Goal: Task Accomplishment & Management: Manage account settings

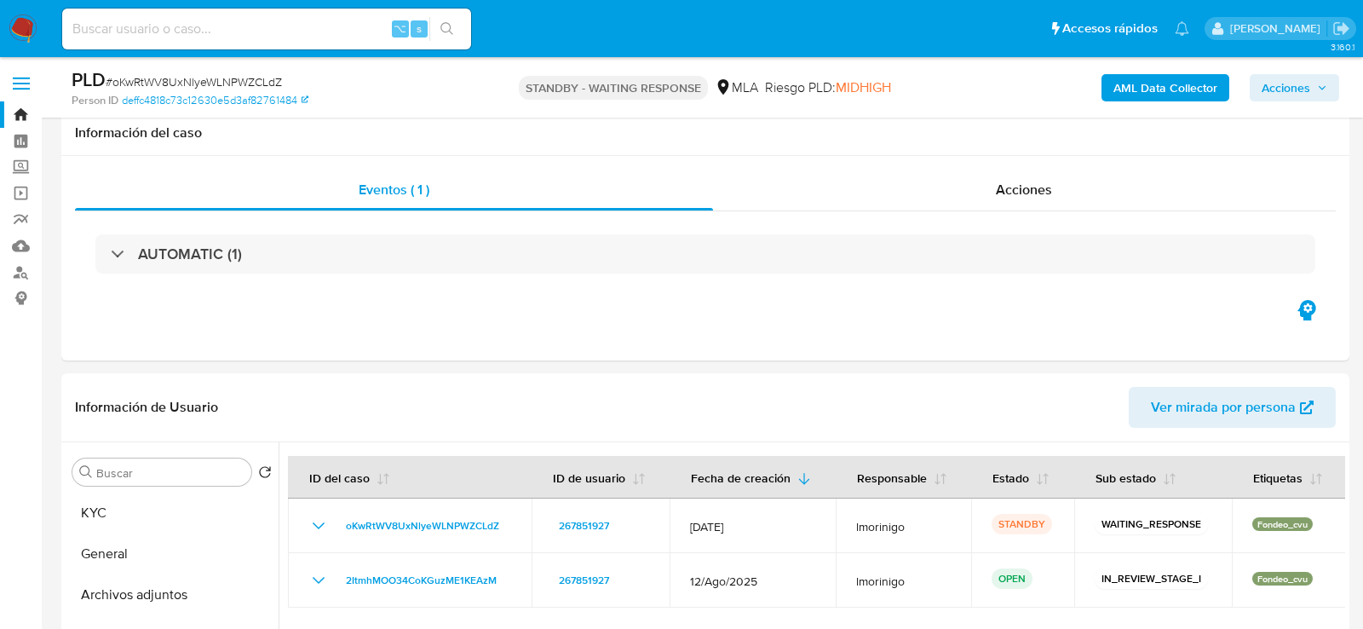
select select "10"
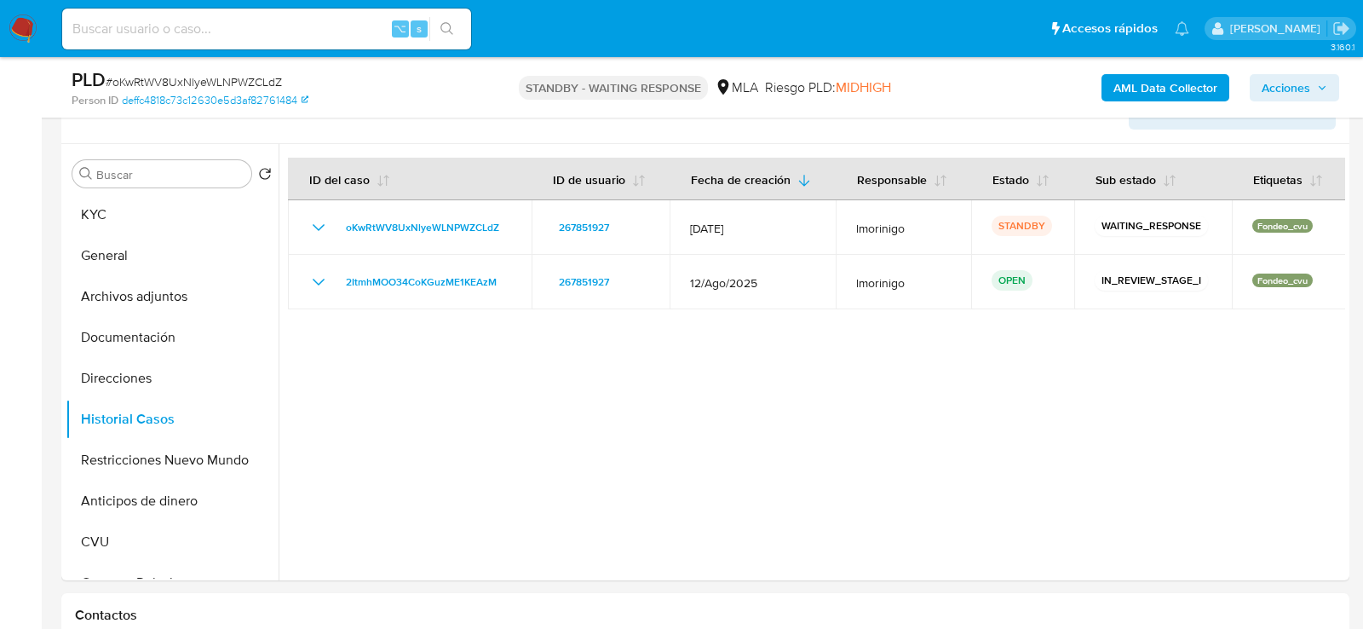
click at [345, 29] on input at bounding box center [266, 29] width 409 height 22
paste input "ymWQ2qPzdmt39pz6VH8dTASi"
type input "ymWQ2qPzdmt39pz6VH8dTASi"
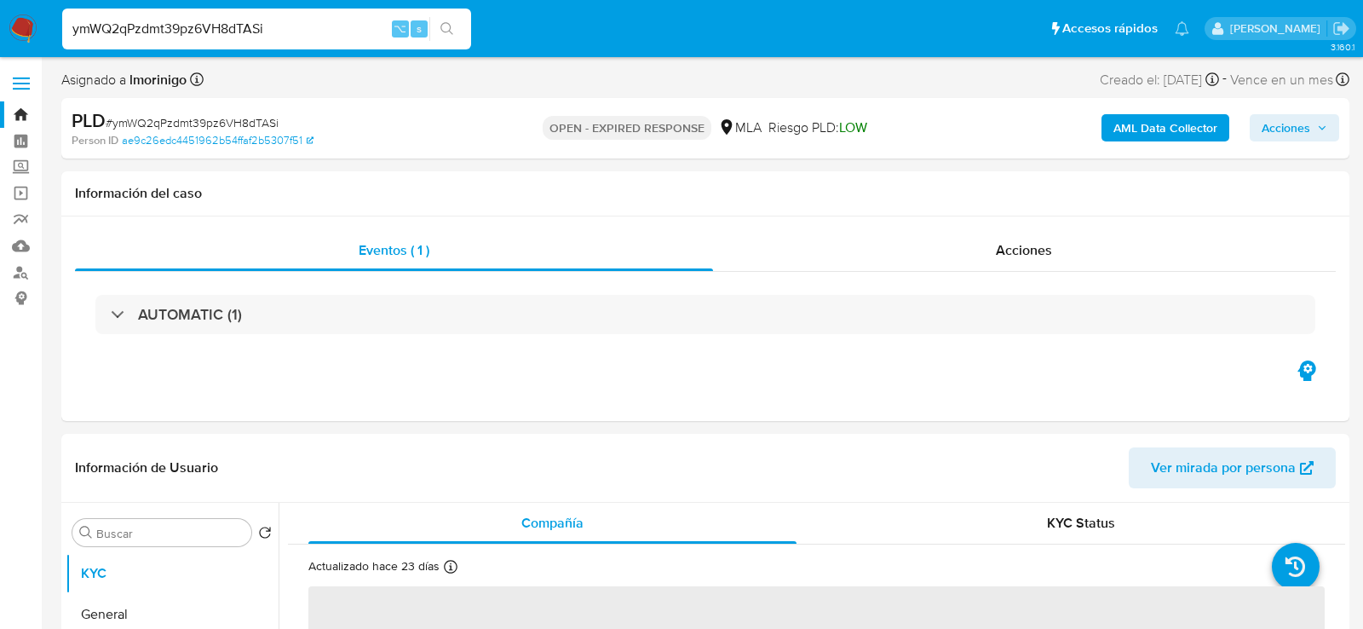
select select "10"
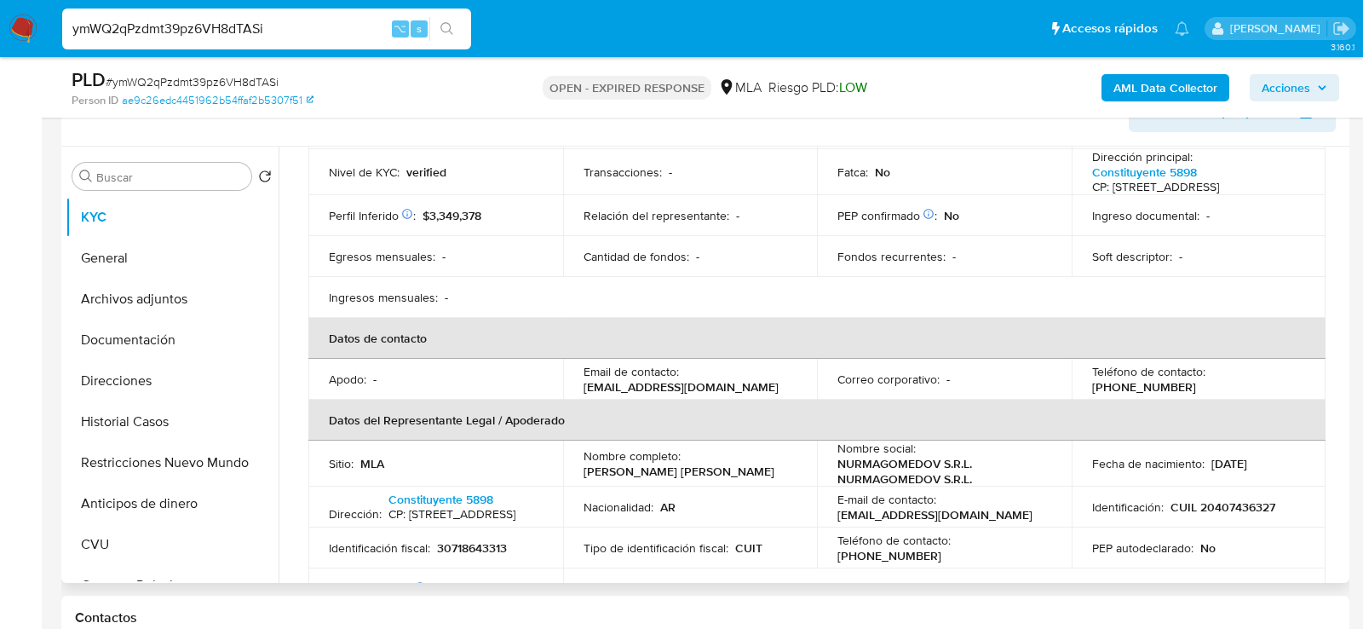
scroll to position [247, 0]
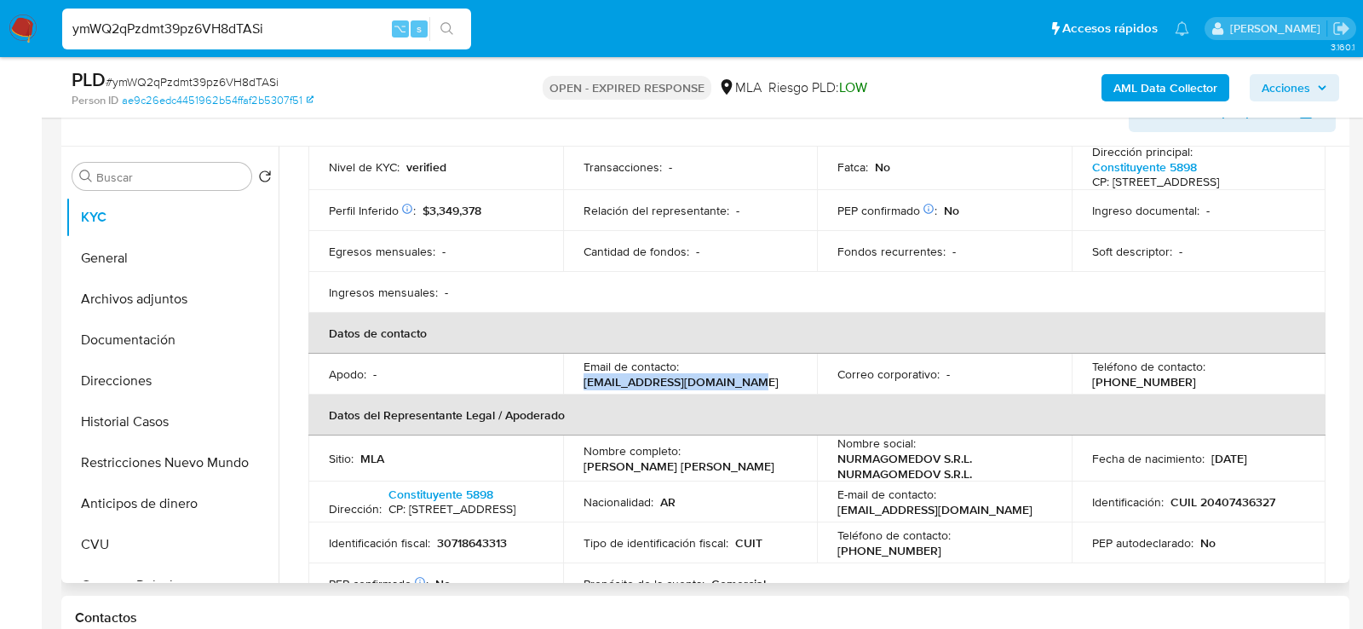
drag, startPoint x: 583, startPoint y: 399, endPoint x: 754, endPoint y: 399, distance: 171.2
click at [754, 389] on div "Email de contacto : srl.nurmagomedov@gmail.com" at bounding box center [690, 374] width 214 height 31
copy p "srl.nurmagomedov@gmail.com"
click at [619, 389] on p "srl.nurmagomedov@gmail.com" at bounding box center [680, 381] width 195 height 15
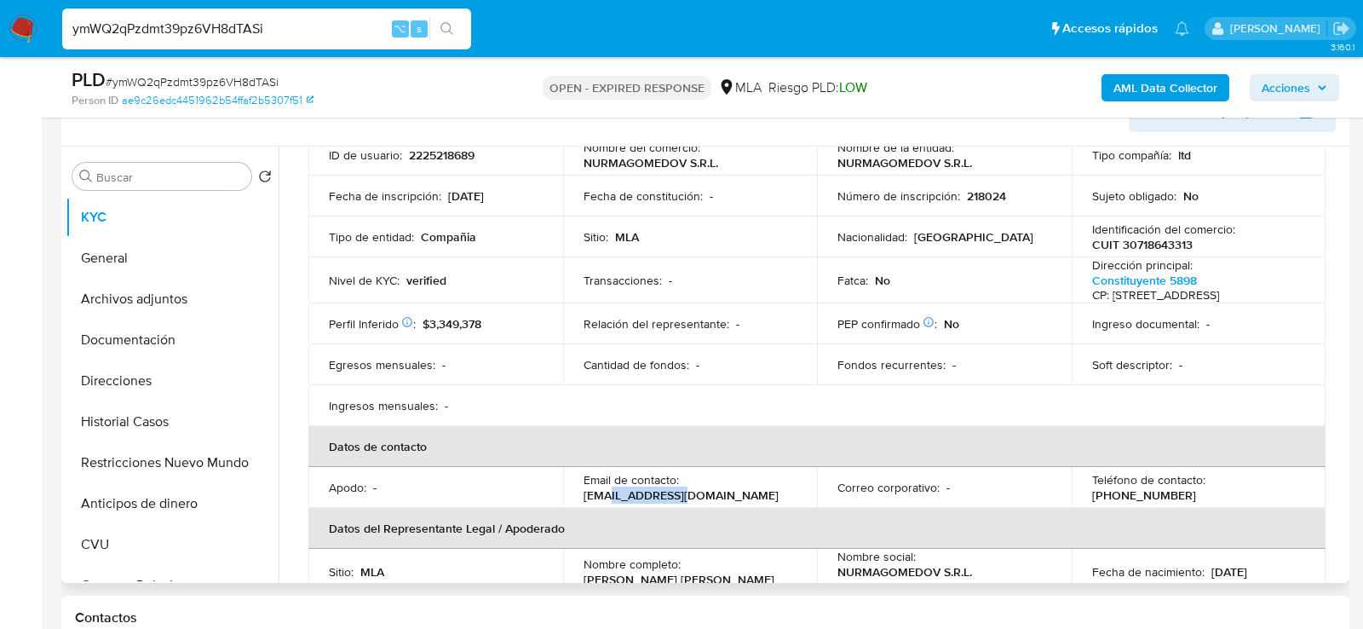
scroll to position [0, 0]
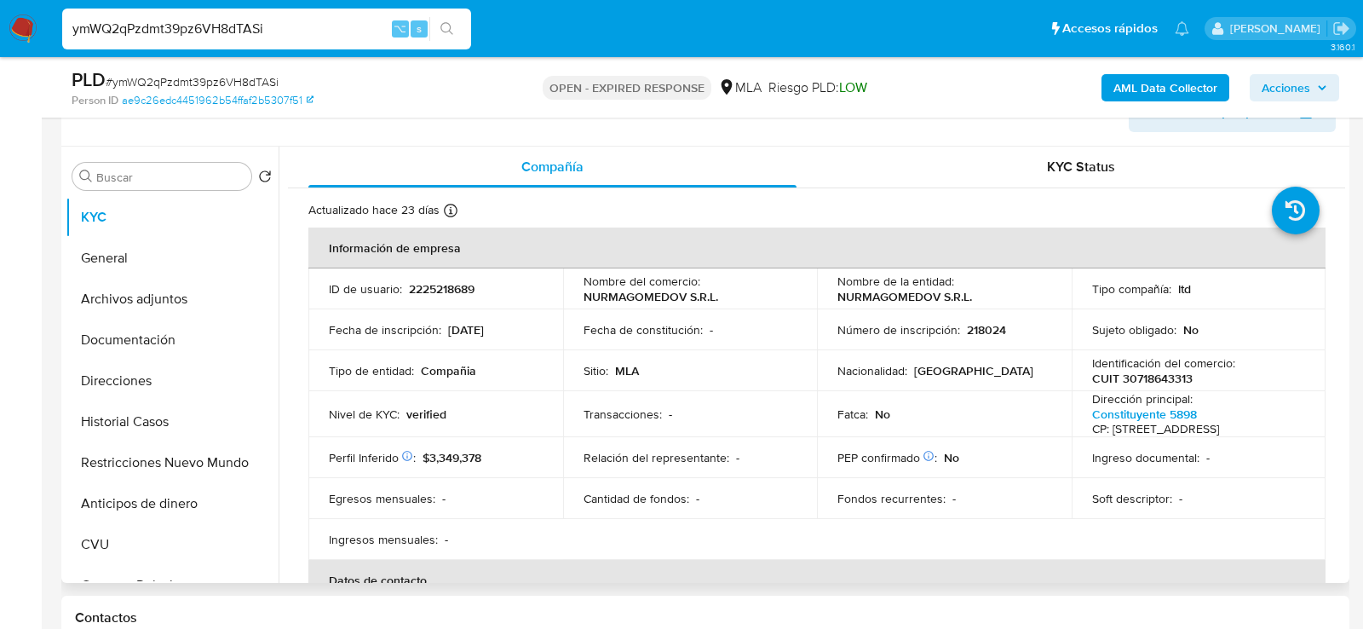
click at [429, 284] on p "2225218689" at bounding box center [442, 288] width 66 height 15
copy p "2225218689"
click at [1144, 375] on p "CUIT 30718643313" at bounding box center [1142, 378] width 101 height 15
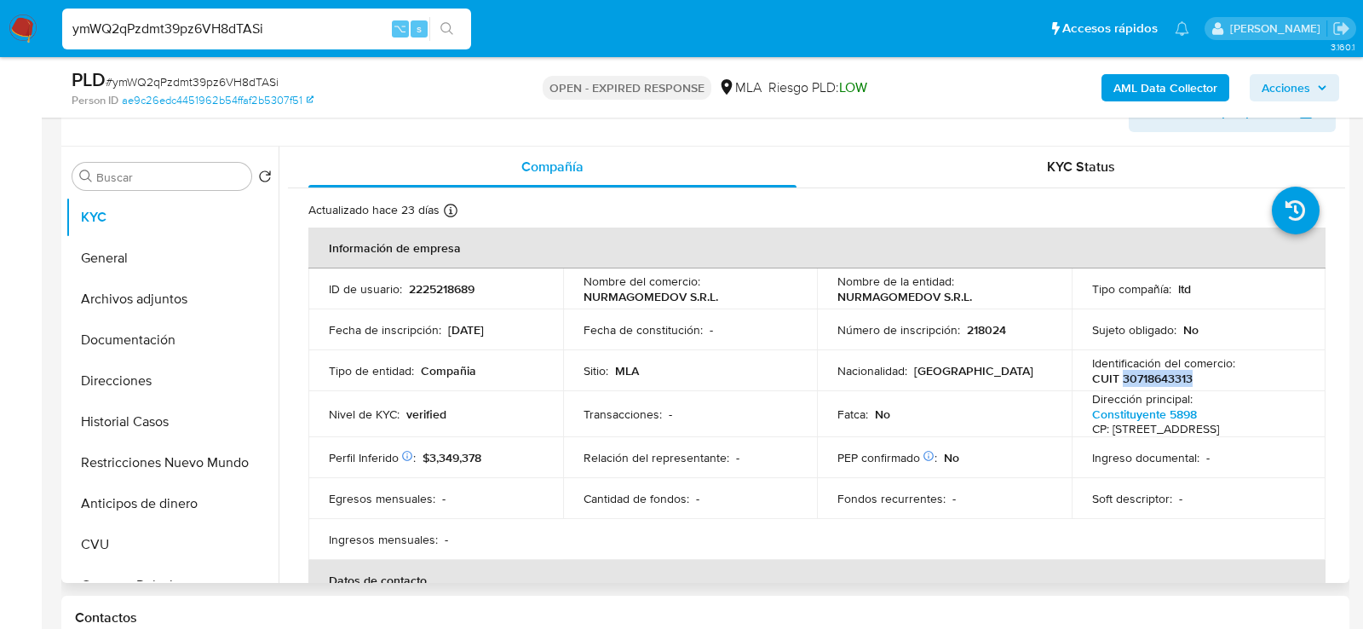
copy p "30718643313"
click at [158, 305] on button "Archivos adjuntos" at bounding box center [165, 299] width 199 height 41
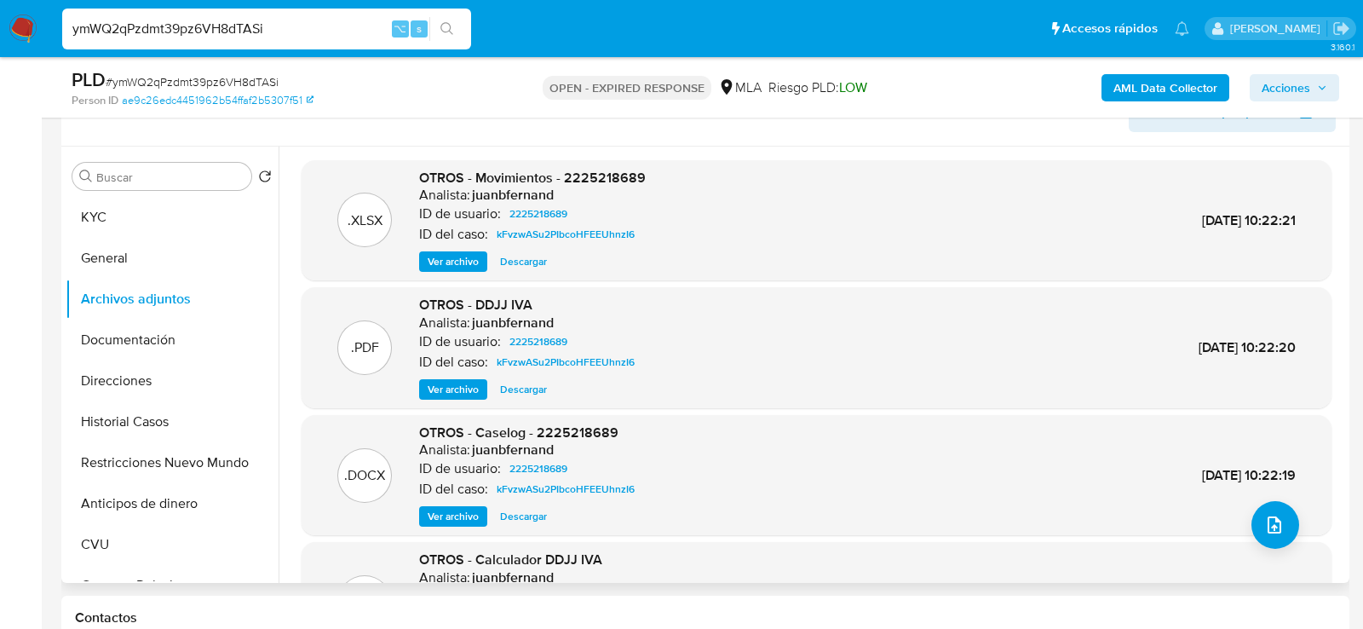
click at [468, 388] on span "Ver archivo" at bounding box center [453, 389] width 51 height 17
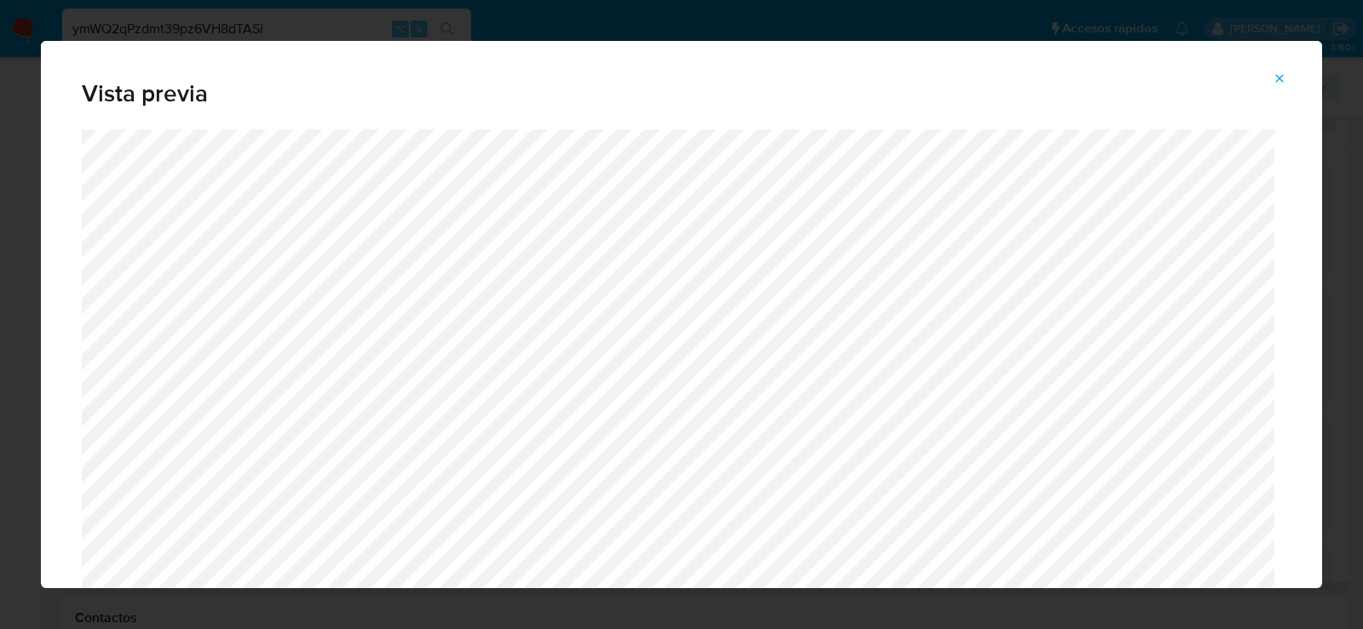
click at [1278, 79] on icon "Attachment preview" at bounding box center [1280, 78] width 8 height 8
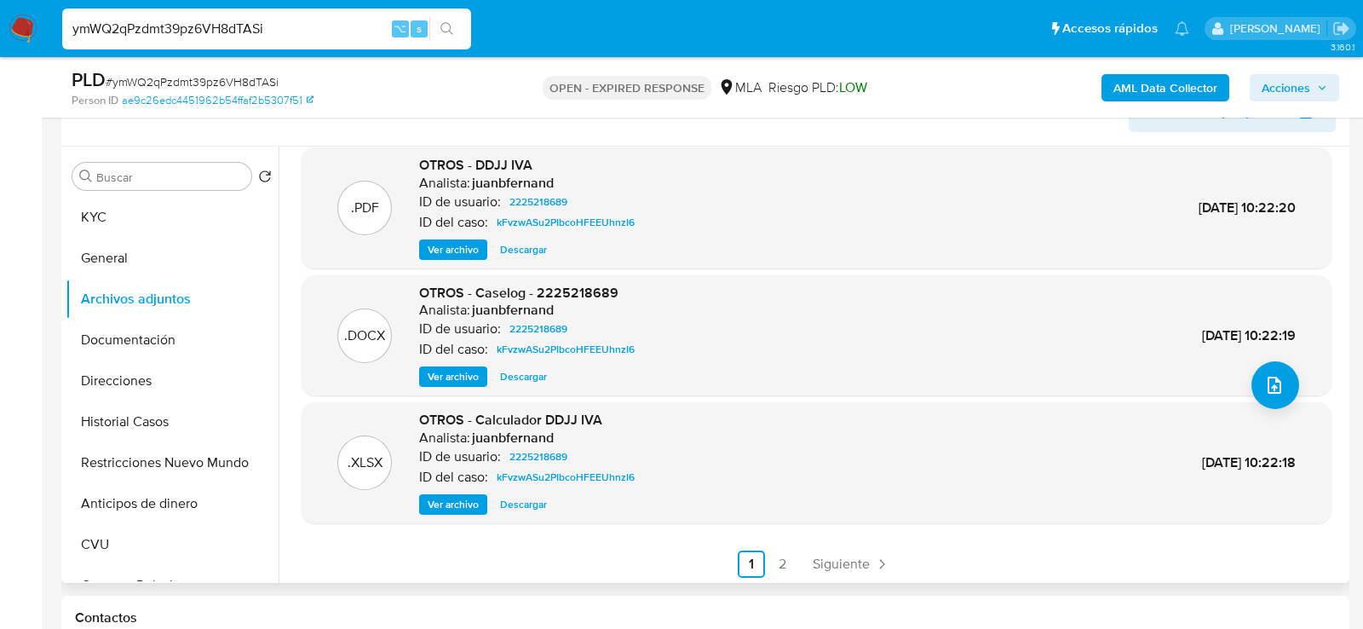
scroll to position [142, 0]
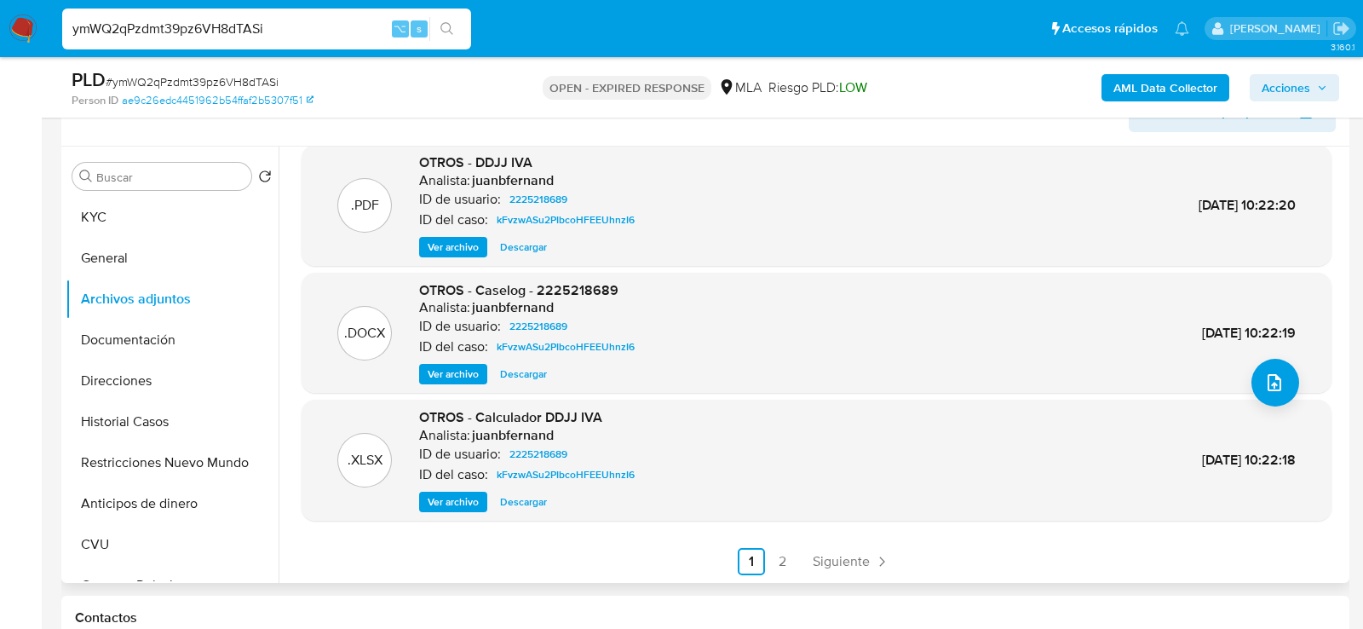
click at [468, 505] on span "Ver archivo" at bounding box center [453, 501] width 51 height 17
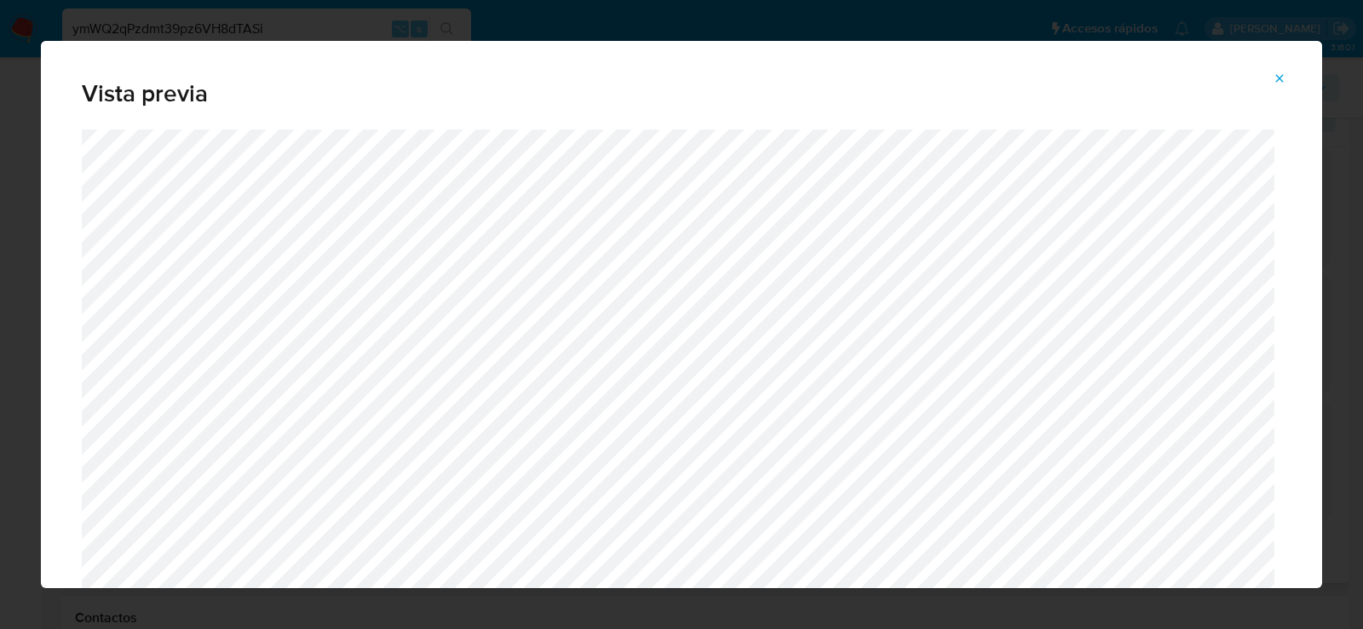
click at [1283, 78] on icon "Attachment preview" at bounding box center [1279, 79] width 14 height 14
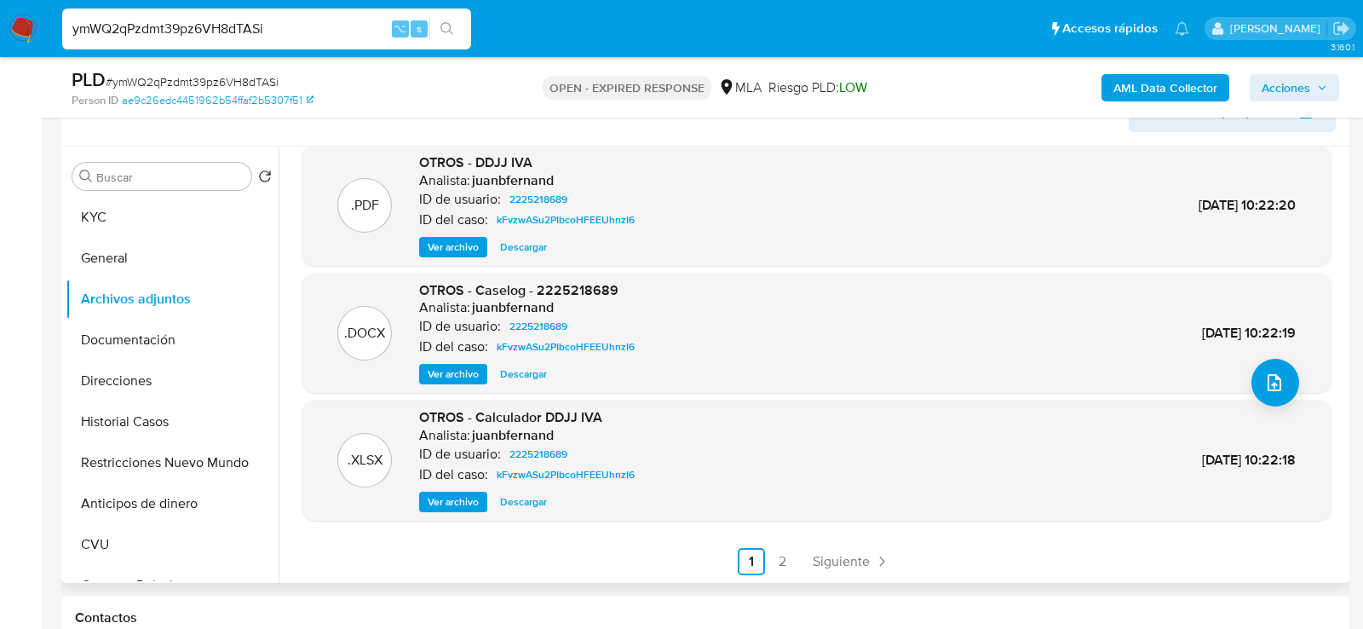
click at [509, 503] on span "Descargar" at bounding box center [523, 501] width 47 height 17
click at [836, 570] on link "Siguiente" at bounding box center [851, 561] width 91 height 27
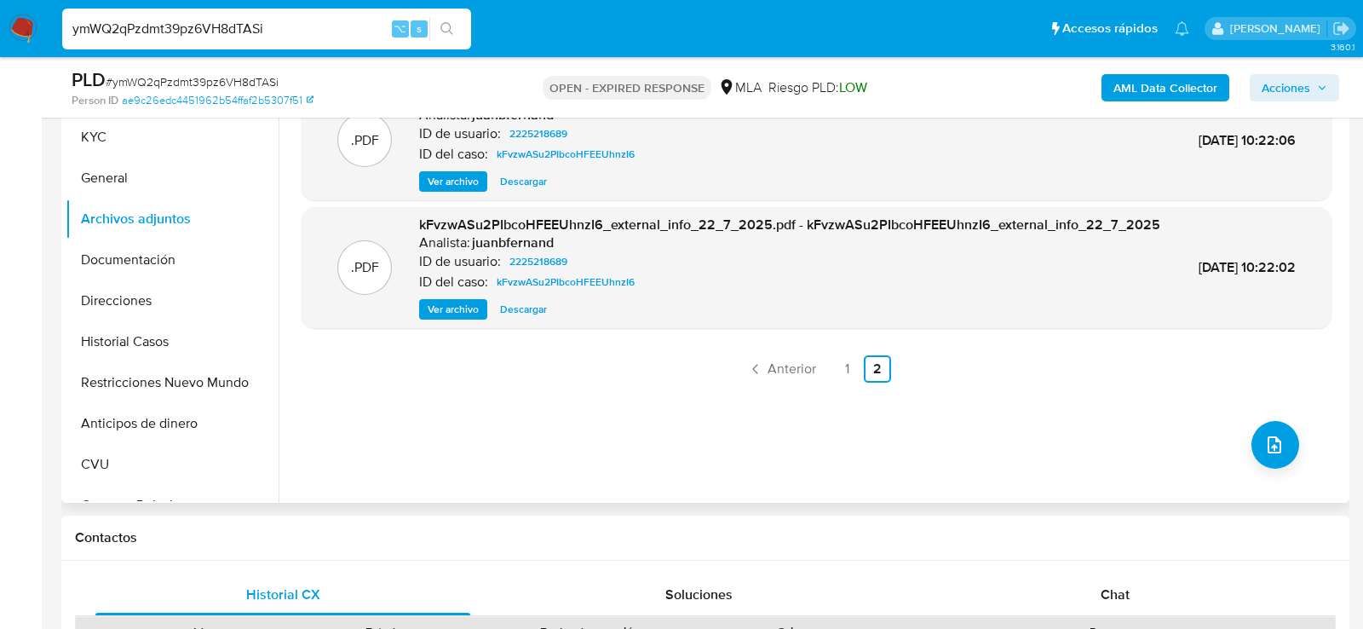
scroll to position [480, 0]
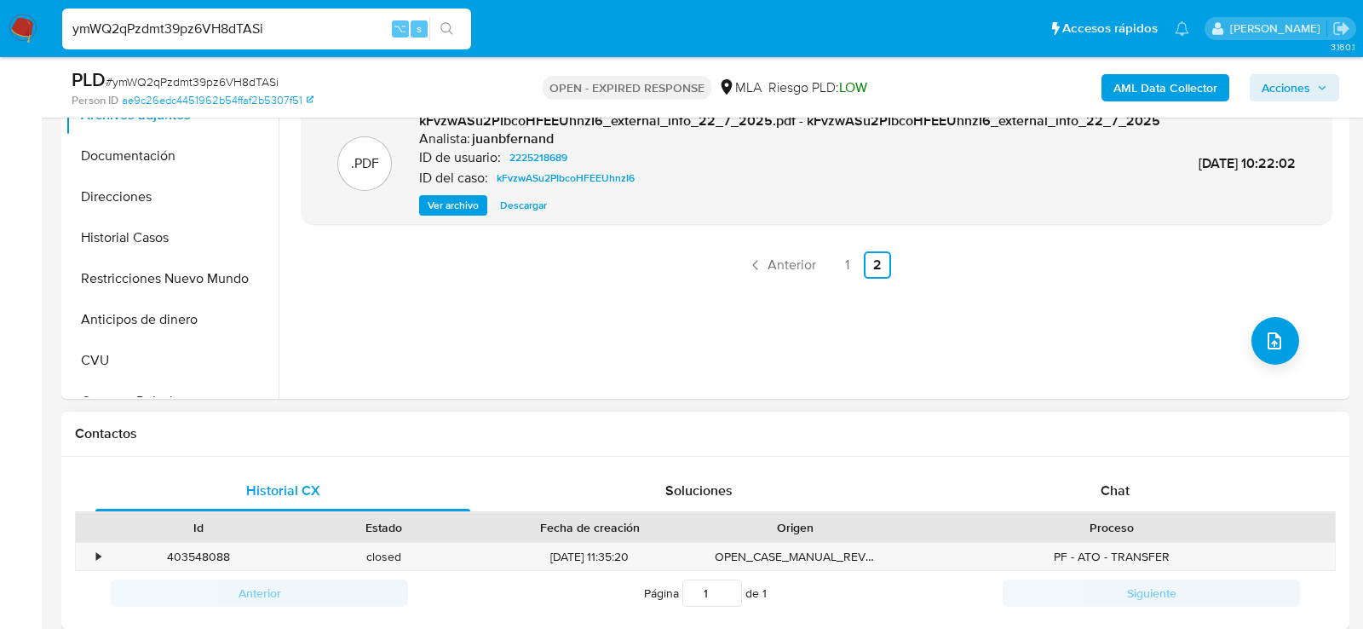
click at [1002, 513] on div "Proceso" at bounding box center [1111, 527] width 446 height 29
click at [112, 227] on button "Historial Casos" at bounding box center [165, 237] width 199 height 41
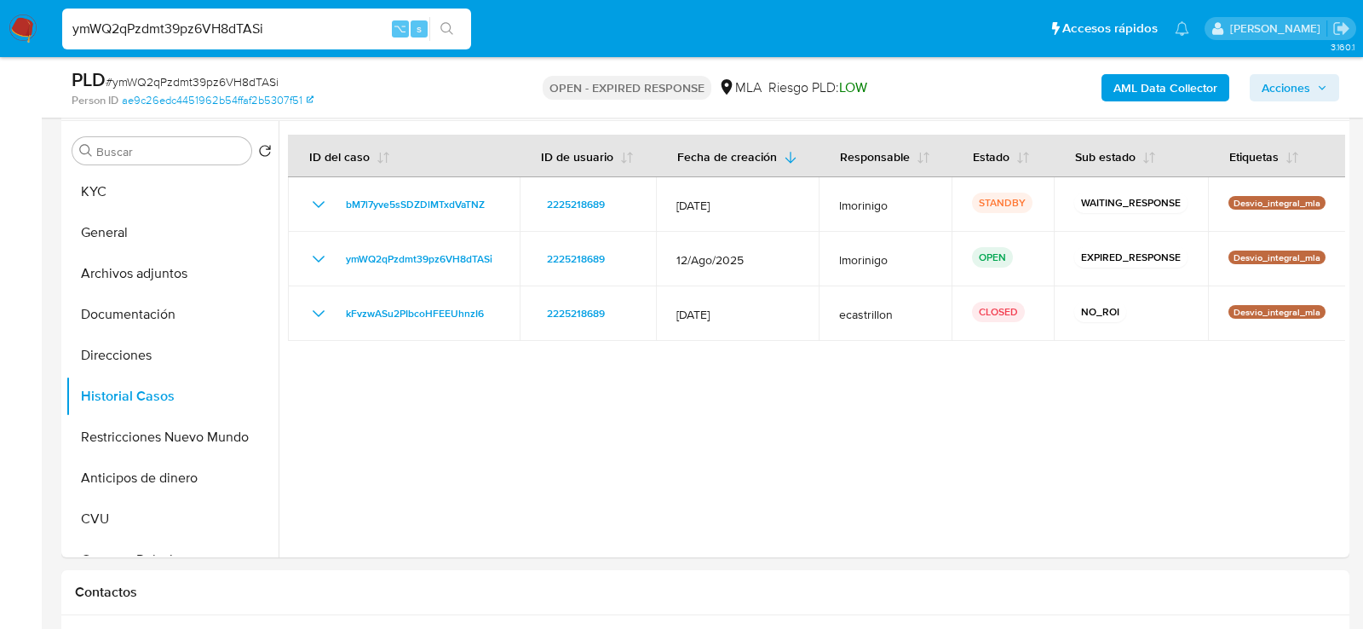
scroll to position [329, 0]
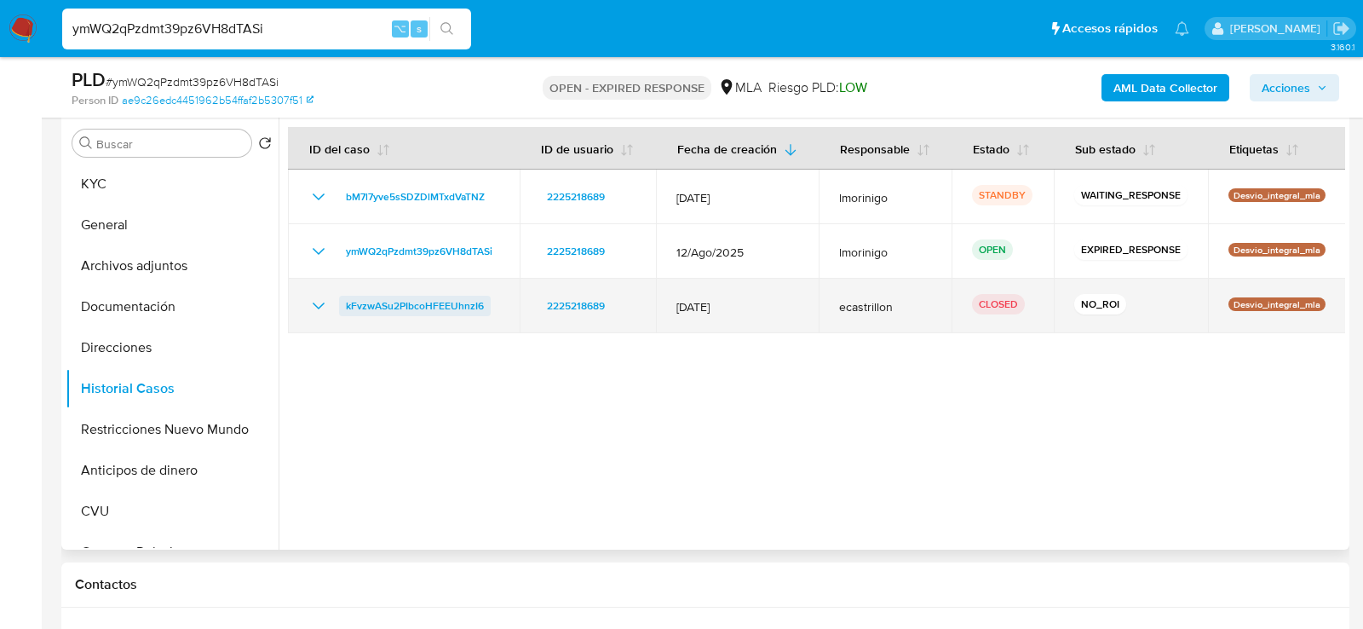
click at [451, 298] on span "kFvzwASu2PIbcoHFEEUhnzI6" at bounding box center [415, 306] width 138 height 20
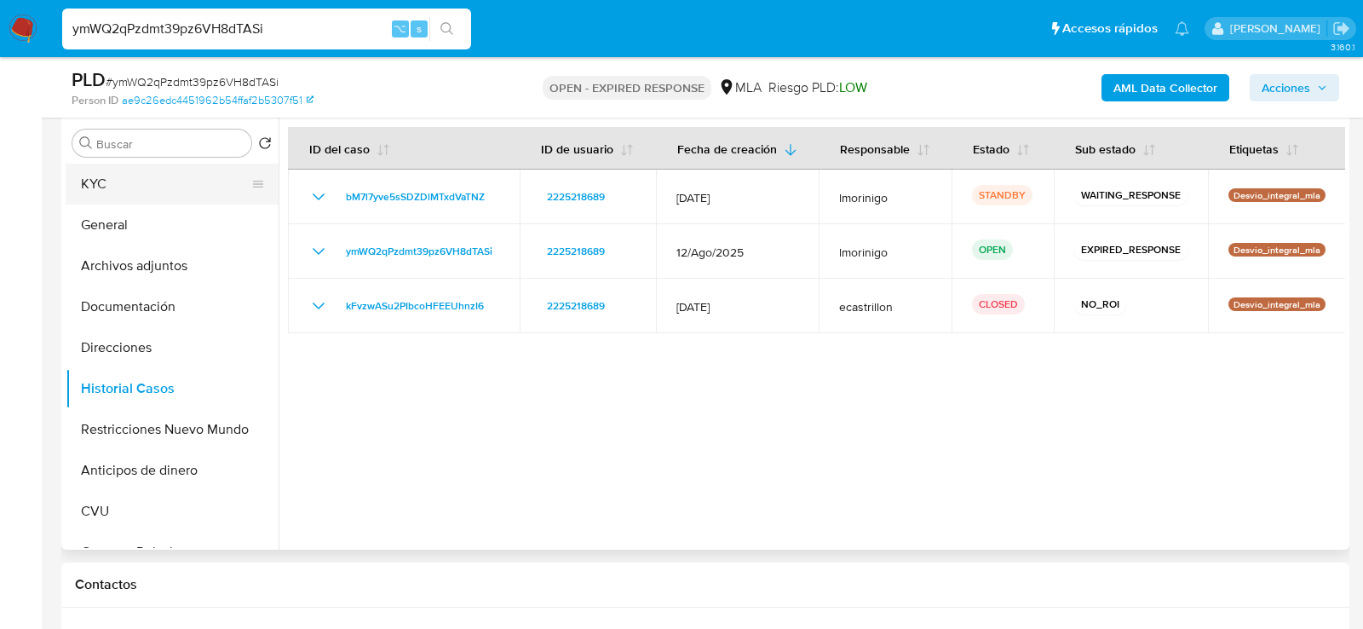
click at [131, 192] on button "KYC" at bounding box center [165, 184] width 199 height 41
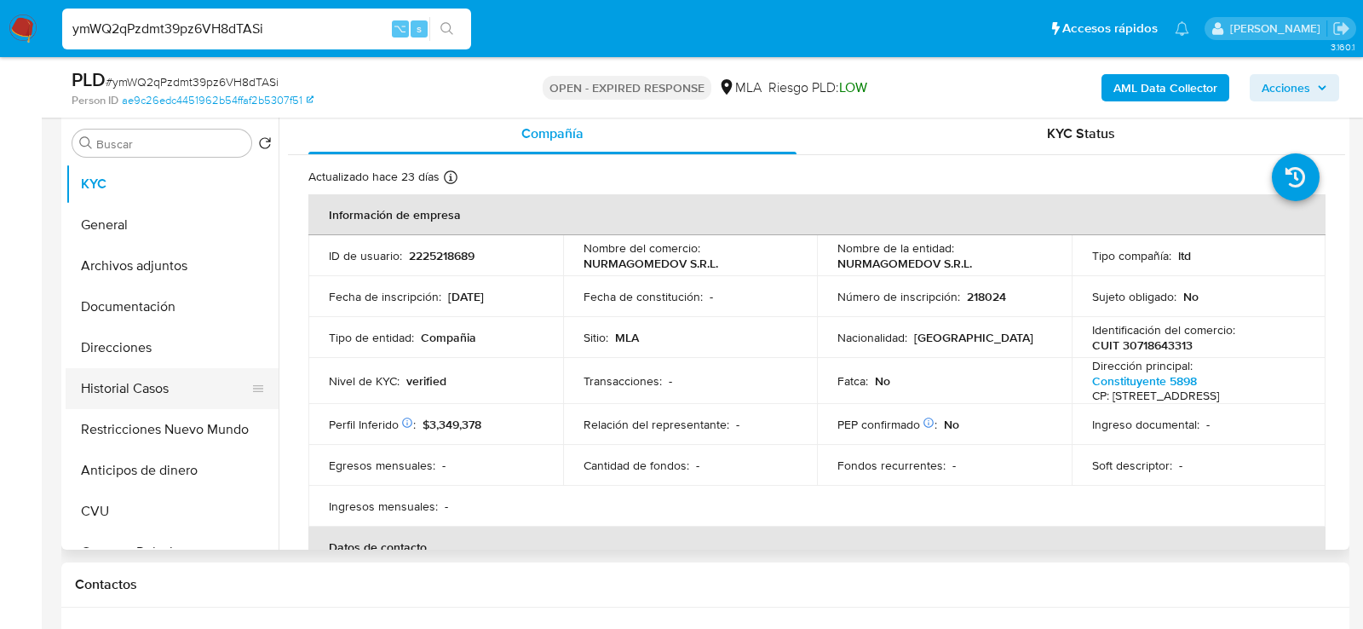
click at [143, 385] on button "Historial Casos" at bounding box center [165, 388] width 199 height 41
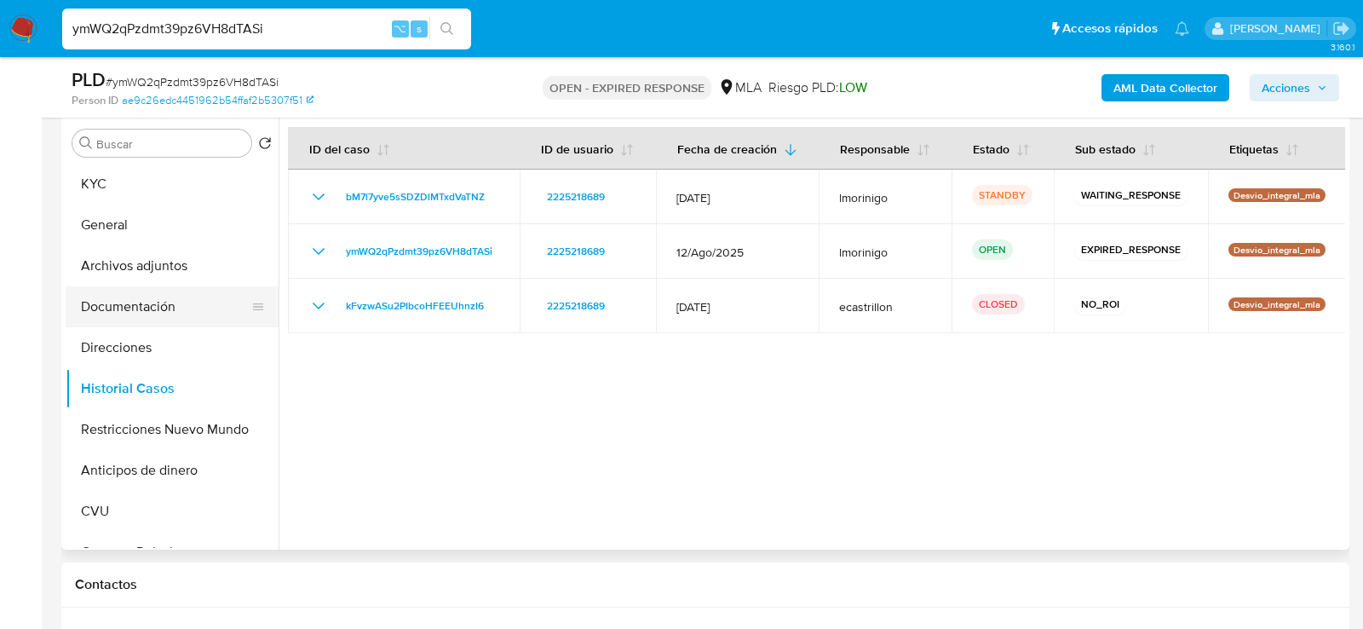
click at [147, 316] on button "Documentación" at bounding box center [165, 306] width 199 height 41
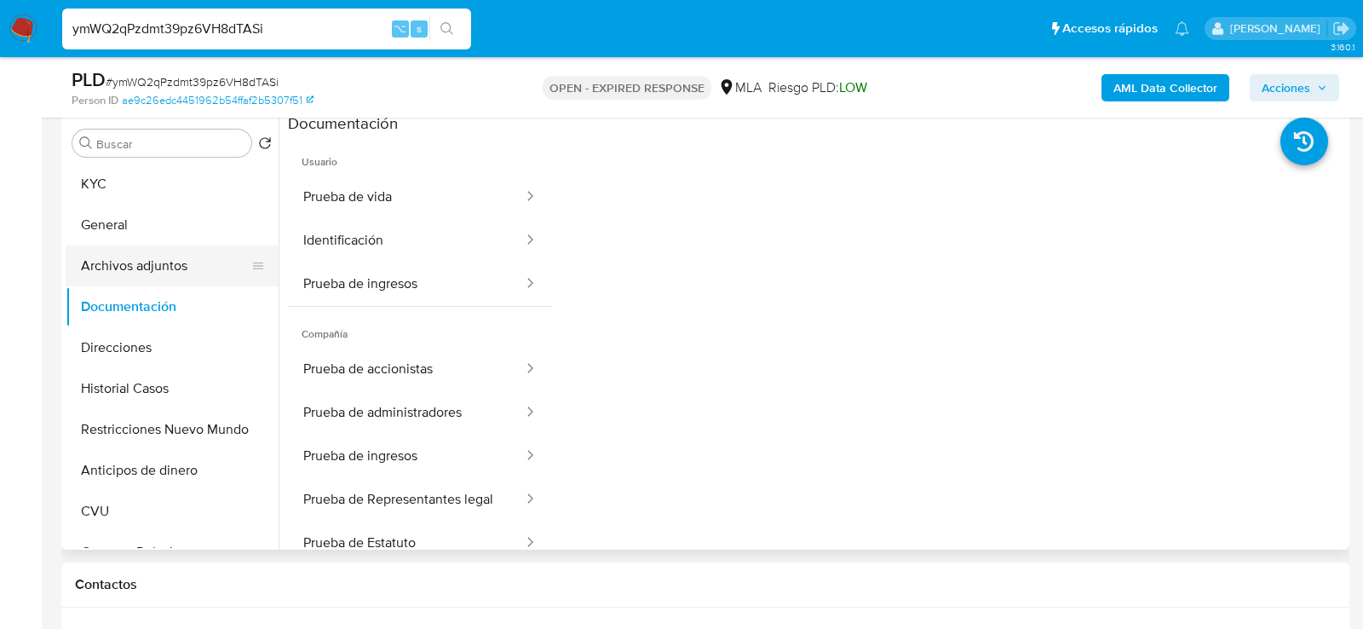
click at [160, 258] on button "Archivos adjuntos" at bounding box center [165, 265] width 199 height 41
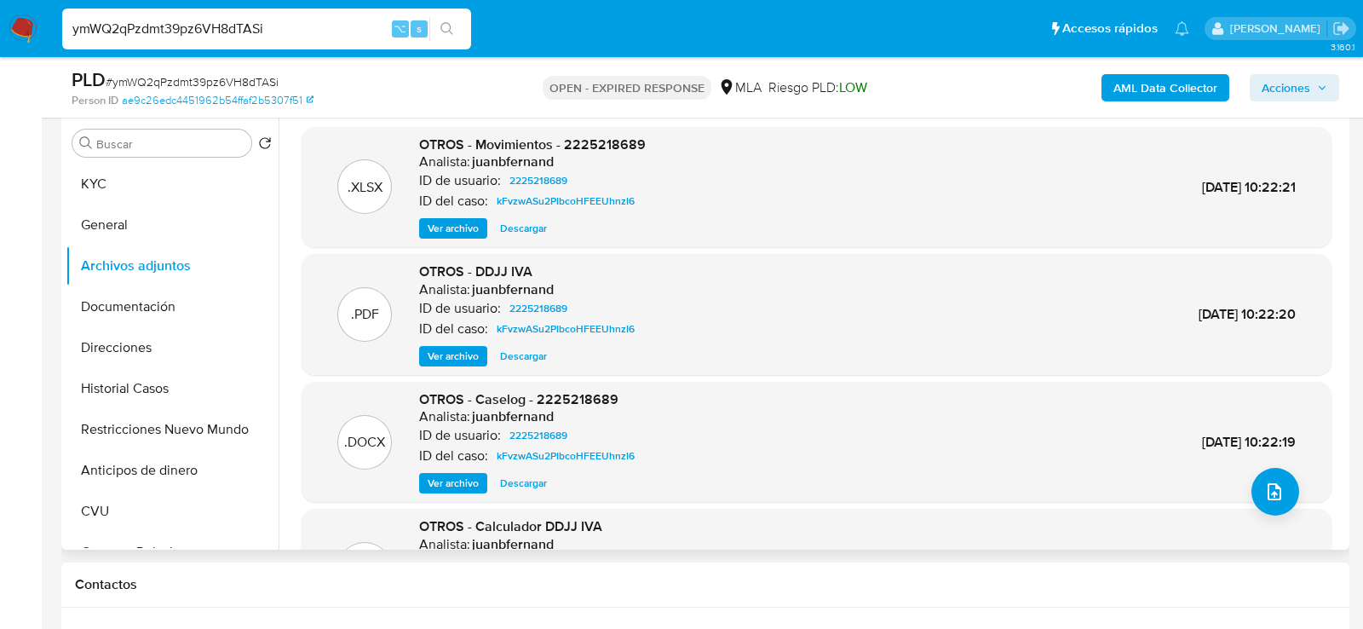
click at [515, 144] on span "OTROS - Movimientos - 2225218689" at bounding box center [532, 145] width 227 height 20
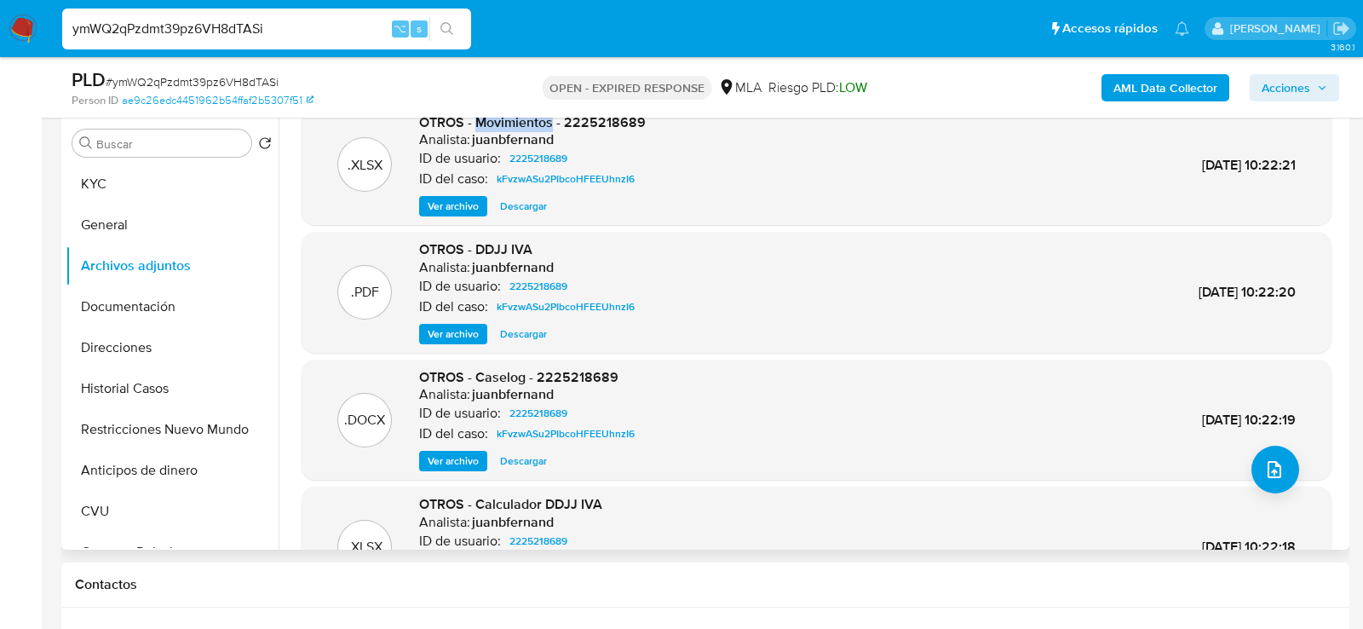
scroll to position [32, 0]
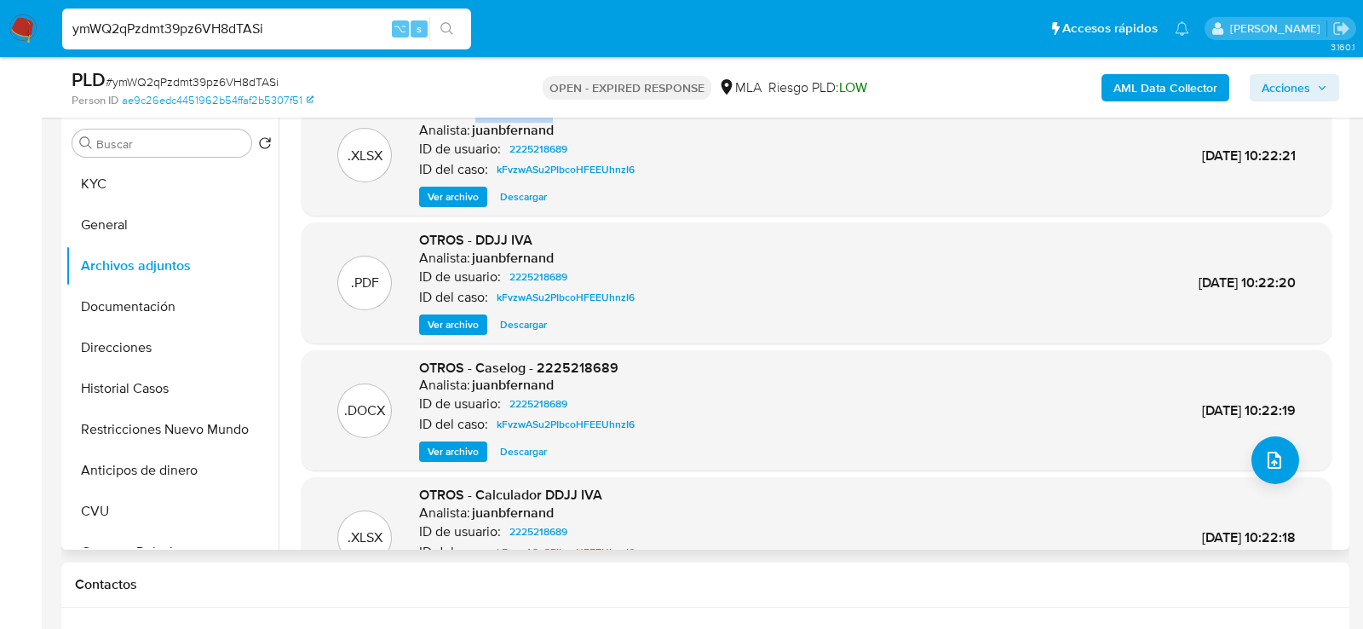
click at [478, 445] on span "Ver archivo" at bounding box center [453, 451] width 51 height 17
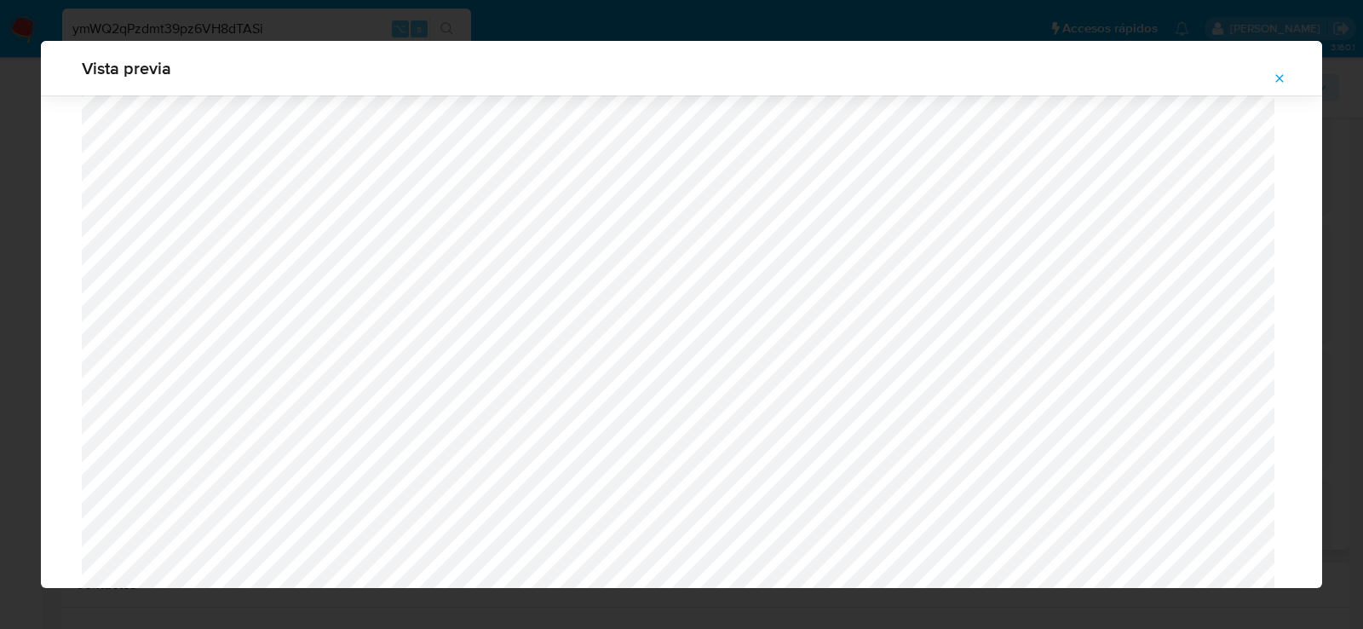
scroll to position [549, 0]
click at [1284, 70] on span "Attachment preview" at bounding box center [1279, 78] width 14 height 24
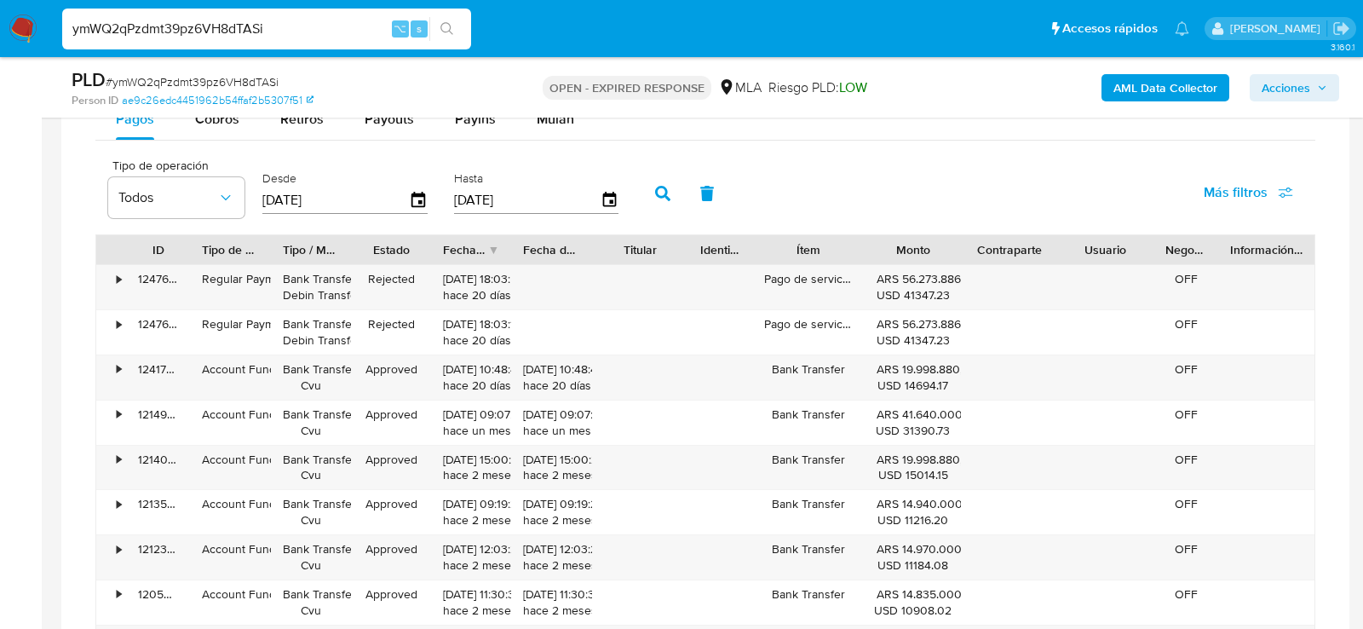
scroll to position [1233, 0]
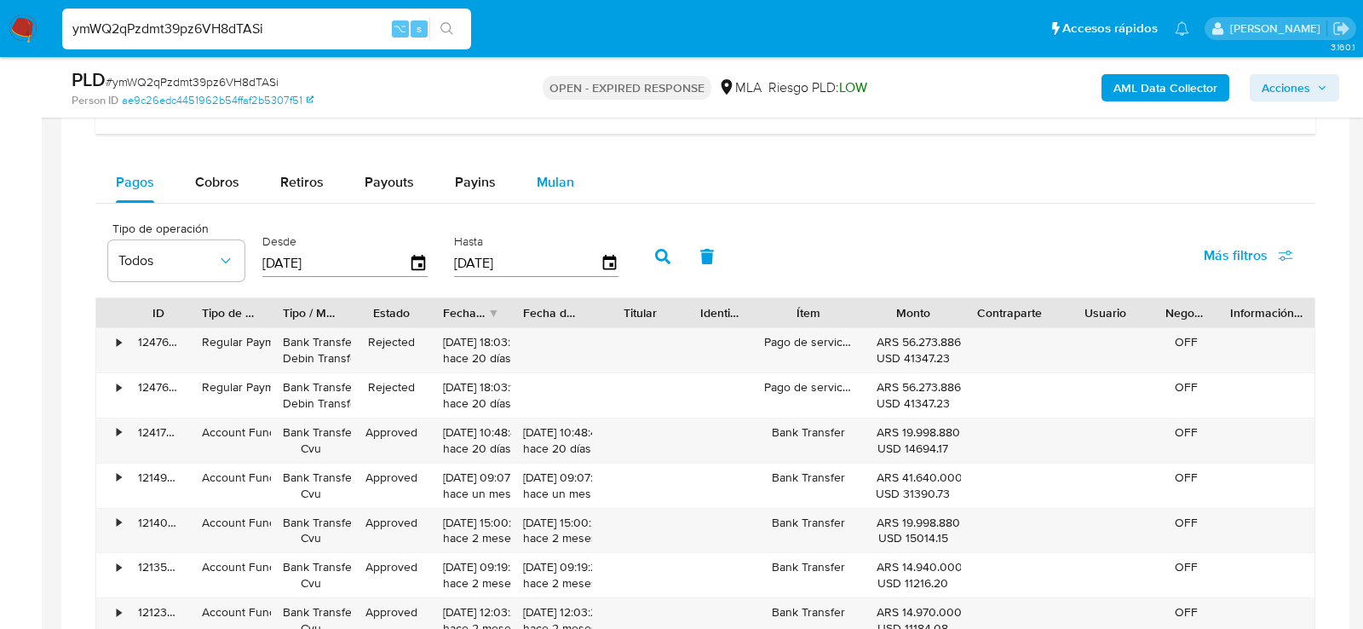
click at [543, 175] on span "Mulan" at bounding box center [555, 182] width 37 height 20
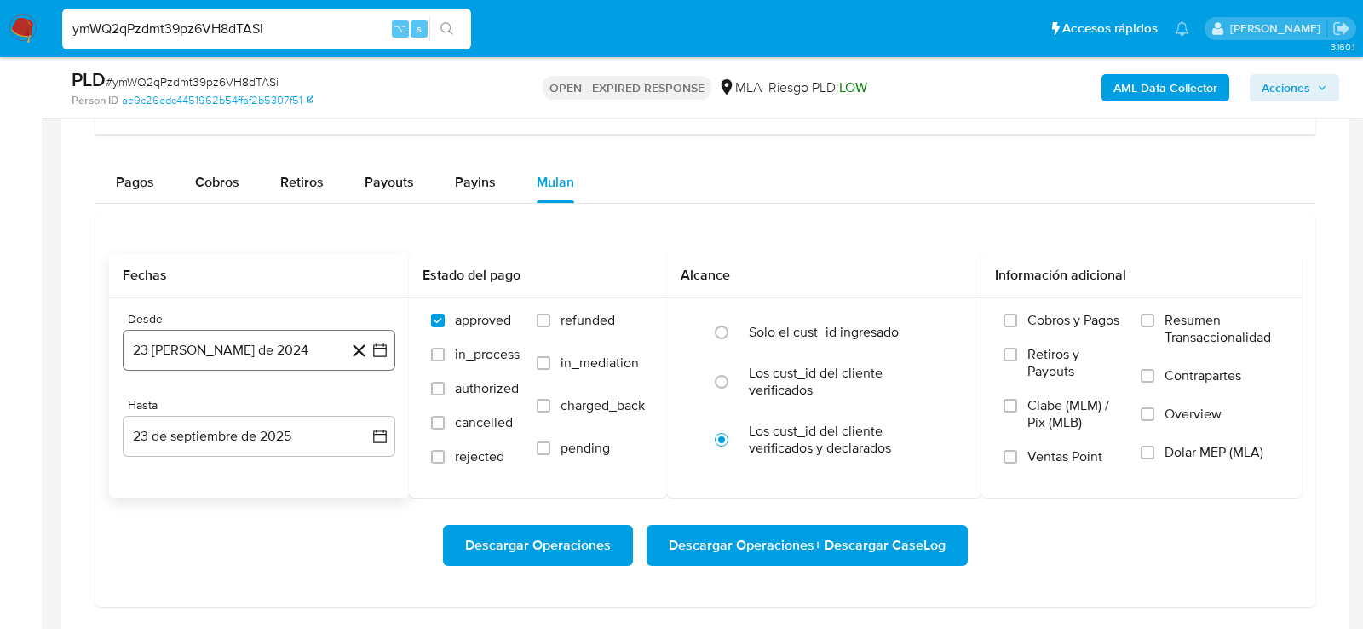
click at [228, 345] on button "23 de agosto de 2024" at bounding box center [259, 350] width 273 height 41
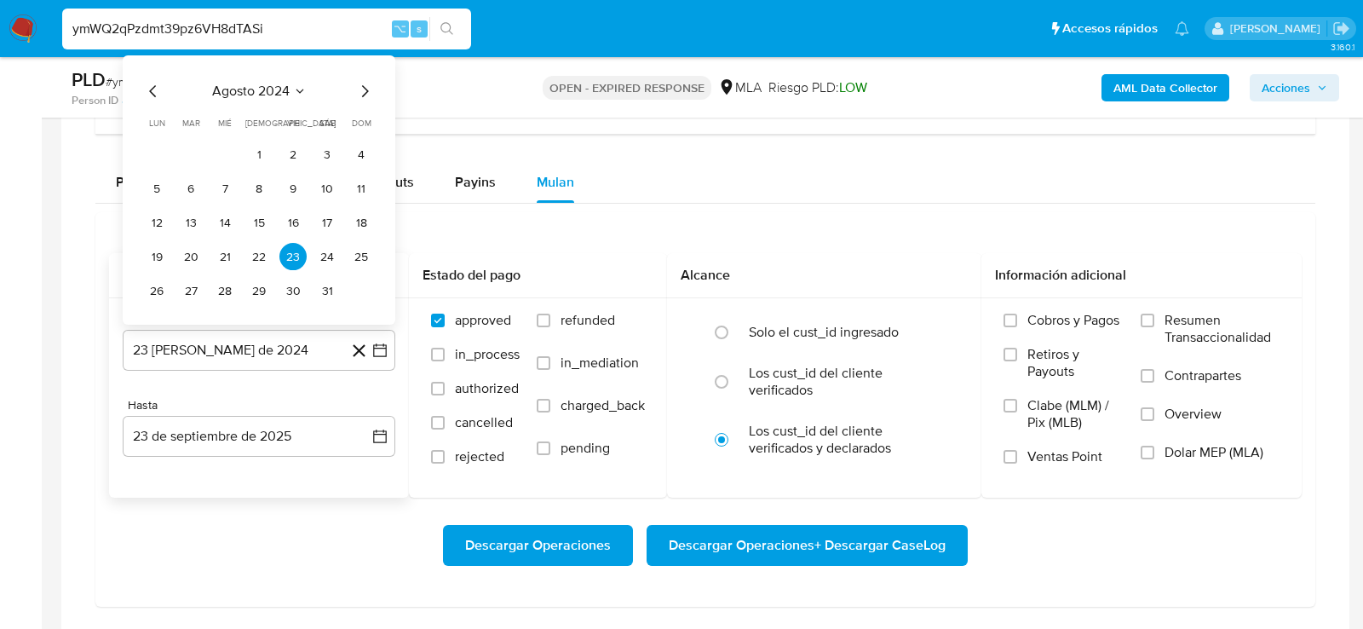
click at [283, 93] on span "agosto 2024" at bounding box center [251, 91] width 78 height 17
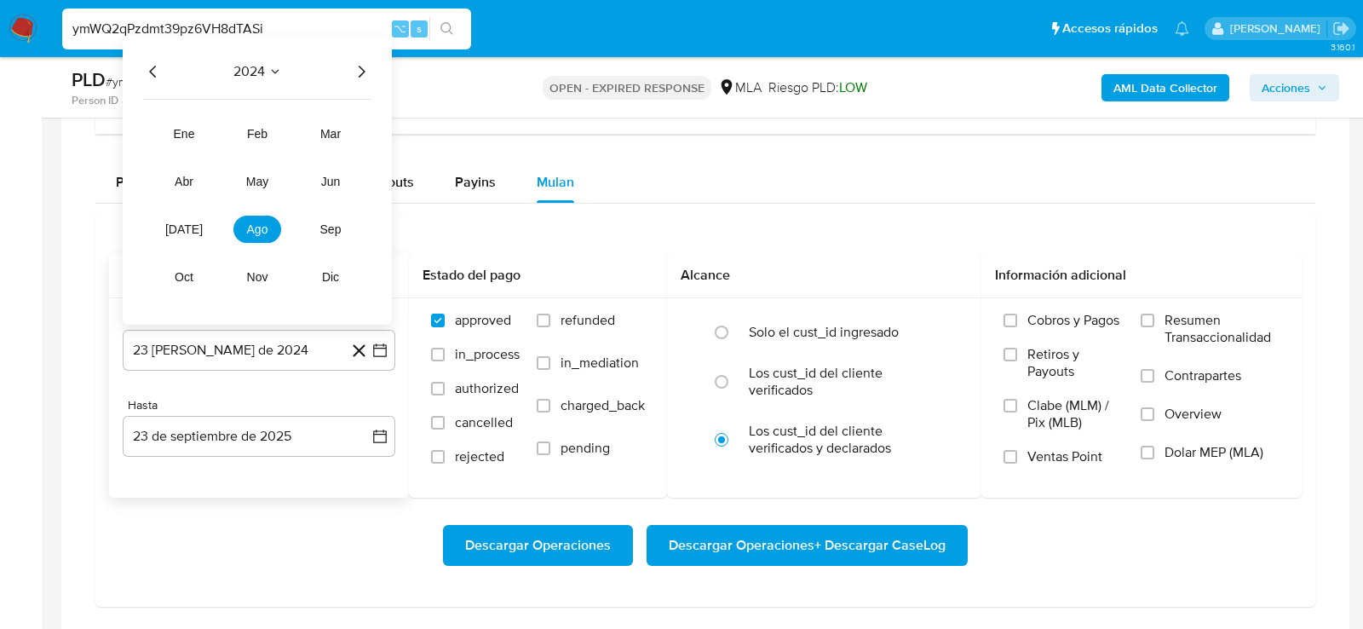
click at [356, 70] on icon "Año siguiente" at bounding box center [361, 72] width 20 height 20
click at [325, 178] on span "jun" at bounding box center [331, 182] width 20 height 14
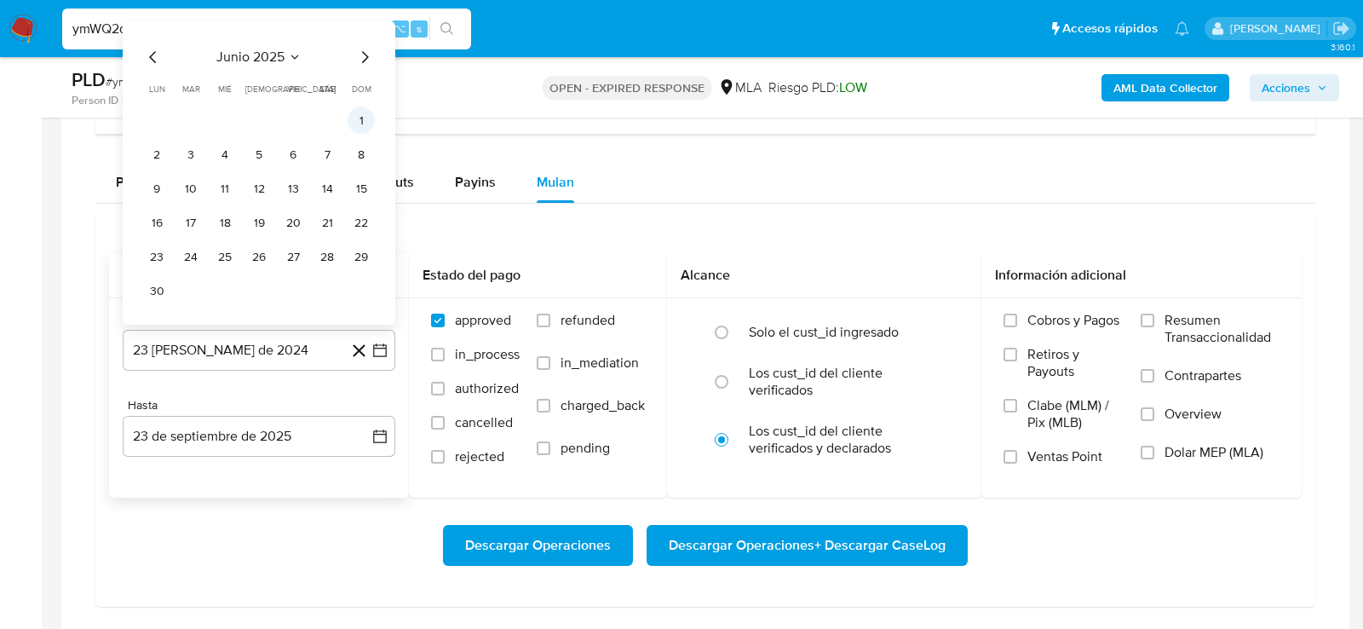
click at [370, 120] on button "1" at bounding box center [361, 120] width 27 height 27
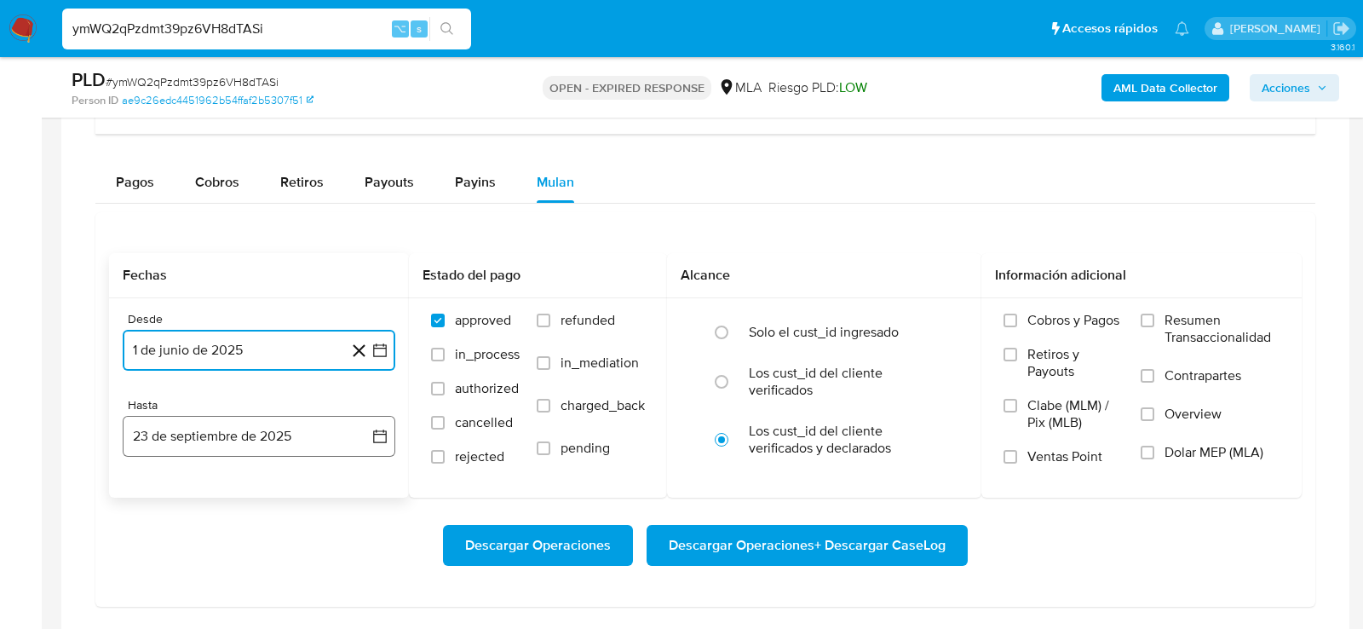
click at [235, 439] on button "23 de septiembre de 2025" at bounding box center [259, 436] width 273 height 41
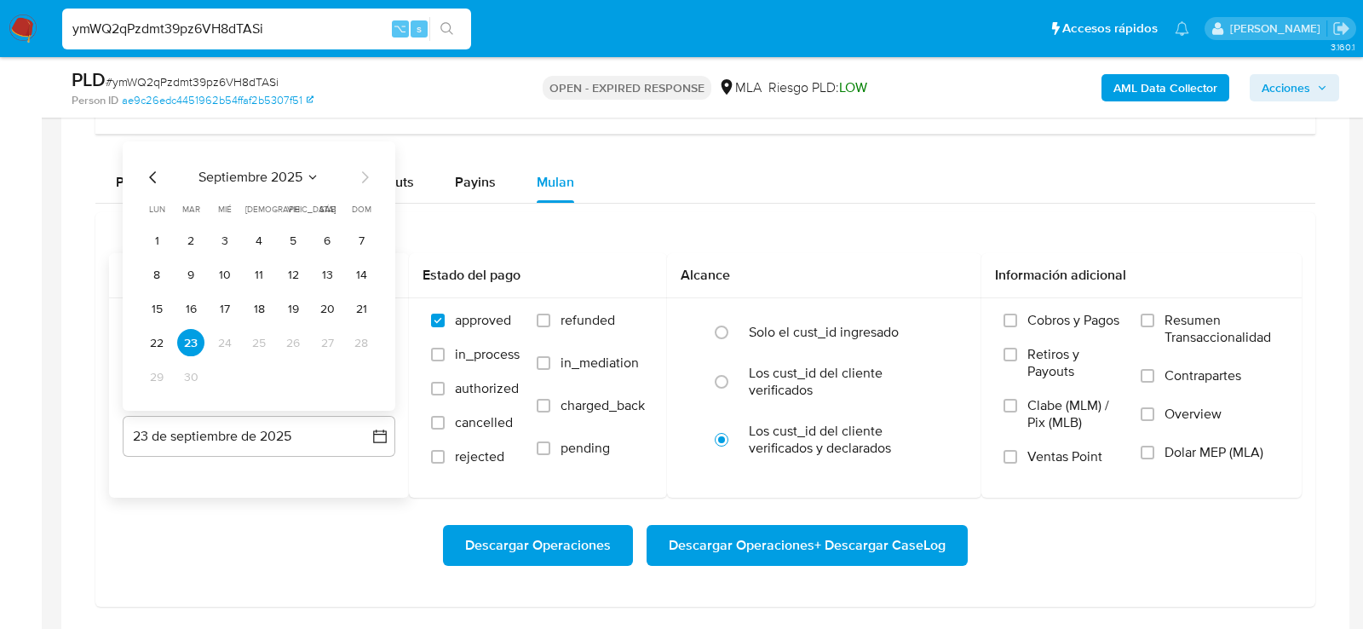
click at [151, 179] on icon "Mes anterior" at bounding box center [153, 178] width 20 height 20
click at [375, 367] on div "agosto 2025 agosto 2025 lun lunes mar martes mié miércoles jue jueves vie viern…" at bounding box center [259, 276] width 273 height 269
click at [366, 370] on button "31" at bounding box center [361, 377] width 27 height 27
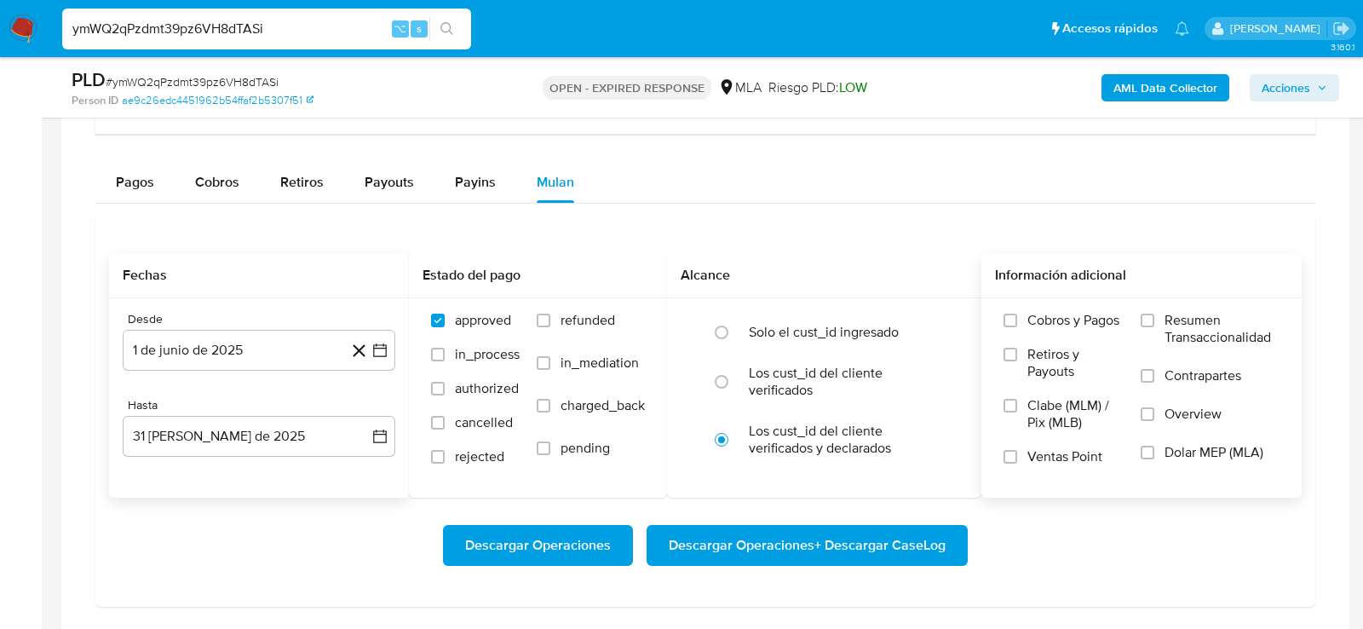
click at [1154, 445] on span at bounding box center [1147, 452] width 14 height 14
click at [1154, 445] on input "Dolar MEP (MLA)" at bounding box center [1147, 452] width 14 height 14
click at [1155, 543] on div "Descargar Operaciones Descargar Operaciones + Descargar CaseLog" at bounding box center [705, 545] width 1192 height 41
click at [905, 550] on span "Descargar Operaciones + Descargar CaseLog" at bounding box center [807, 544] width 277 height 37
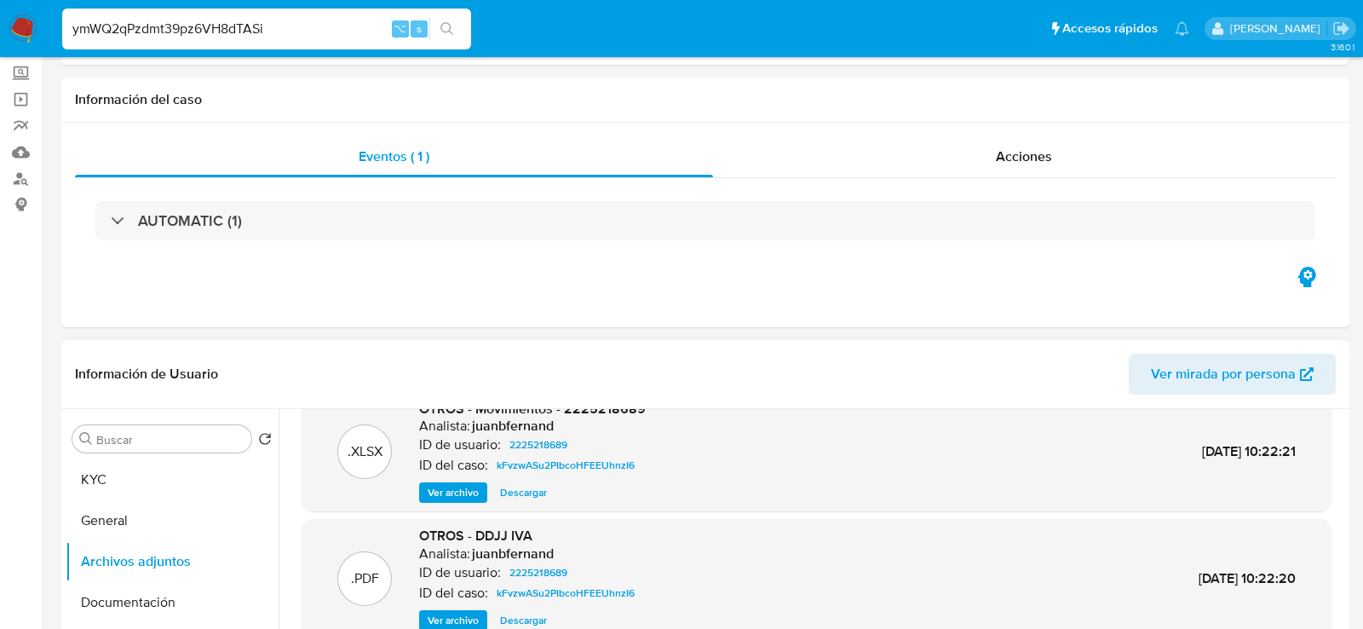
scroll to position [257, 0]
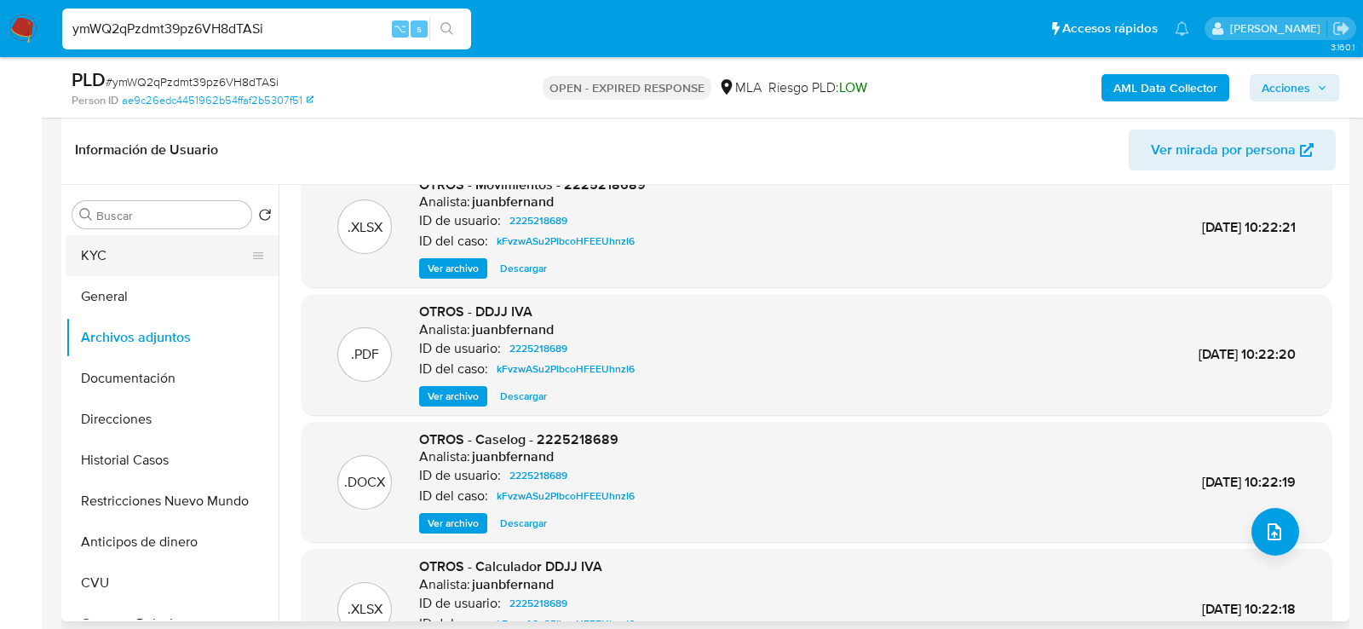
click at [146, 255] on button "KYC" at bounding box center [165, 255] width 199 height 41
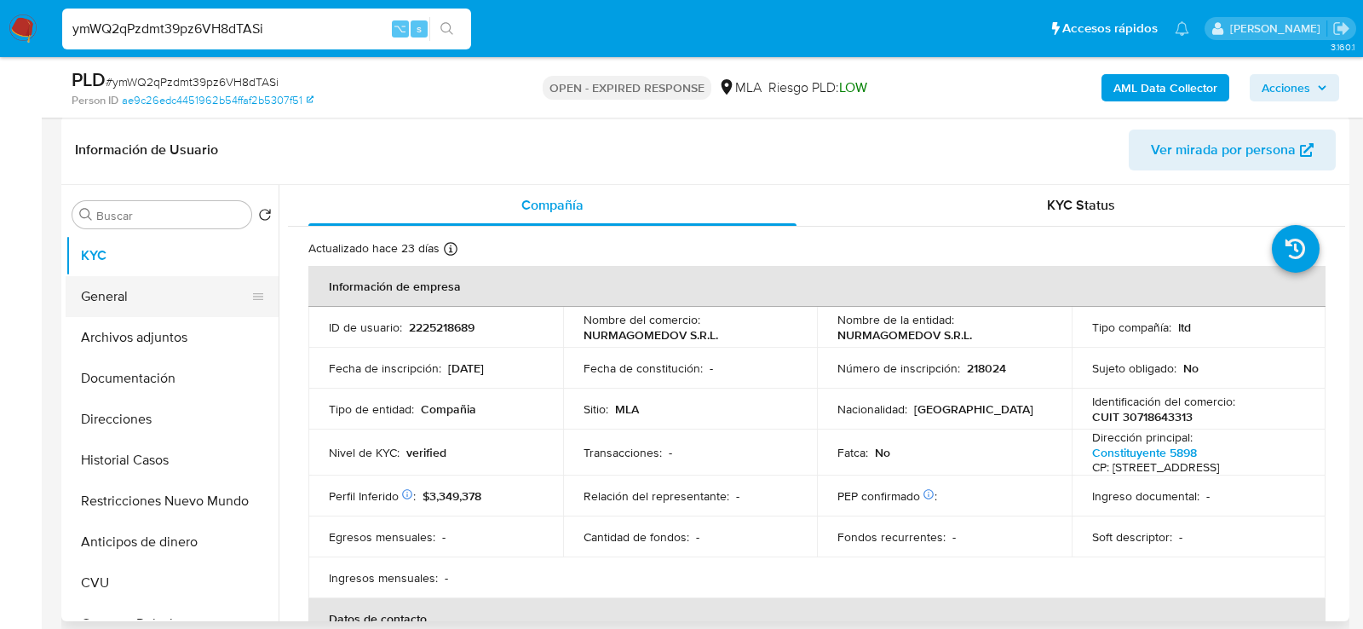
click at [114, 314] on button "General" at bounding box center [165, 296] width 199 height 41
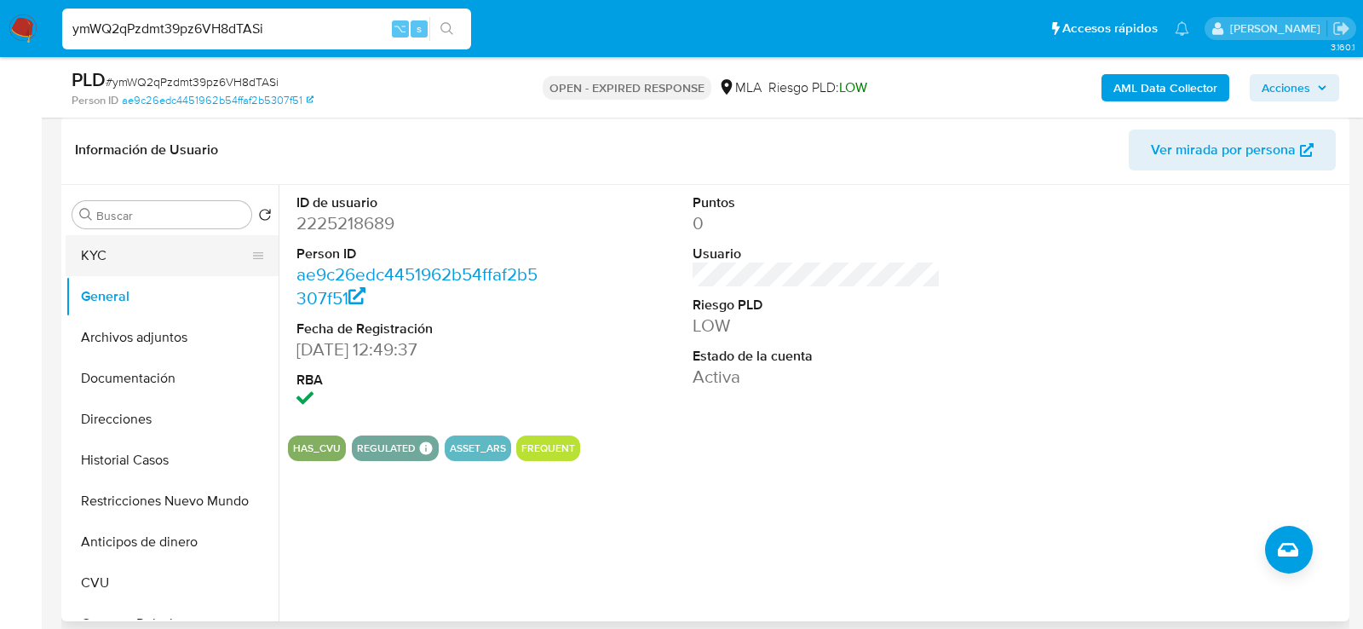
click at [132, 253] on button "KYC" at bounding box center [165, 255] width 199 height 41
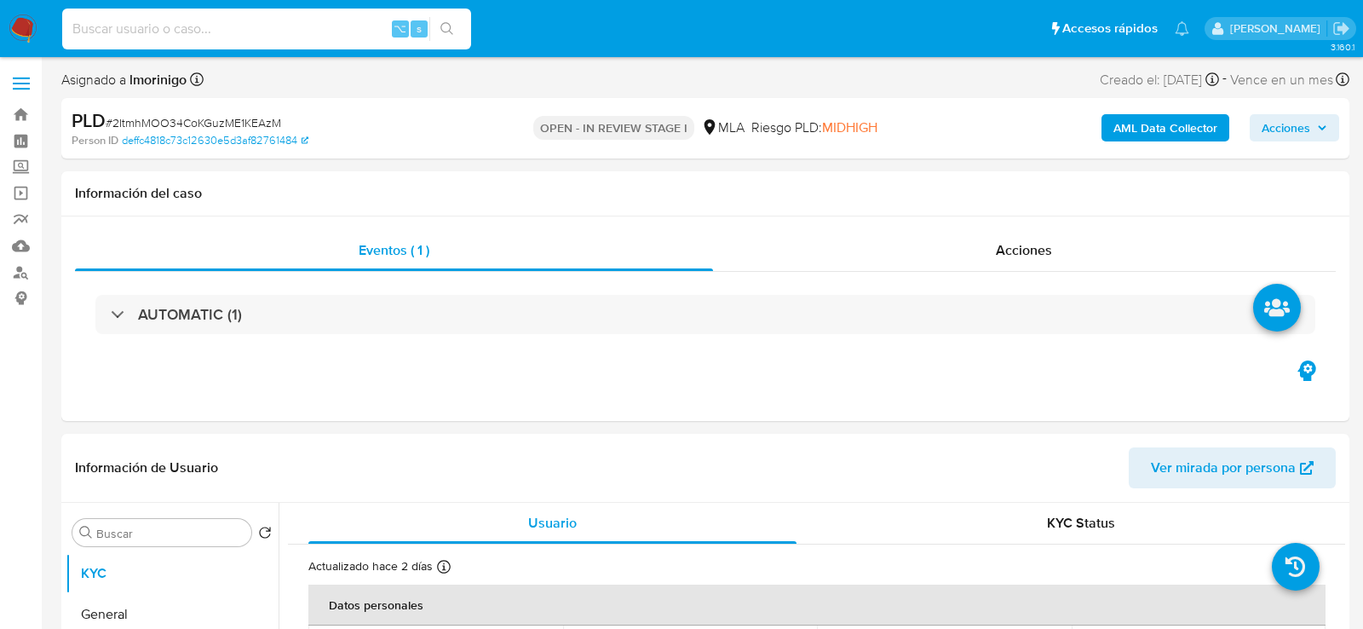
select select "10"
type input "tpKc3E3AYfKKvRGqzPv6M9C4"
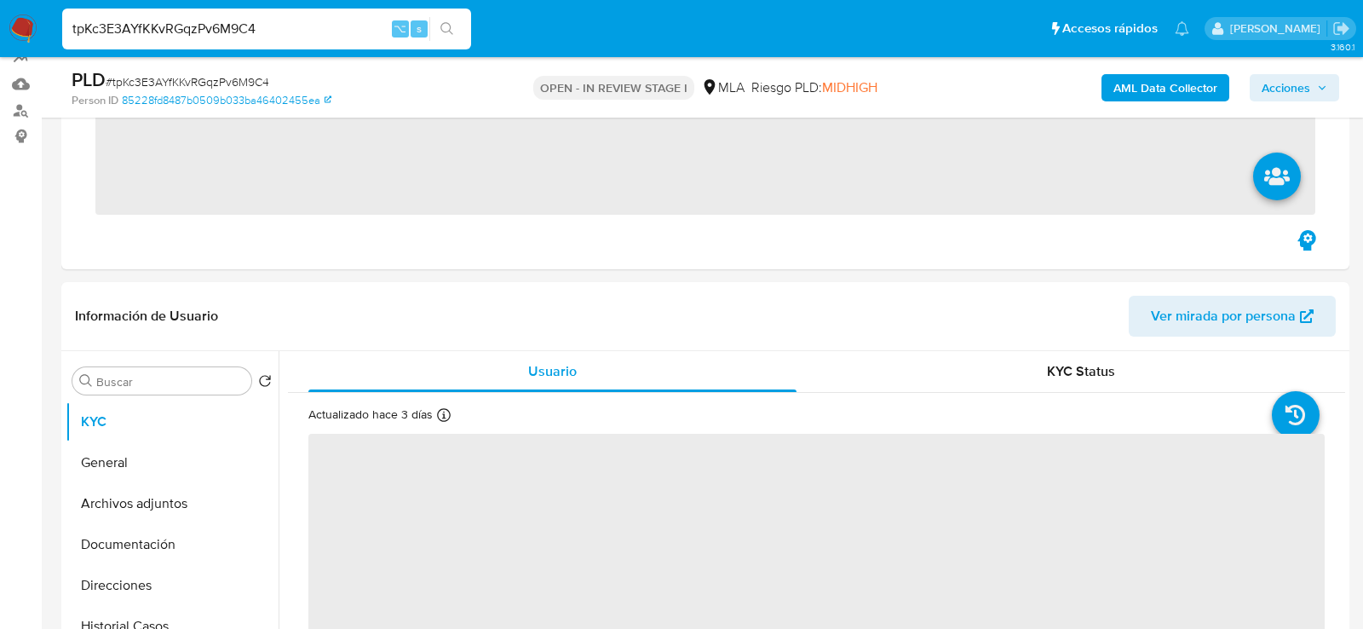
scroll to position [294, 0]
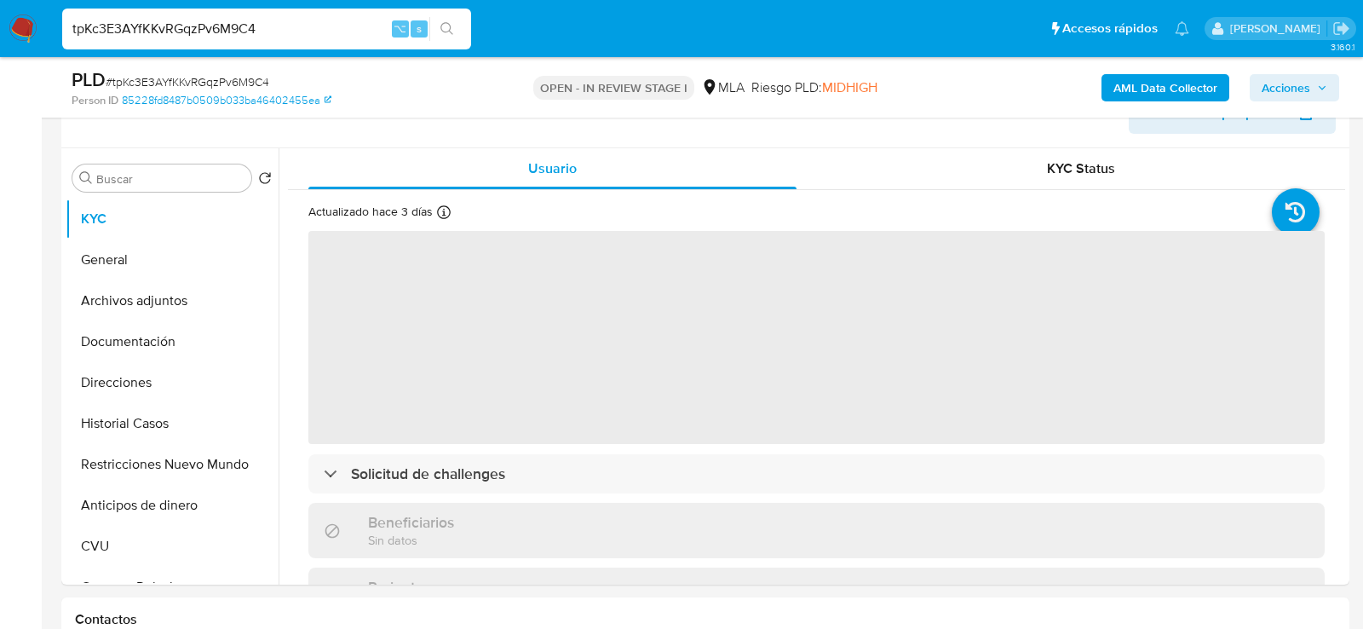
select select "10"
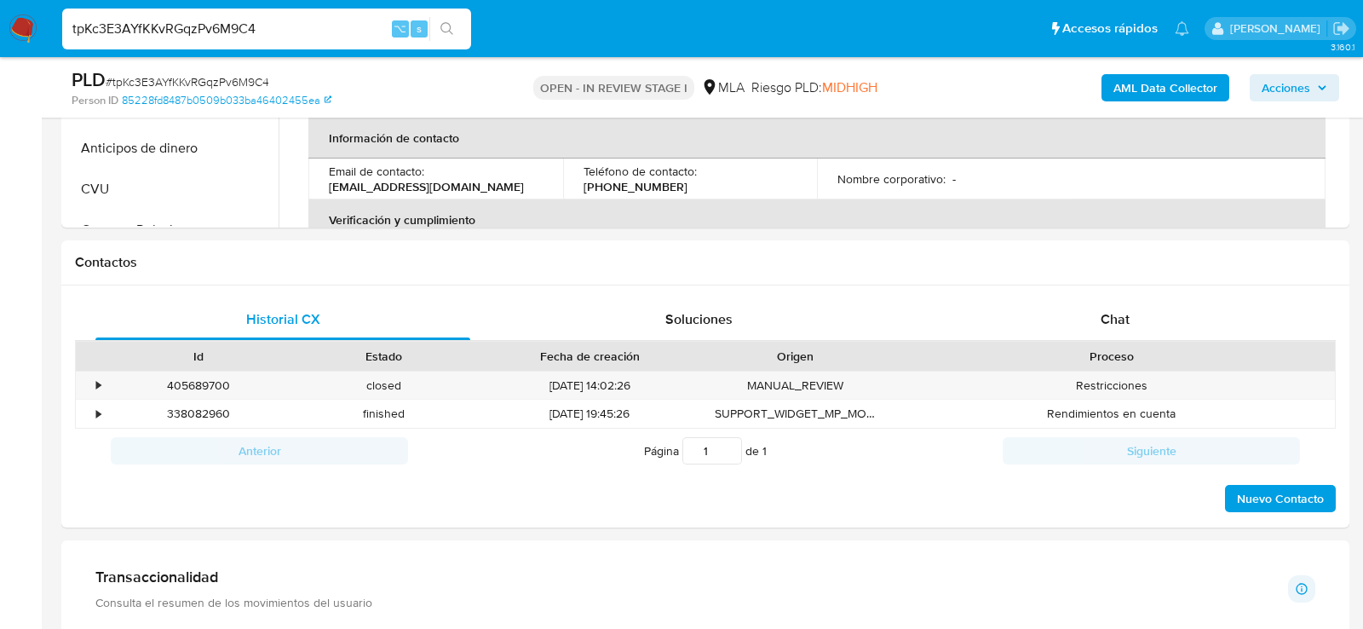
scroll to position [698, 0]
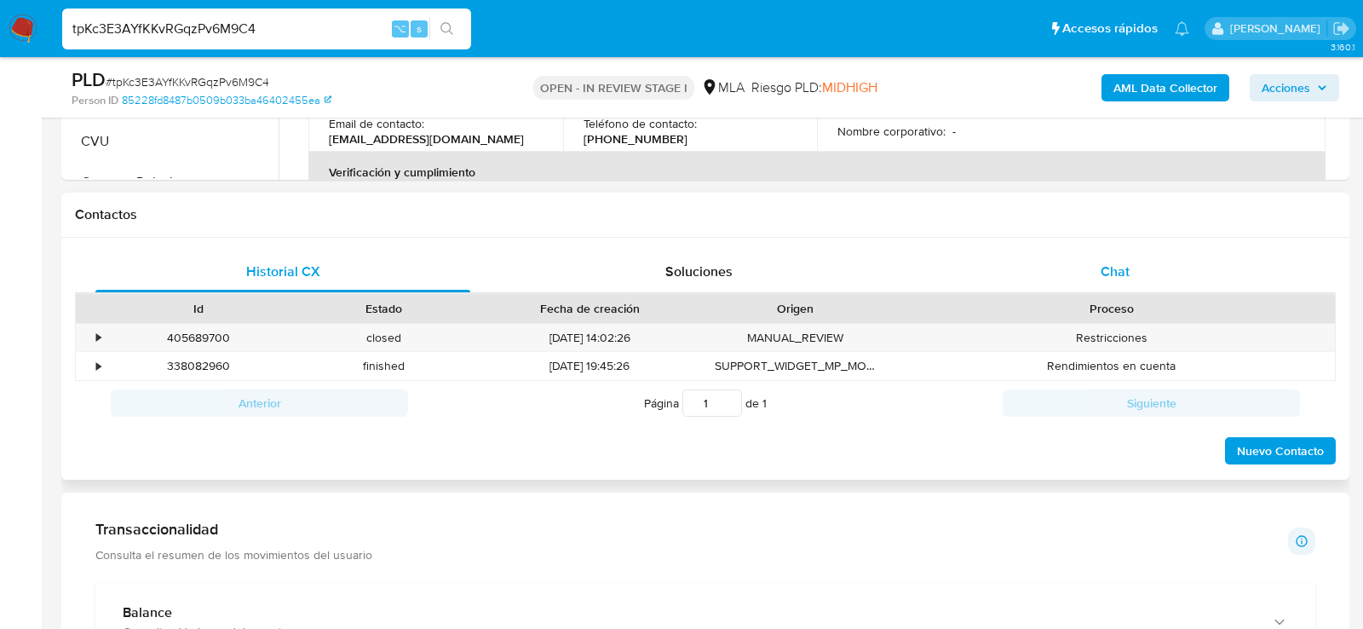
click at [1035, 261] on div "Chat" at bounding box center [1115, 271] width 375 height 41
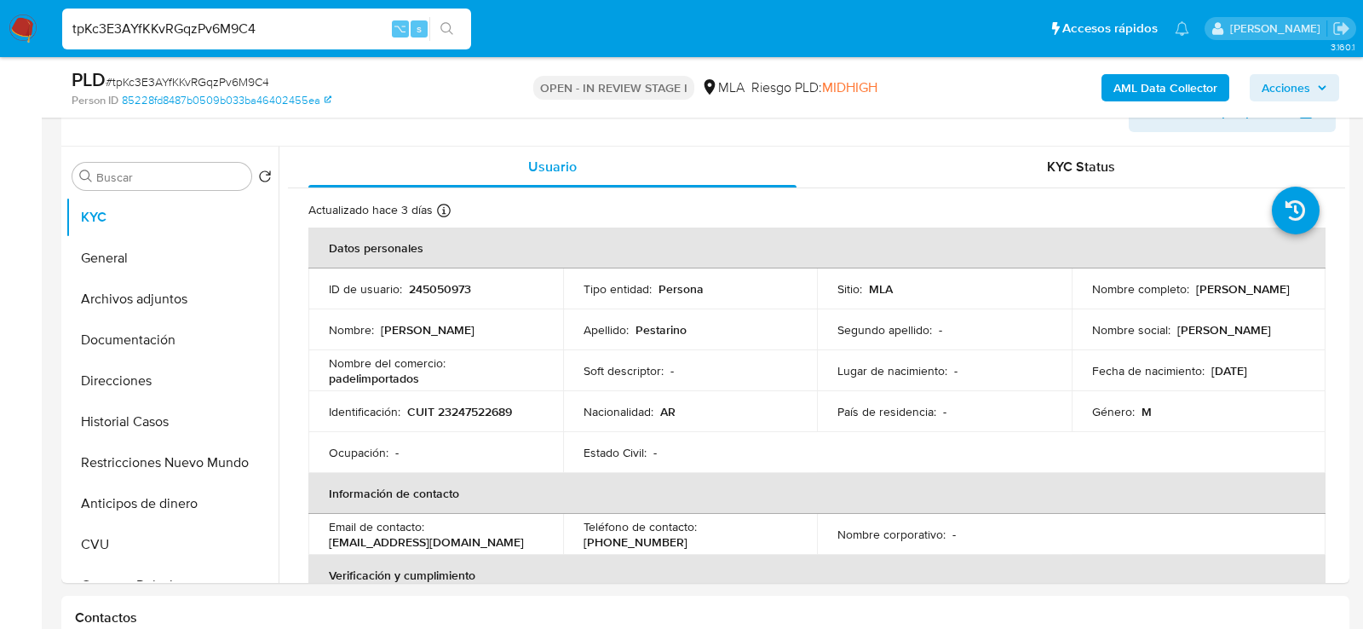
scroll to position [267, 0]
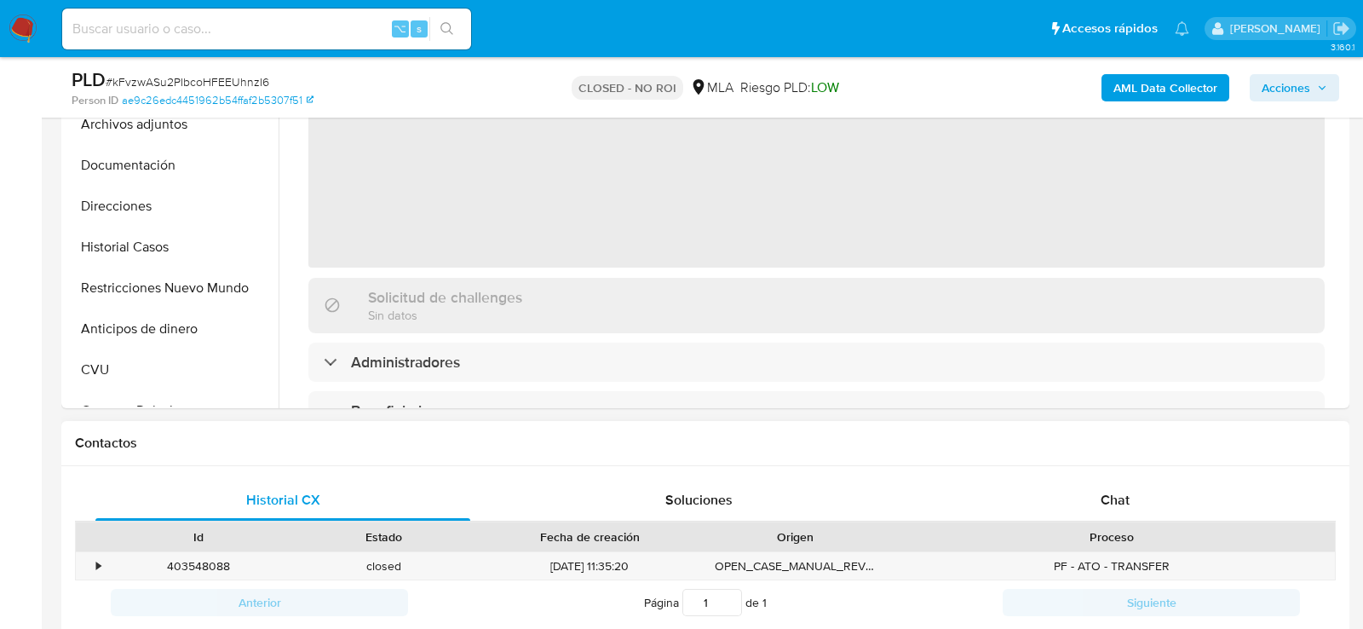
scroll to position [560, 0]
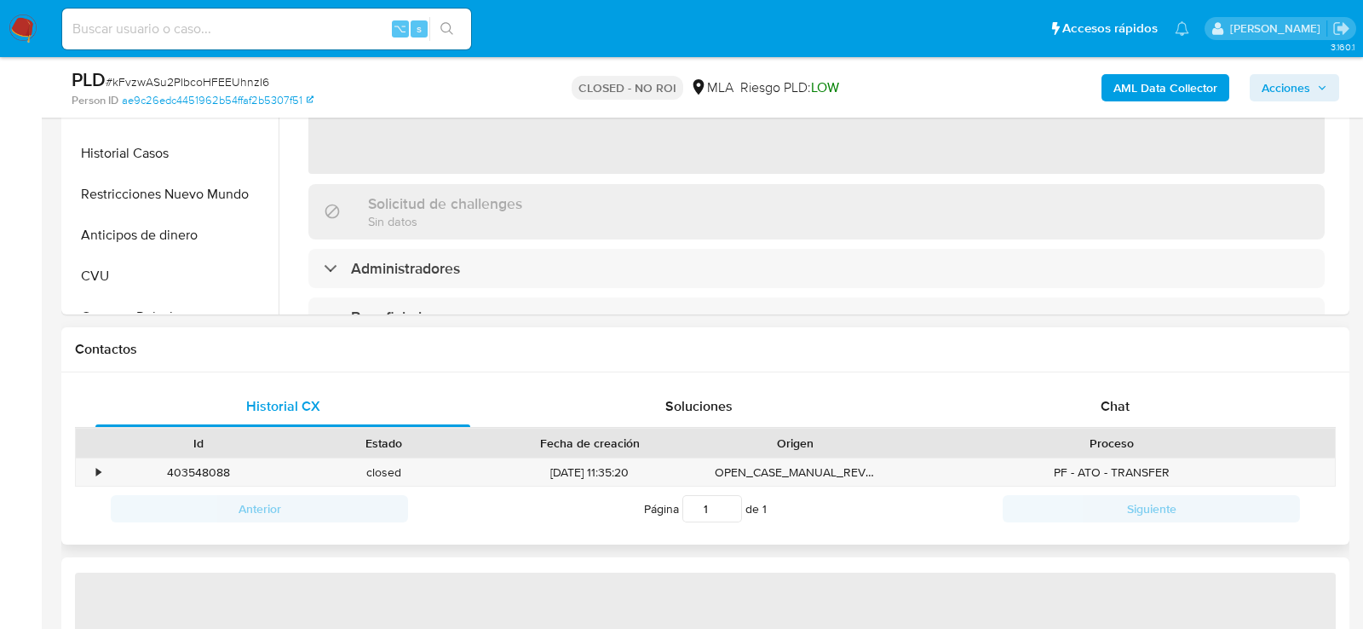
select select "10"
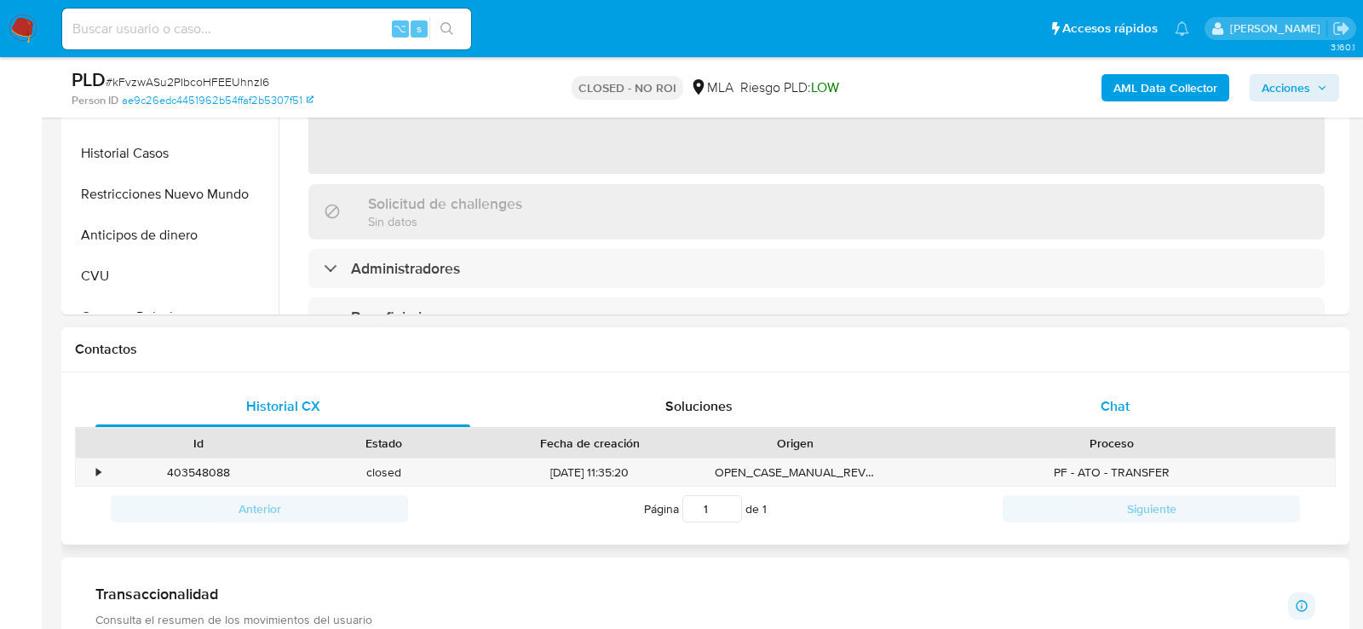
click at [1066, 423] on div "Chat" at bounding box center [1115, 406] width 375 height 41
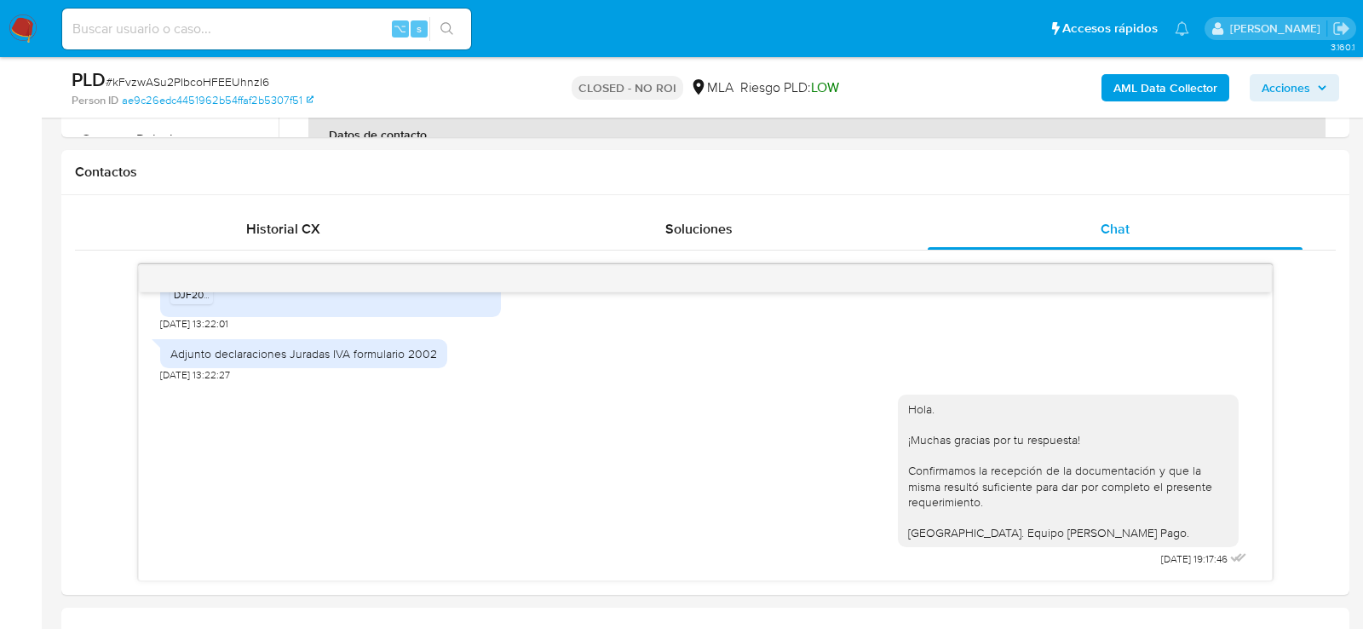
scroll to position [381, 0]
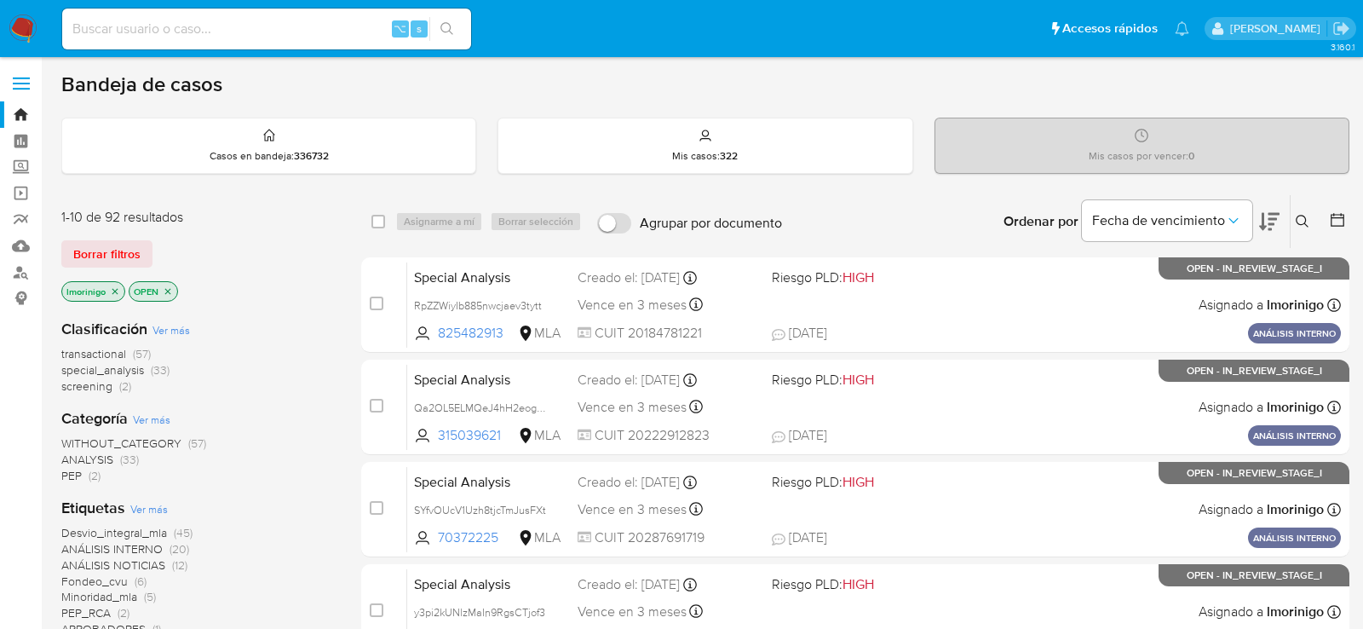
click at [312, 43] on div "⌥ s" at bounding box center [266, 29] width 409 height 41
click at [308, 34] on input at bounding box center [266, 29] width 409 height 22
paste input "iiekIam0OQwpJTeBvvM0SjIL"
type input "iiekIam0OQwpJTeBvvM0SjIL"
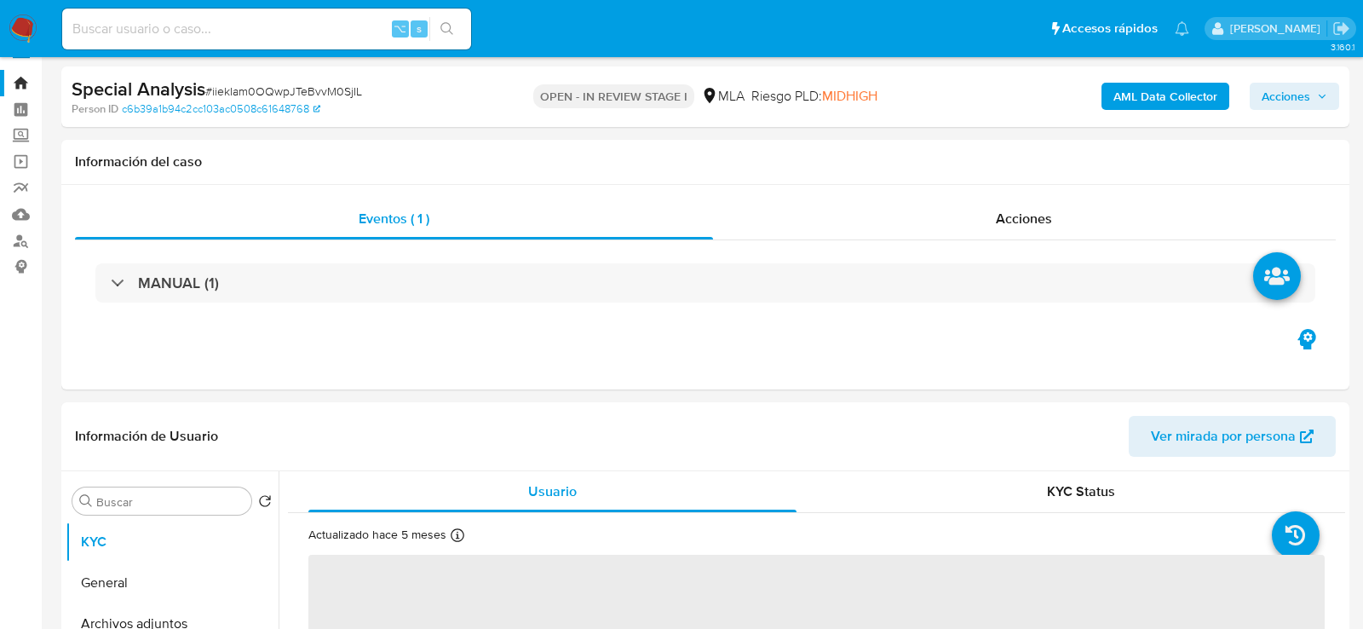
scroll to position [257, 0]
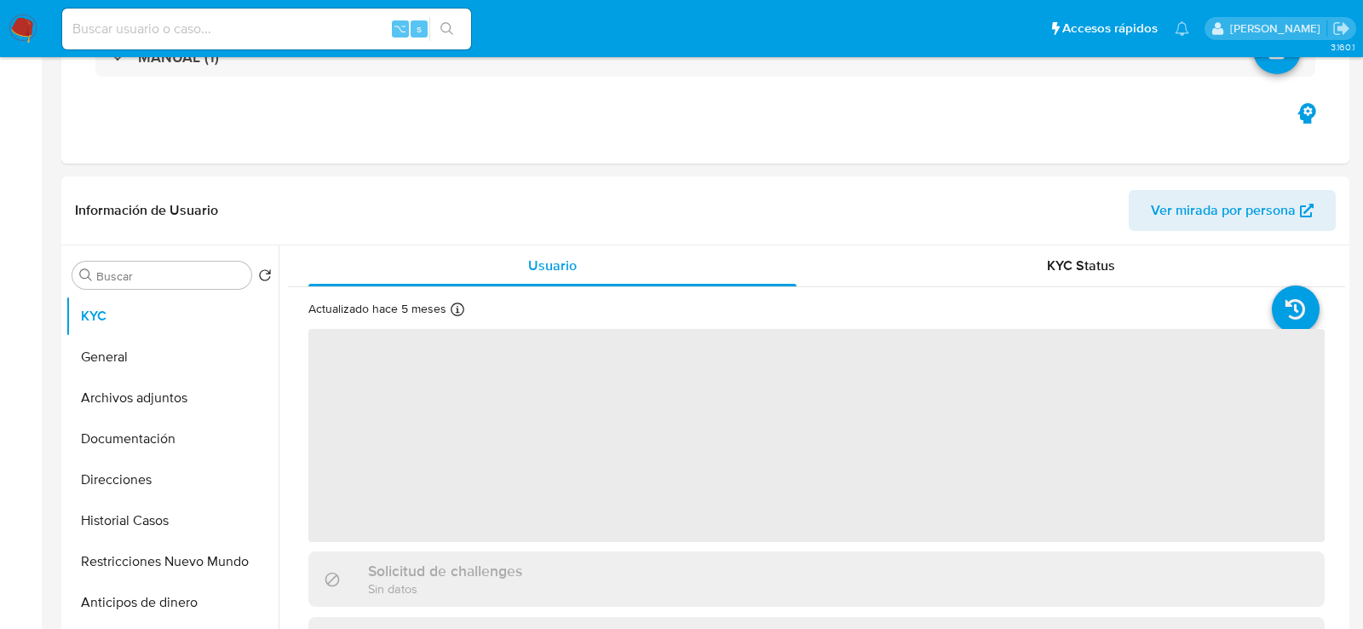
select select "10"
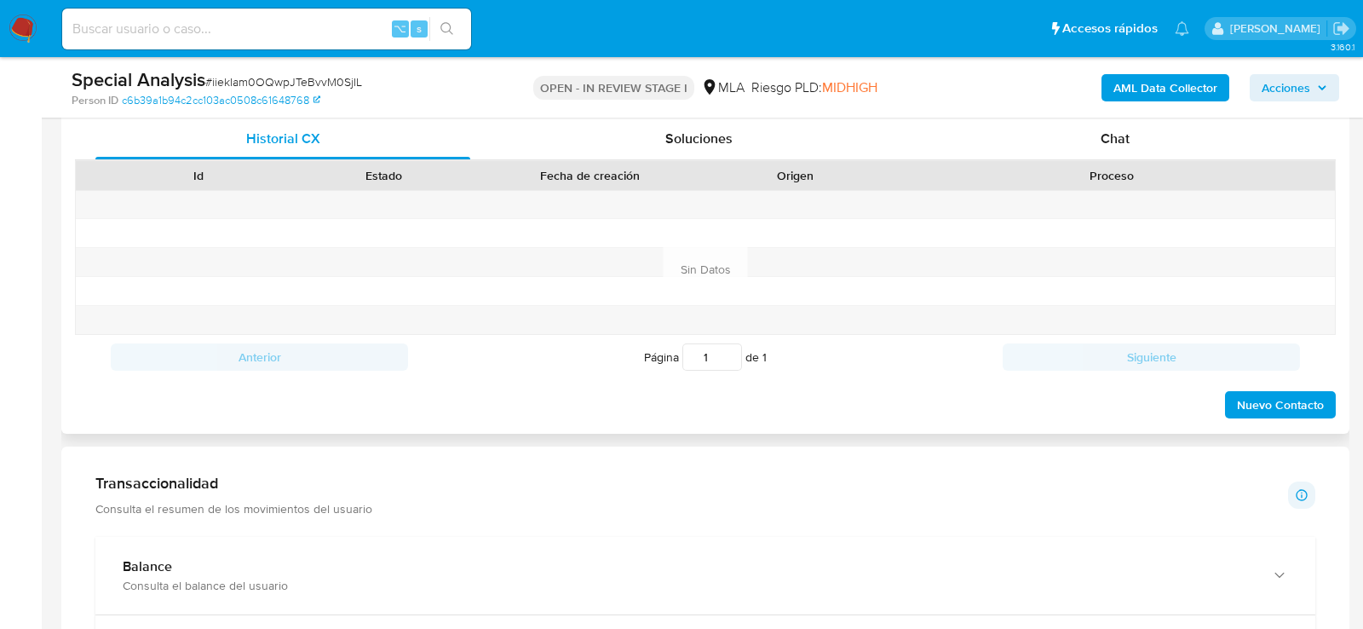
scroll to position [805, 0]
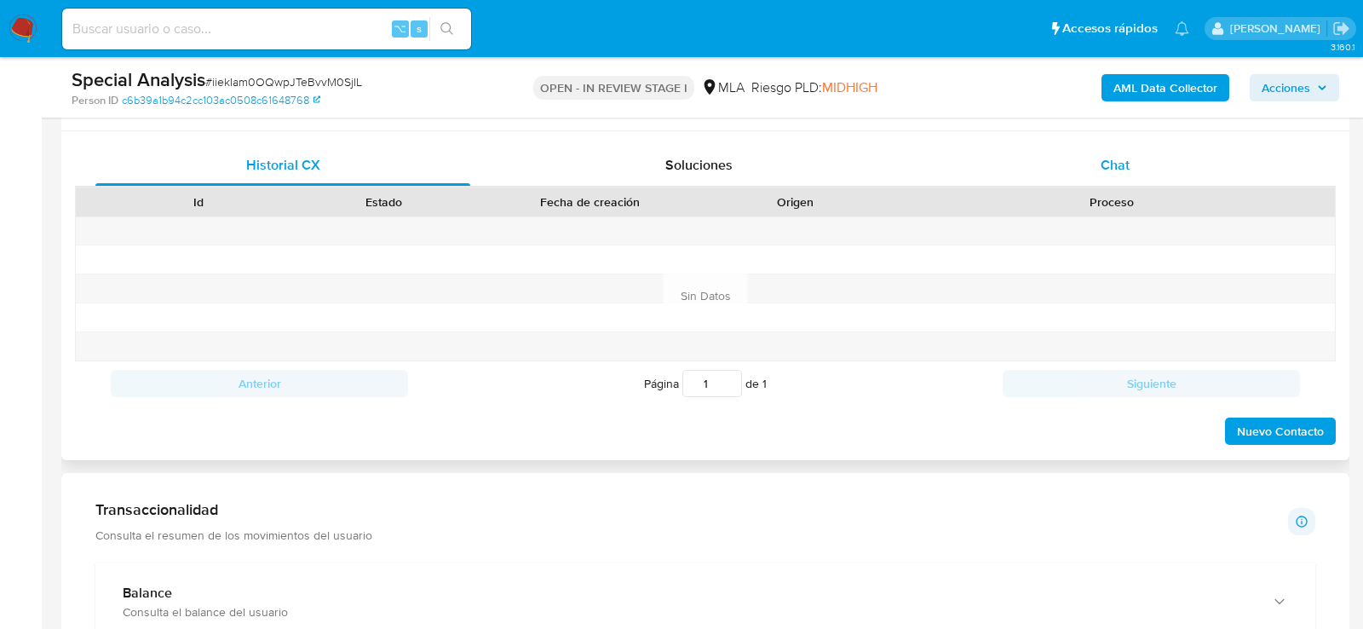
click at [1085, 151] on div "Chat" at bounding box center [1115, 165] width 375 height 41
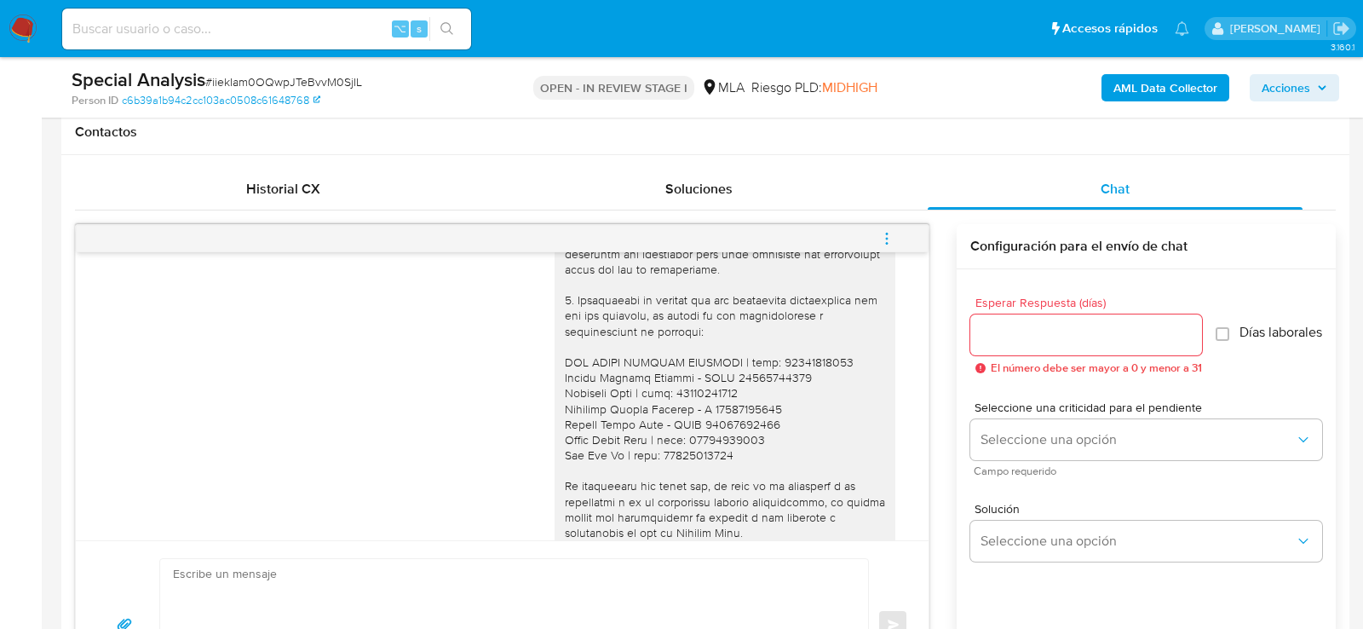
scroll to position [677, 0]
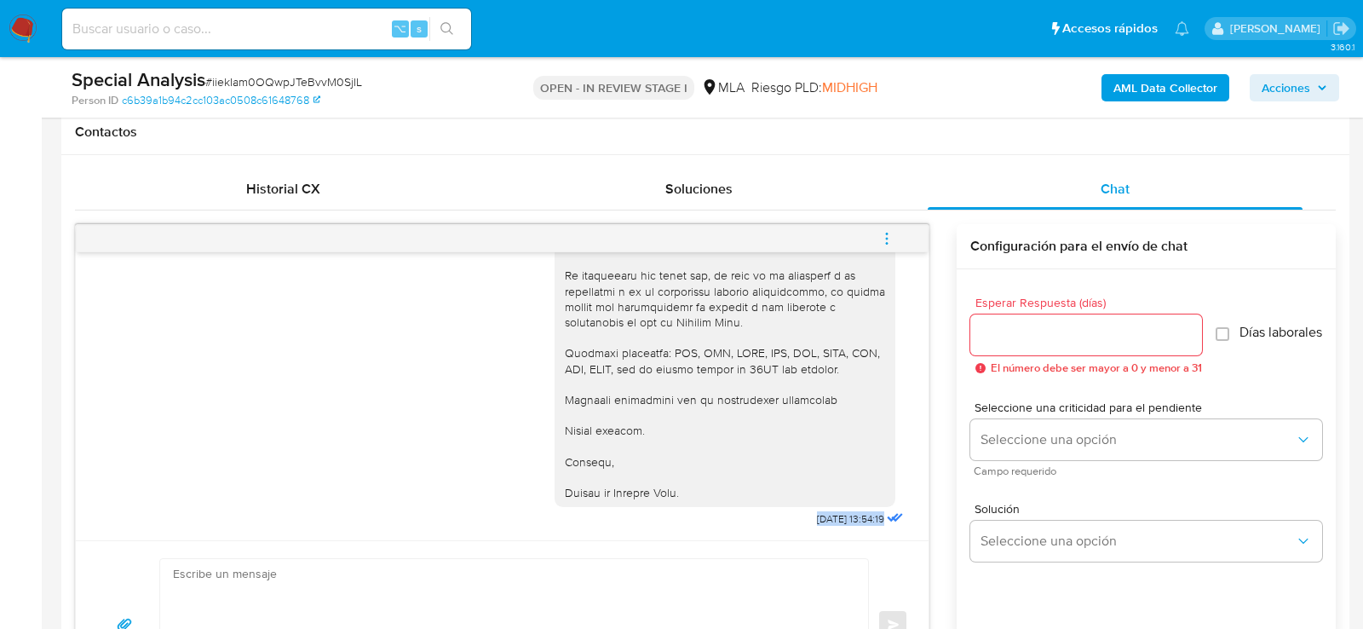
drag, startPoint x: 794, startPoint y: 520, endPoint x: 887, endPoint y: 518, distance: 93.7
click at [887, 518] on div "Hola , En función de las operaciones registradas en tu cuenta de Mercado Pago, …" at bounding box center [730, 65] width 353 height 933
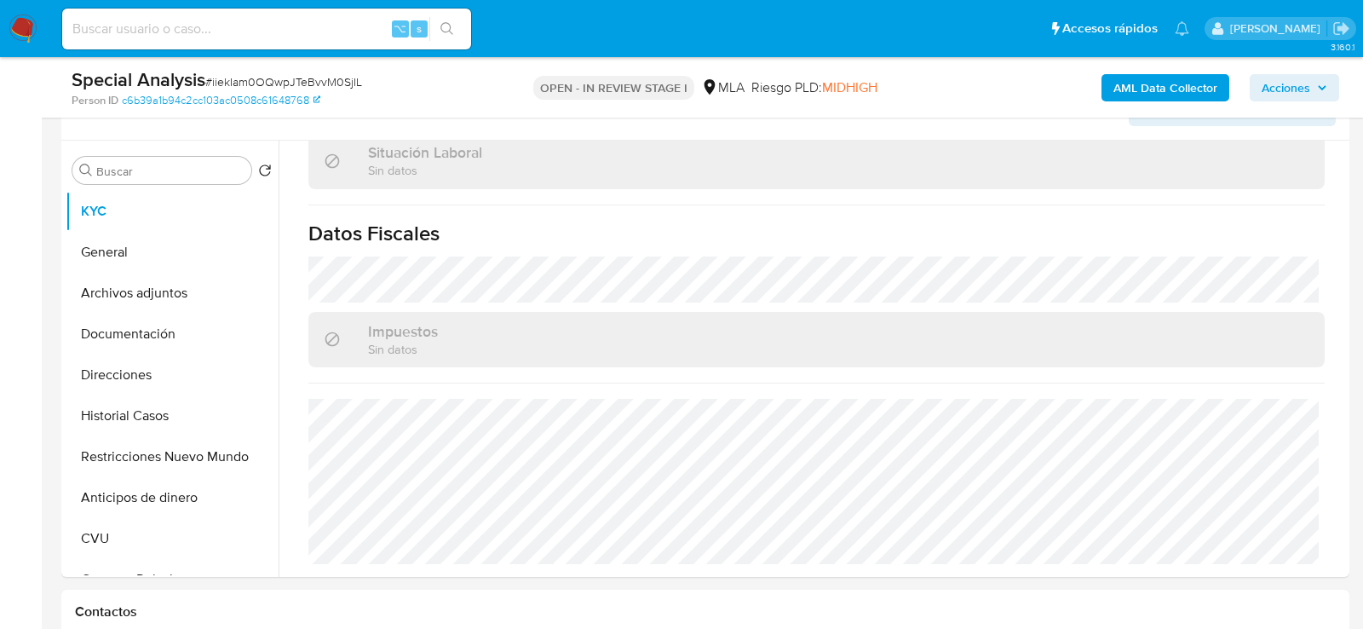
scroll to position [290, 0]
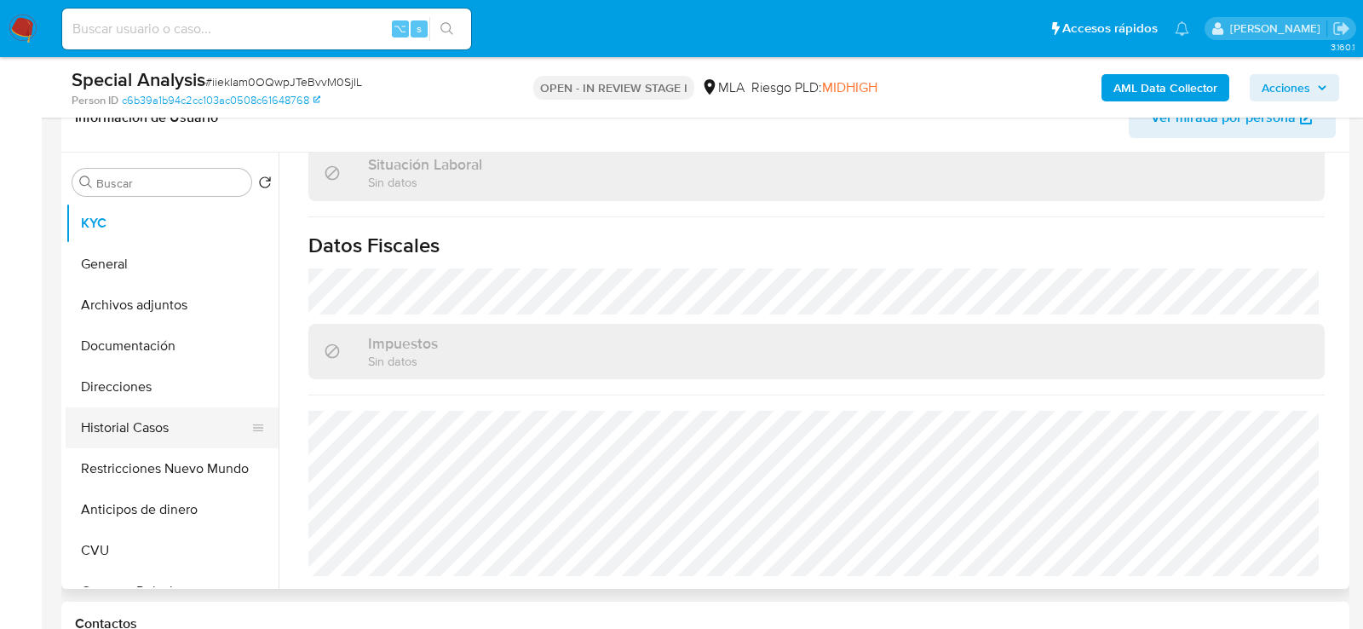
click at [98, 422] on button "Historial Casos" at bounding box center [165, 427] width 199 height 41
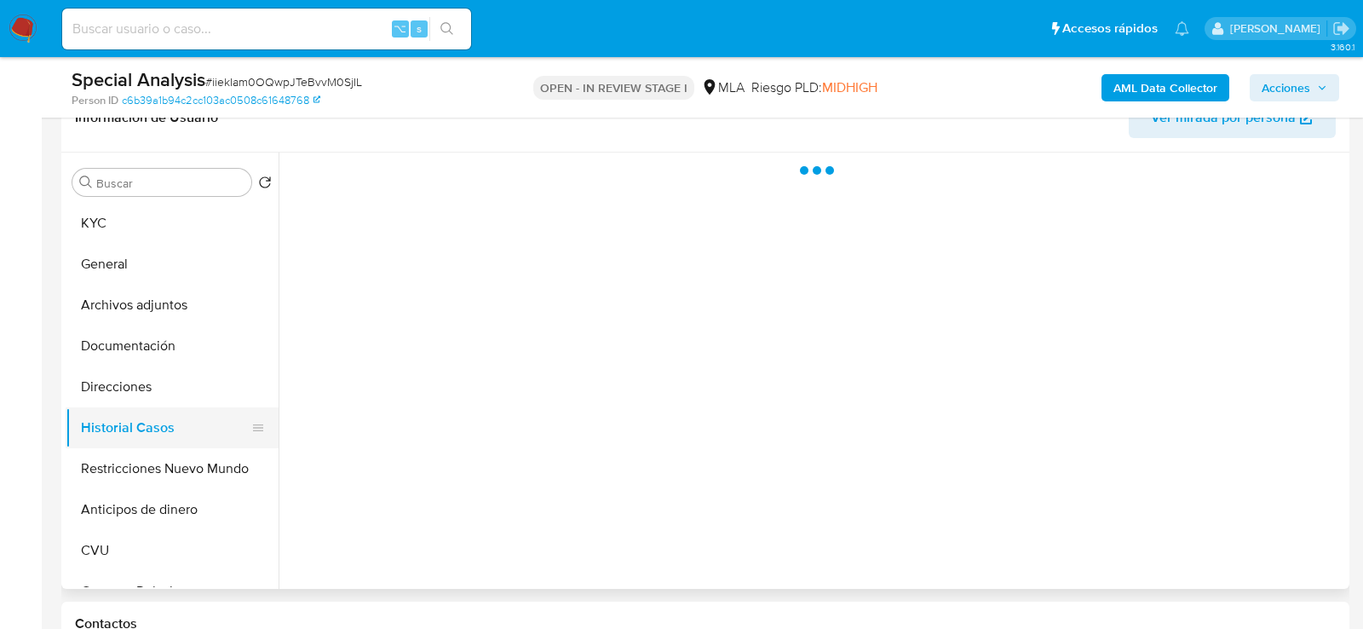
scroll to position [0, 0]
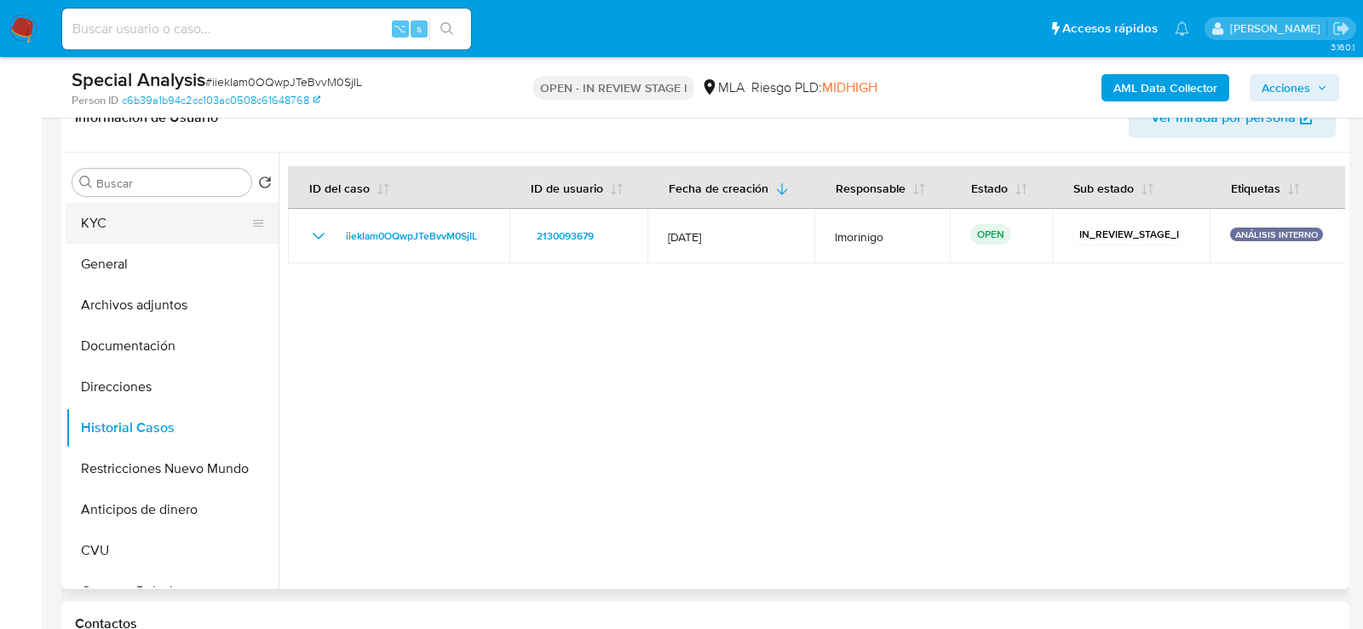
click at [118, 222] on button "KYC" at bounding box center [165, 223] width 199 height 41
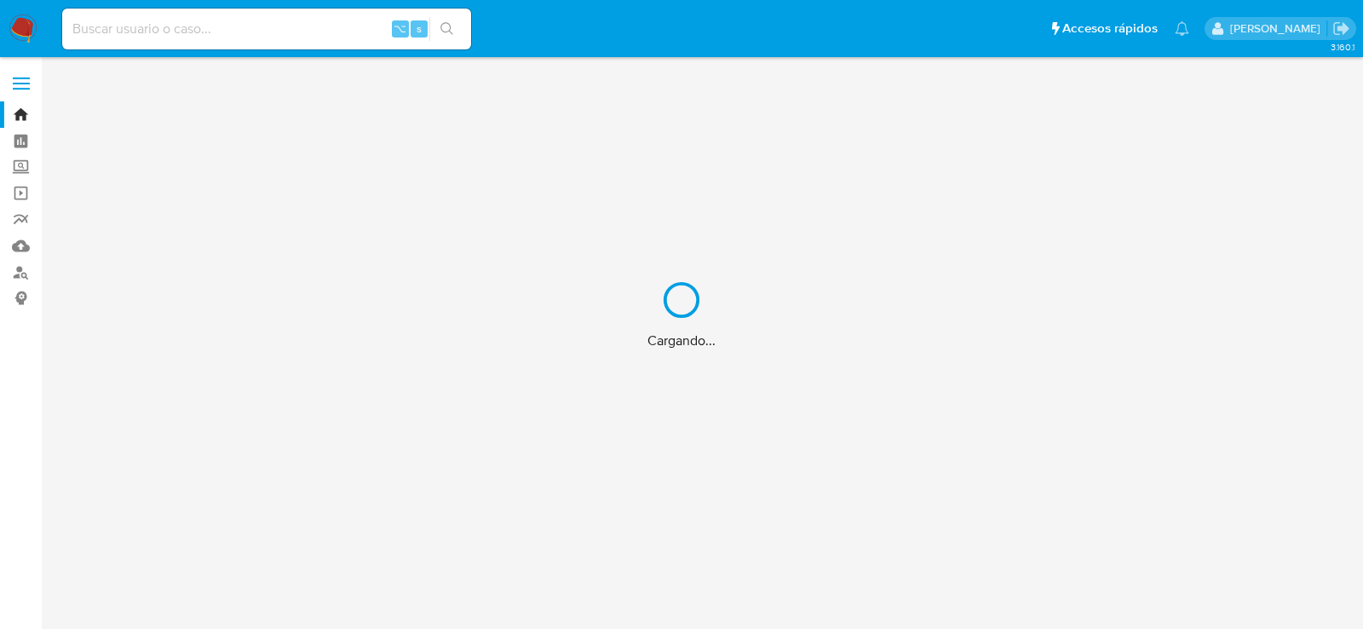
click at [257, 30] on div "Cargando..." at bounding box center [681, 314] width 1363 height 629
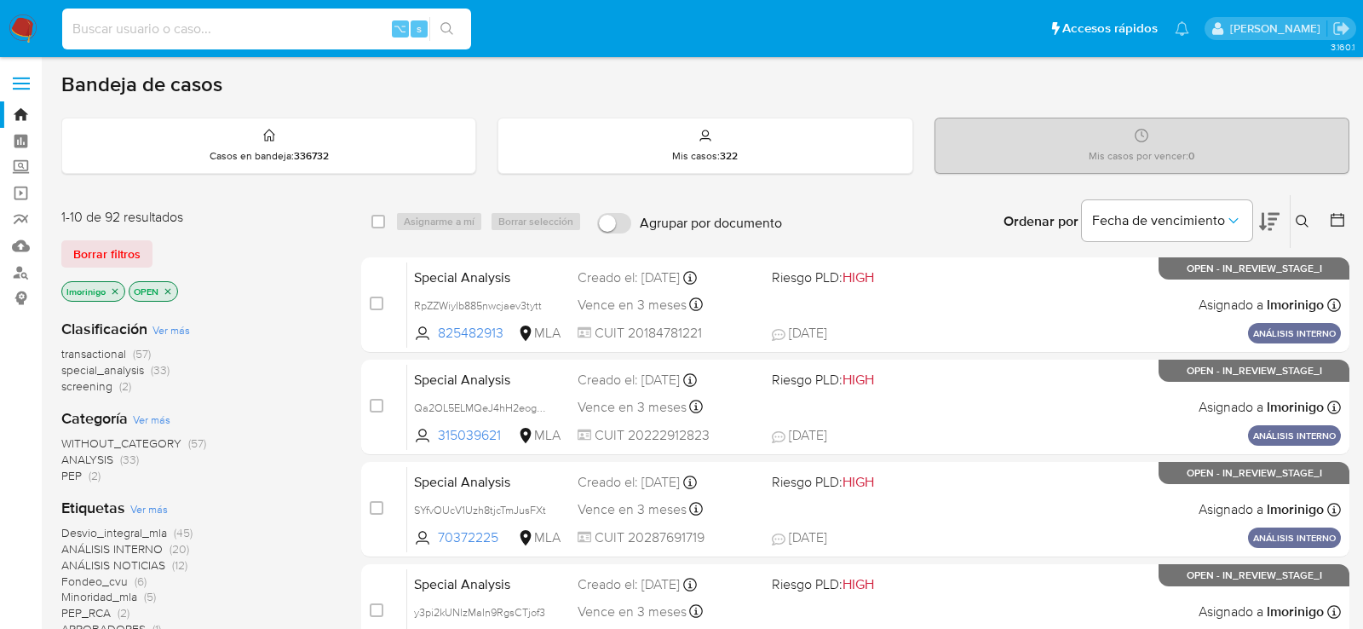
click at [257, 30] on input at bounding box center [266, 29] width 409 height 22
paste input "VDZYzZUnZDjPTHfRHmsutVCi"
type input "VDZYzZUnZDjPTHfRHmsutVCi"
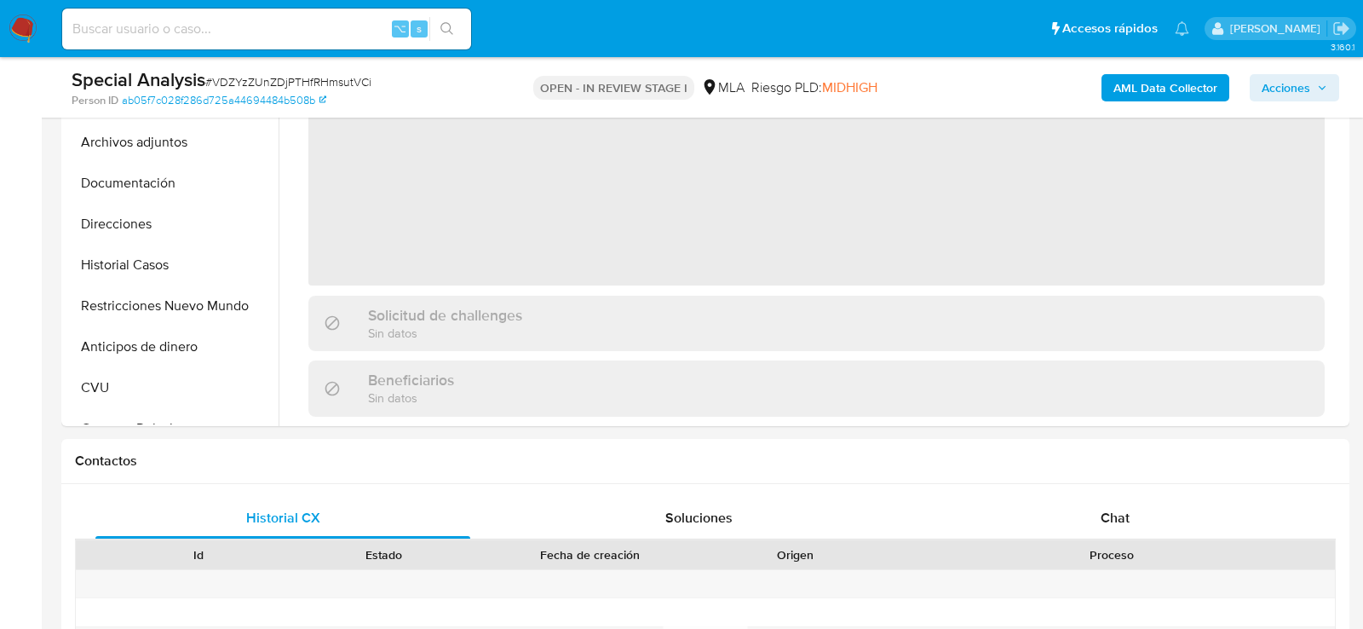
select select "10"
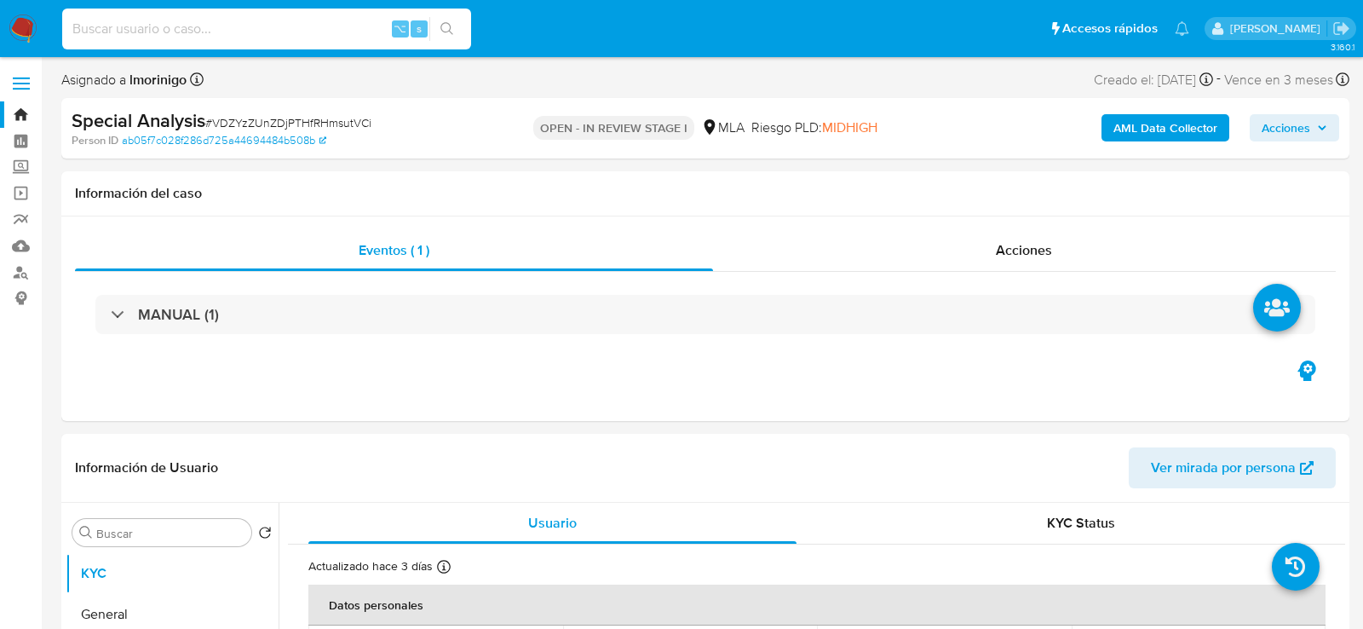
click at [320, 18] on input at bounding box center [266, 29] width 409 height 22
paste input "QPaEMpuqQIexfvNuG3Ju9gu4"
type input "QPaEMpuqQIexfvNuG3Ju9gu4"
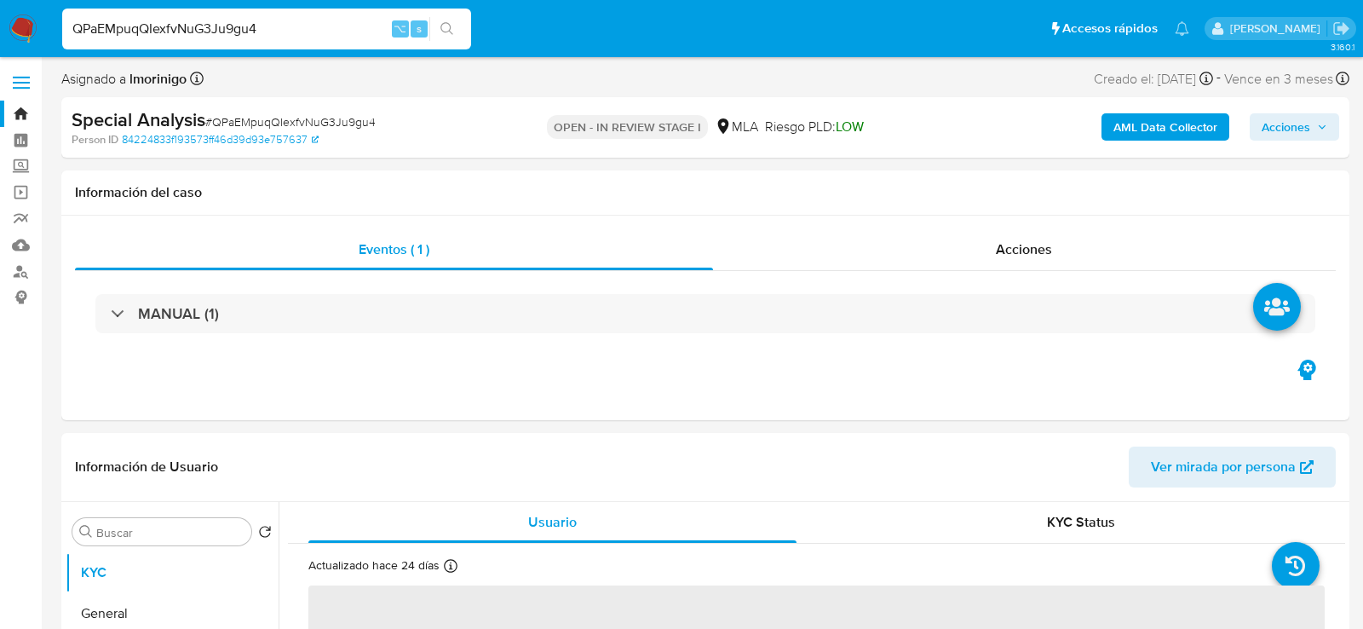
select select "10"
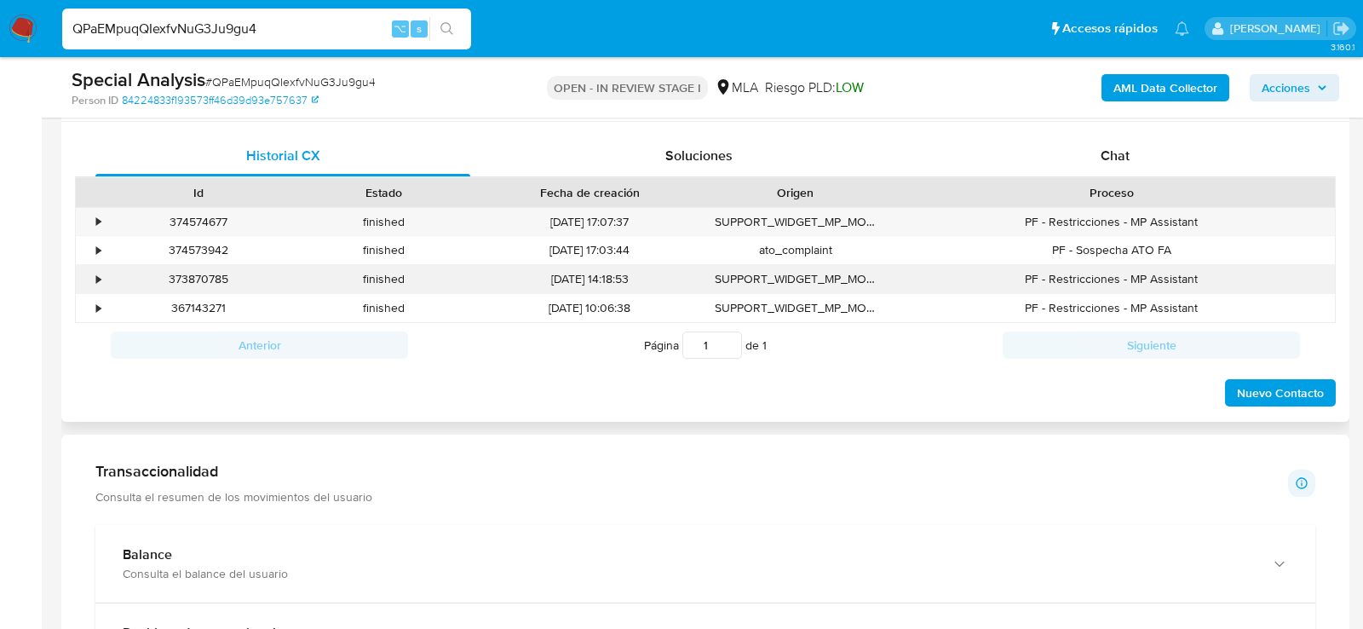
scroll to position [784, 0]
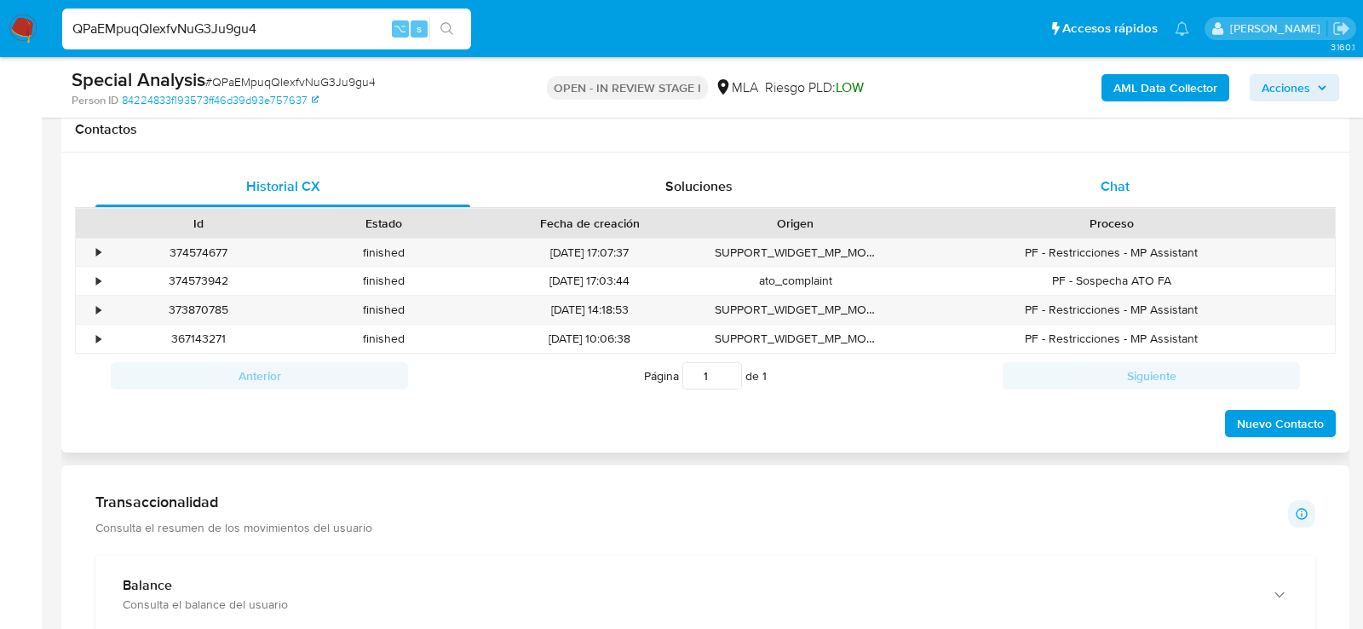
click at [1071, 181] on div "Chat" at bounding box center [1115, 186] width 375 height 41
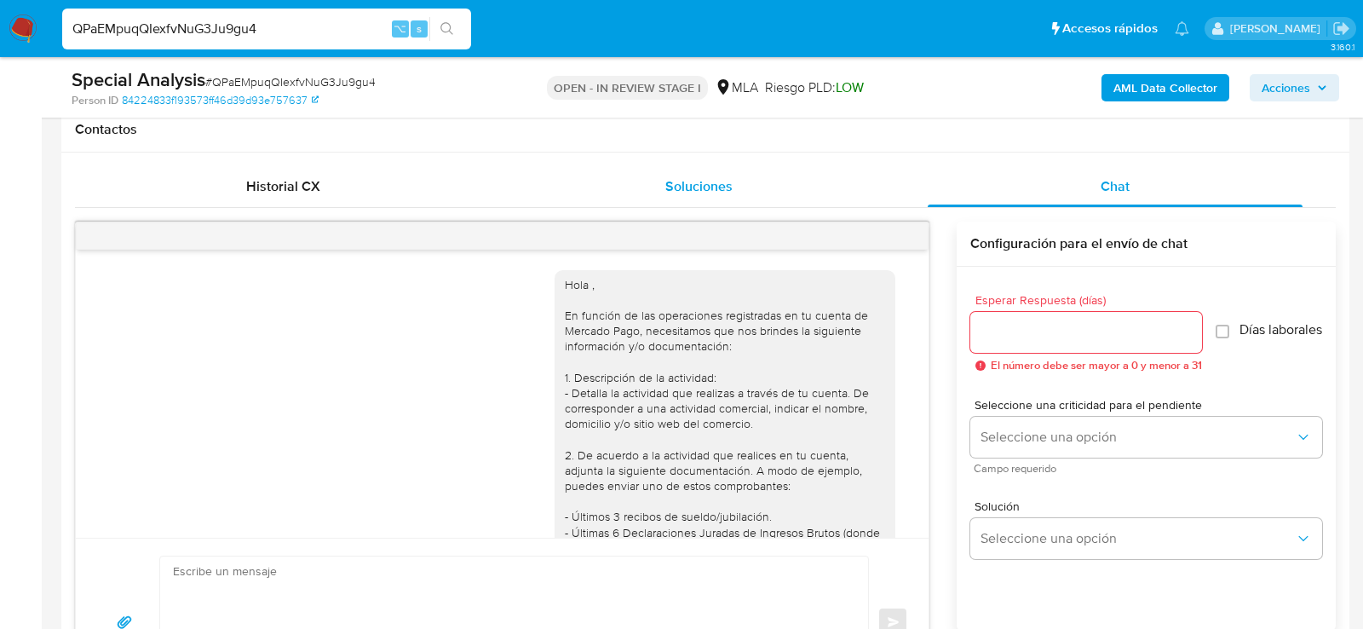
scroll to position [1615, 0]
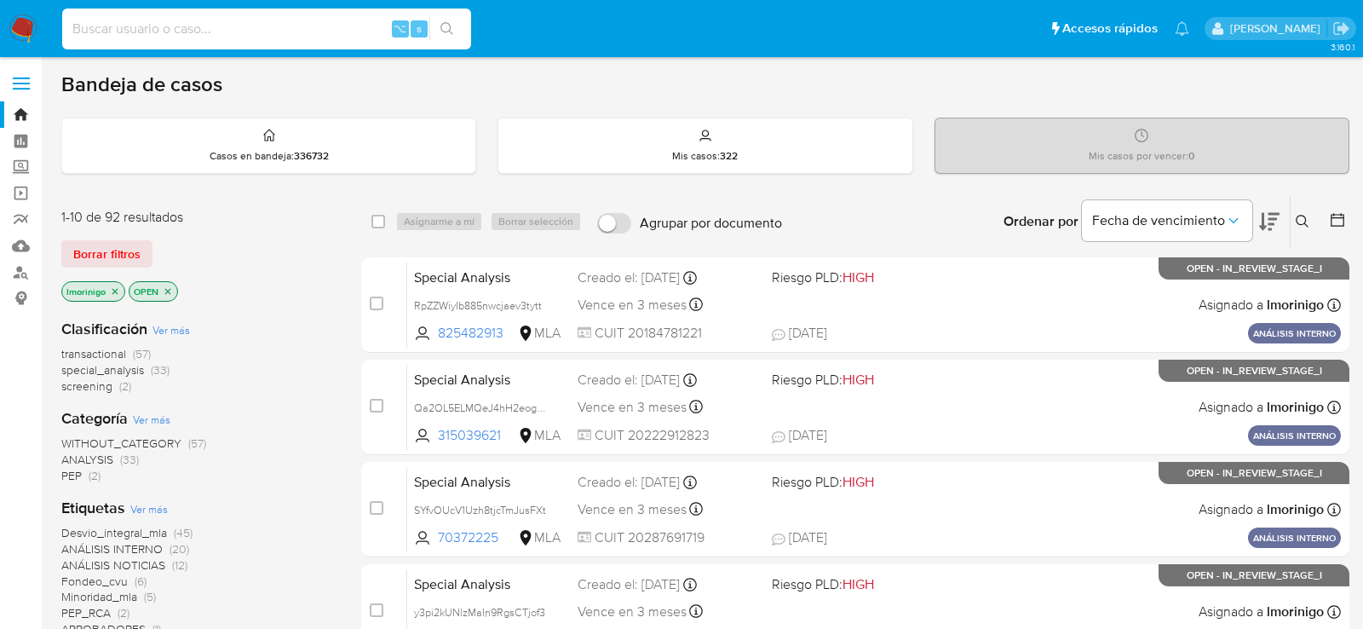
click at [231, 32] on input at bounding box center [266, 29] width 409 height 22
paste input "QPaEMpuqQIexfvNuG3Ju9gu4"
type input "QPaEMpuqQIexfvNuG3Ju9gu4"
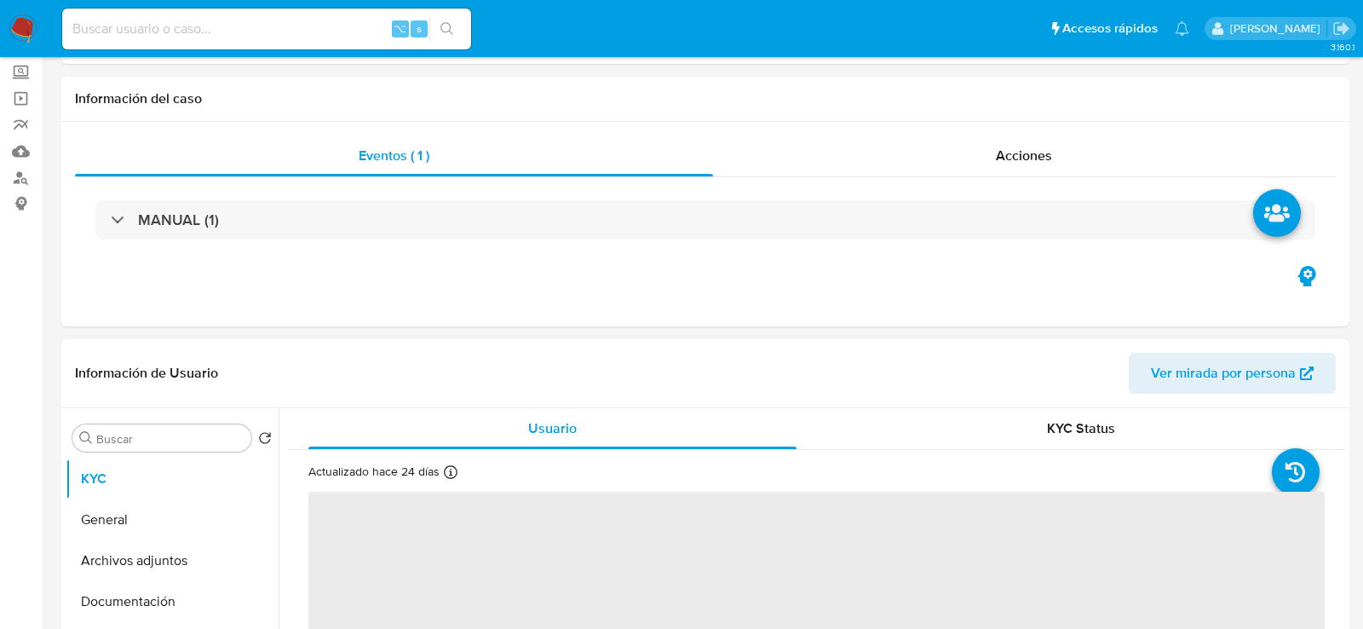
select select "10"
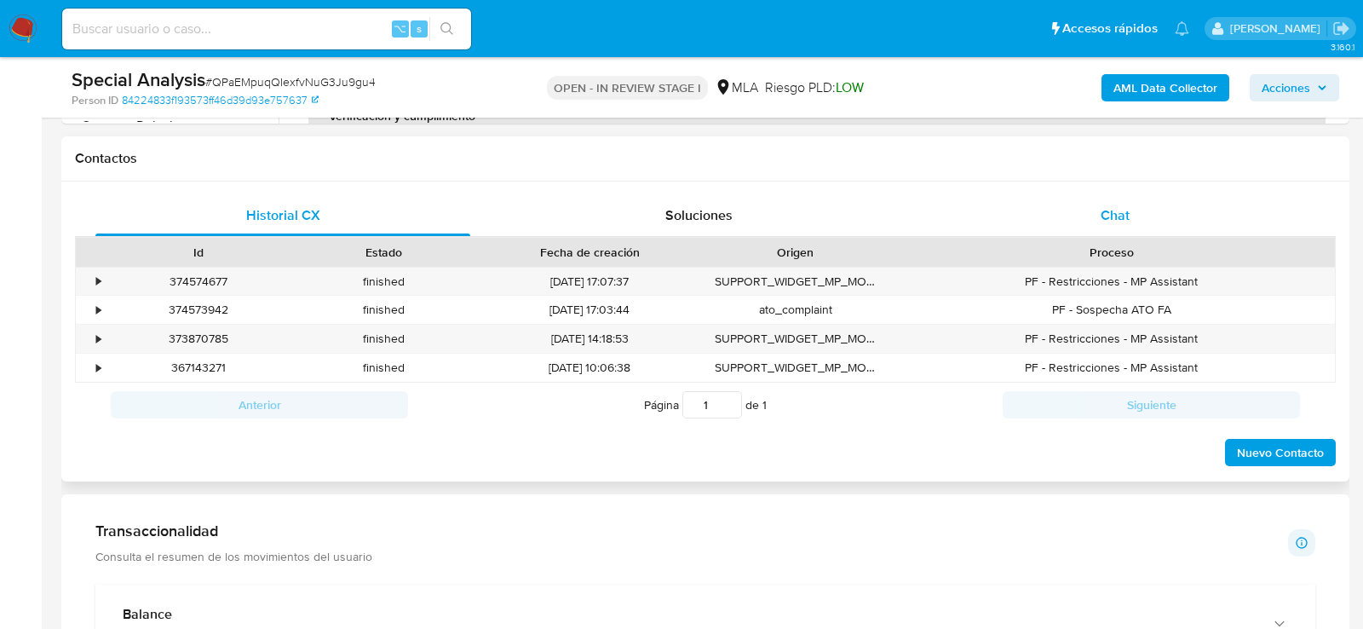
scroll to position [752, 0]
click at [1048, 201] on div "Chat" at bounding box center [1115, 218] width 375 height 41
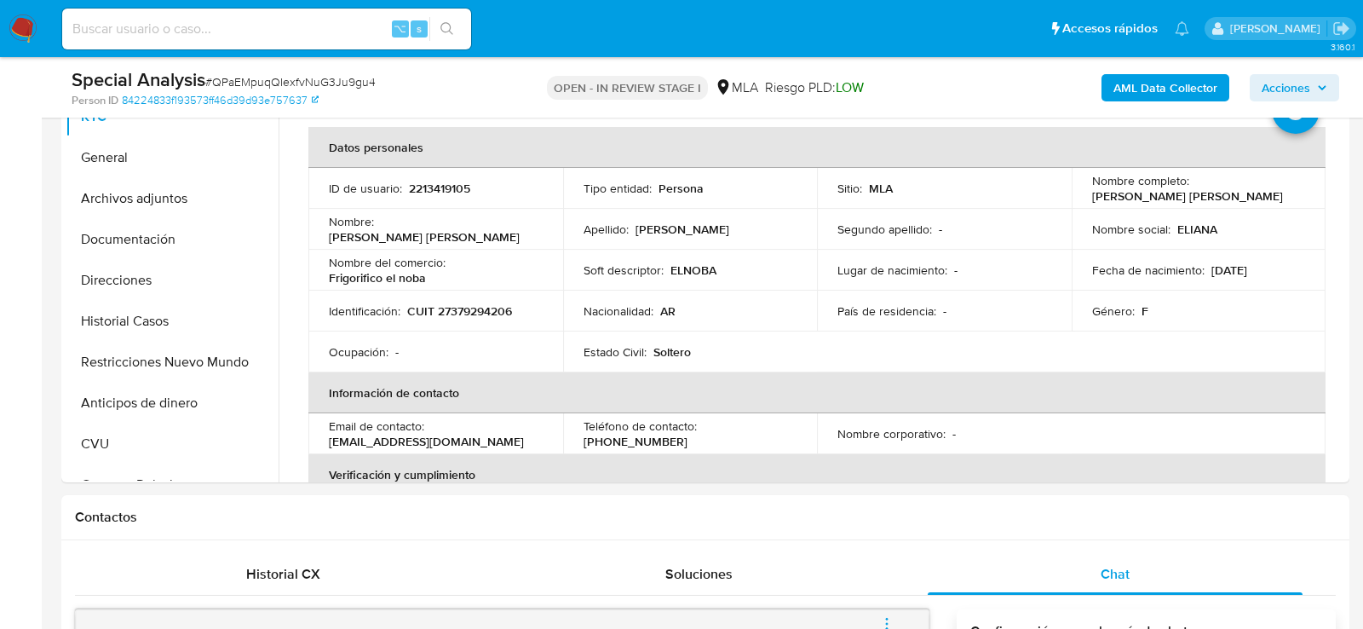
scroll to position [364, 0]
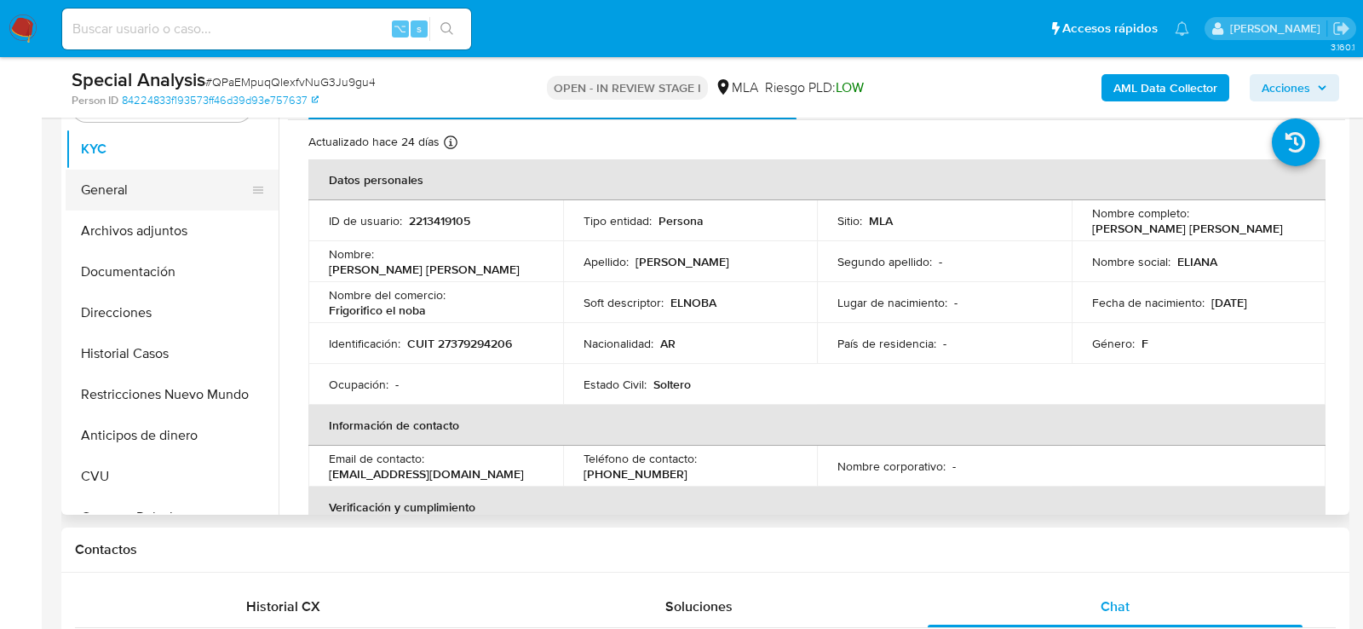
click at [135, 196] on button "General" at bounding box center [165, 189] width 199 height 41
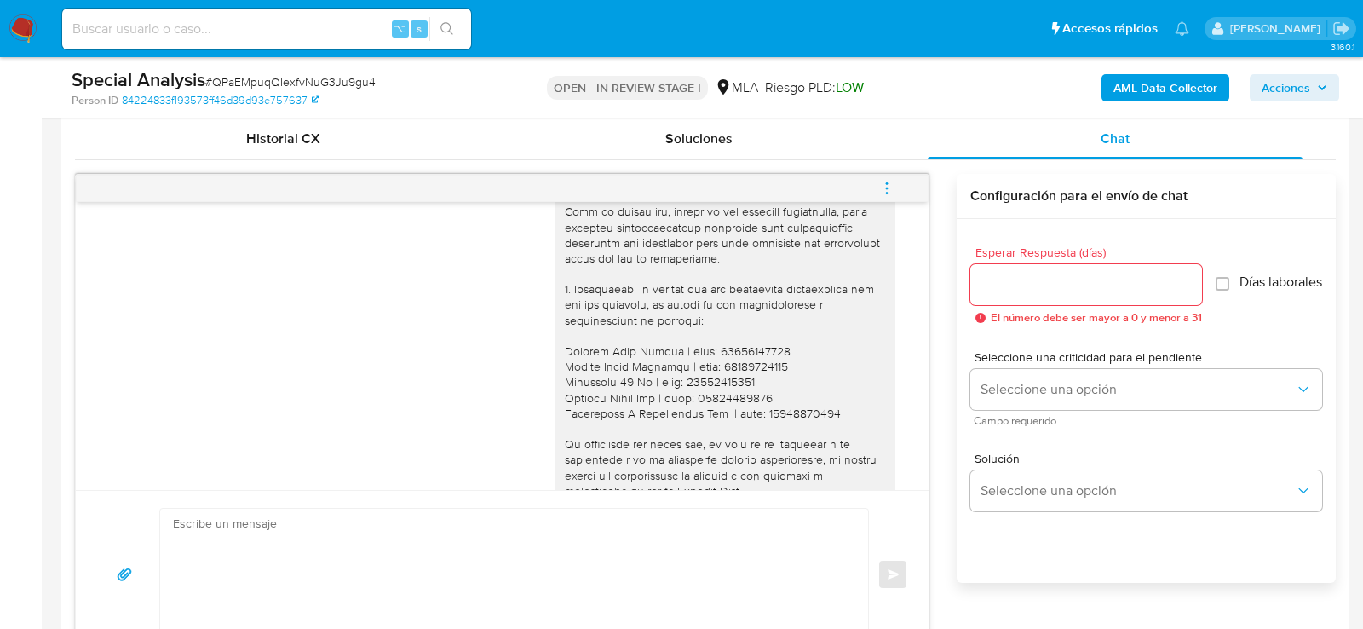
scroll to position [1608, 0]
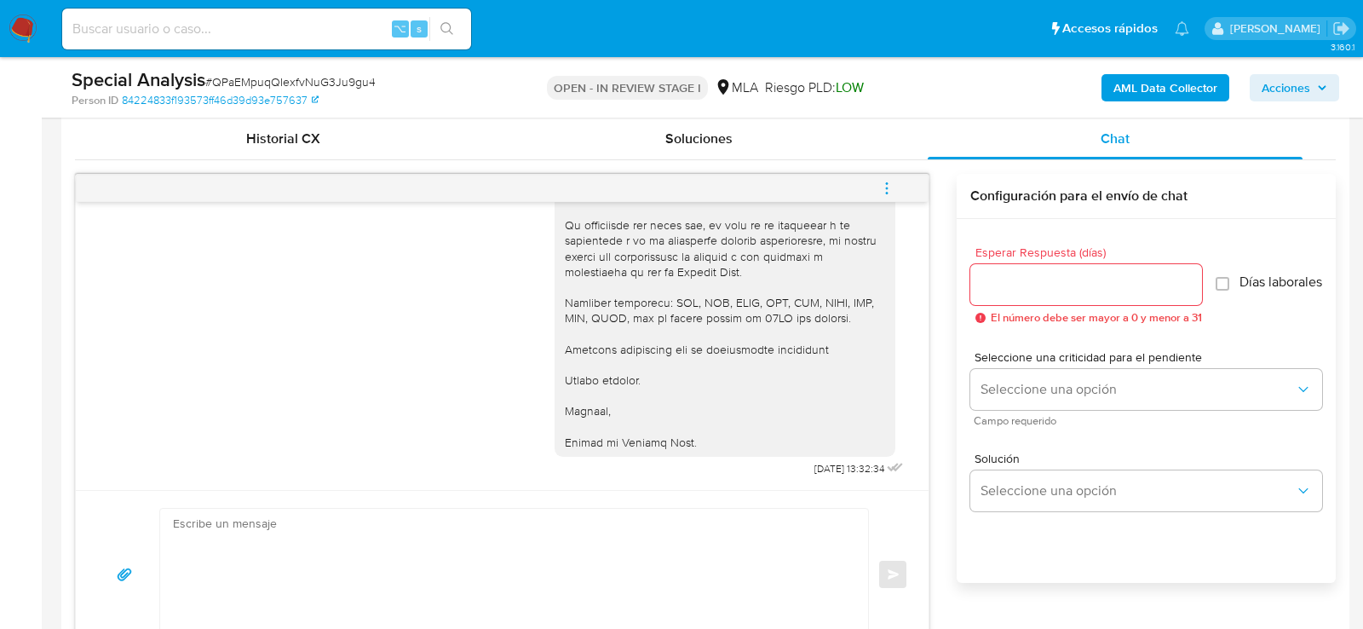
click at [816, 467] on span "23/09/2025 13:32:34" at bounding box center [849, 469] width 70 height 14
click at [778, 422] on div "Hola , En función de las operaciones registradas en tu cuenta de Mercado Pago, …" at bounding box center [725, 24] width 320 height 852
click at [732, 389] on div "Hola , En función de las operaciones registradas en tu cuenta de Mercado Pago, …" at bounding box center [725, 24] width 320 height 852
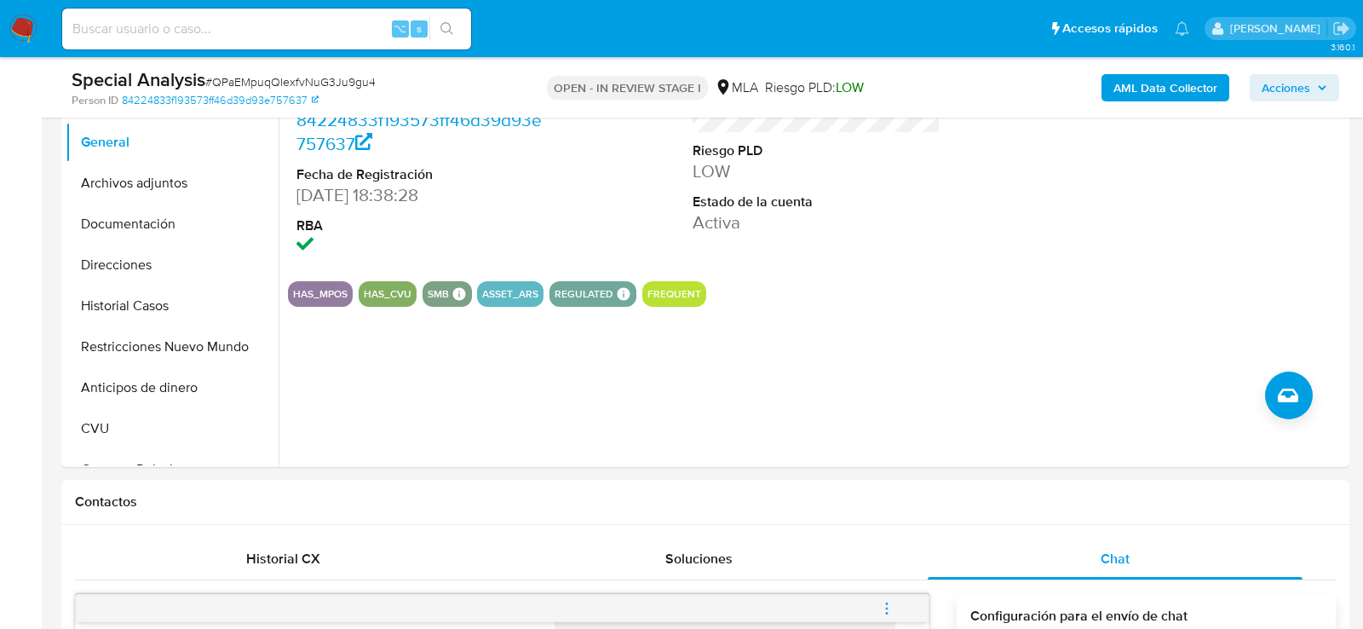
scroll to position [383, 0]
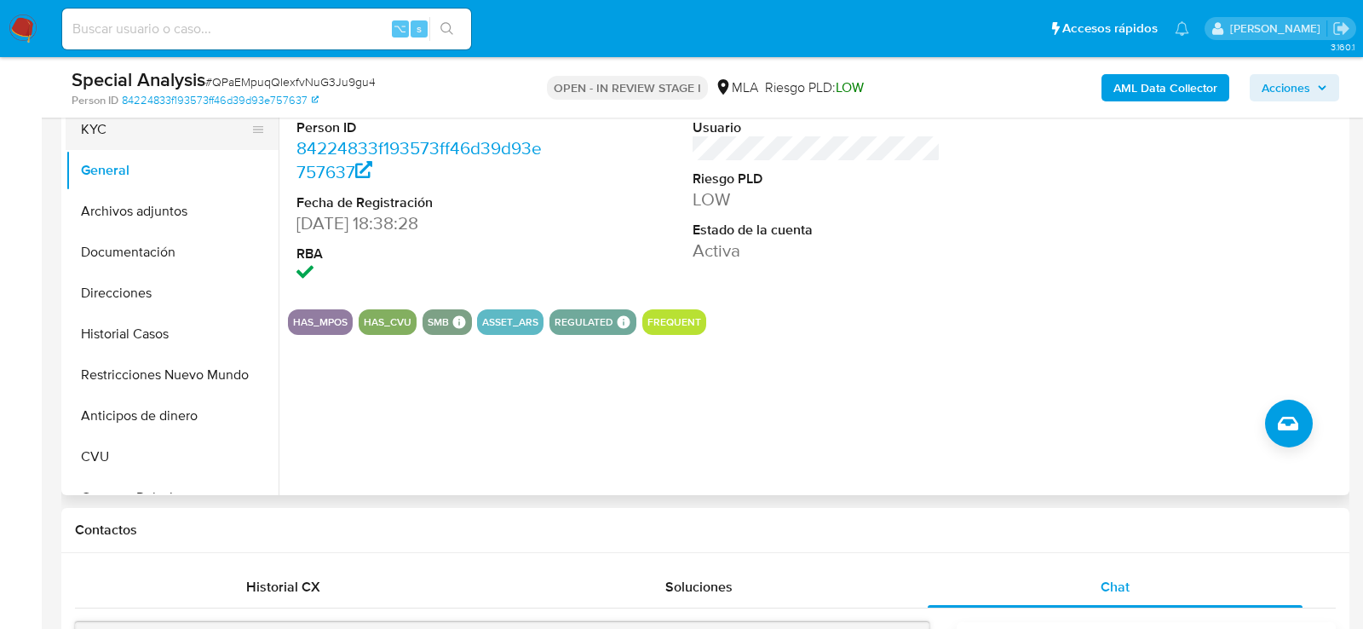
click at [113, 136] on button "KYC" at bounding box center [165, 129] width 199 height 41
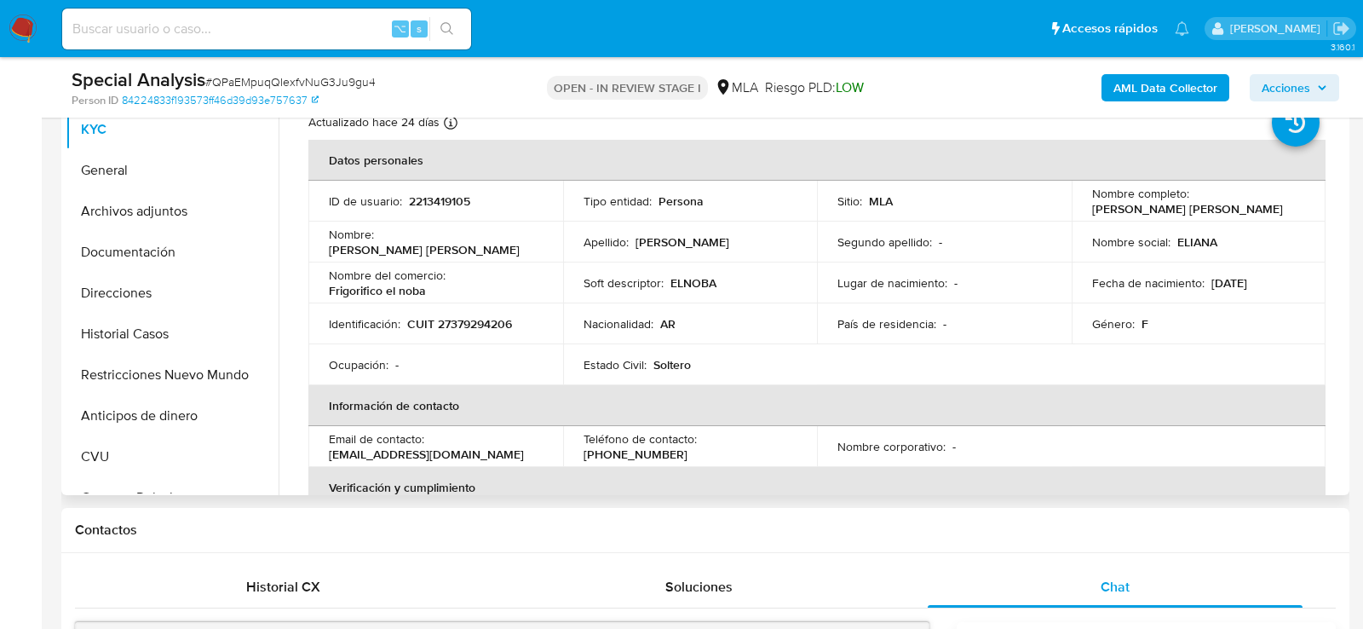
click at [462, 200] on p "2213419105" at bounding box center [439, 200] width 61 height 15
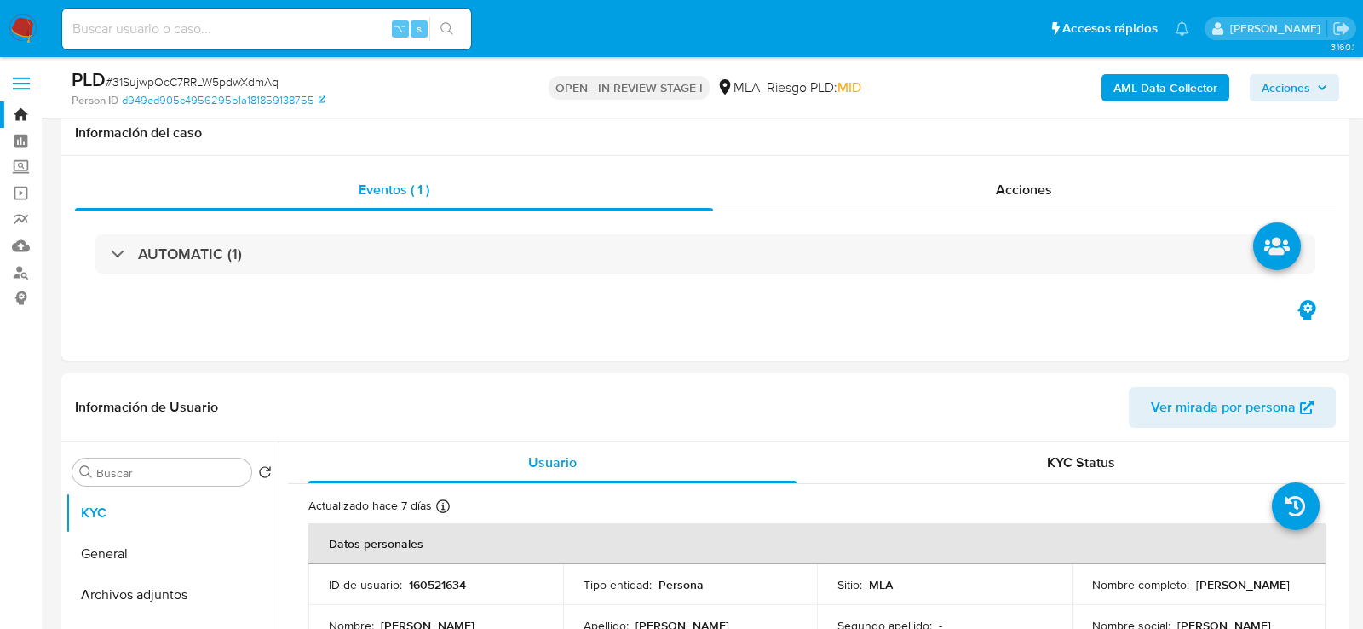
select select "10"
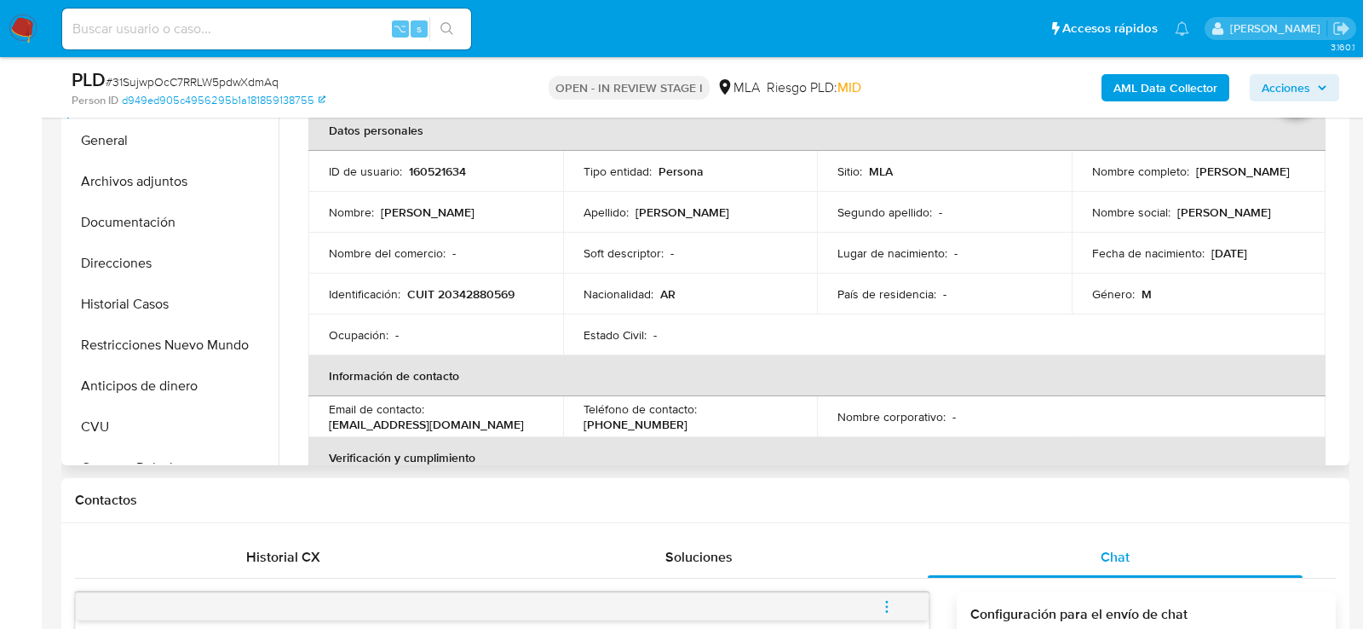
scroll to position [1178, 0]
click at [416, 174] on p "160521634" at bounding box center [437, 171] width 57 height 15
copy p "160521634"
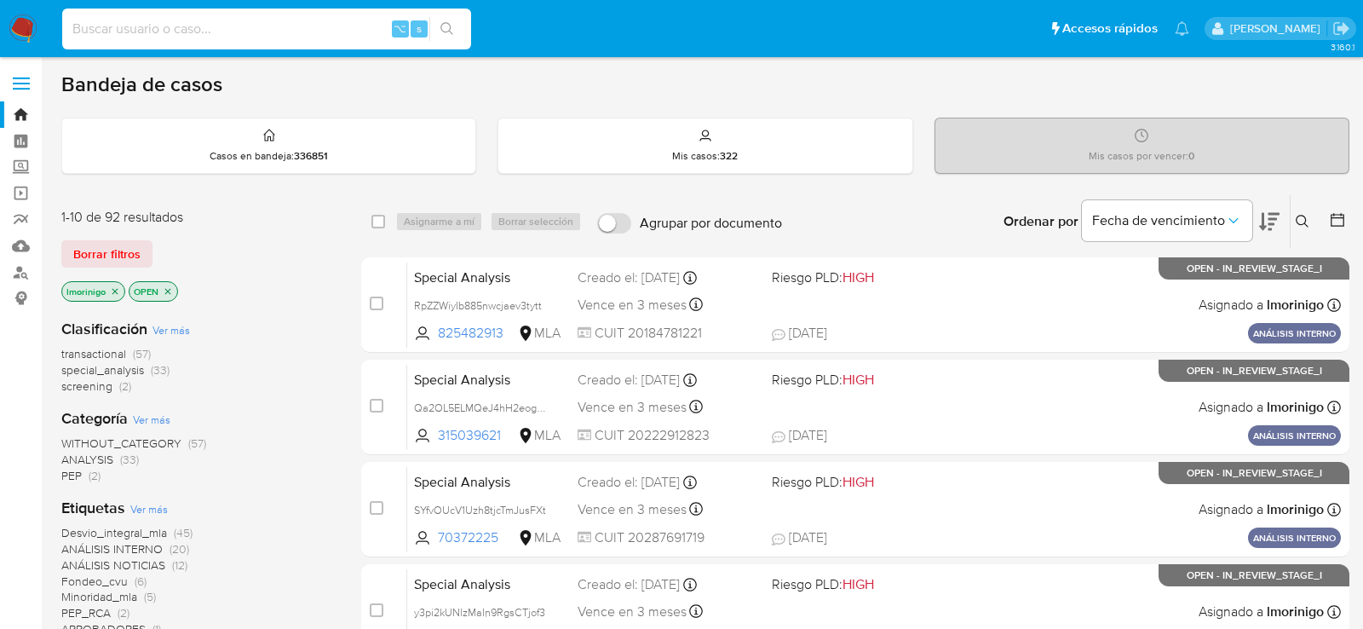
click at [348, 22] on input at bounding box center [266, 29] width 409 height 22
paste input "tzx8LxsFzag11NCiubsoPpiV"
type input "tzx8LxsFzag11NCiubsoPpiV"
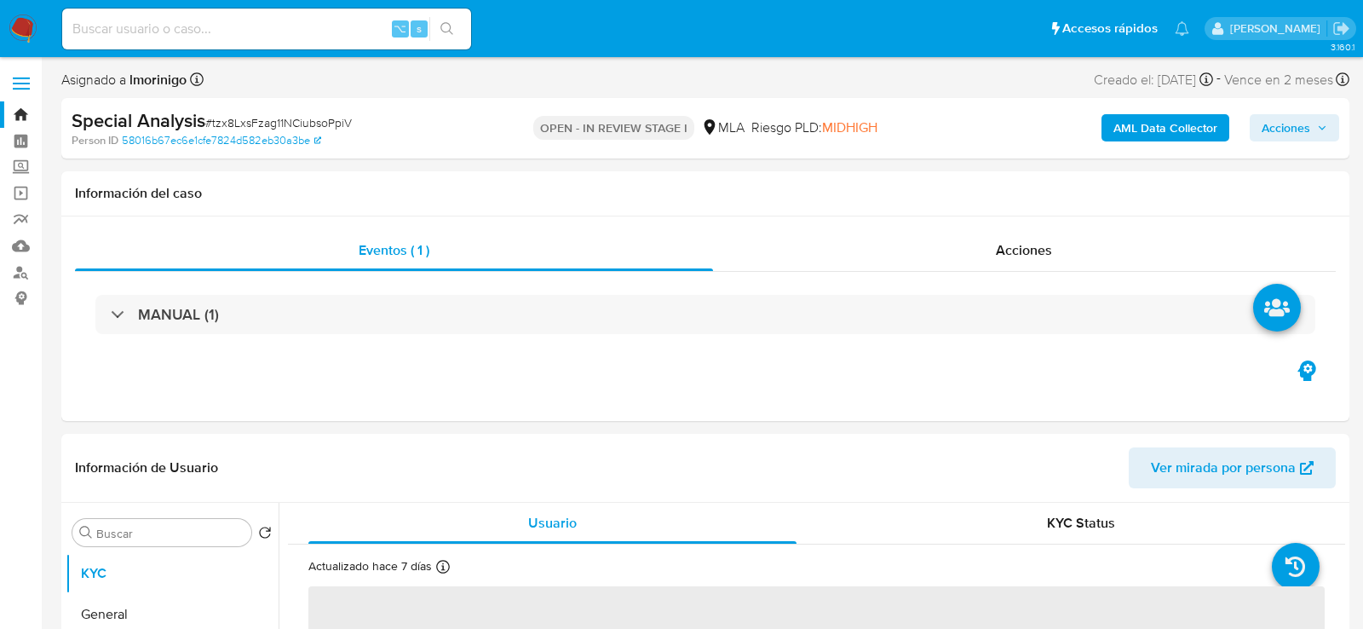
select select "10"
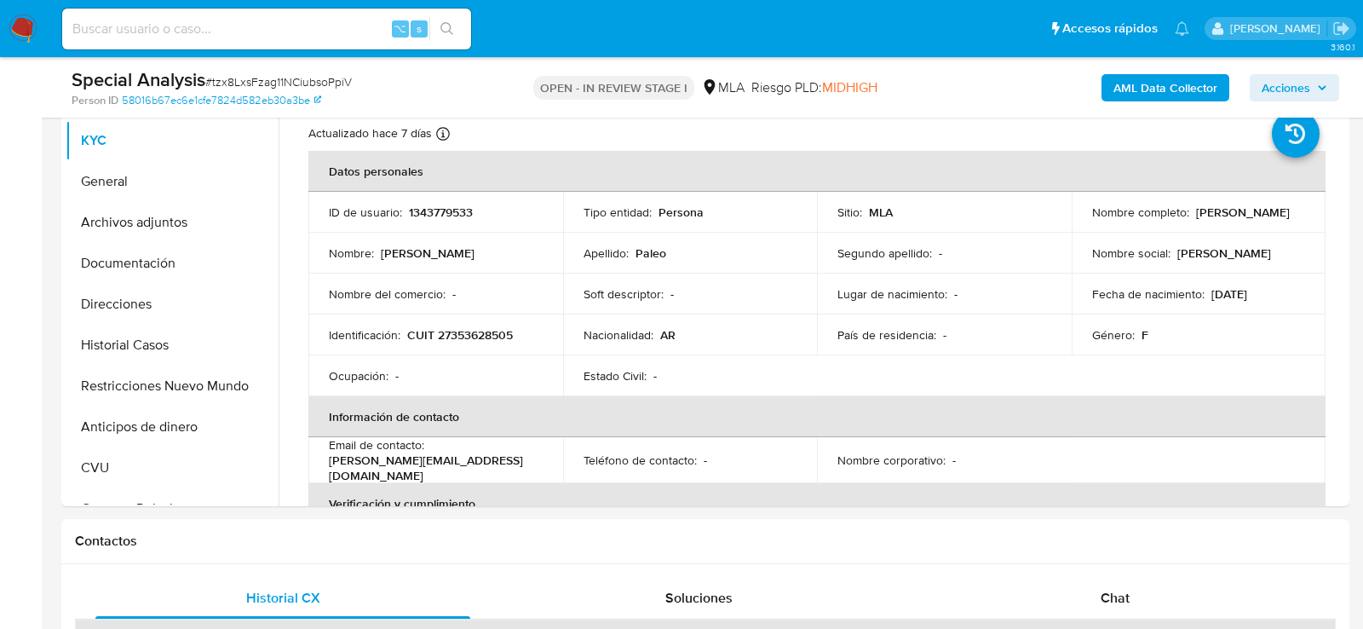
scroll to position [342, 0]
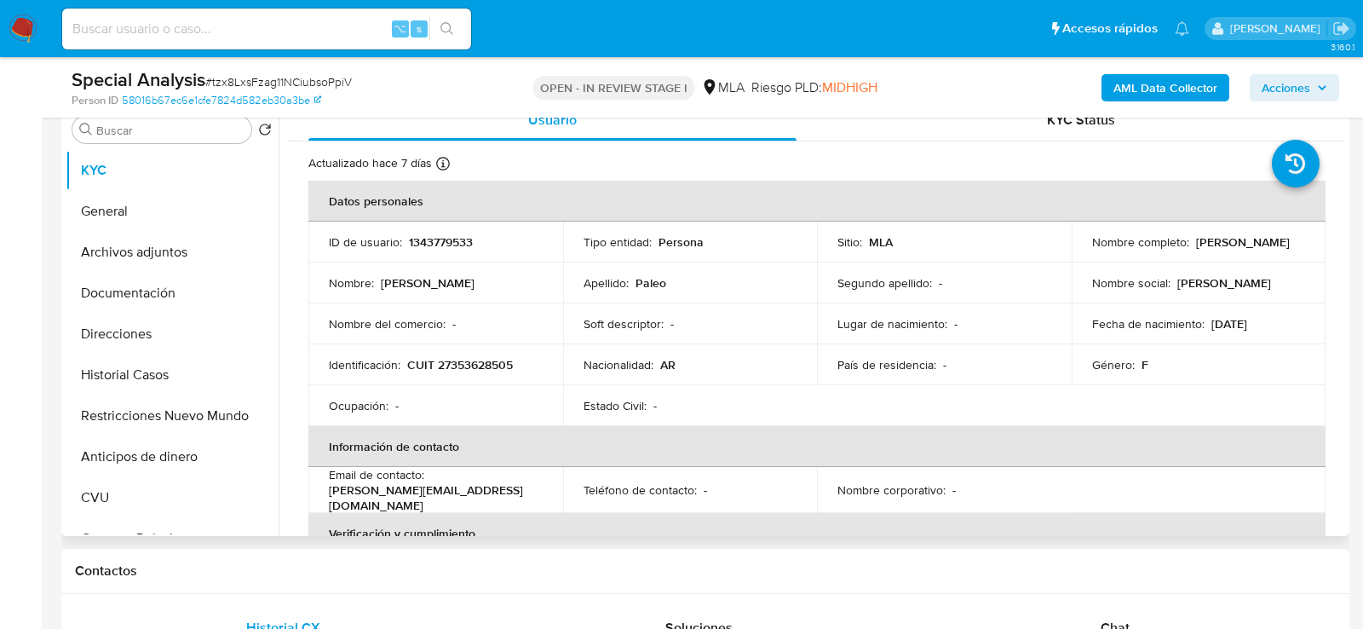
click at [419, 234] on p "1343779533" at bounding box center [441, 241] width 64 height 15
copy p "1343779533"
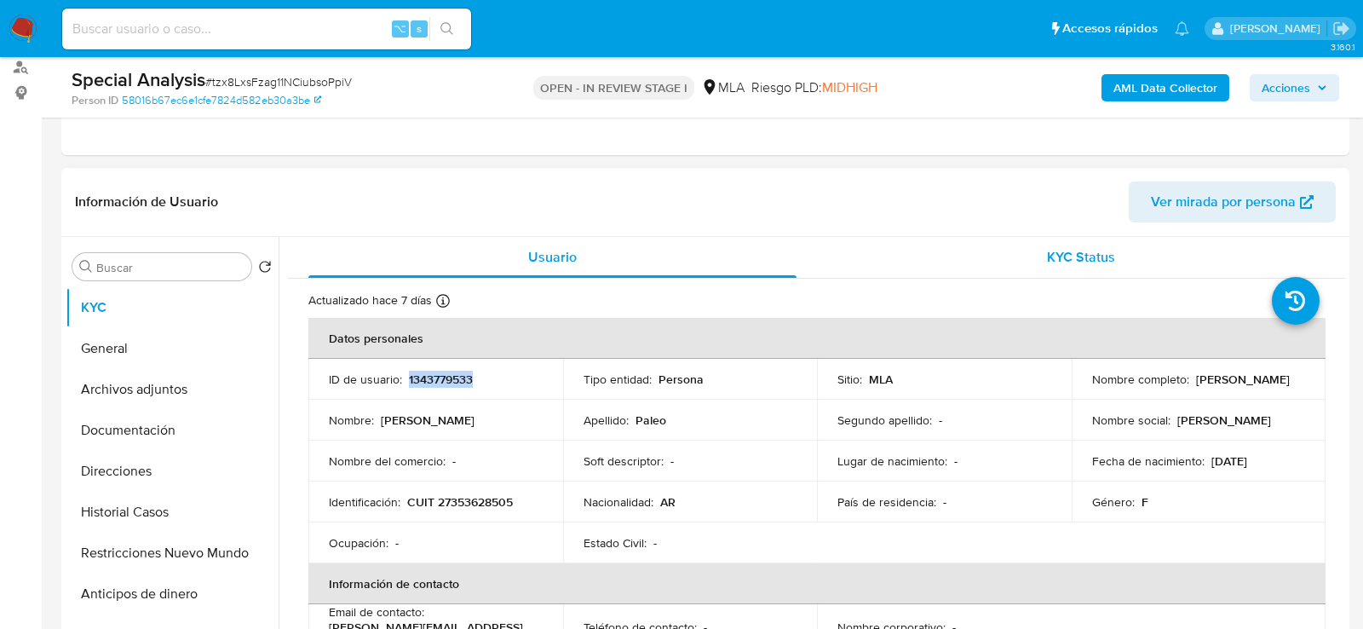
scroll to position [187, 0]
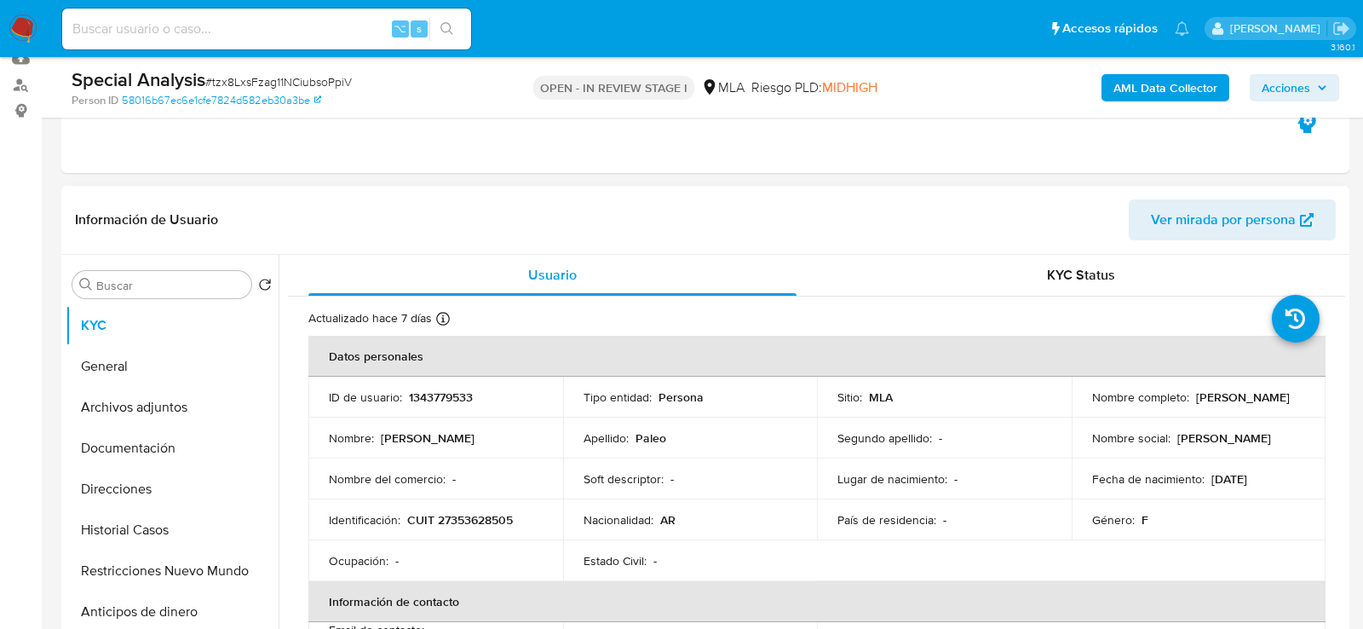
click at [420, 404] on p "1343779533" at bounding box center [441, 396] width 64 height 15
click at [446, 395] on p "1343779533" at bounding box center [441, 396] width 64 height 15
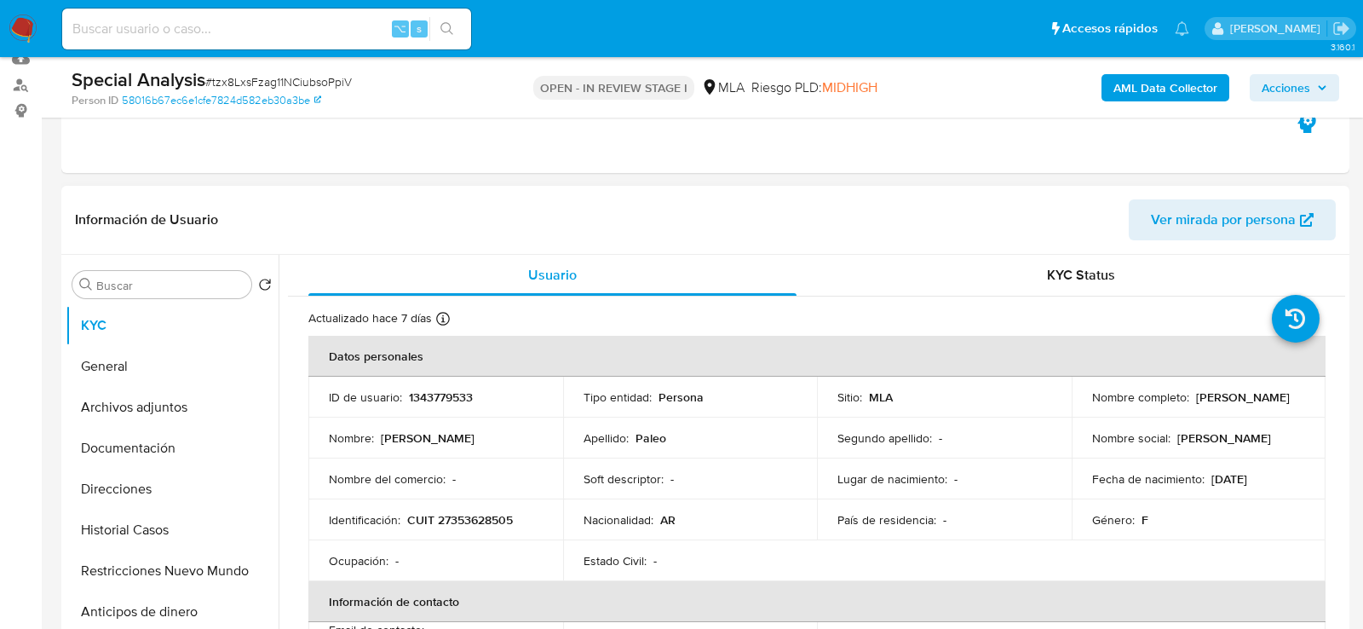
click at [1194, 239] on div "Información de Usuario Ver mirada por persona" at bounding box center [705, 220] width 1288 height 69
click at [1194, 230] on span "Ver mirada por persona" at bounding box center [1223, 219] width 145 height 41
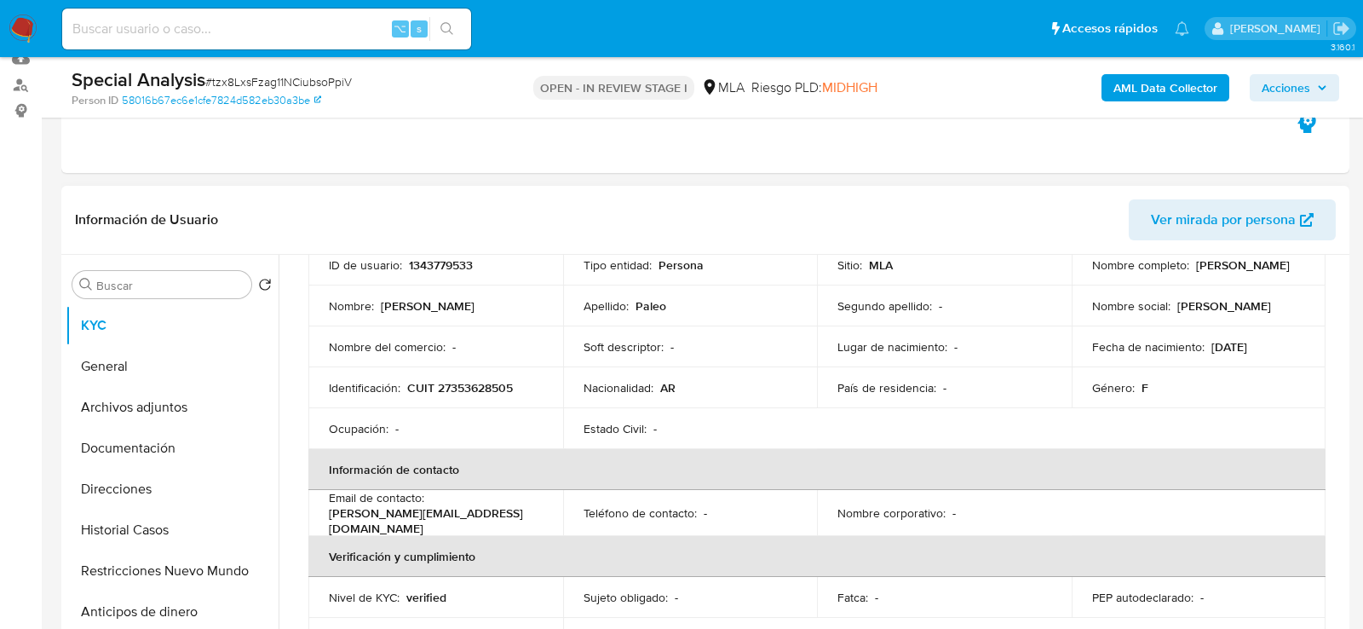
scroll to position [0, 0]
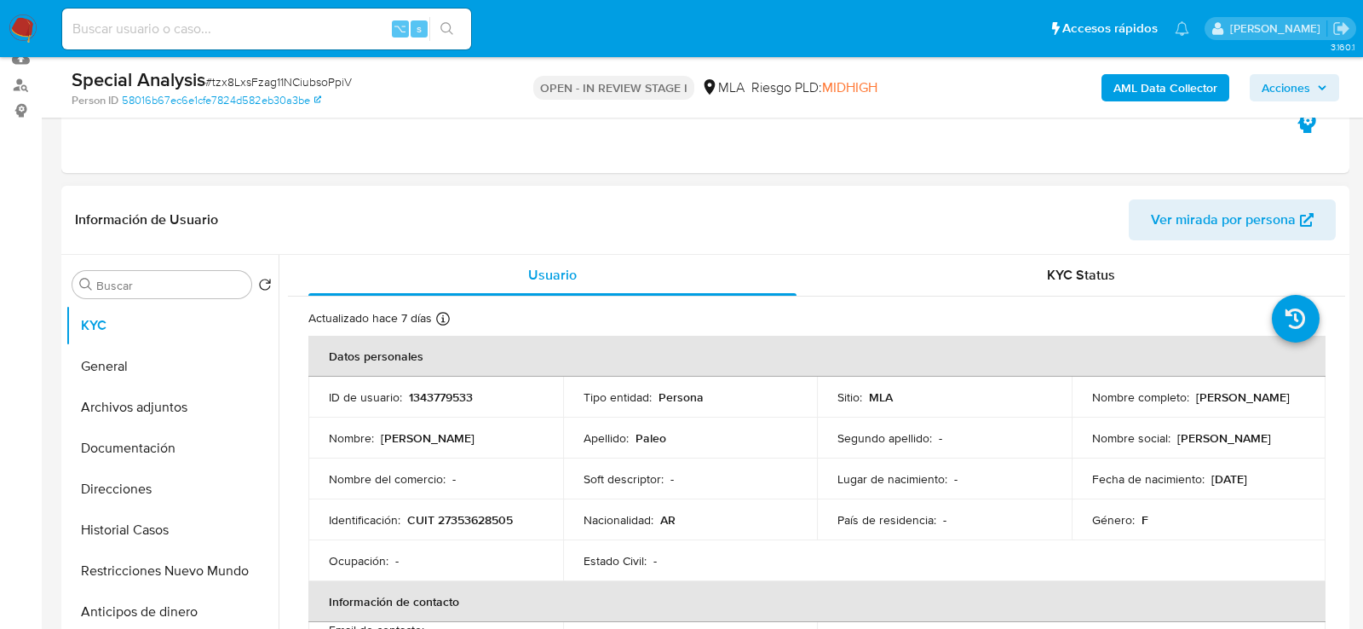
click at [444, 408] on td "ID de usuario : 1343779533" at bounding box center [435, 396] width 255 height 41
click at [444, 400] on p "1343779533" at bounding box center [441, 396] width 64 height 15
copy p "1343779533"
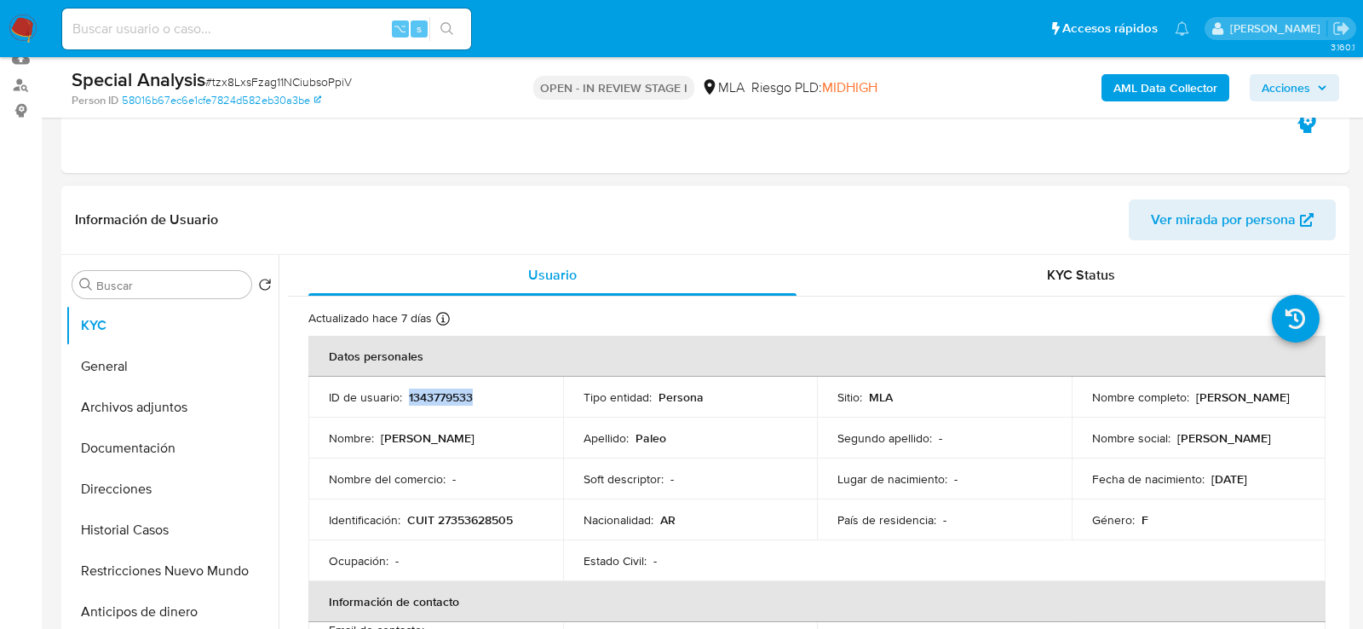
click at [439, 398] on p "1343779533" at bounding box center [441, 396] width 64 height 15
click at [340, 79] on span "# tzx8LxsFzag11NCiubsoPpiV" at bounding box center [278, 81] width 146 height 17
copy span "tzx8LxsFzag11NCiubsoPpiV"
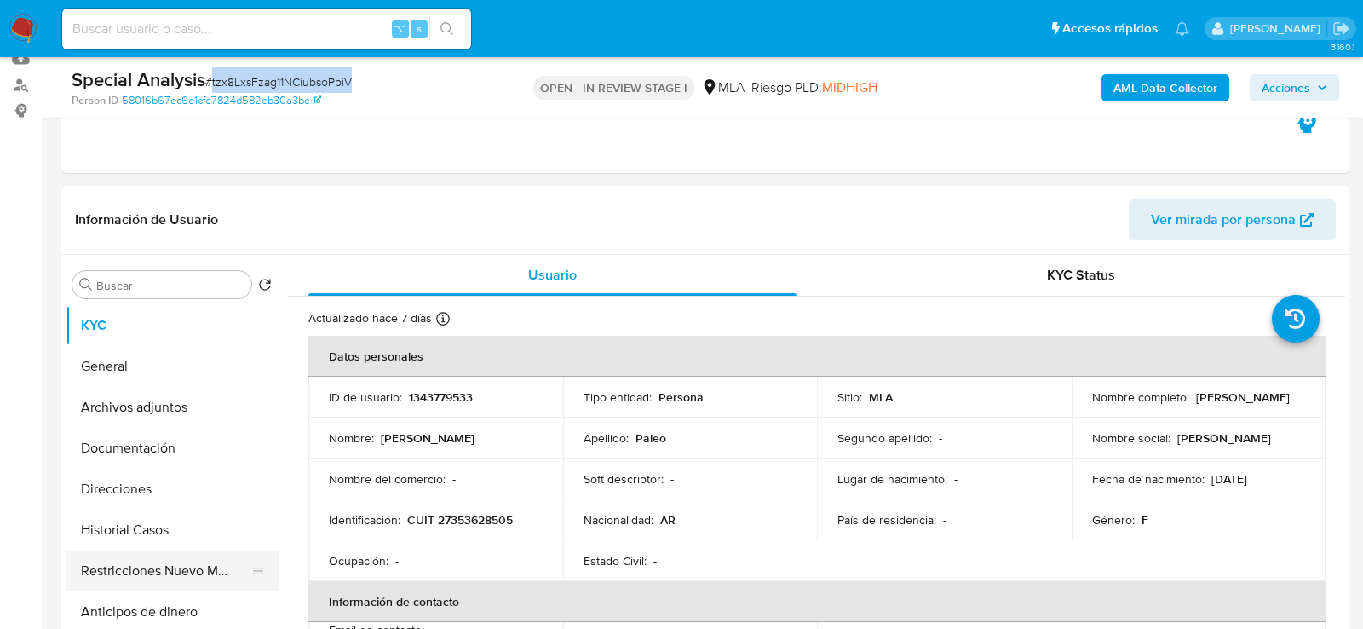
click at [93, 580] on button "Restricciones Nuevo Mundo" at bounding box center [165, 570] width 199 height 41
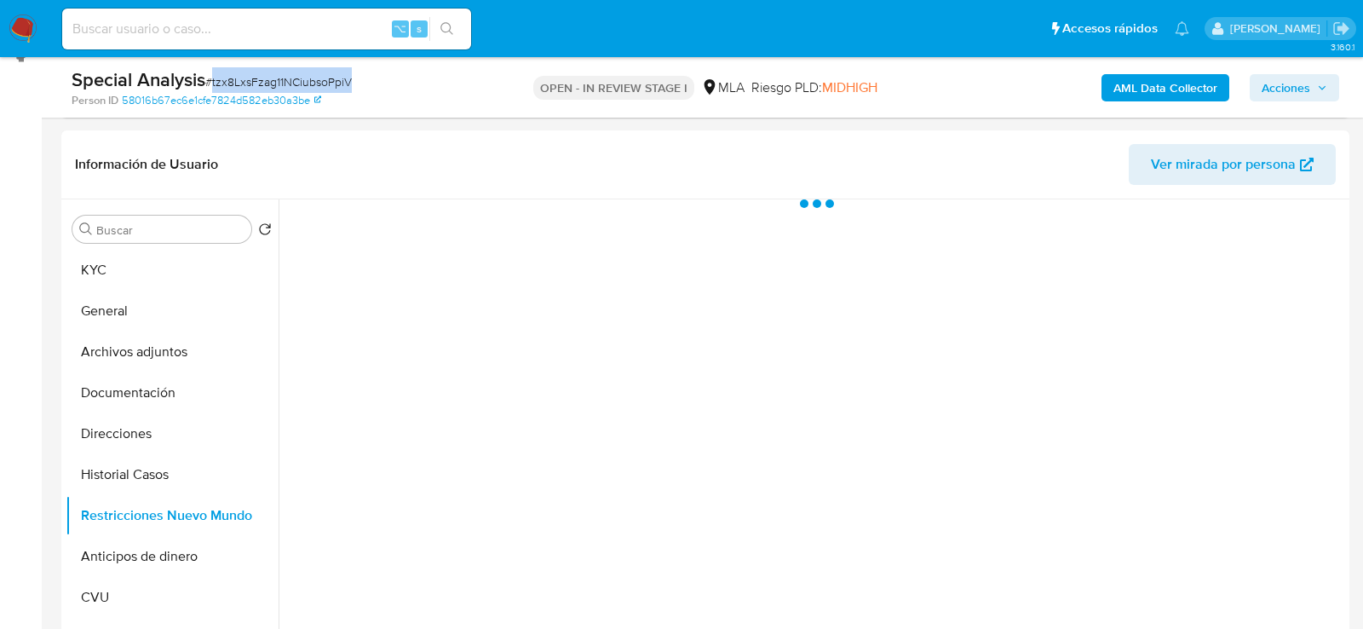
scroll to position [242, 0]
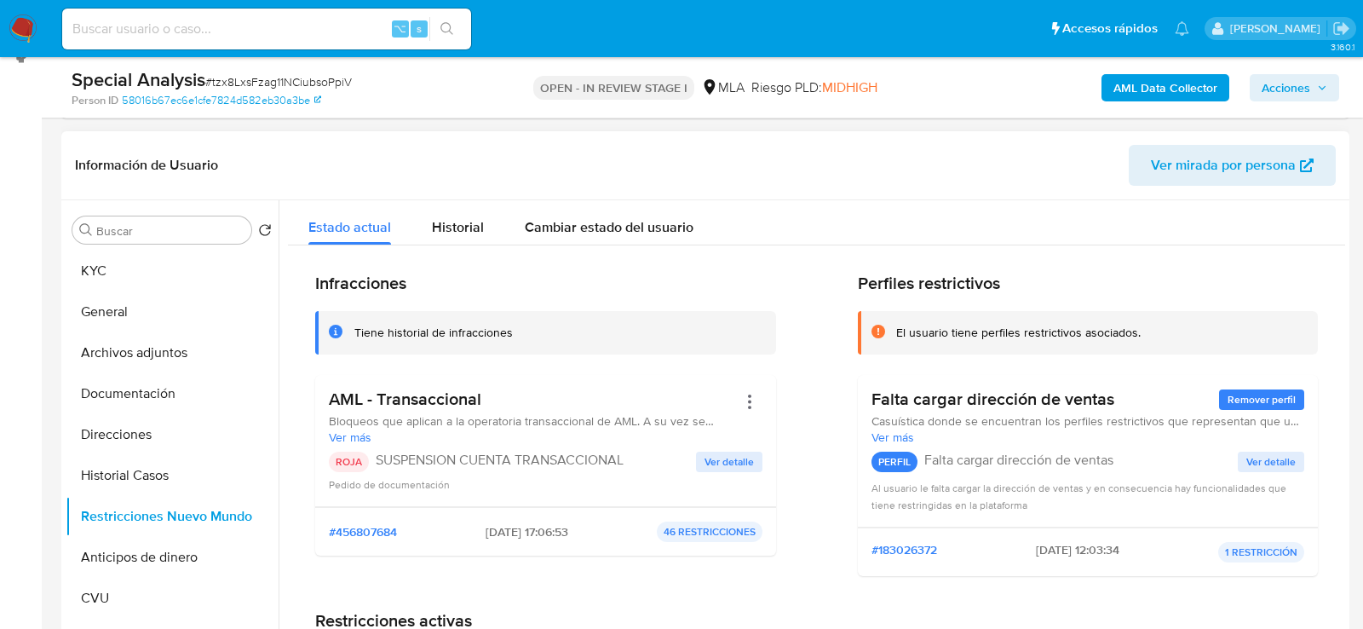
drag, startPoint x: 463, startPoint y: 531, endPoint x: 531, endPoint y: 531, distance: 68.1
click at [531, 531] on div "#456807684 16/09/2025 - 17:06:53 46 RESTRICCIONES" at bounding box center [546, 531] width 434 height 20
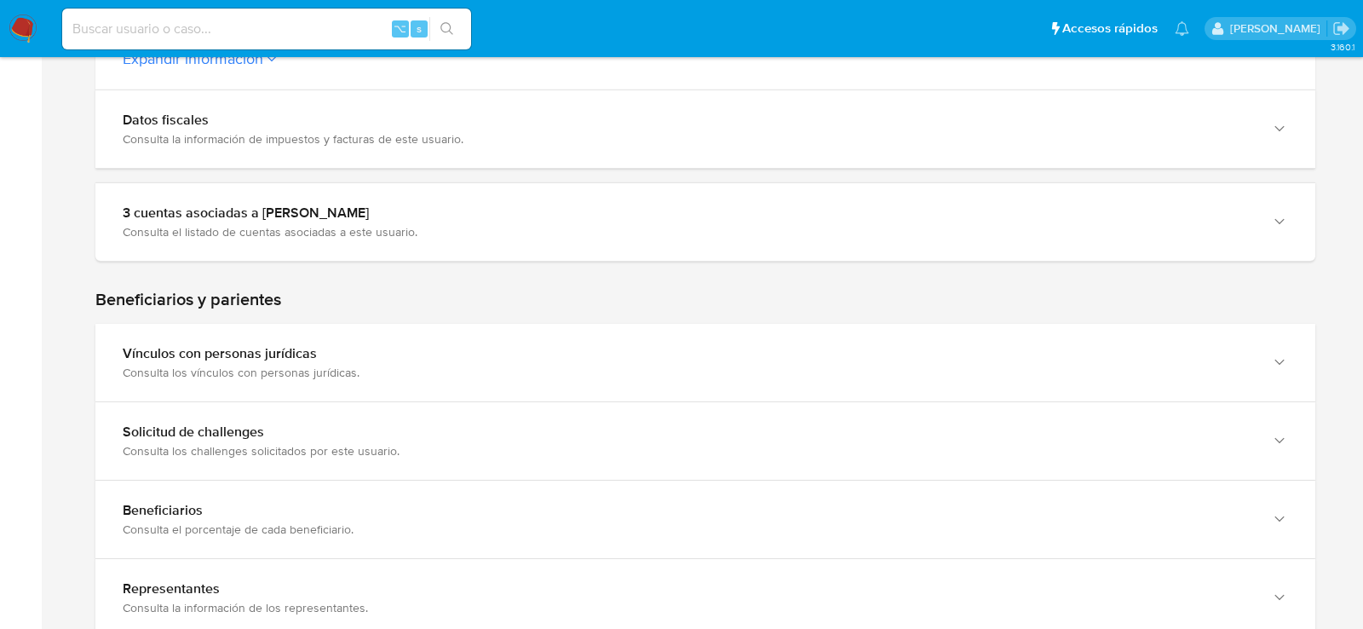
scroll to position [444, 0]
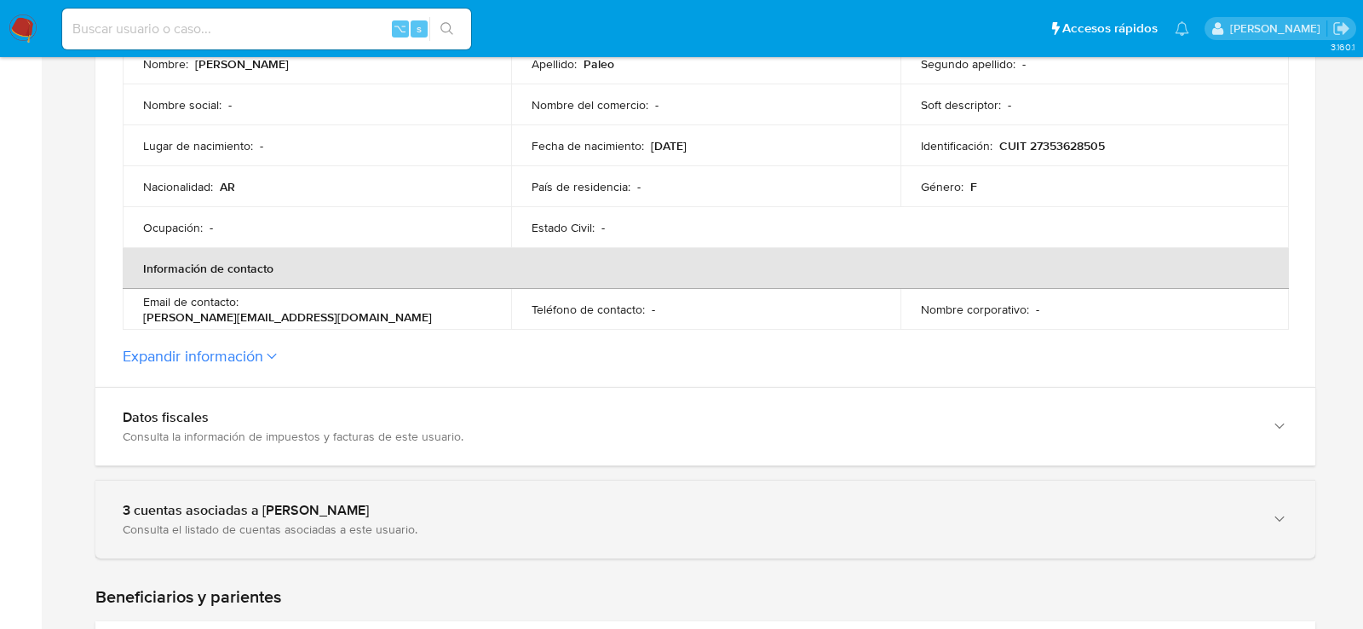
click at [204, 488] on div "3 cuentas asociadas a [PERSON_NAME] Consulta el listado de cuentas asociadas a …" at bounding box center [705, 519] width 1220 height 78
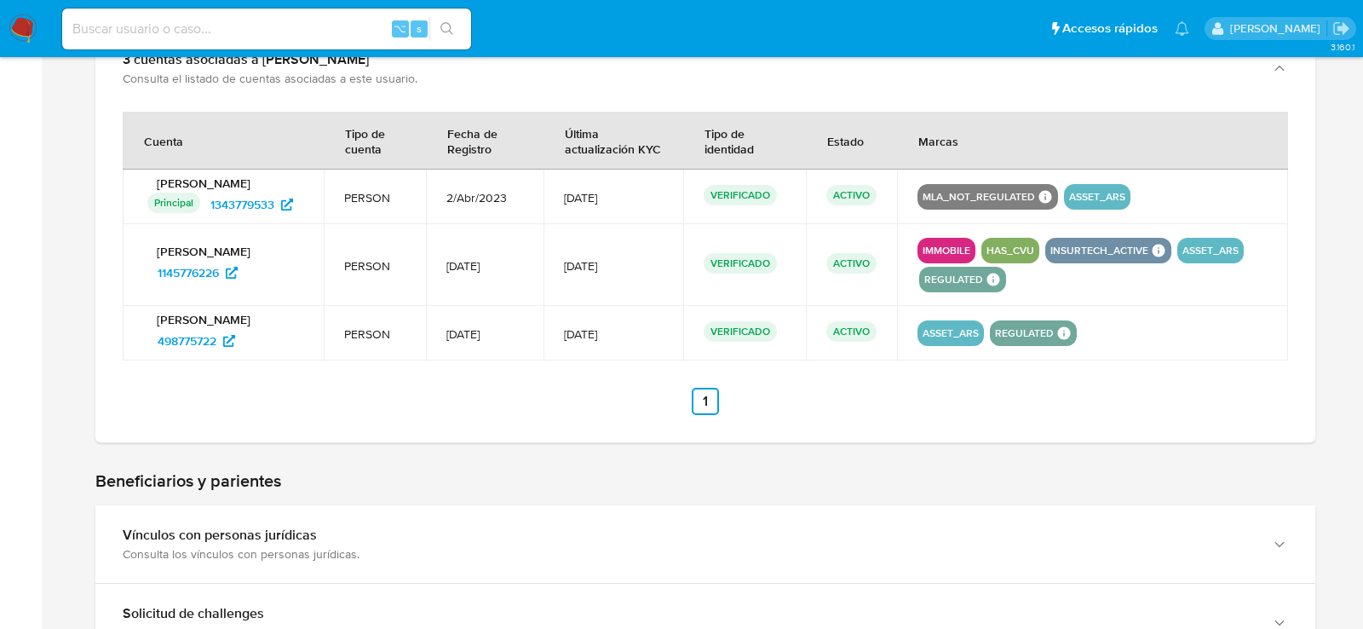
scroll to position [892, 0]
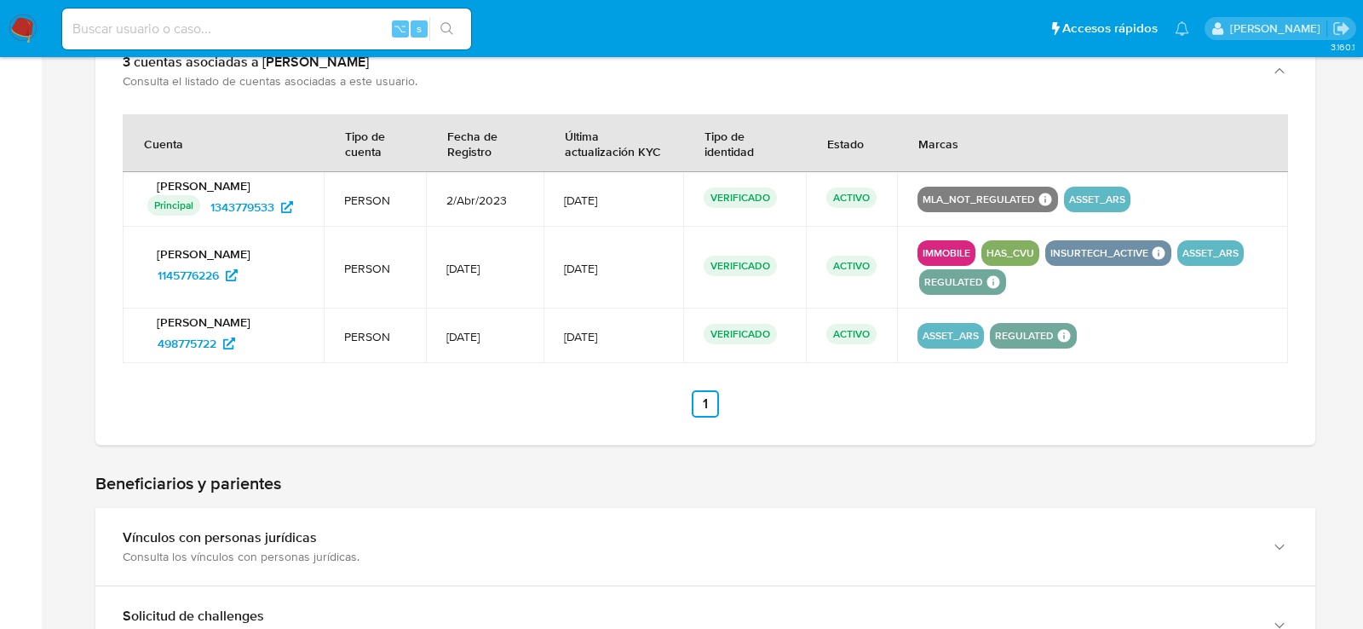
drag, startPoint x: 172, startPoint y: 282, endPoint x: 729, endPoint y: 3, distance: 623.2
click at [175, 279] on span "1145776226" at bounding box center [188, 274] width 61 height 27
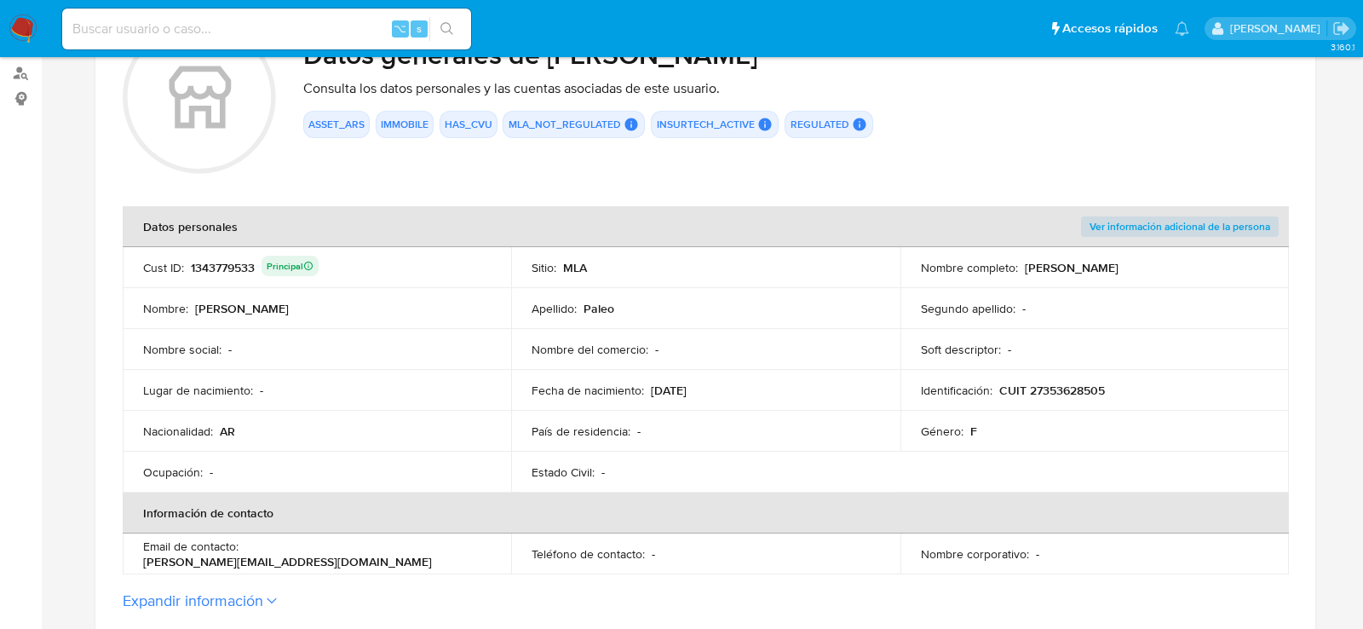
scroll to position [123, 0]
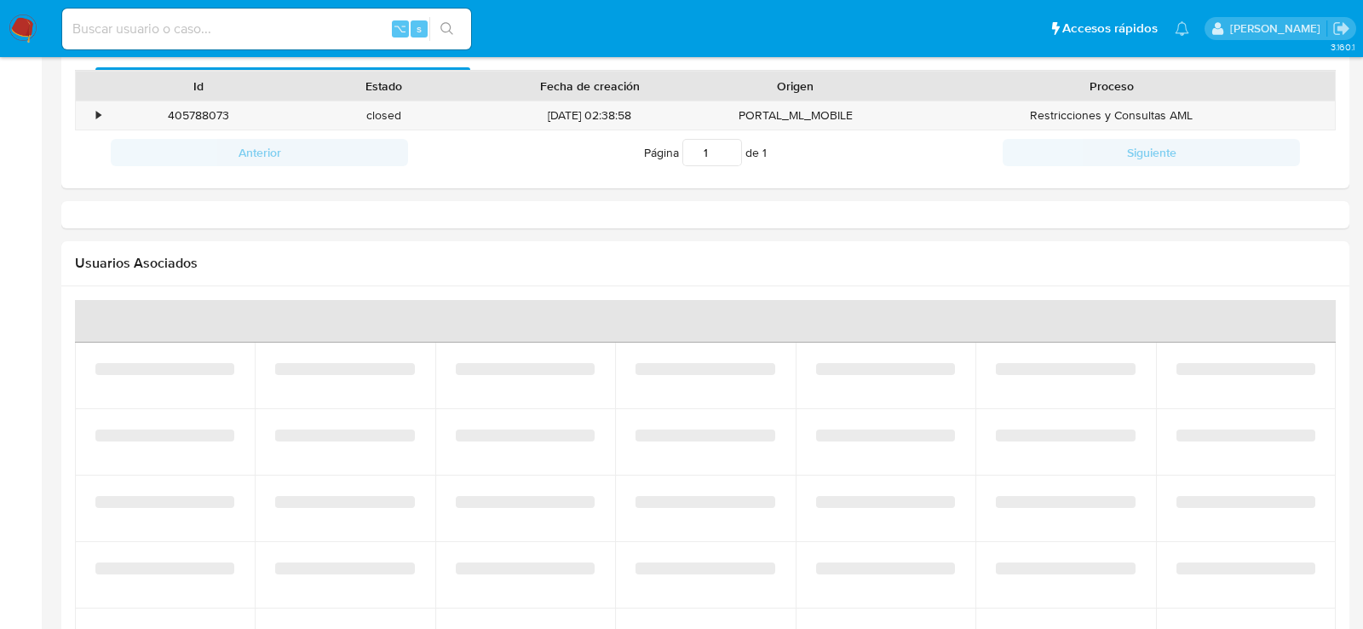
select select "10"
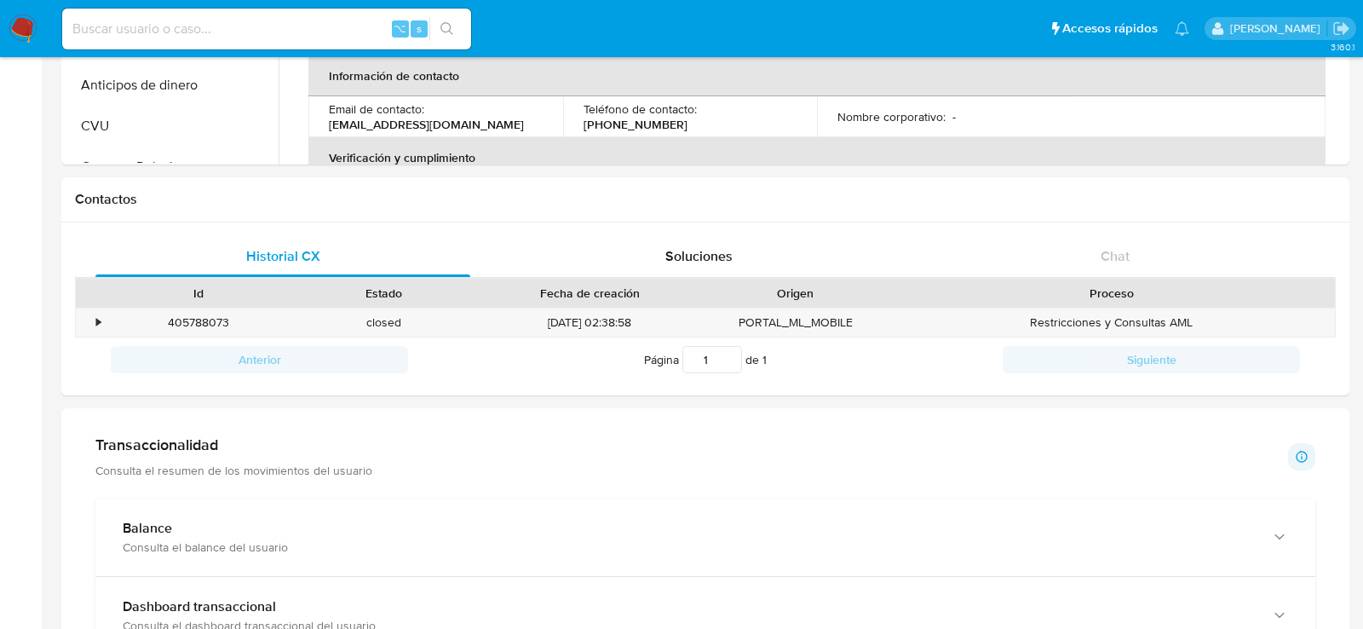
scroll to position [411, 0]
click at [221, 322] on div "405788073" at bounding box center [199, 321] width 186 height 28
copy div "405788073"
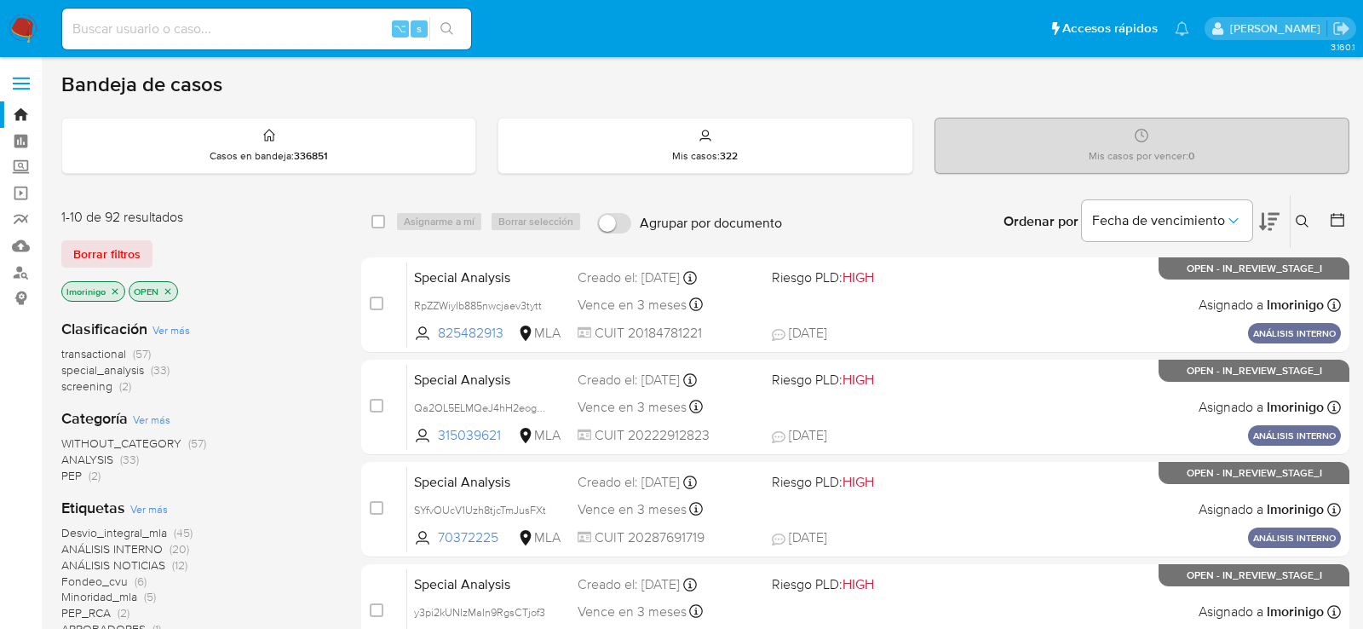
click at [222, 35] on input at bounding box center [266, 29] width 409 height 22
paste input "QVtjyTFmcvoxTRSQXrUeSLKN"
type input "QVtjyTFmcvoxTRSQXrUeSLKN"
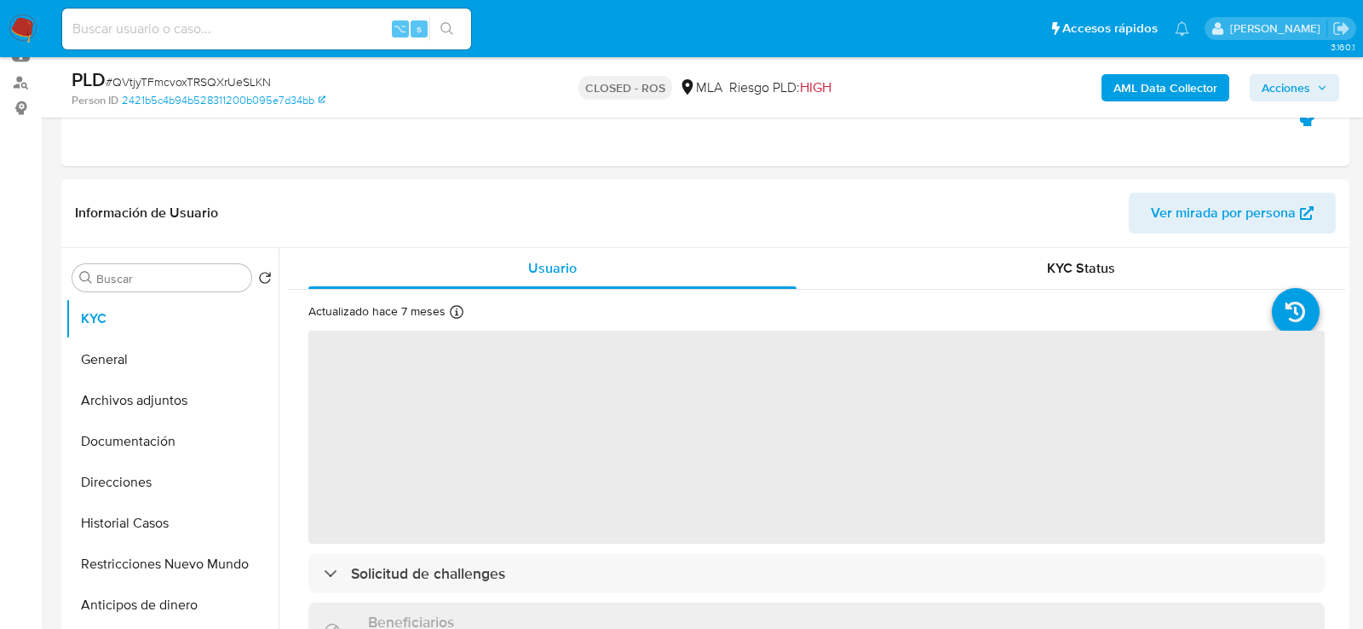
select select "10"
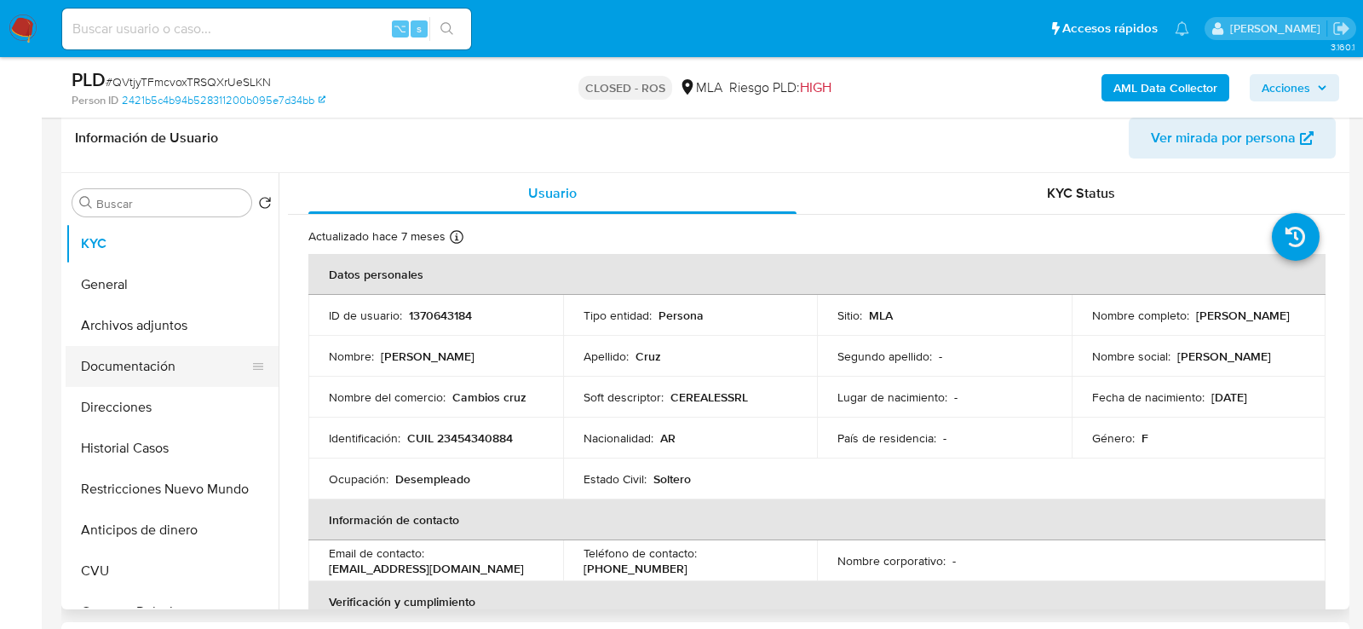
scroll to position [268, 0]
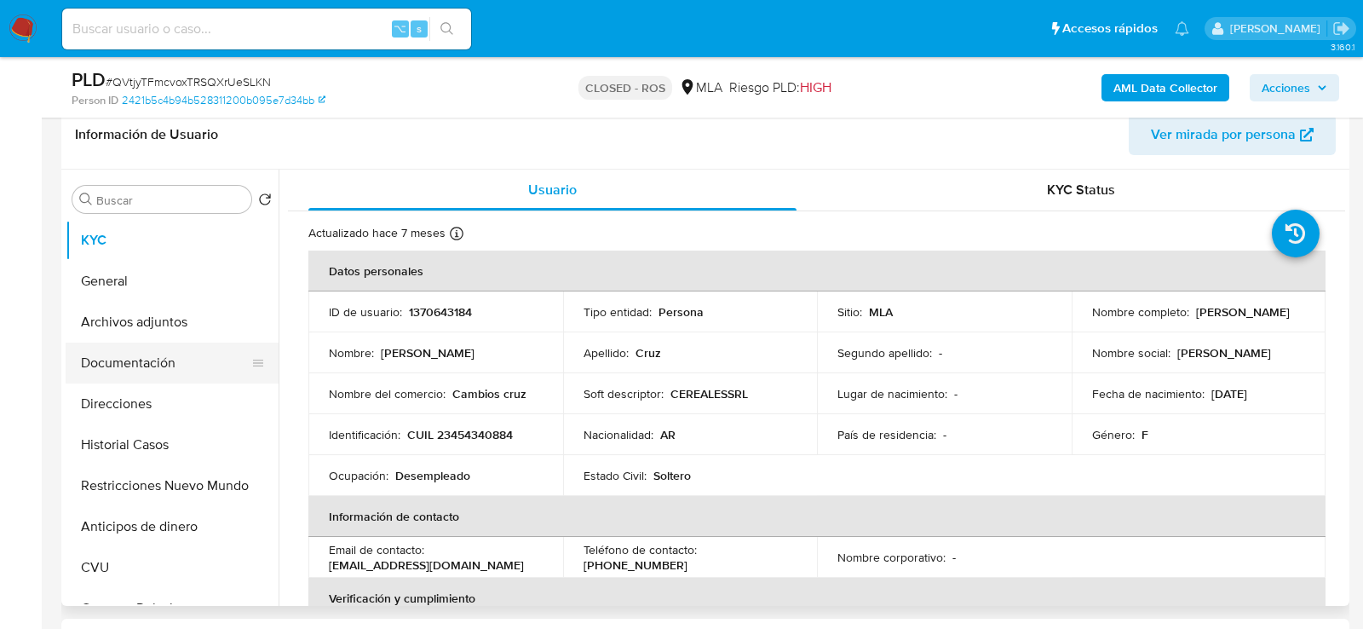
click at [141, 360] on button "Documentación" at bounding box center [165, 362] width 199 height 41
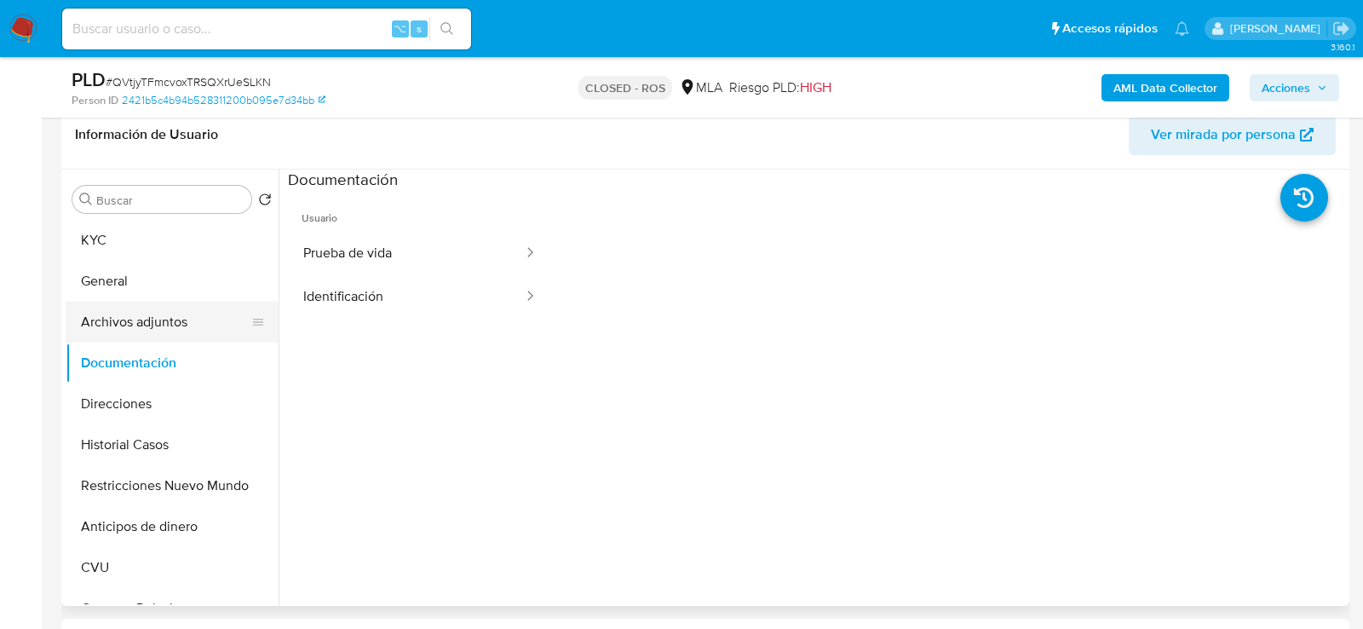
click at [172, 312] on button "Archivos adjuntos" at bounding box center [165, 322] width 199 height 41
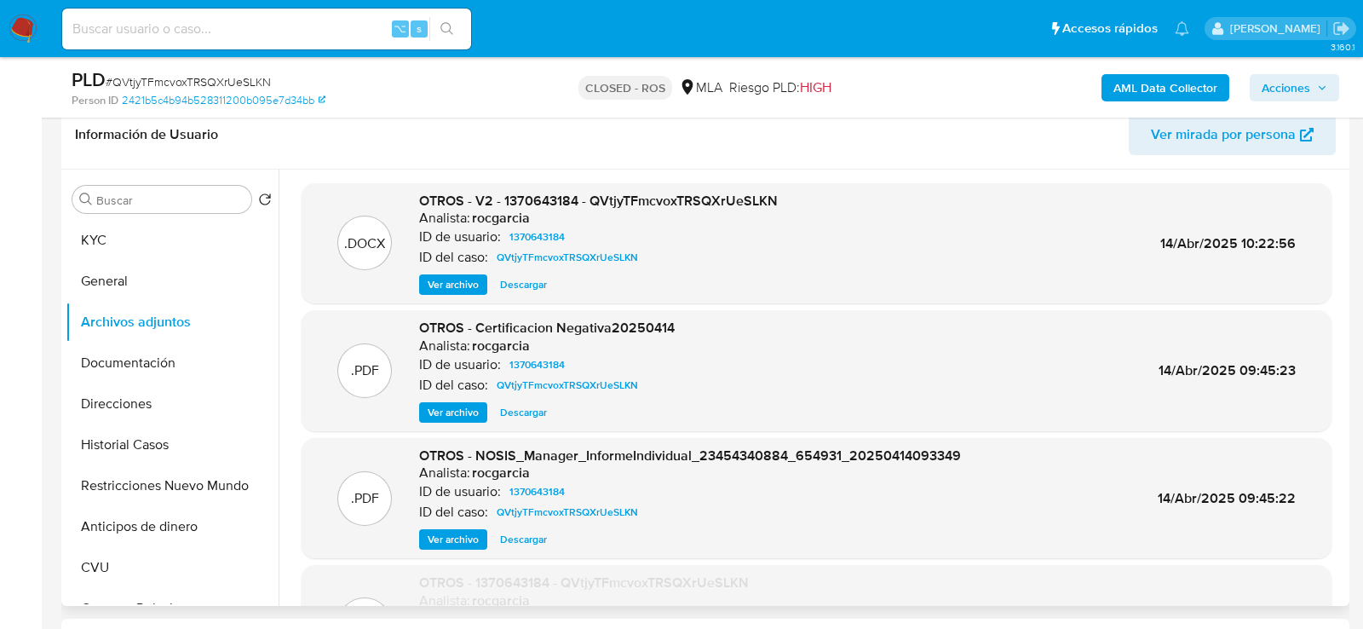
click at [457, 282] on span "Ver archivo" at bounding box center [453, 284] width 51 height 17
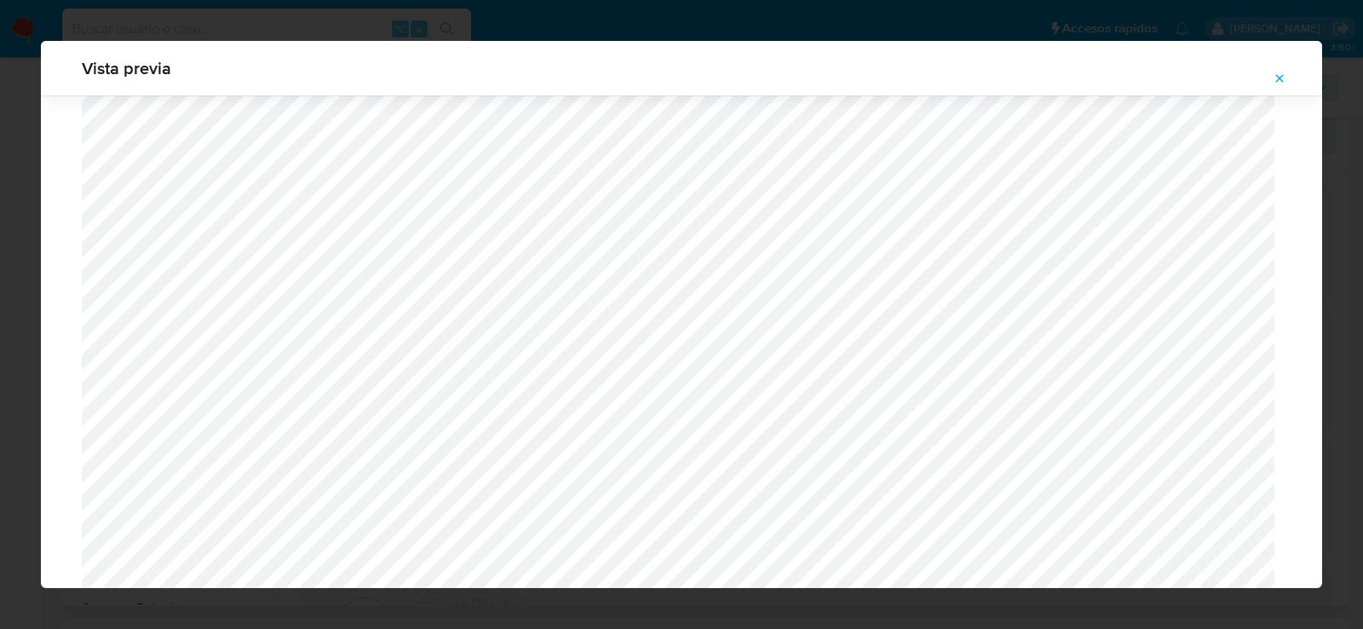
scroll to position [1261, 0]
click at [1285, 74] on icon "Attachment preview" at bounding box center [1279, 79] width 14 height 14
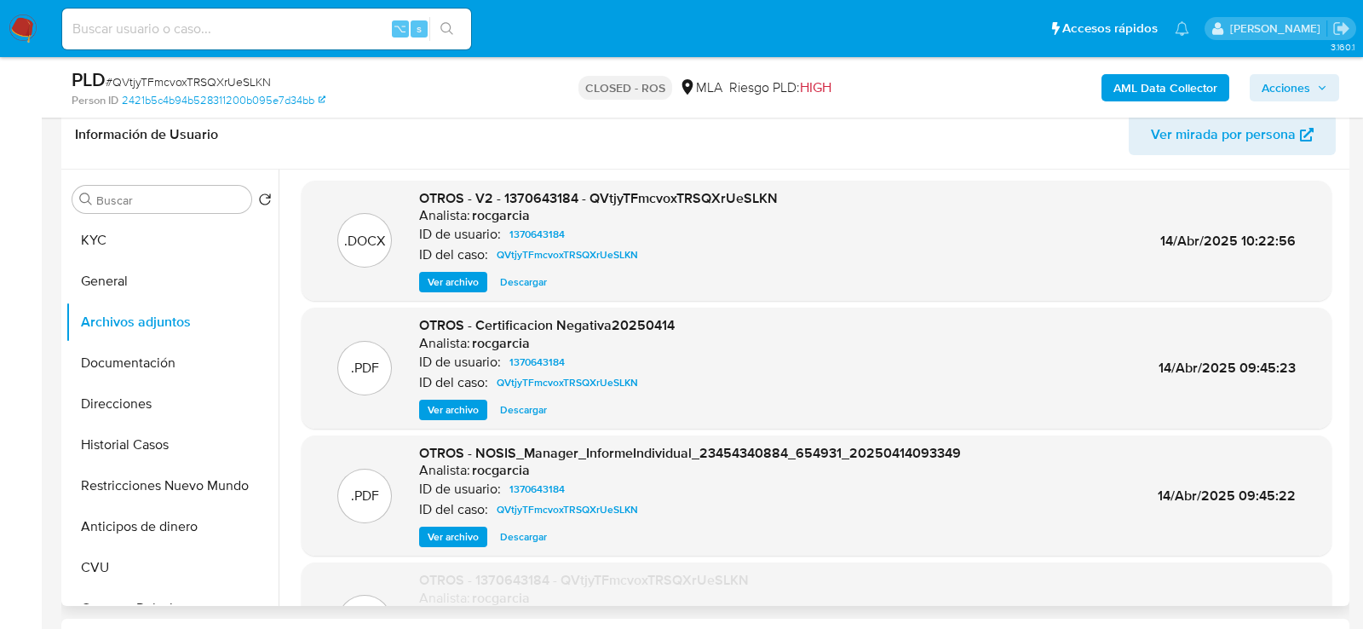
scroll to position [0, 0]
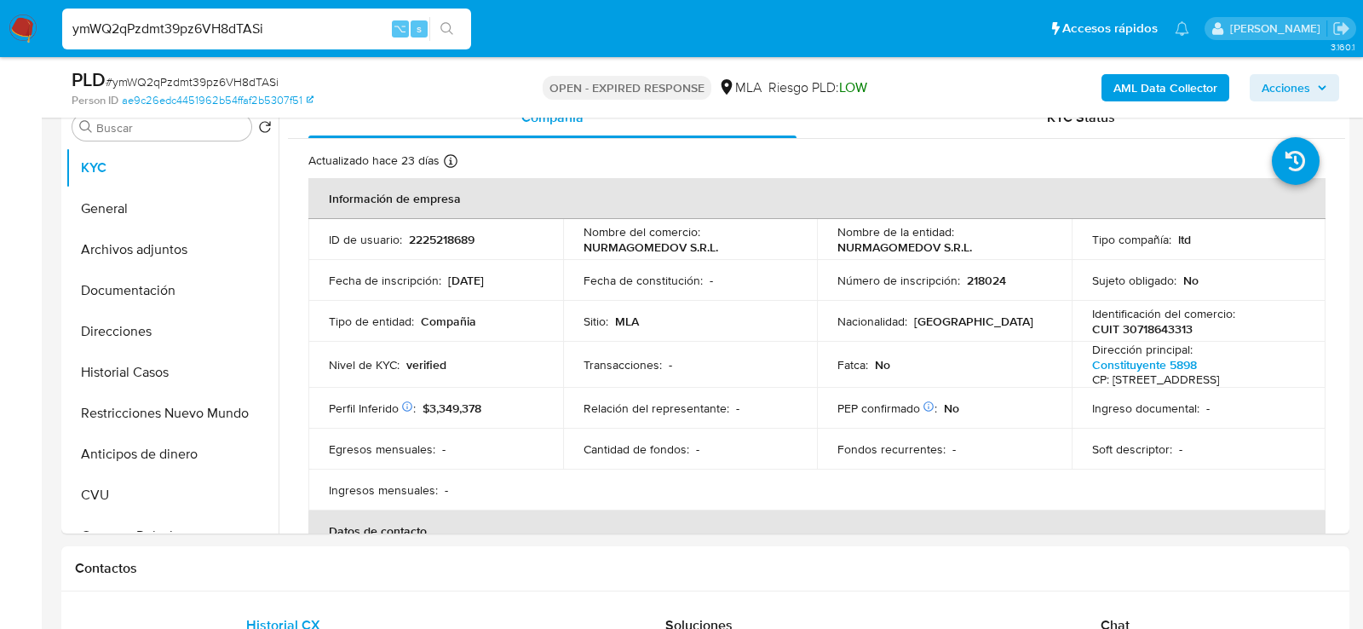
scroll to position [350, 0]
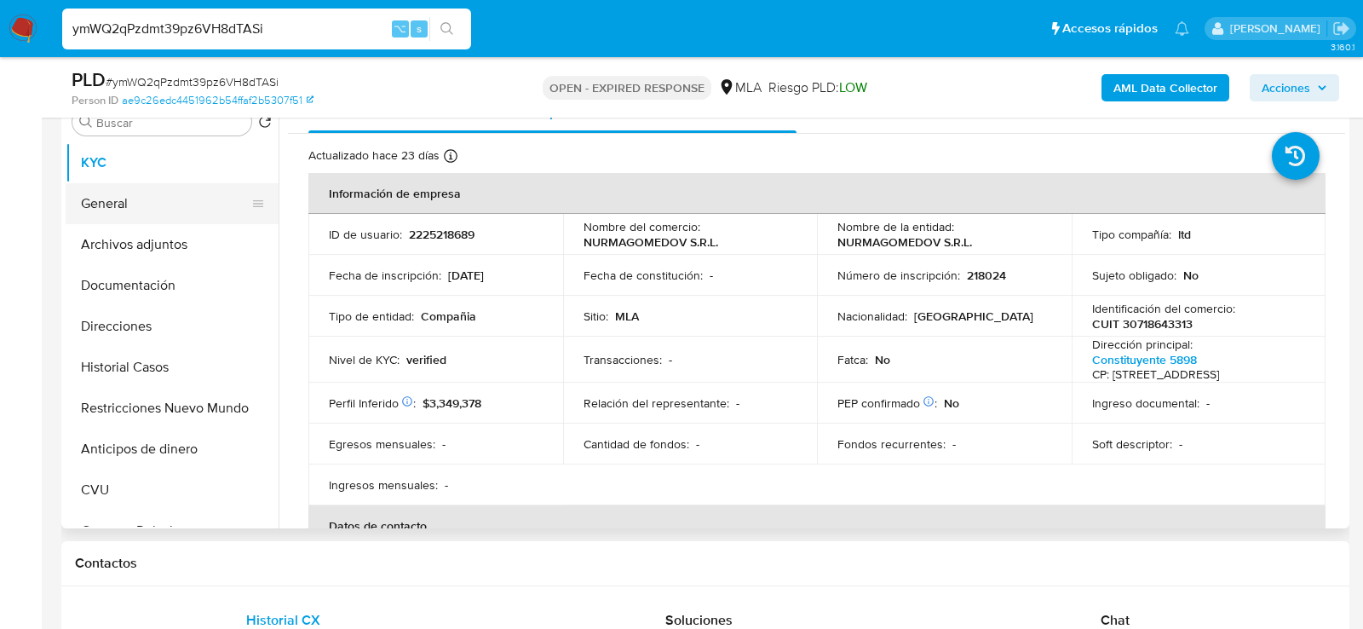
click at [114, 193] on button "General" at bounding box center [165, 203] width 199 height 41
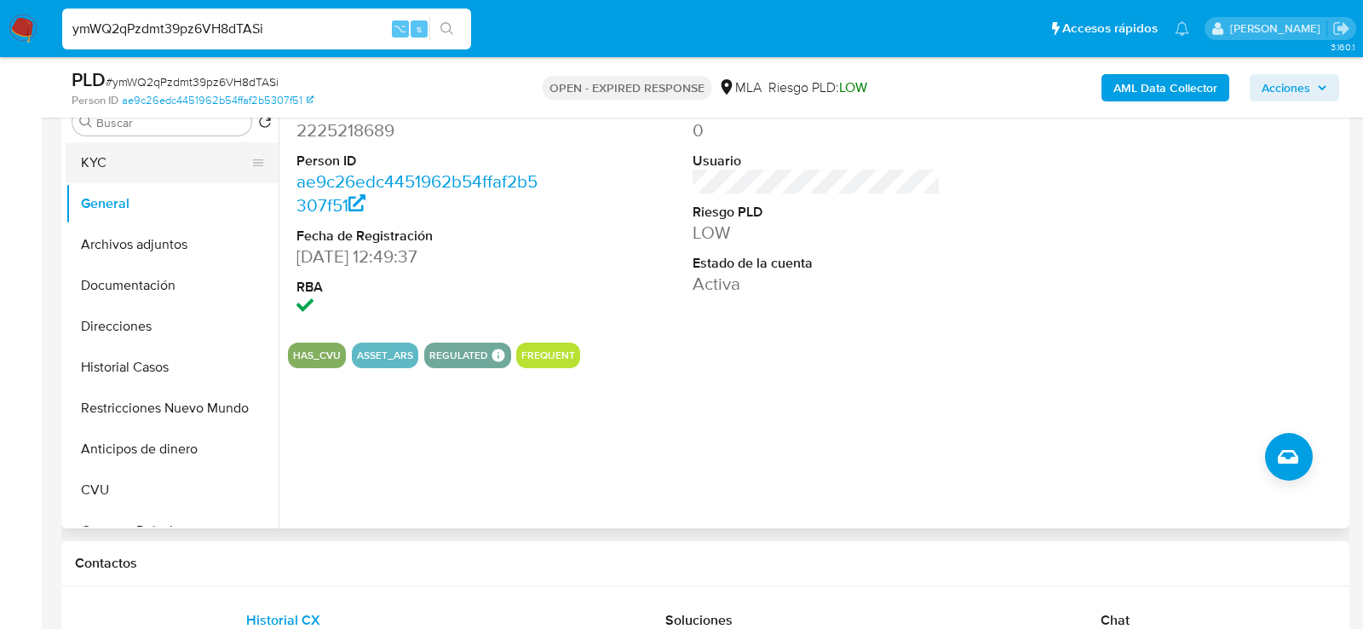
click at [106, 161] on button "KYC" at bounding box center [165, 162] width 199 height 41
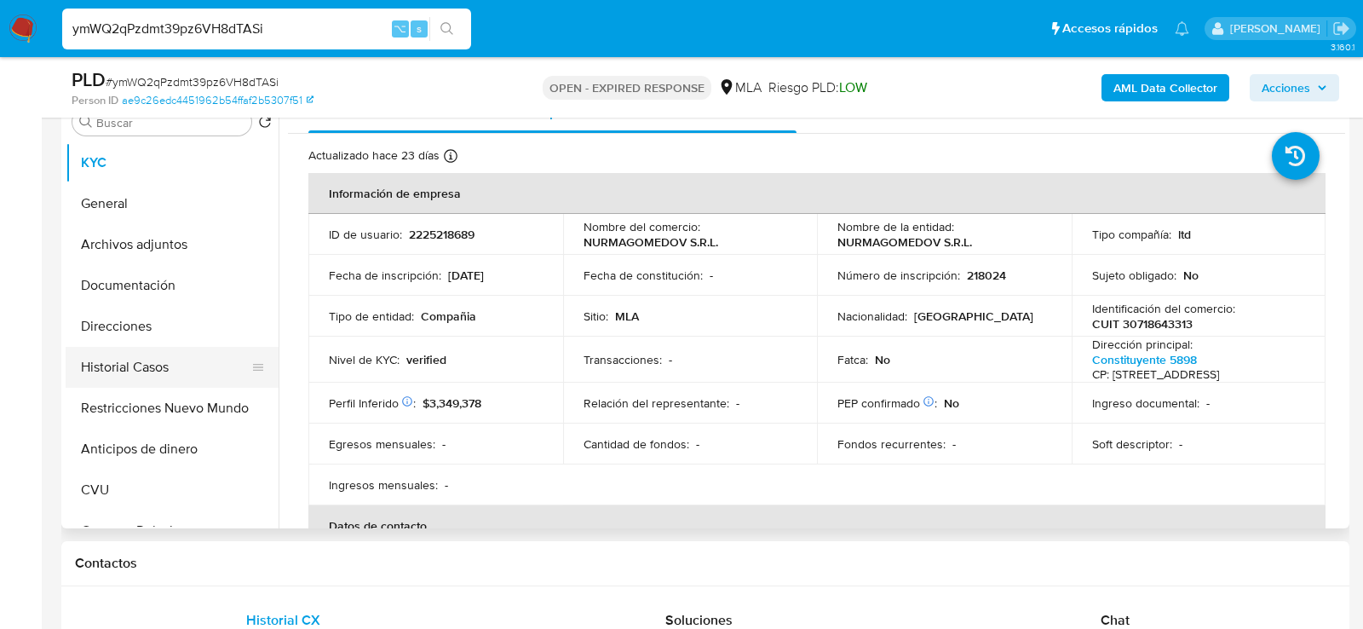
click at [117, 377] on button "Historial Casos" at bounding box center [165, 367] width 199 height 41
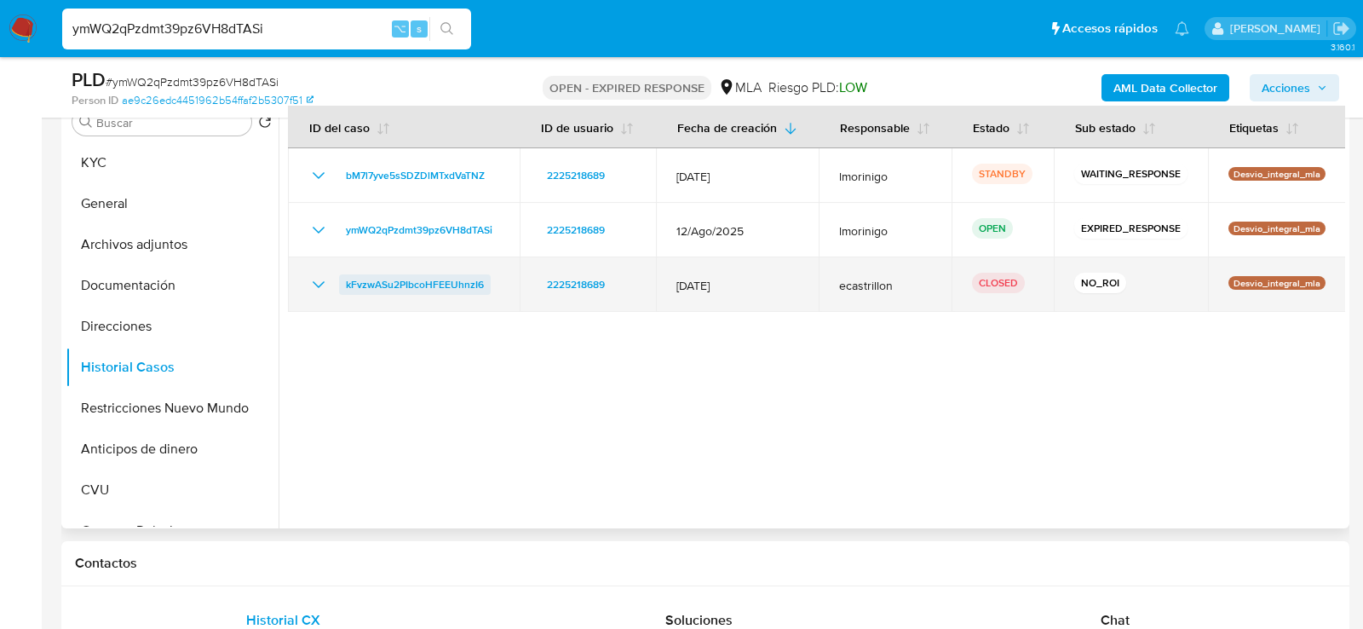
click at [453, 284] on span "kFvzwASu2PIbcoHFEEUhnzI6" at bounding box center [415, 284] width 138 height 20
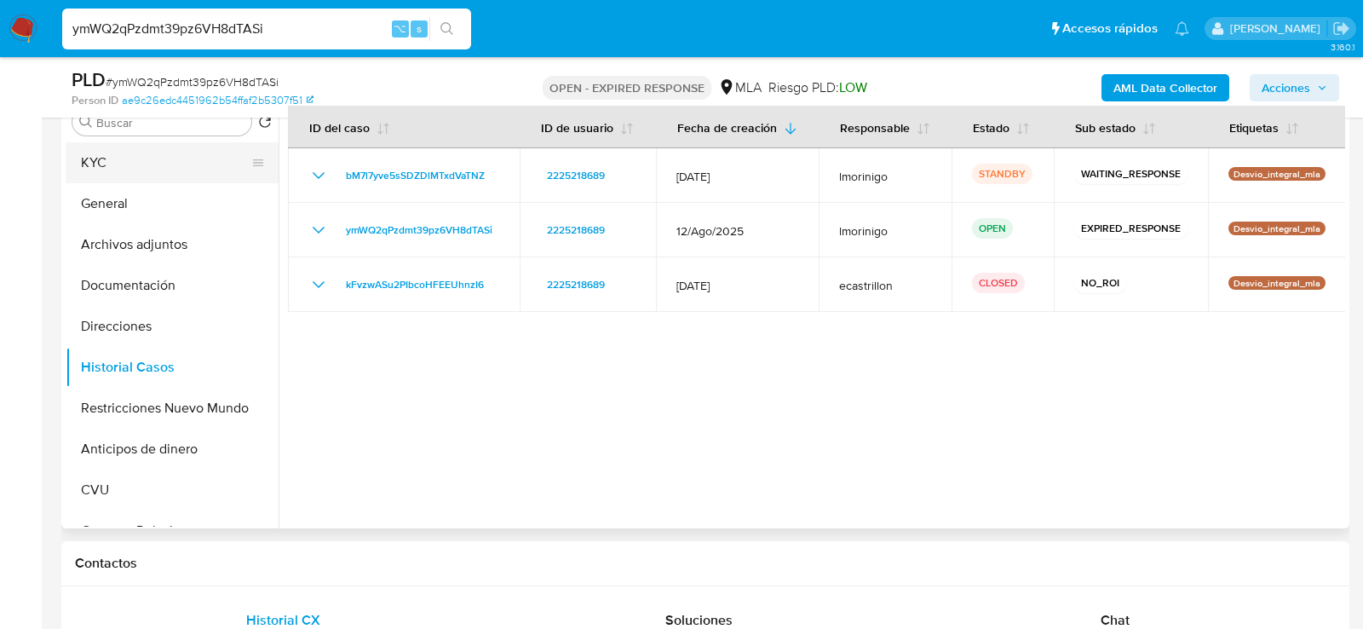
click at [109, 177] on button "KYC" at bounding box center [165, 162] width 199 height 41
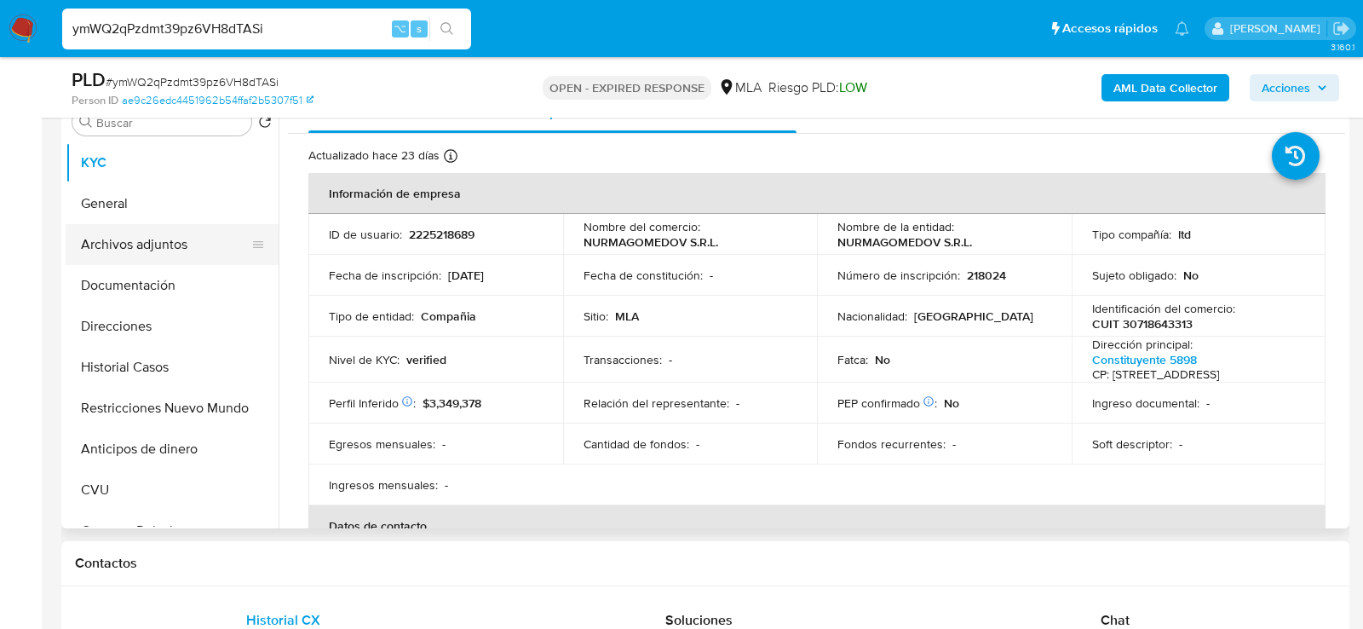
click at [106, 250] on button "Archivos adjuntos" at bounding box center [165, 244] width 199 height 41
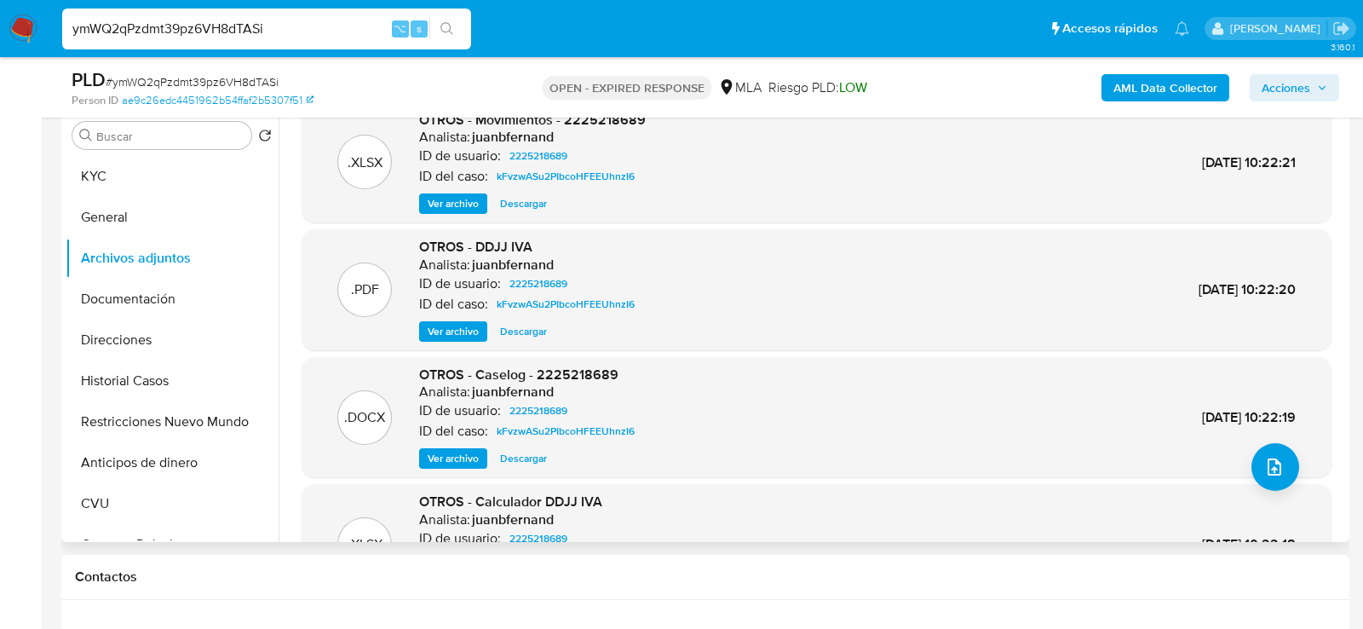
scroll to position [0, 0]
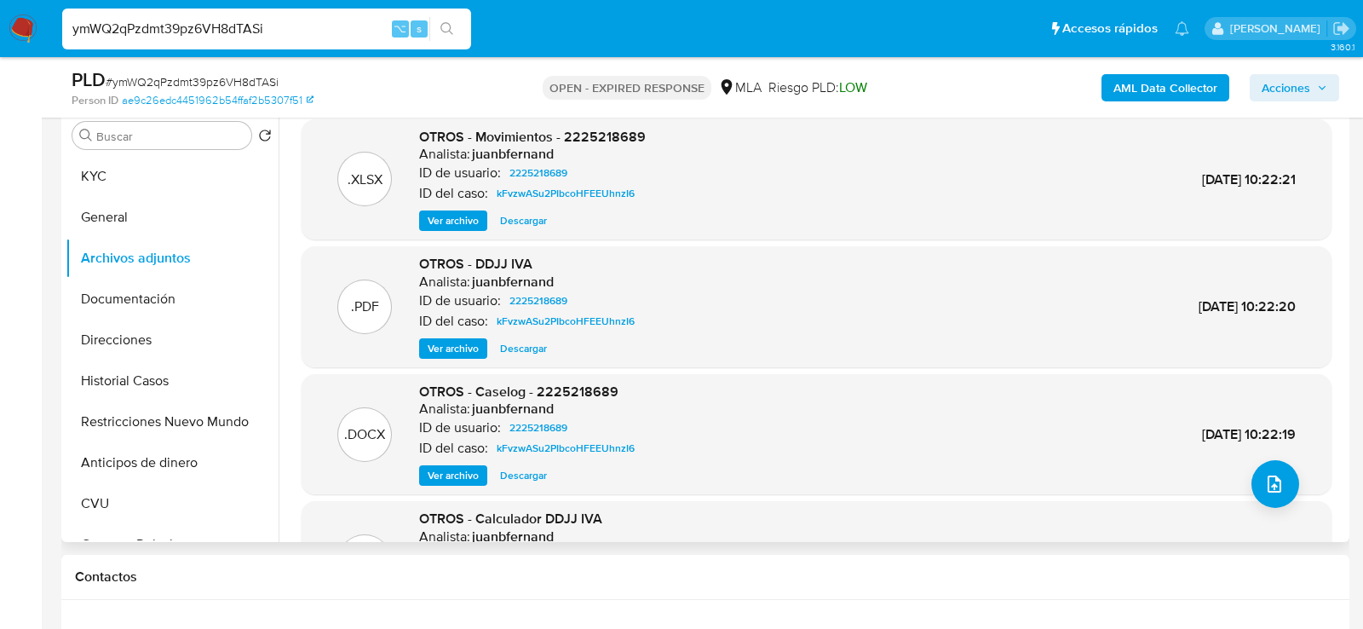
click at [522, 480] on span "Descargar" at bounding box center [523, 475] width 47 height 17
click at [520, 227] on span "Descargar" at bounding box center [523, 220] width 47 height 17
click at [116, 329] on button "Direcciones" at bounding box center [165, 339] width 199 height 41
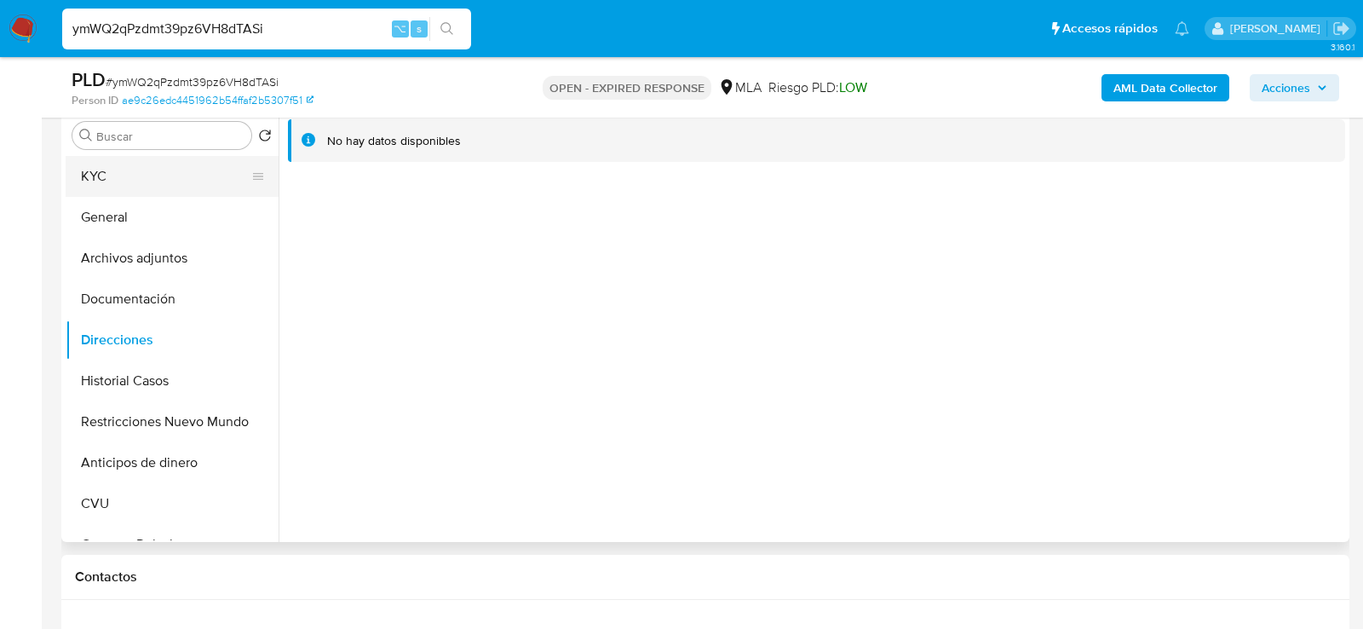
click at [172, 187] on button "KYC" at bounding box center [165, 176] width 199 height 41
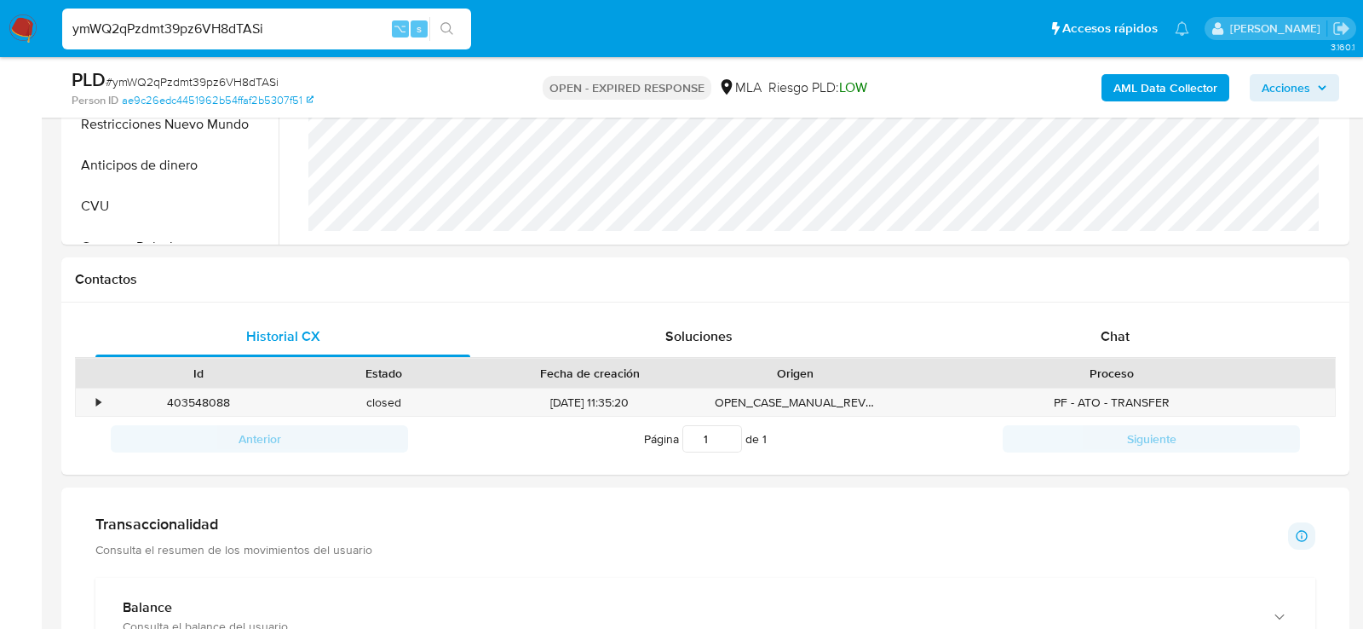
scroll to position [731, 0]
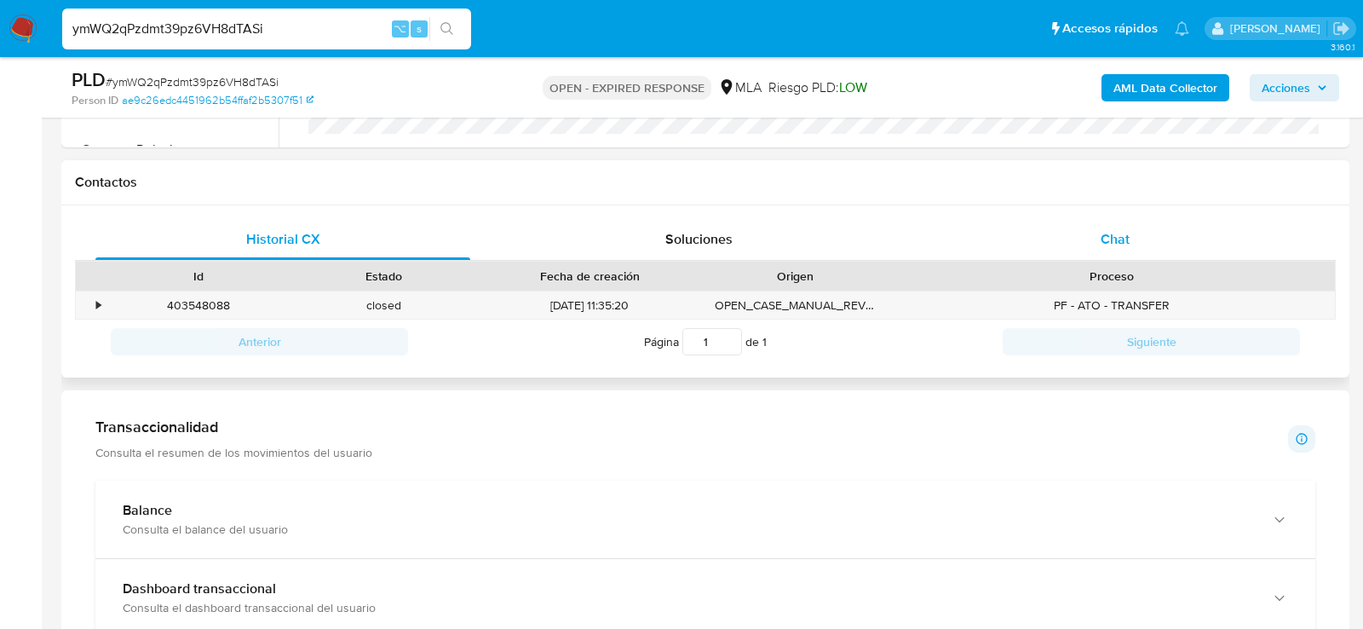
click at [1076, 248] on div "Chat" at bounding box center [1115, 239] width 375 height 41
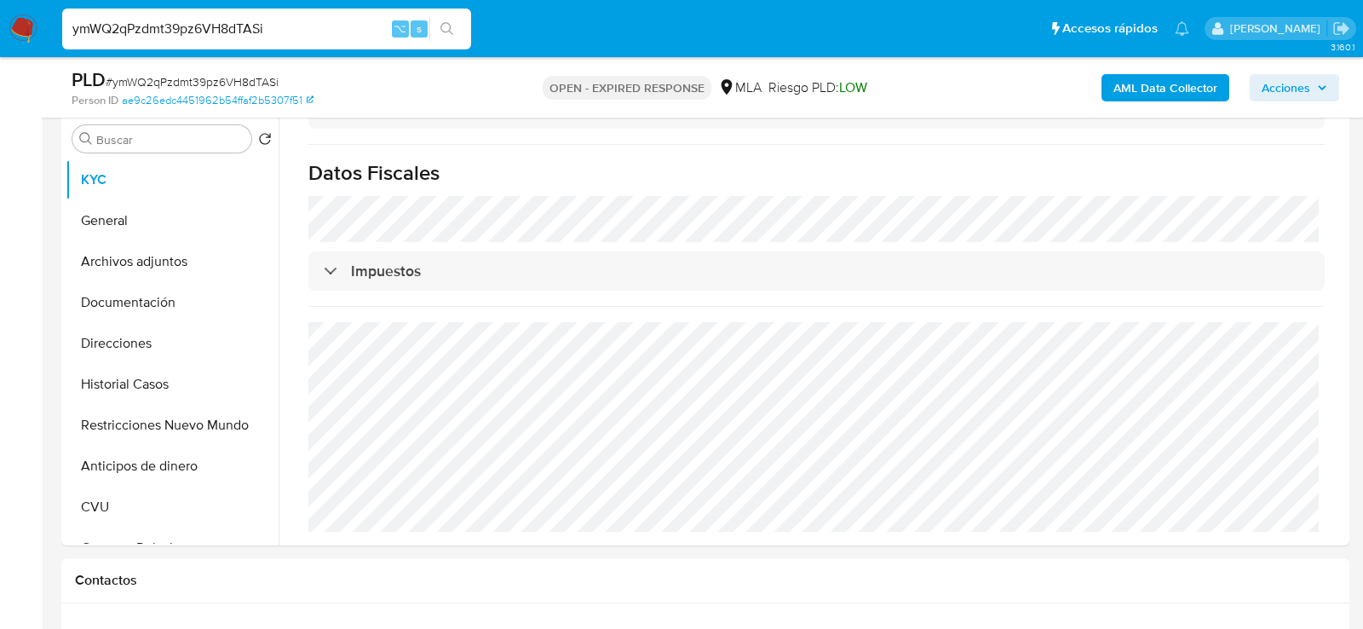
scroll to position [313, 0]
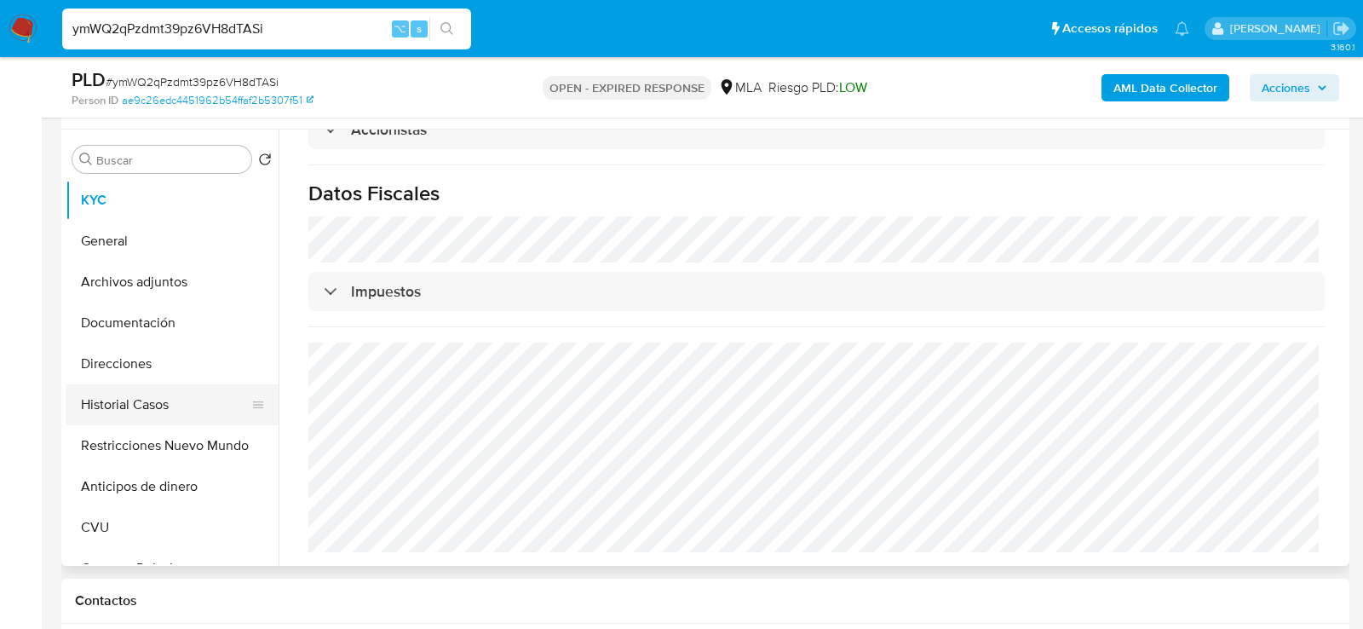
click at [101, 421] on button "Historial Casos" at bounding box center [165, 404] width 199 height 41
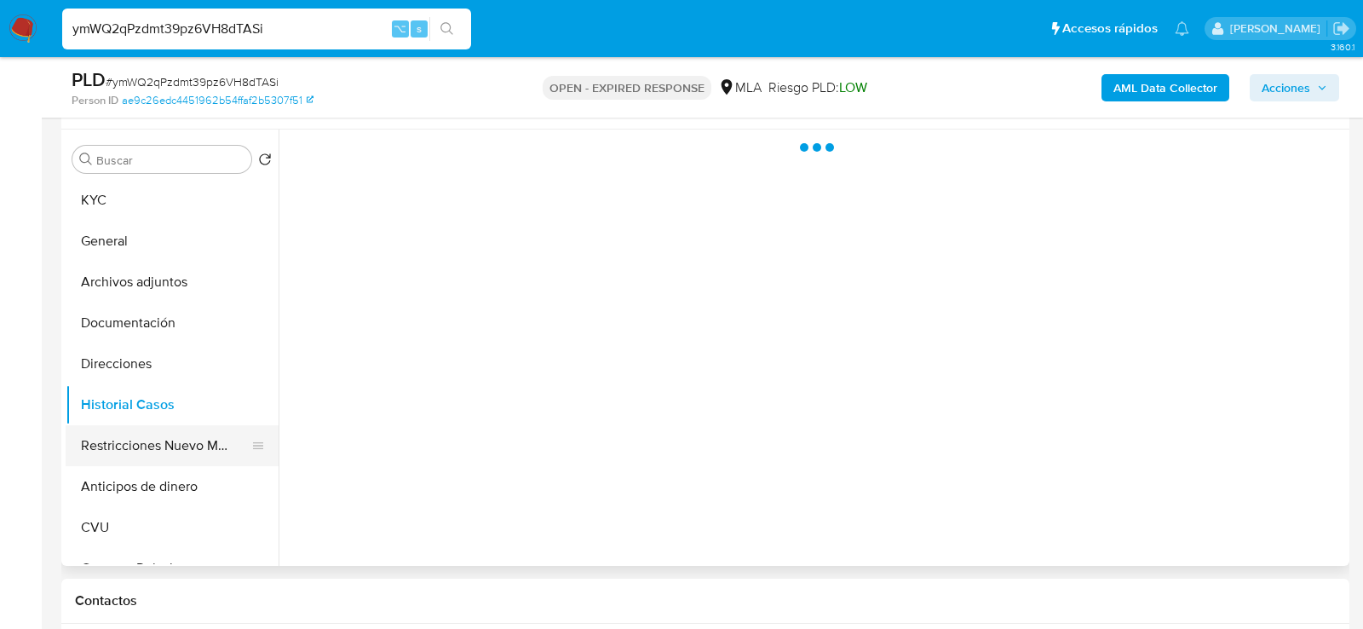
scroll to position [0, 0]
click at [101, 434] on button "Restricciones Nuevo Mundo" at bounding box center [165, 445] width 199 height 41
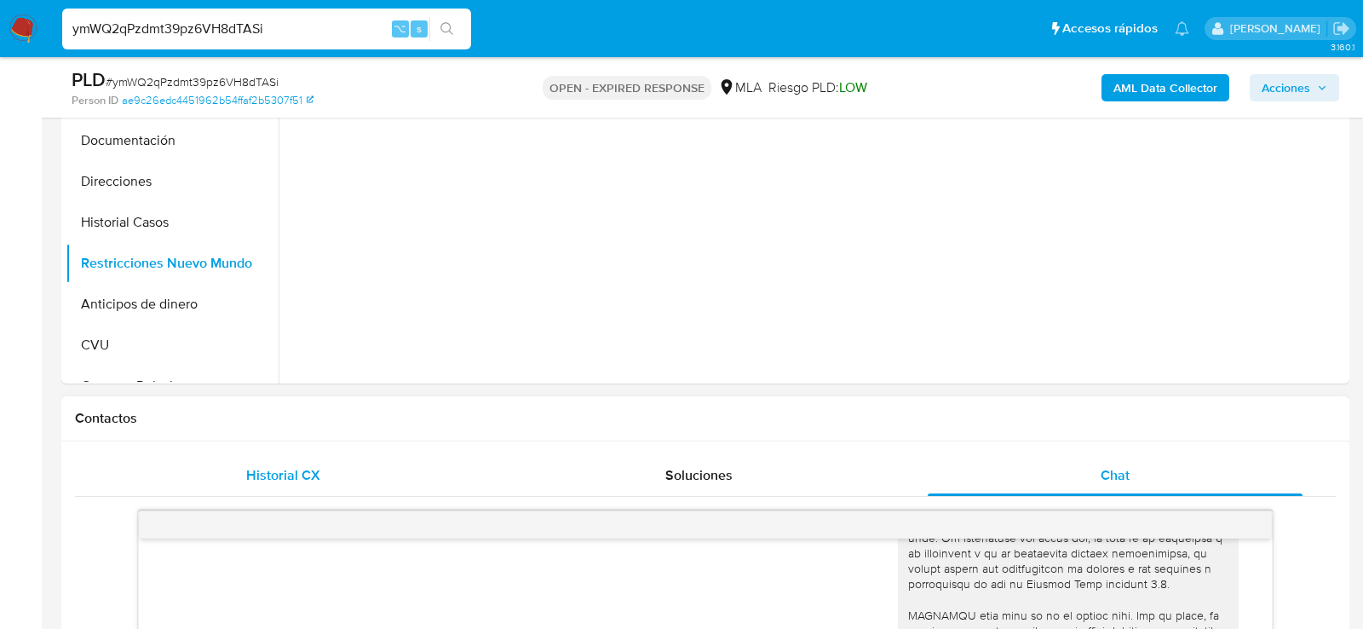
click at [206, 474] on div "Historial CX" at bounding box center [282, 475] width 375 height 41
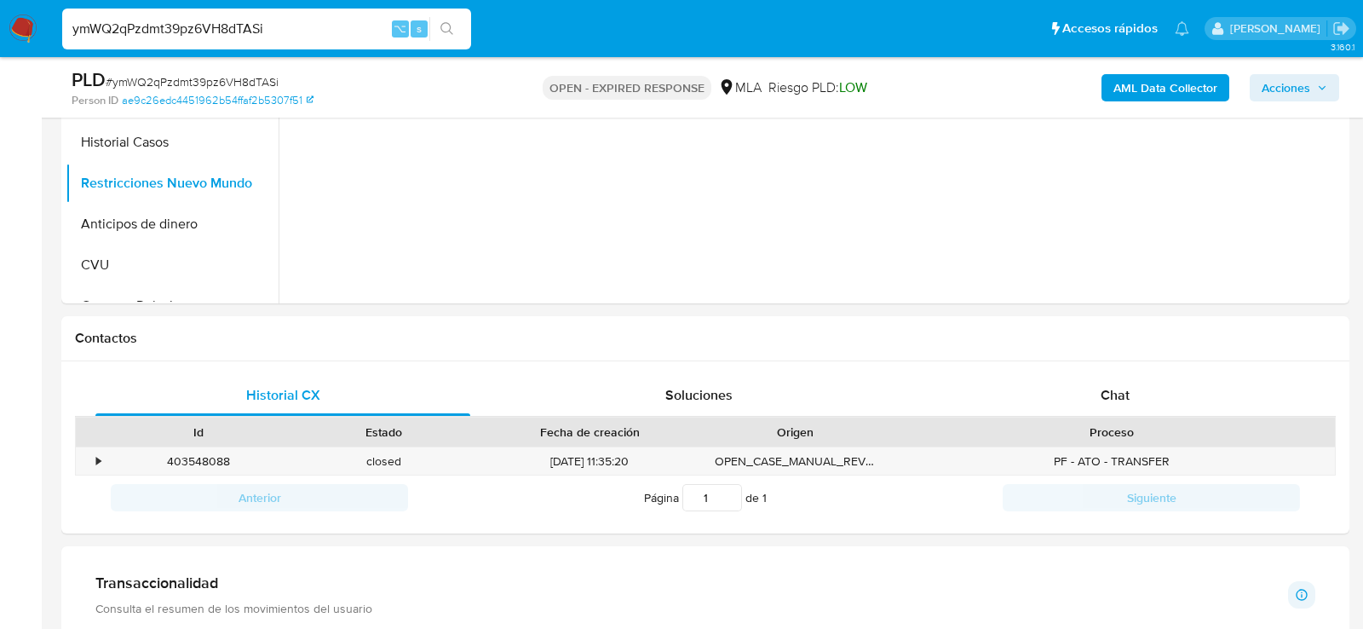
scroll to position [576, 0]
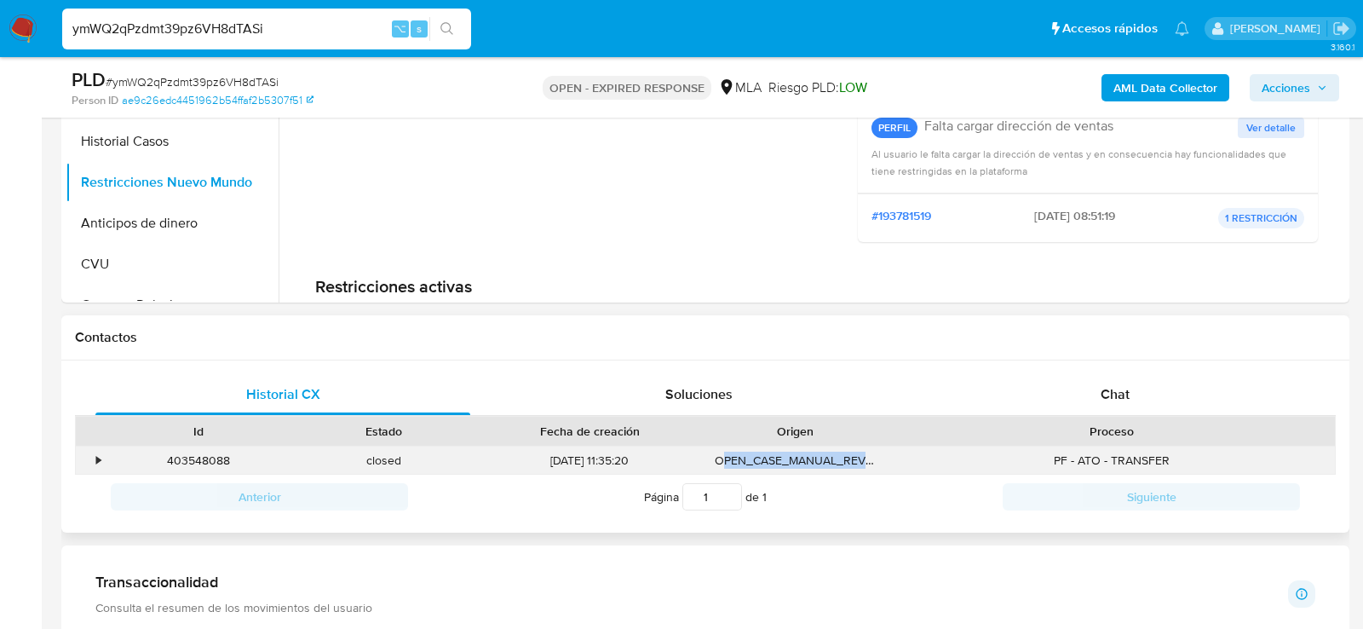
drag, startPoint x: 722, startPoint y: 460, endPoint x: 868, endPoint y: 462, distance: 145.7
click at [868, 462] on div "OPEN_CASE_MANUAL_REVIEW" at bounding box center [796, 460] width 186 height 28
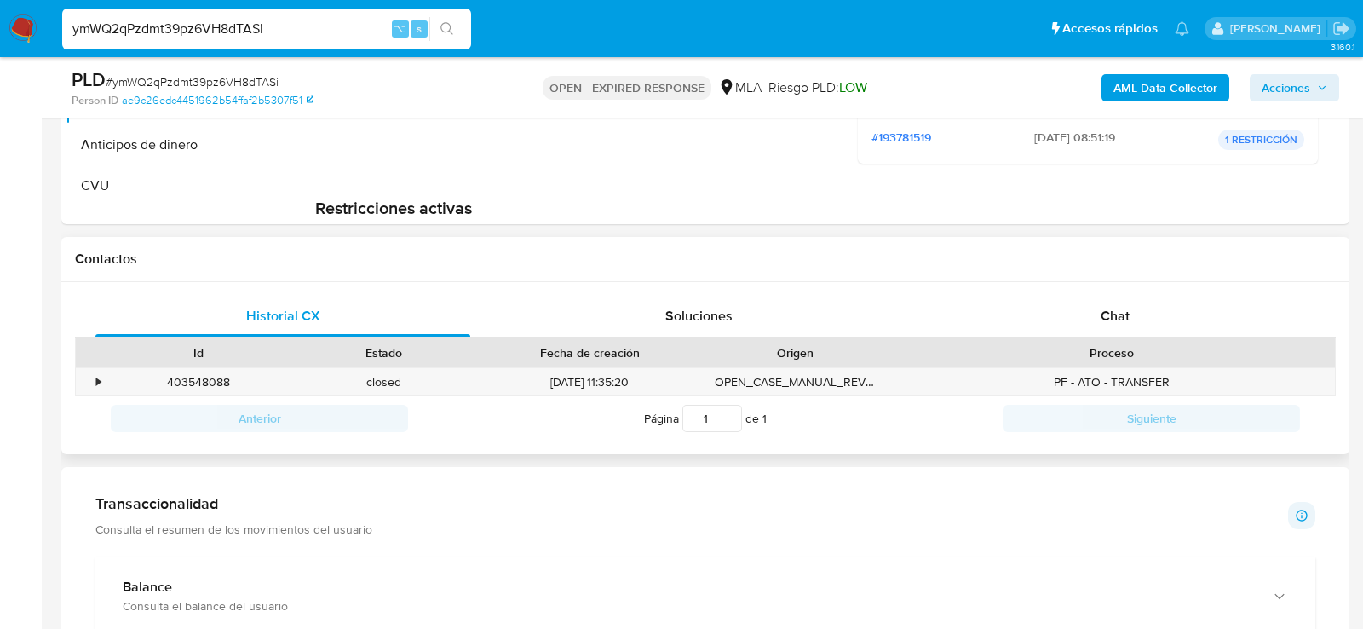
scroll to position [671, 0]
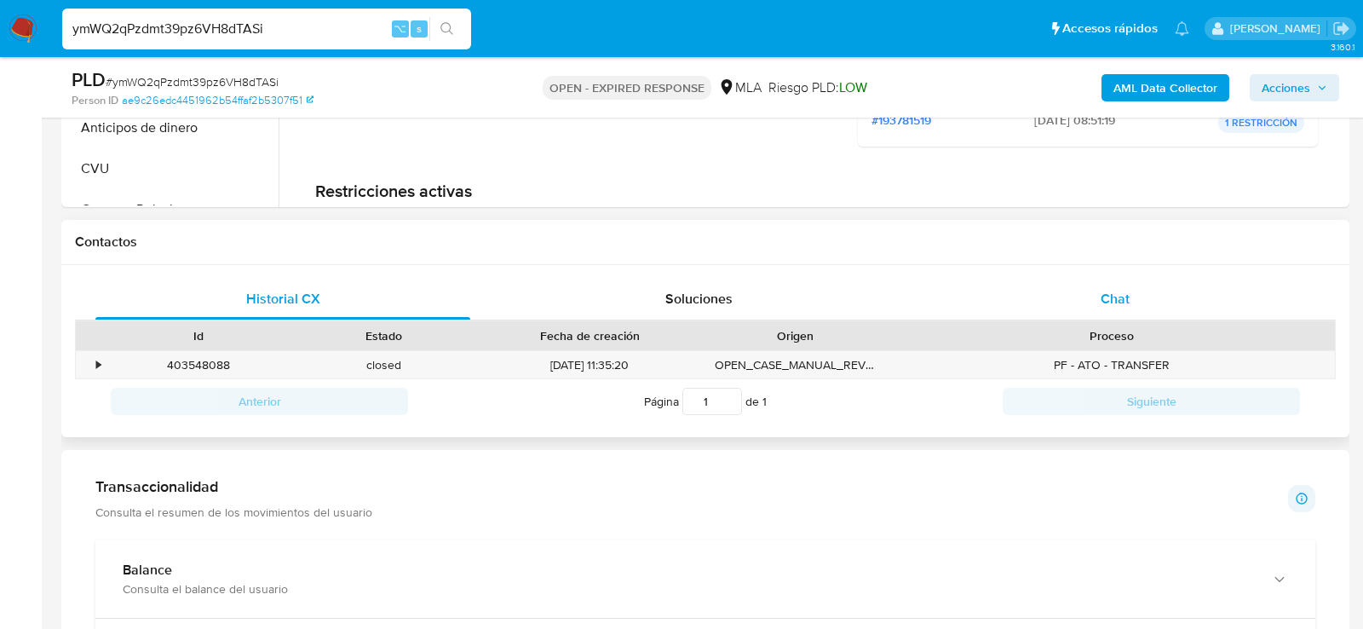
click at [1134, 312] on div "Chat" at bounding box center [1115, 299] width 375 height 41
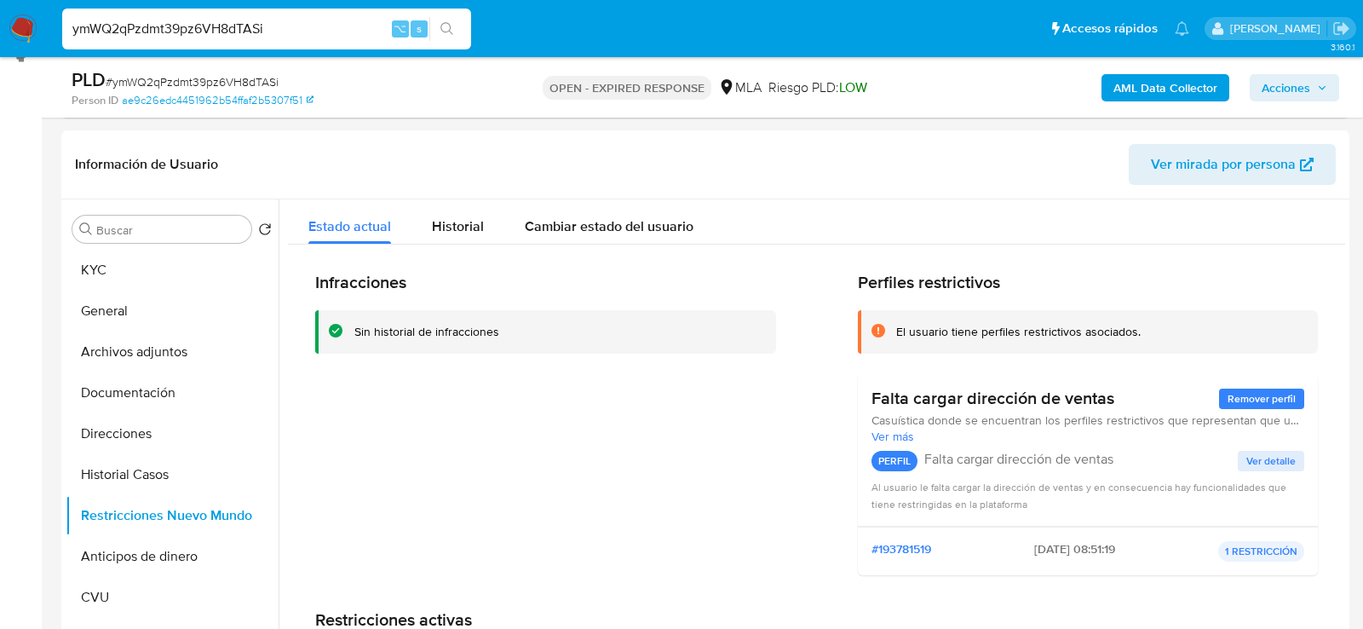
scroll to position [150, 0]
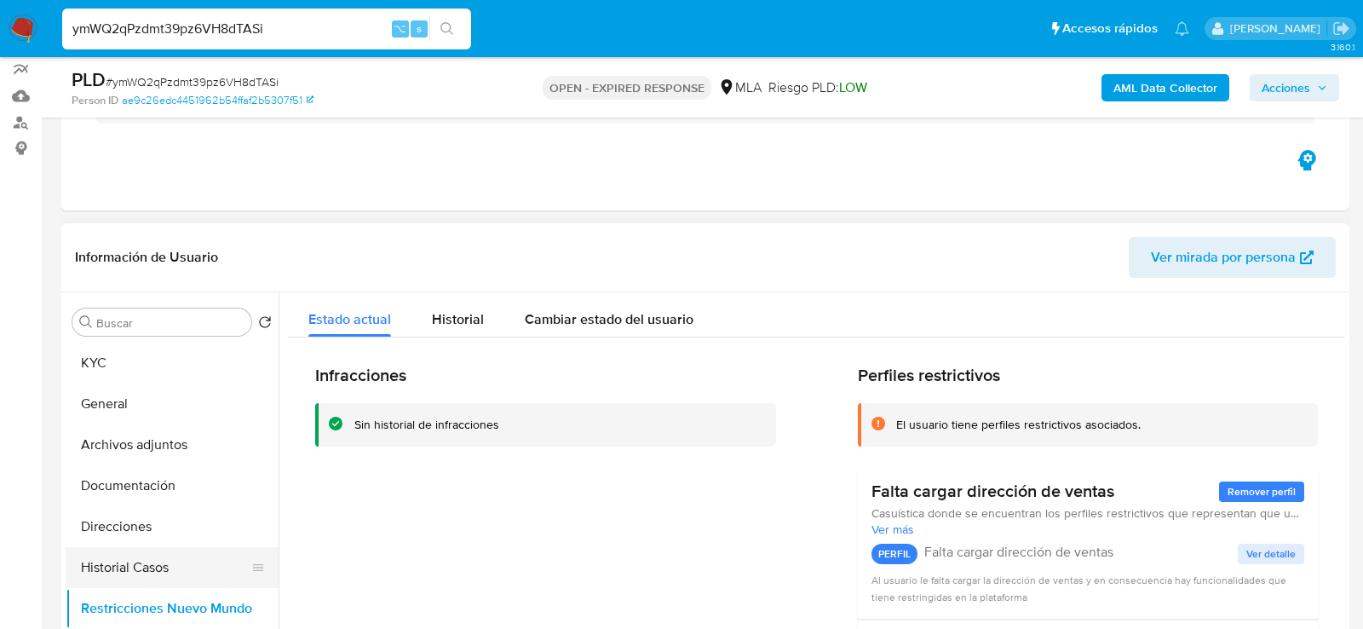
click at [111, 557] on button "Historial Casos" at bounding box center [165, 567] width 199 height 41
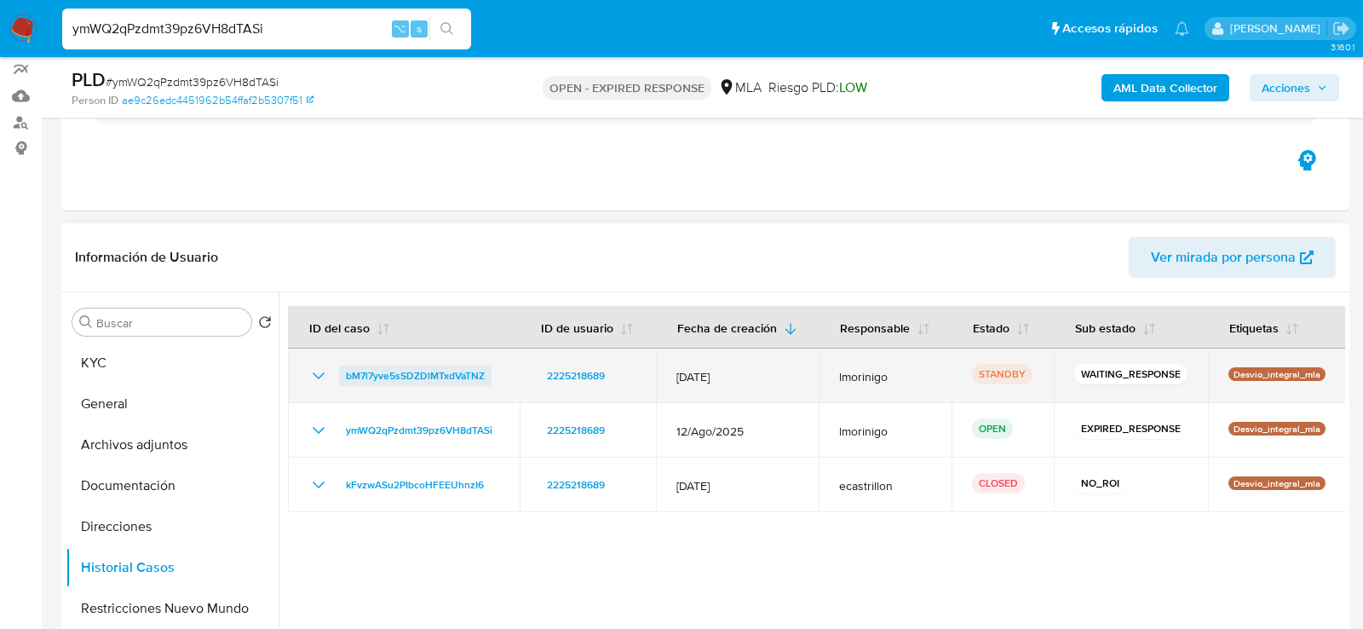
click at [400, 378] on span "bM7l7yve5sSDZDlMTxdVaTNZ" at bounding box center [415, 375] width 139 height 20
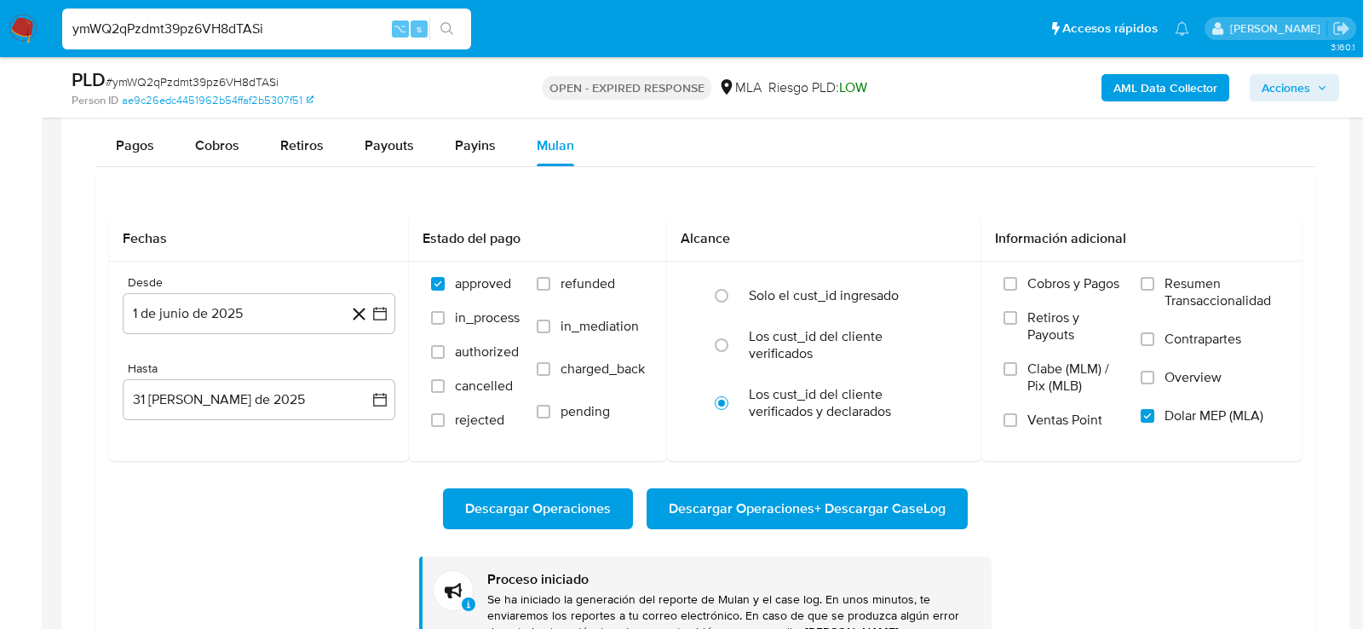
scroll to position [1502, 0]
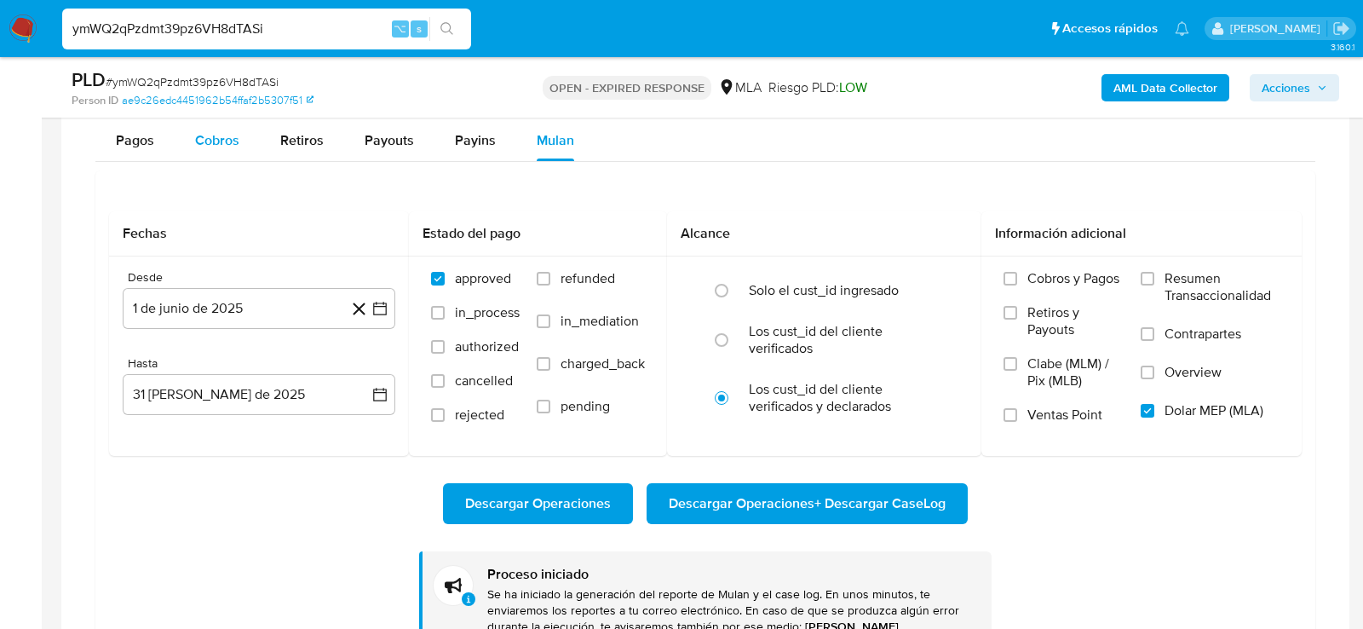
click at [216, 136] on span "Cobros" at bounding box center [217, 140] width 44 height 20
select select "10"
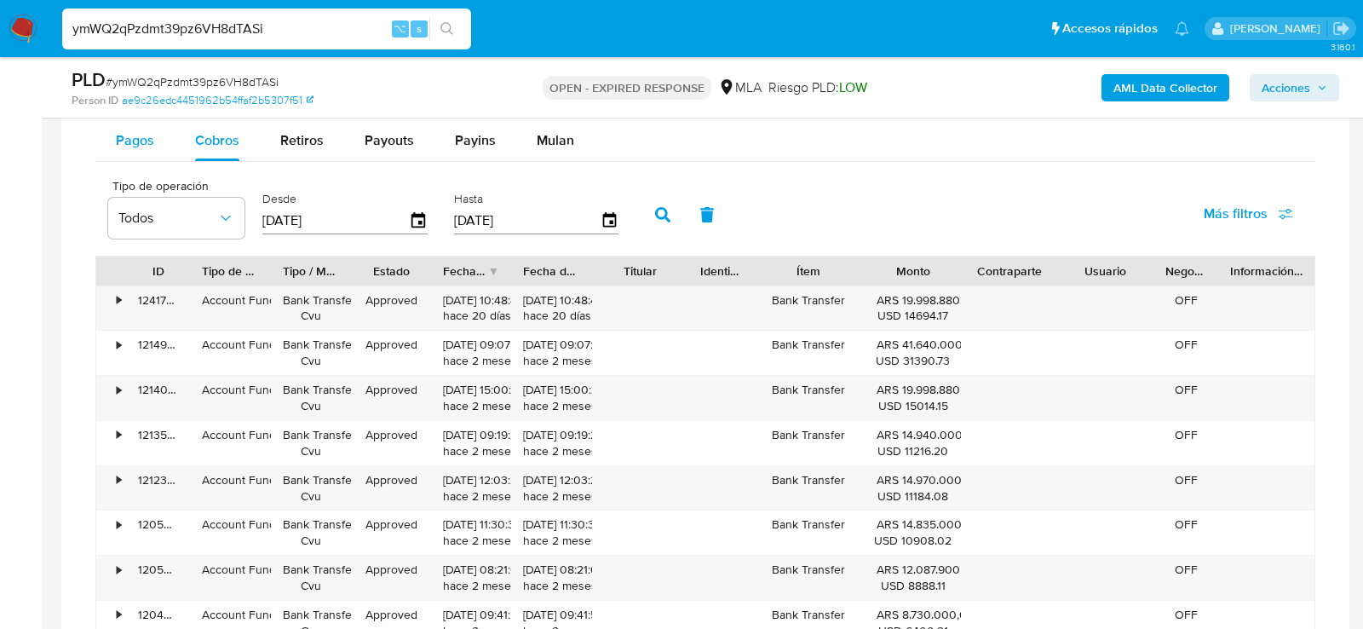
click at [140, 140] on span "Pagos" at bounding box center [135, 140] width 38 height 20
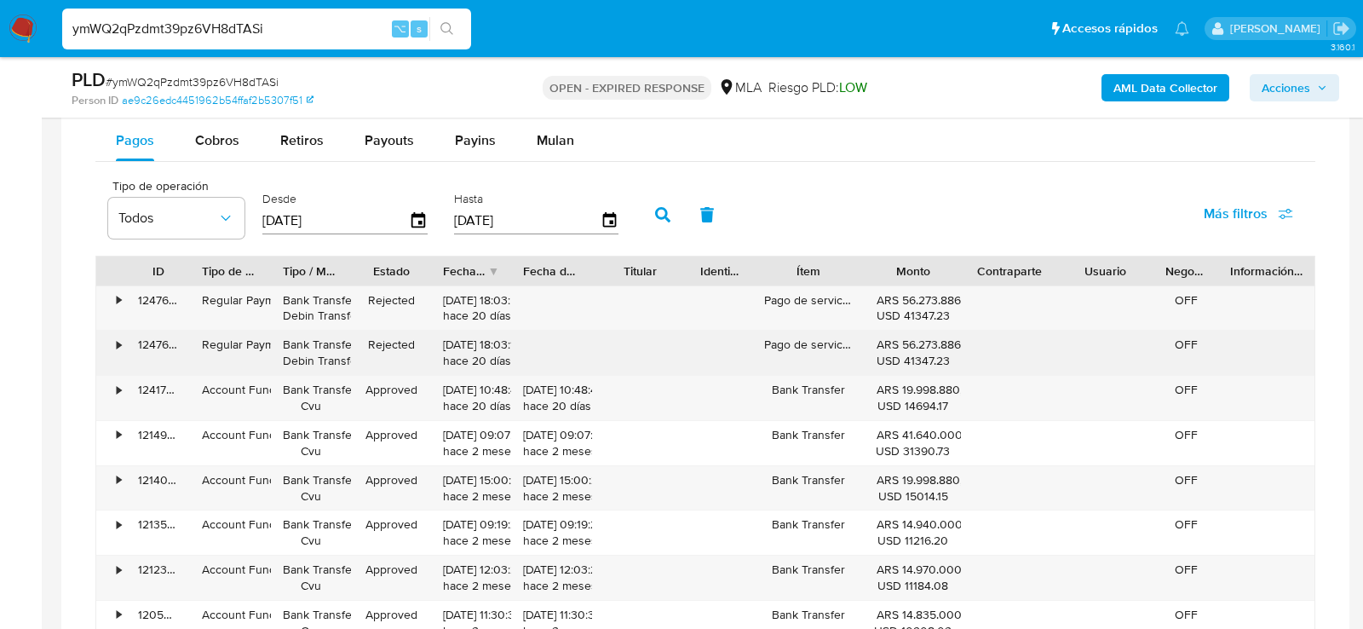
drag, startPoint x: 446, startPoint y: 363, endPoint x: 503, endPoint y: 365, distance: 57.1
click at [503, 365] on div "03/09/2025 18:03:19 hace 20 días" at bounding box center [471, 352] width 80 height 44
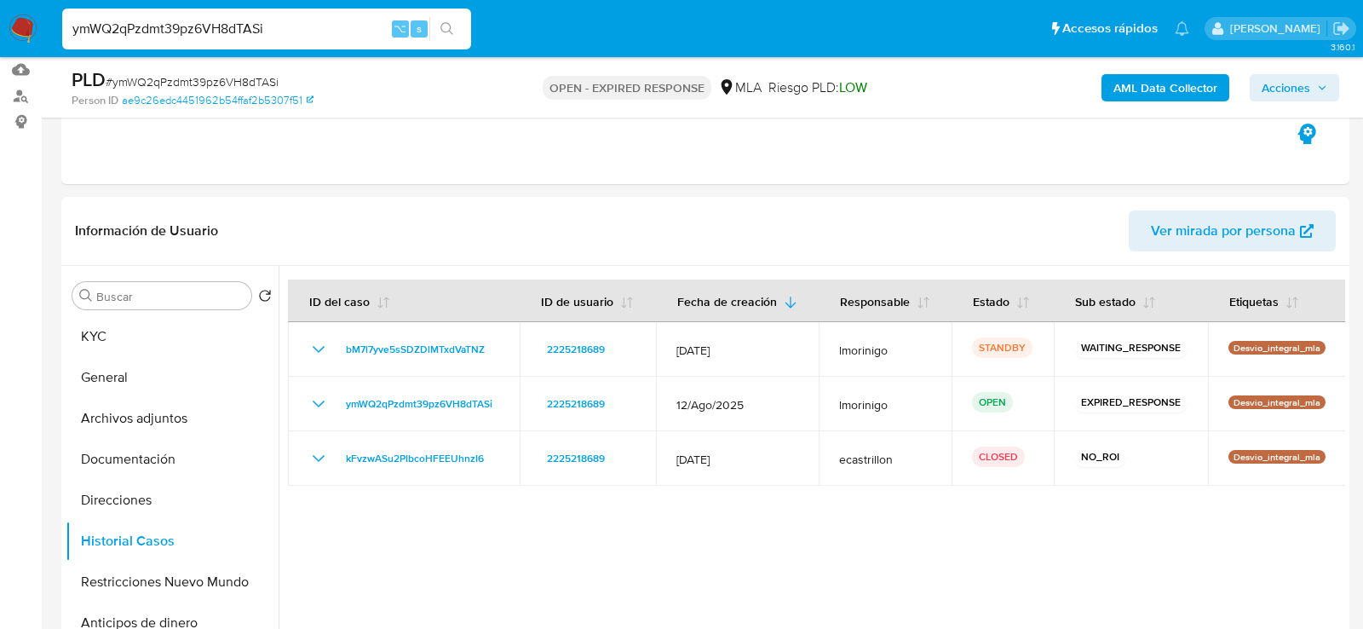
scroll to position [474, 0]
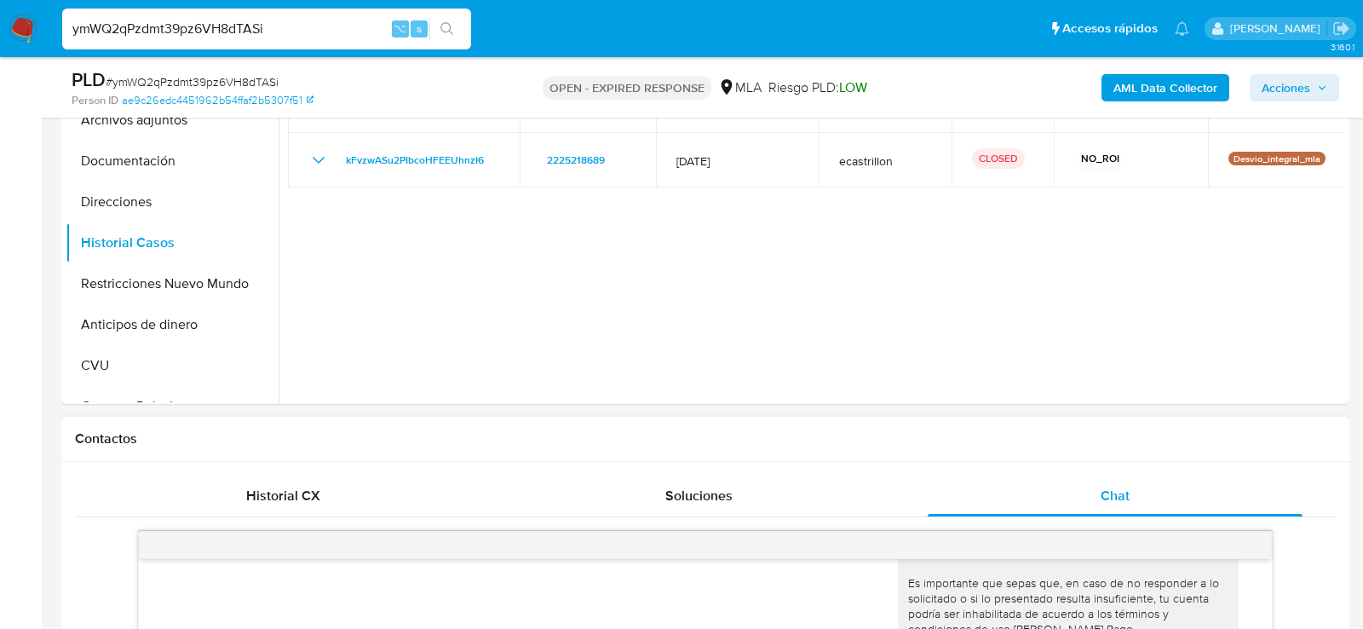
click at [261, 481] on div "Historial CX" at bounding box center [282, 495] width 375 height 41
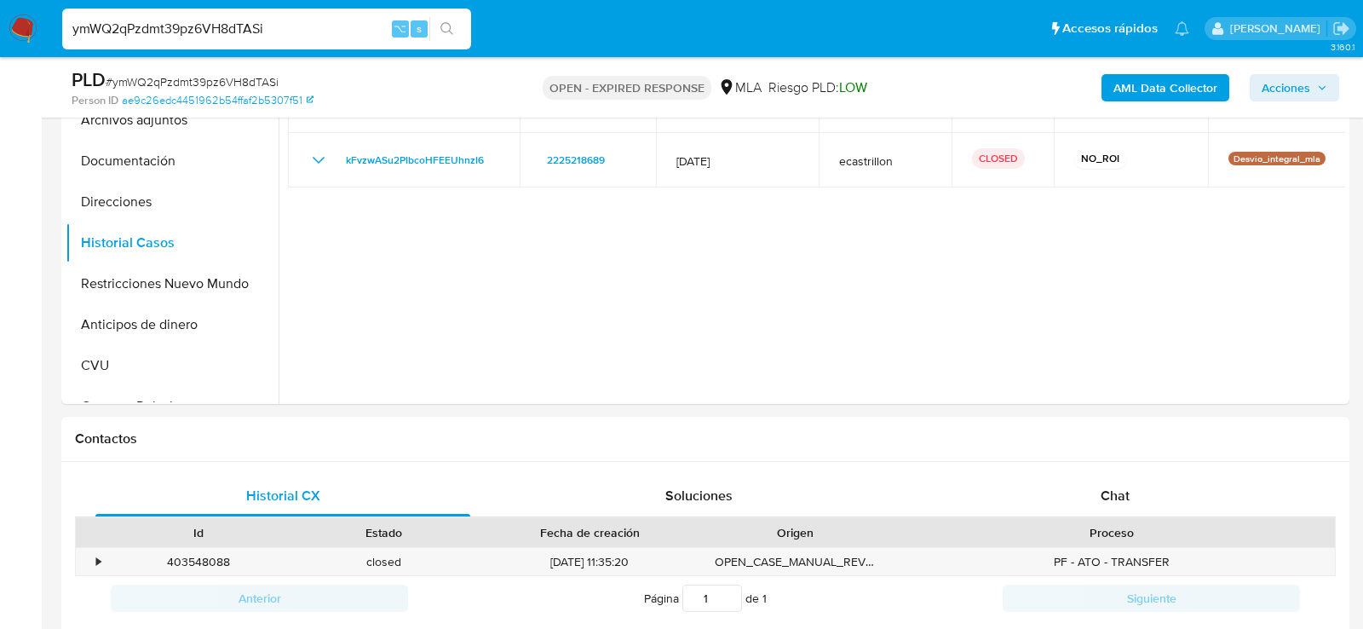
scroll to position [586, 0]
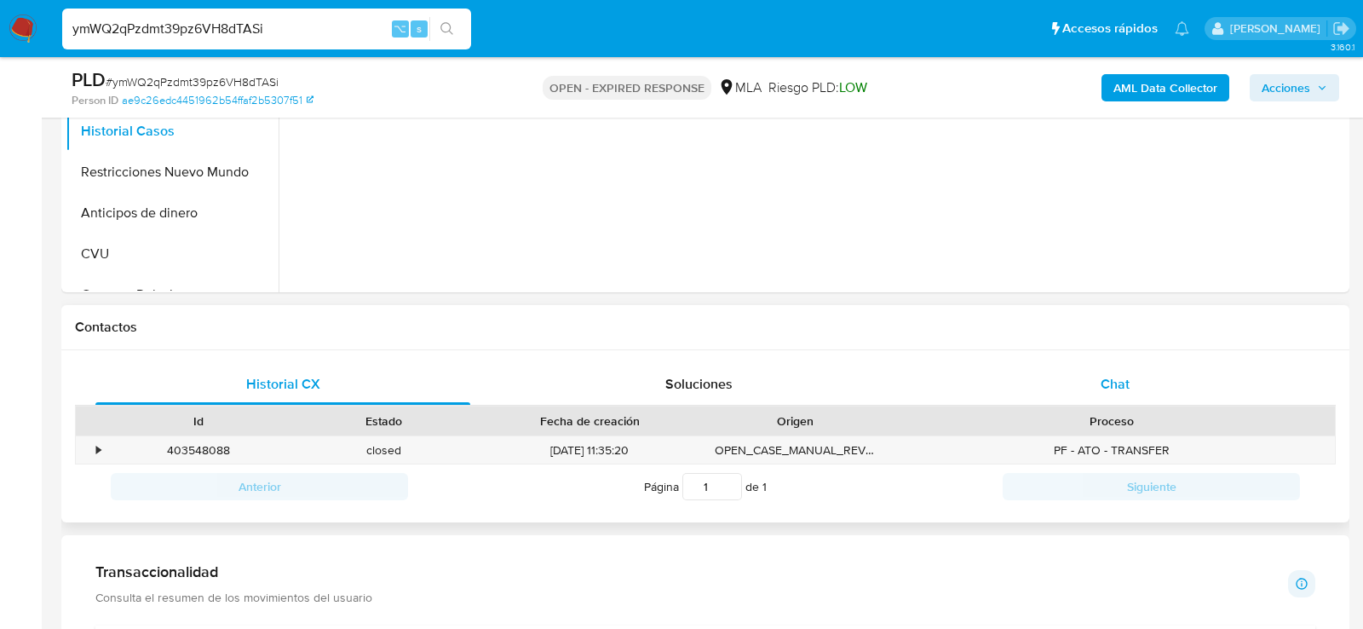
click at [1106, 375] on span "Chat" at bounding box center [1114, 384] width 29 height 20
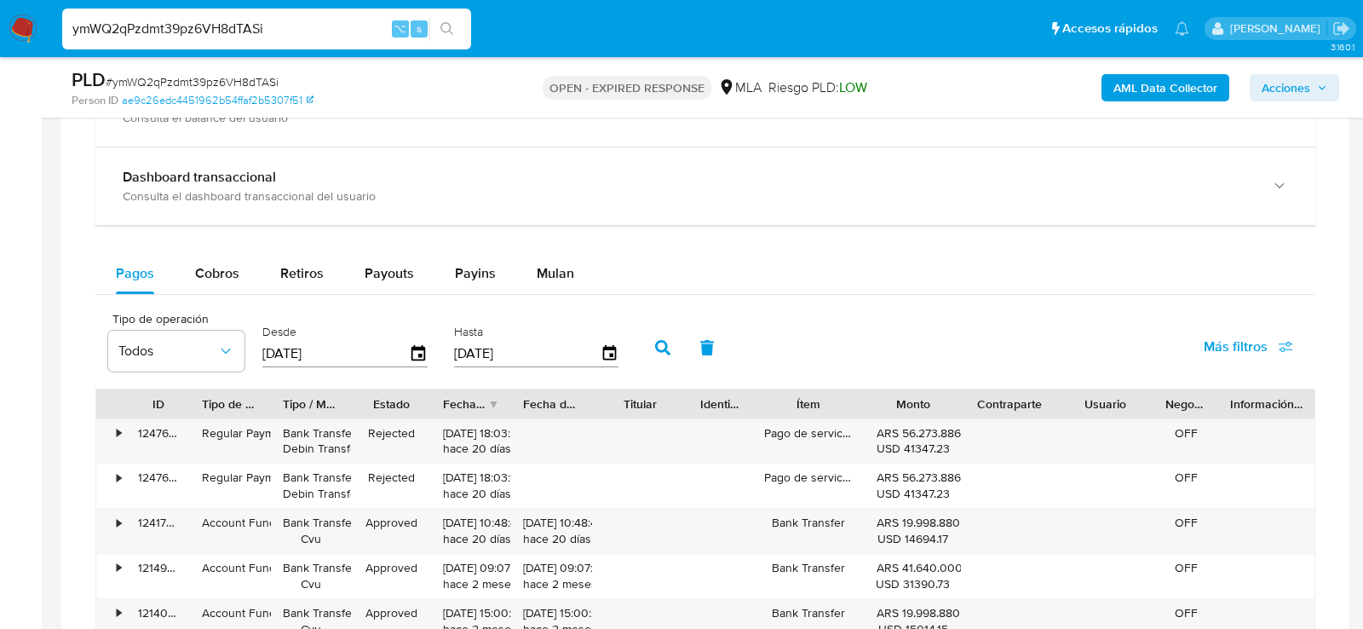
scroll to position [1445, 0]
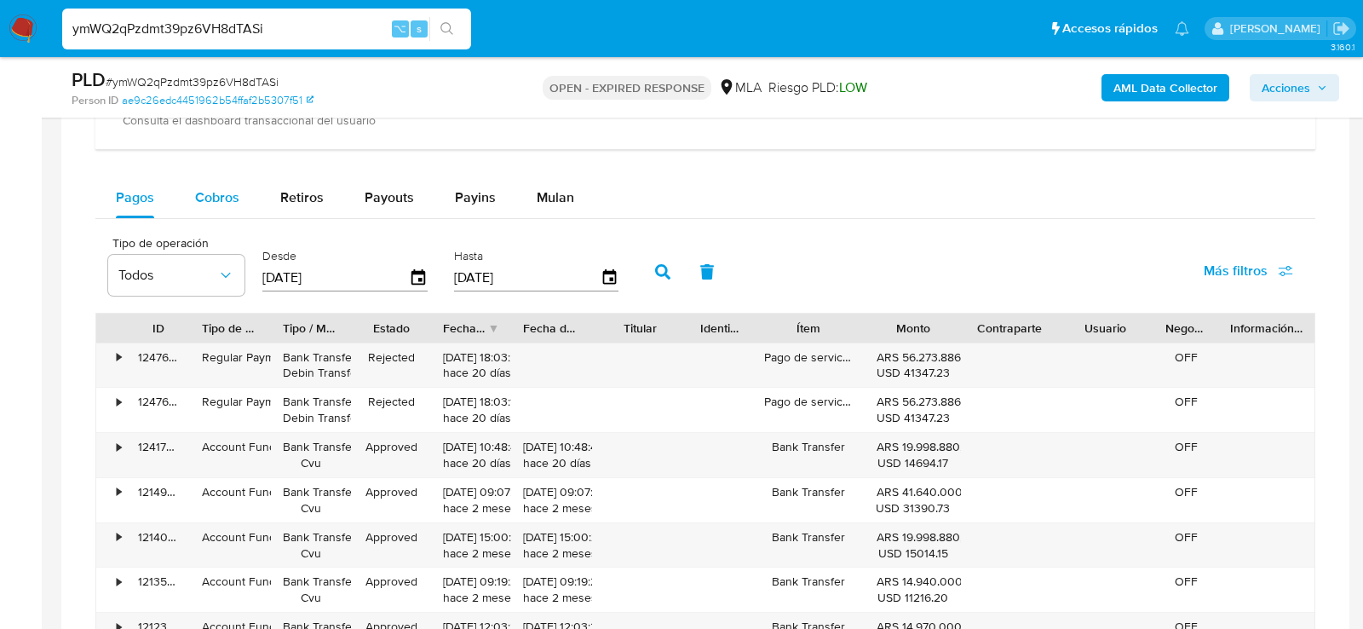
click at [175, 192] on button "Cobros" at bounding box center [217, 197] width 85 height 41
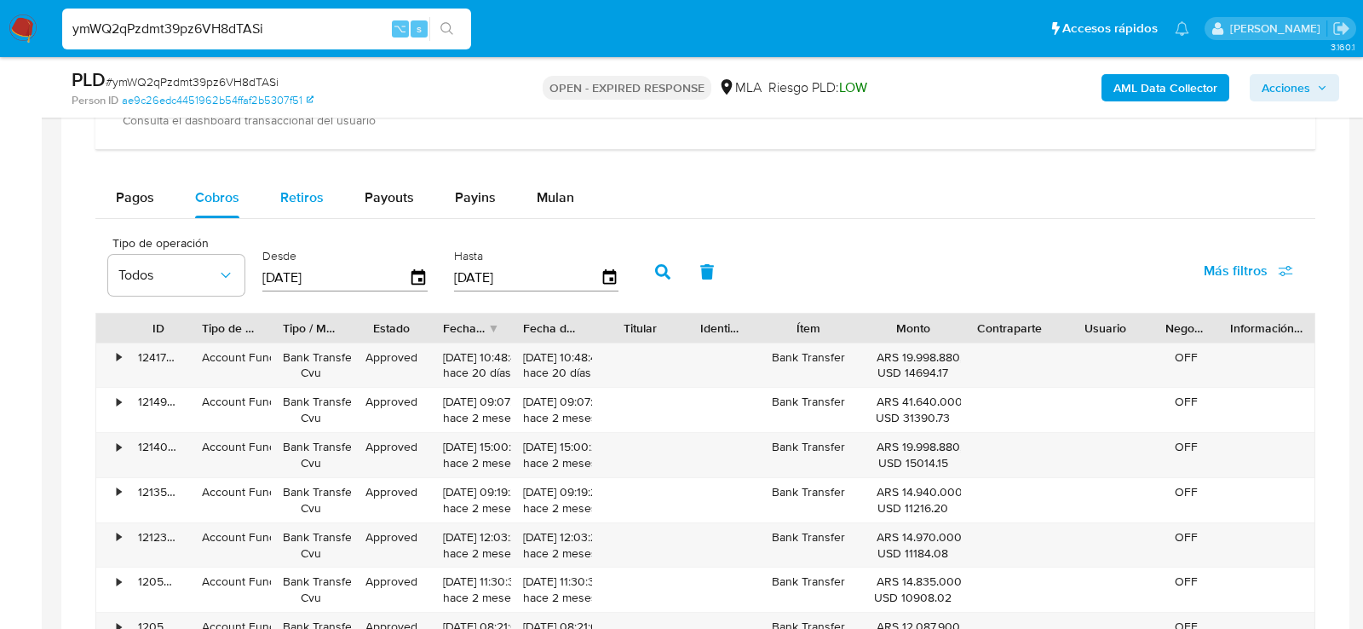
click at [306, 192] on span "Retiros" at bounding box center [301, 197] width 43 height 20
select select "10"
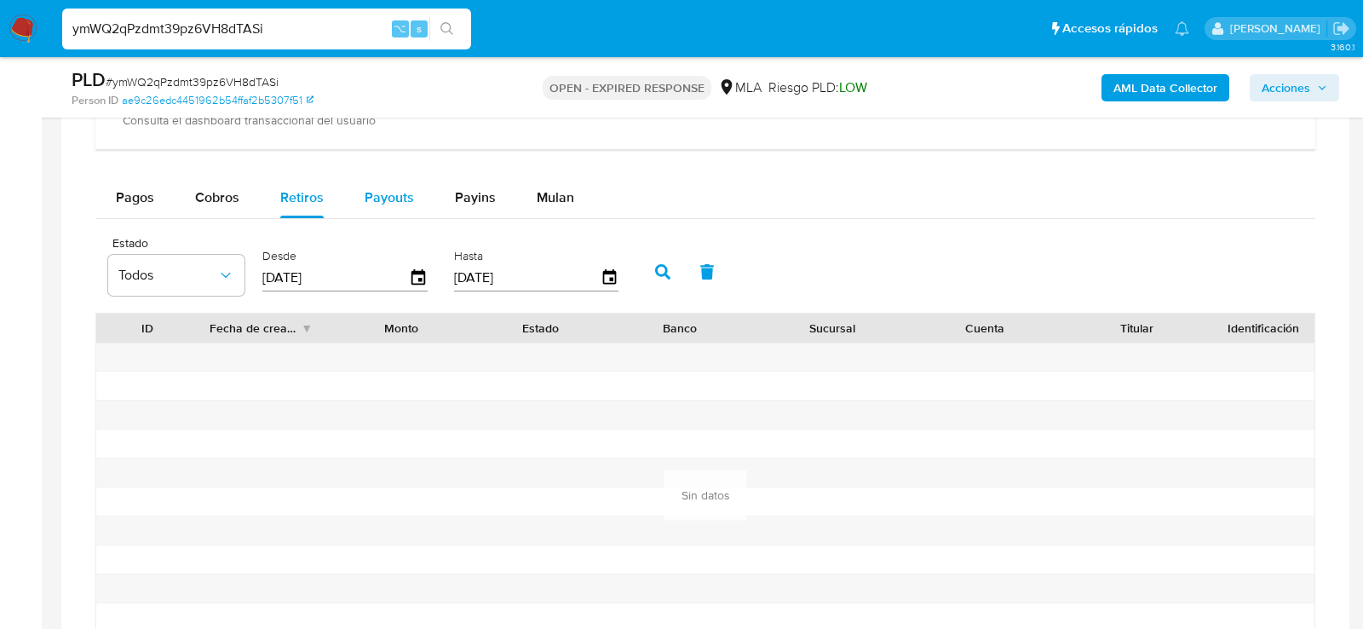
click at [395, 198] on span "Payouts" at bounding box center [389, 197] width 49 height 20
select select "10"
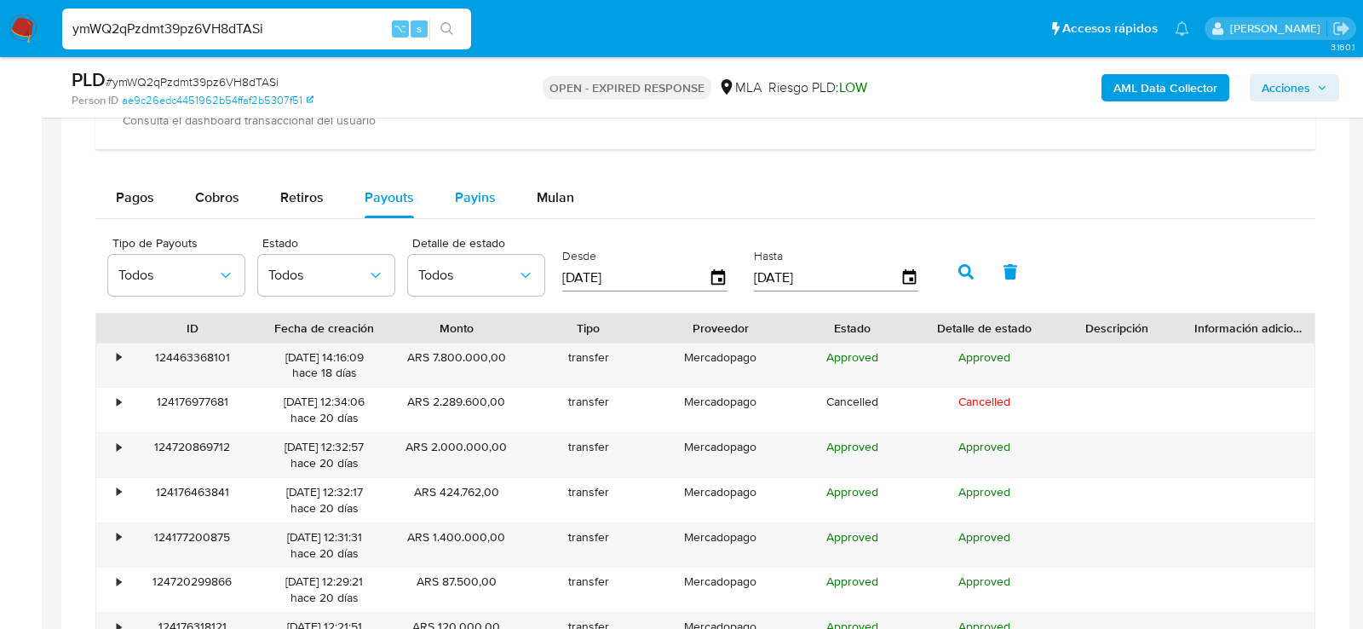
click at [467, 198] on span "Payins" at bounding box center [475, 197] width 41 height 20
select select "10"
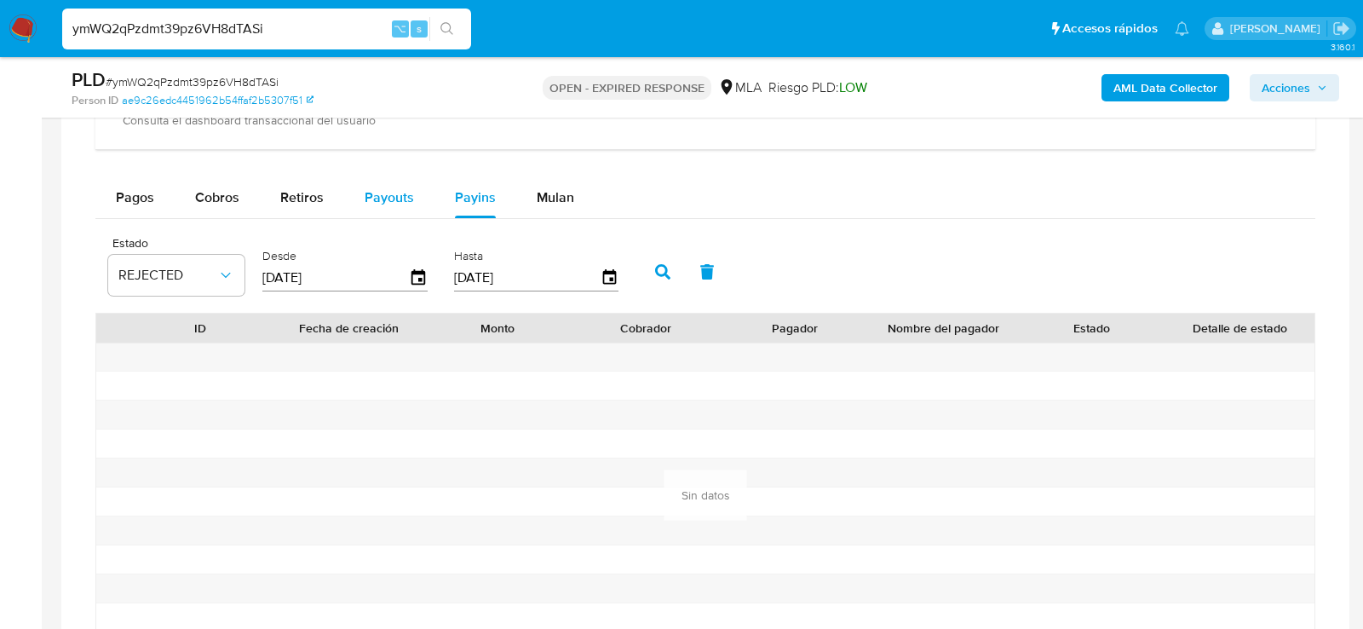
click at [404, 198] on span "Payouts" at bounding box center [389, 197] width 49 height 20
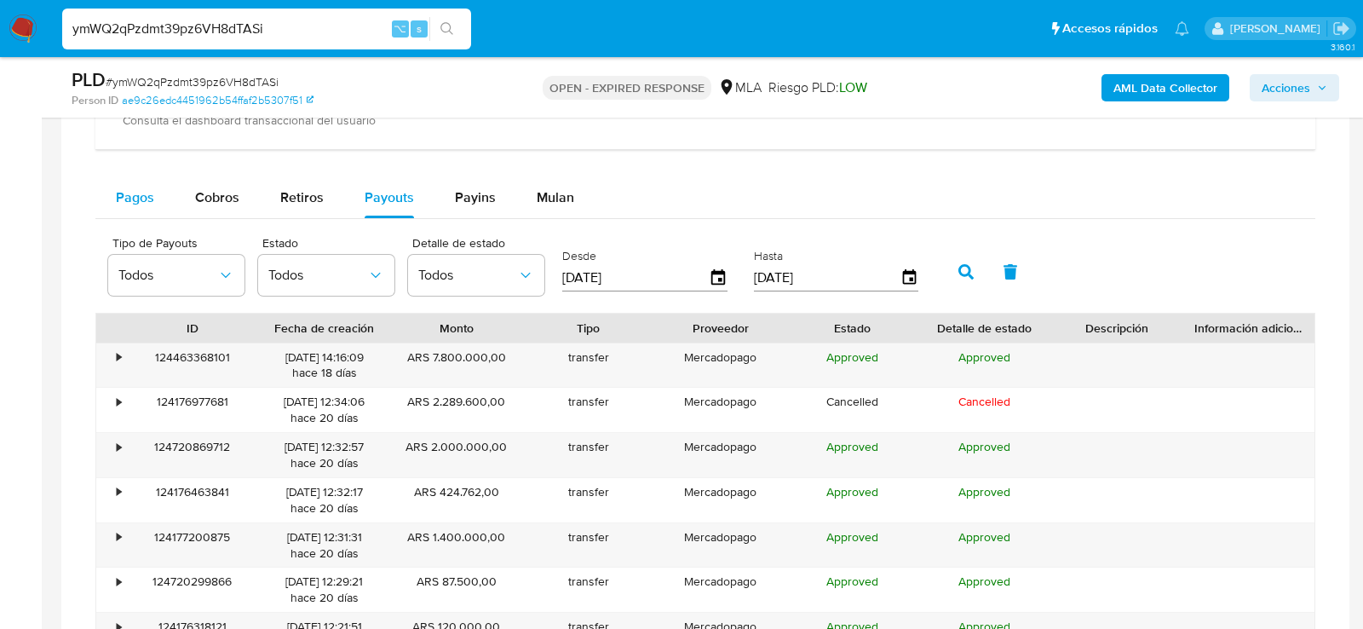
click at [125, 196] on span "Pagos" at bounding box center [135, 197] width 38 height 20
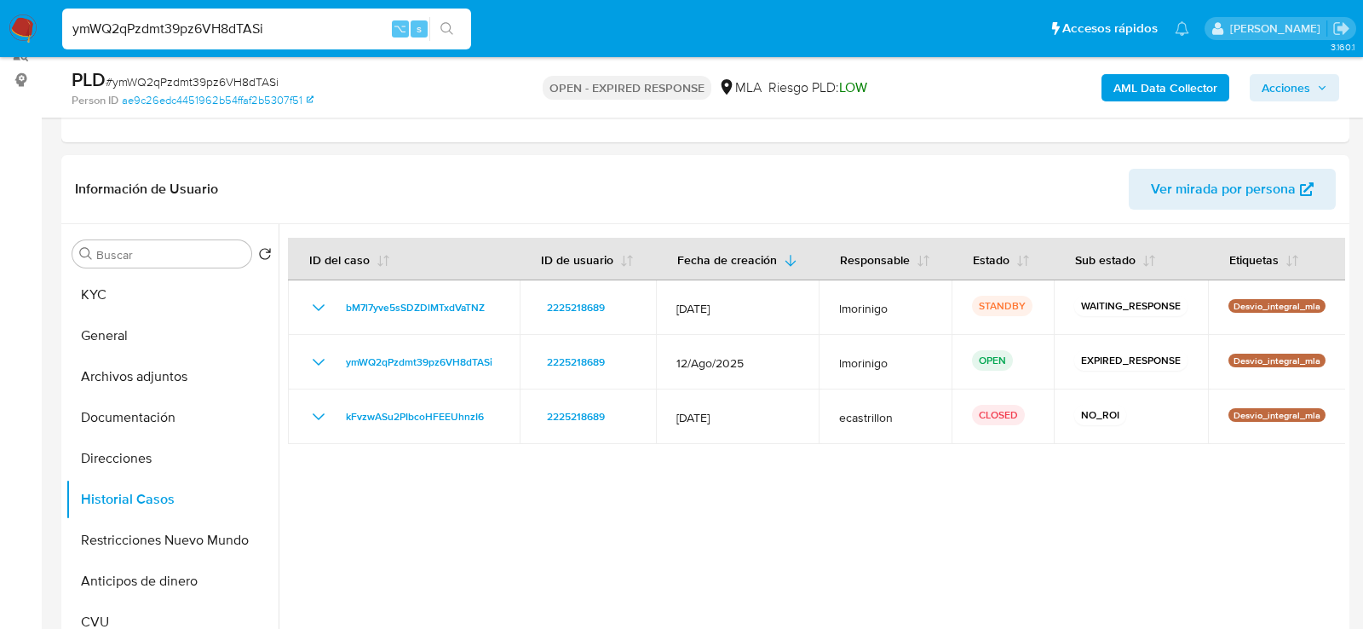
scroll to position [210, 0]
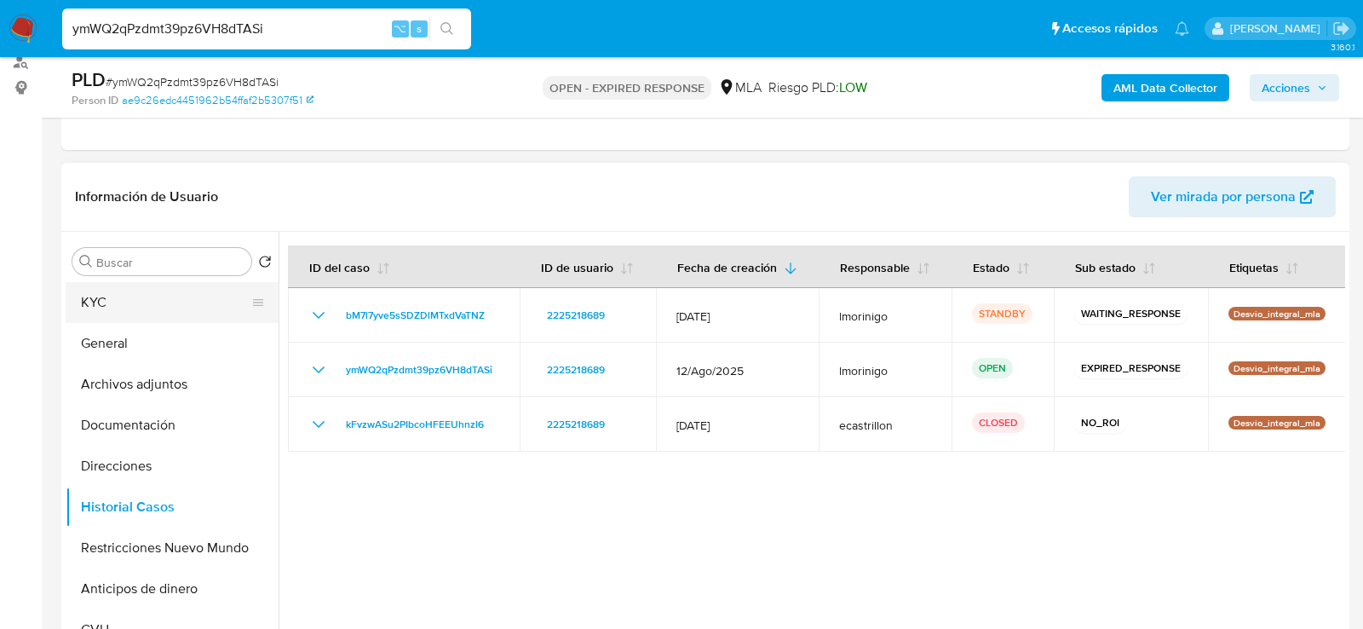
click at [152, 305] on button "KYC" at bounding box center [165, 302] width 199 height 41
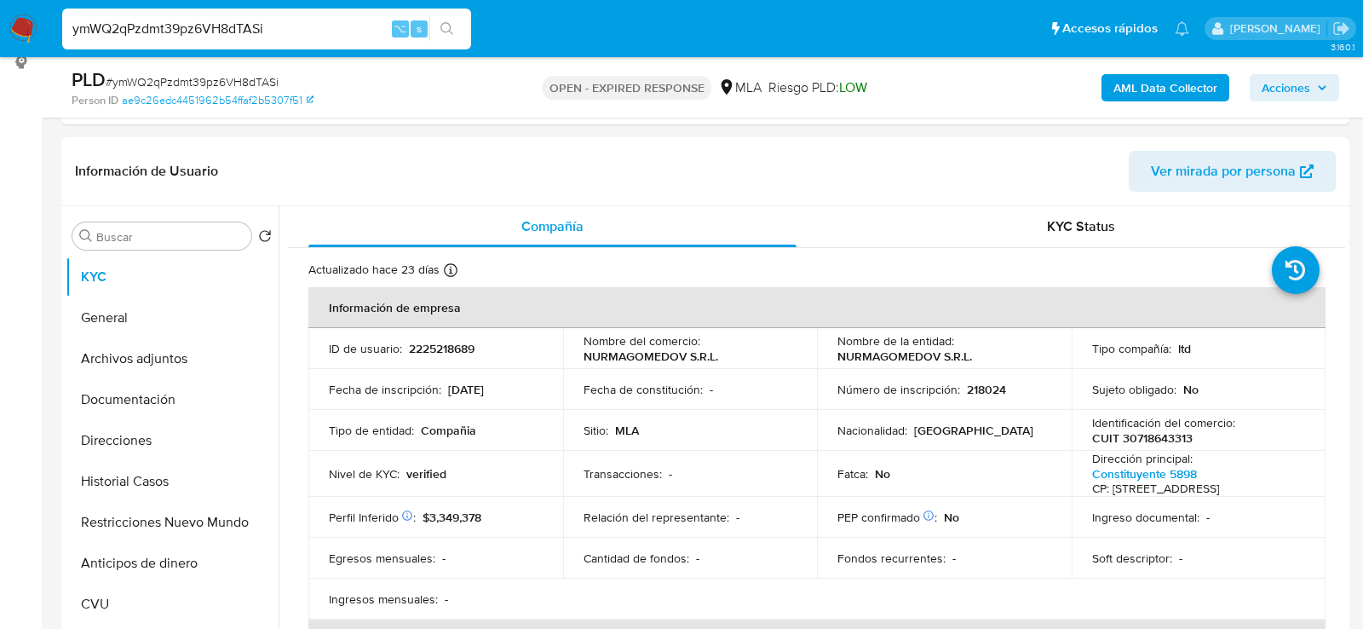
scroll to position [273, 0]
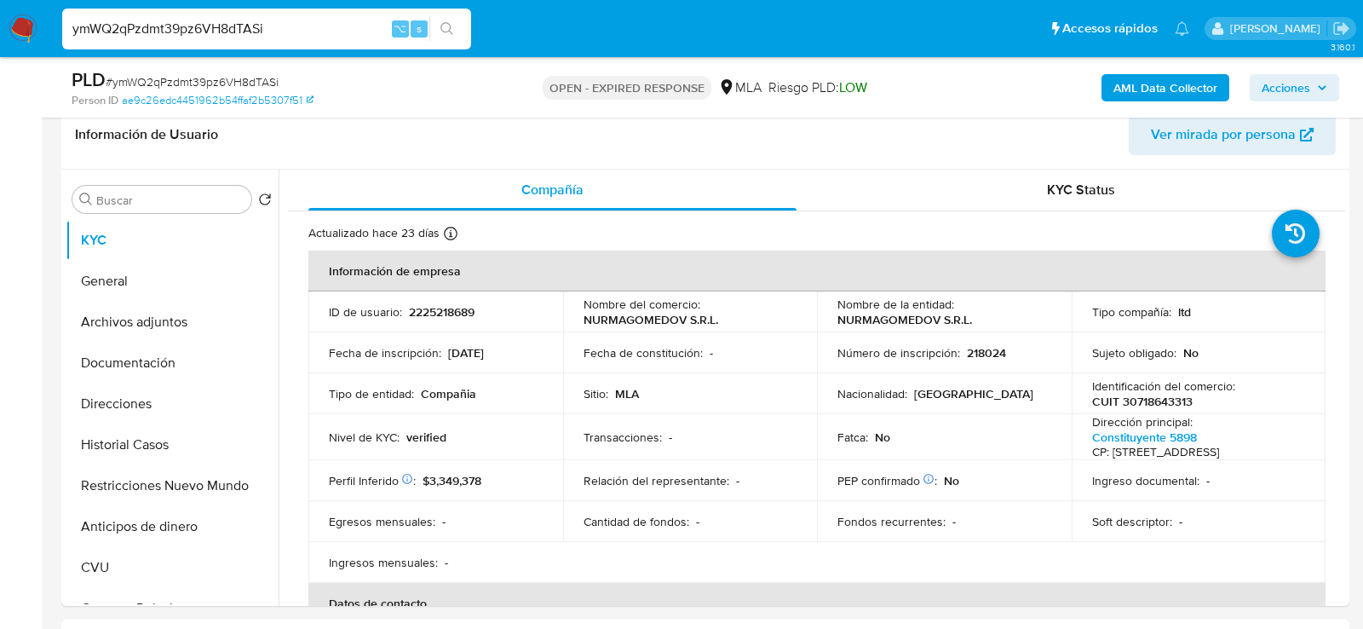
click at [250, 78] on span "# ymWQ2qPzdmt39pz6VH8dTASi" at bounding box center [192, 81] width 173 height 17
copy span "ymWQ2qPzdmt39pz6VH8dTASi"
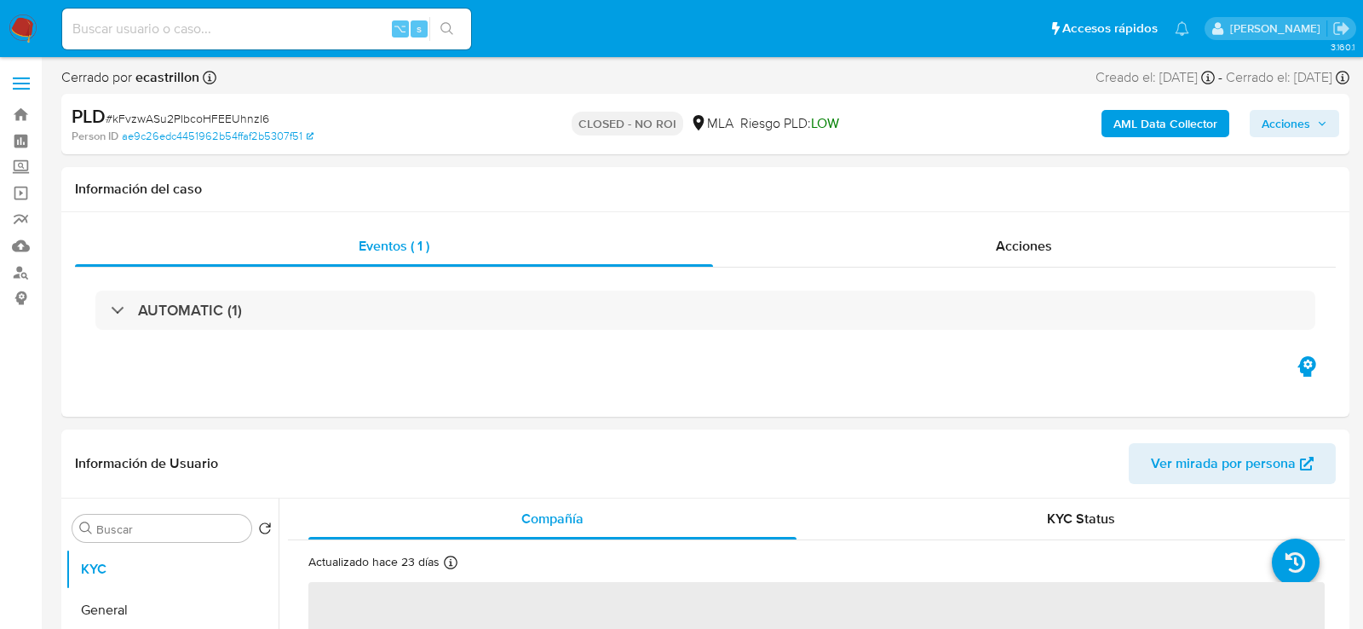
select select "10"
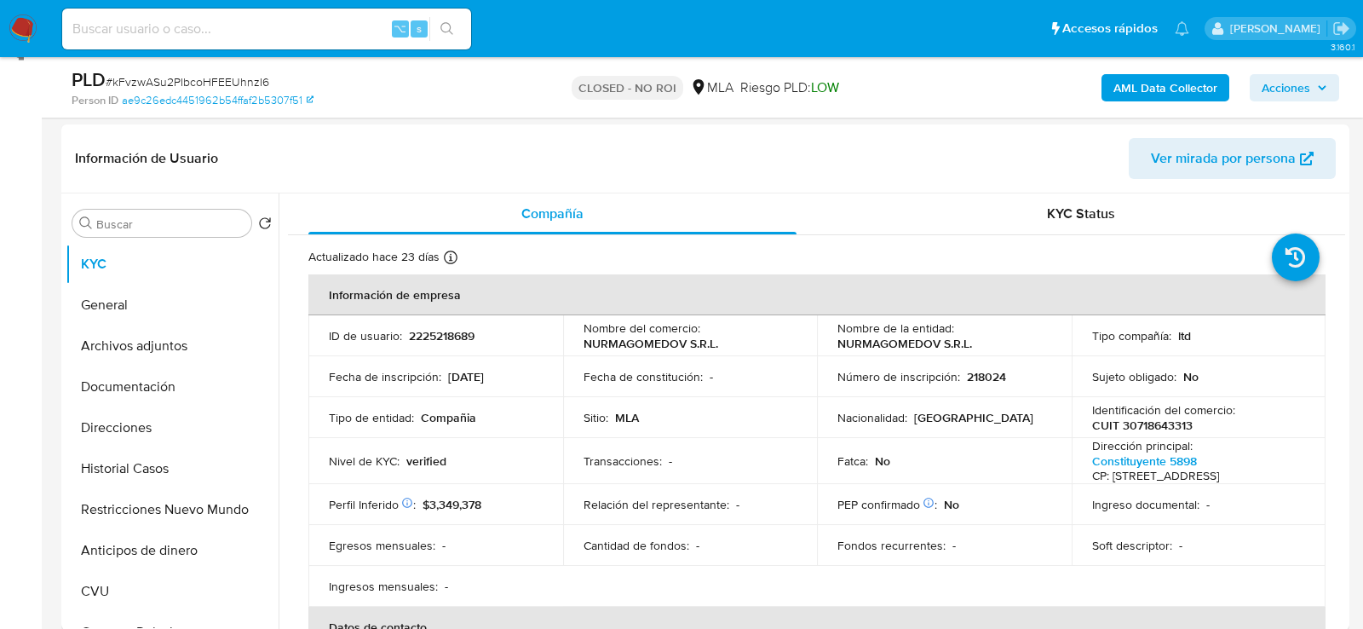
scroll to position [354, 0]
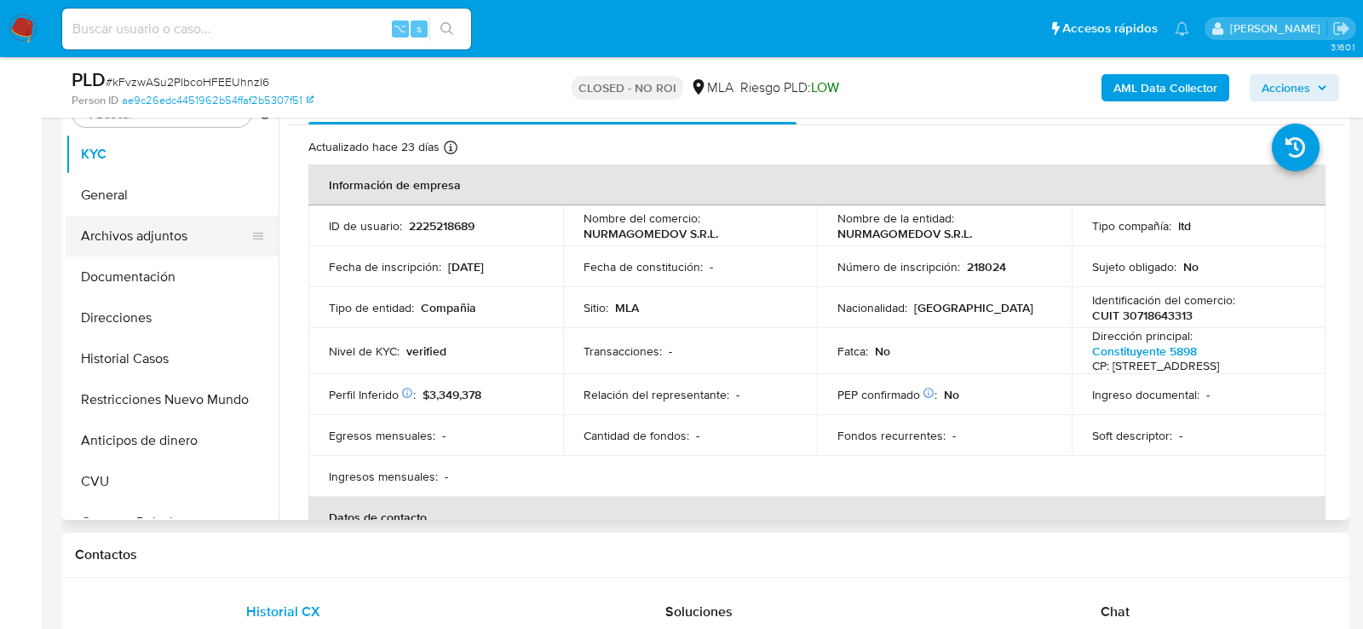
click at [122, 253] on button "Archivos adjuntos" at bounding box center [165, 235] width 199 height 41
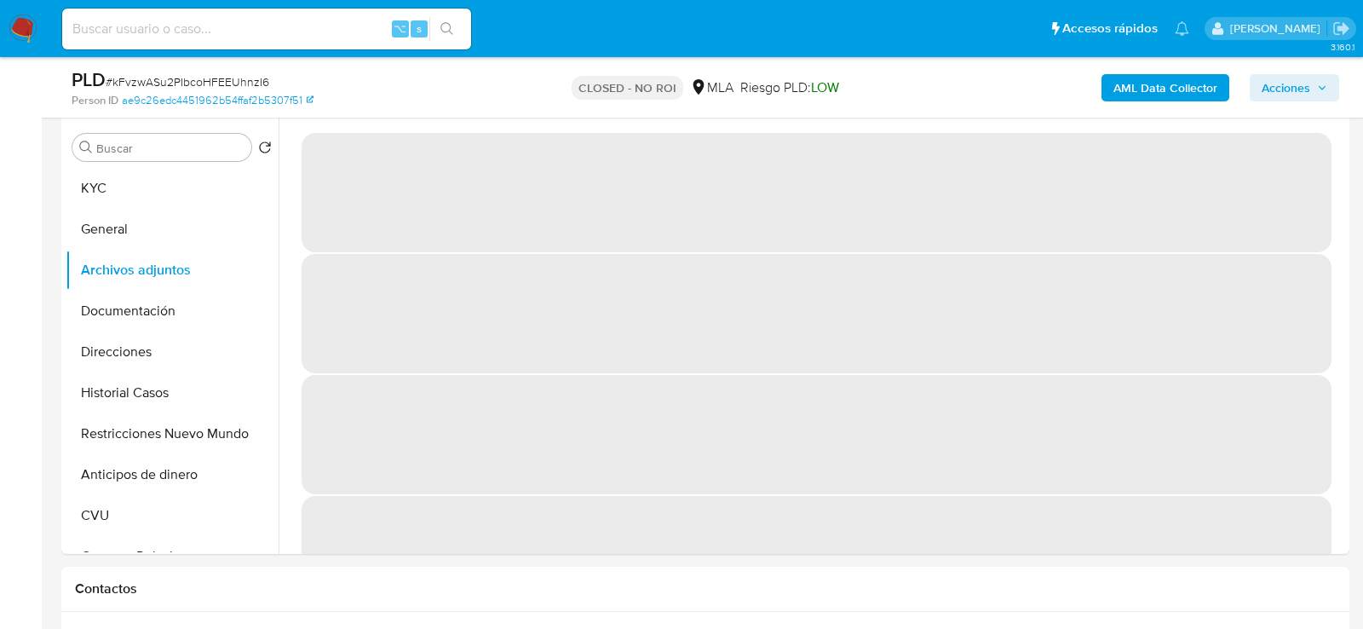
scroll to position [321, 0]
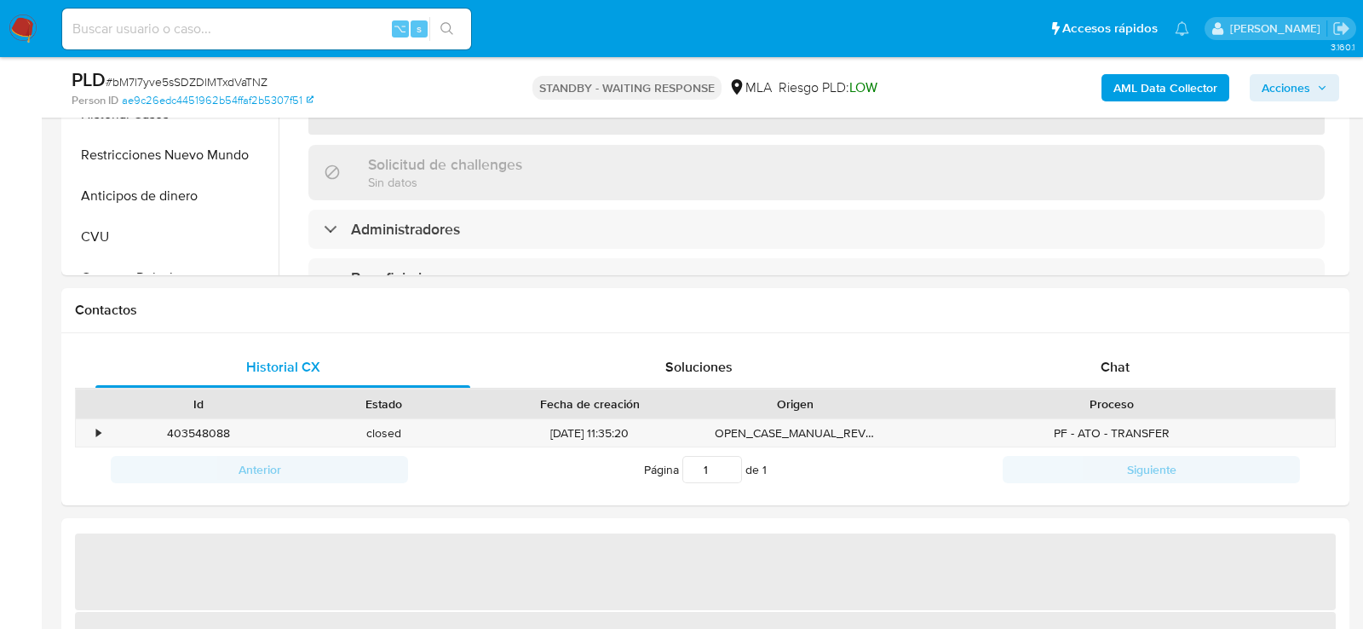
select select "10"
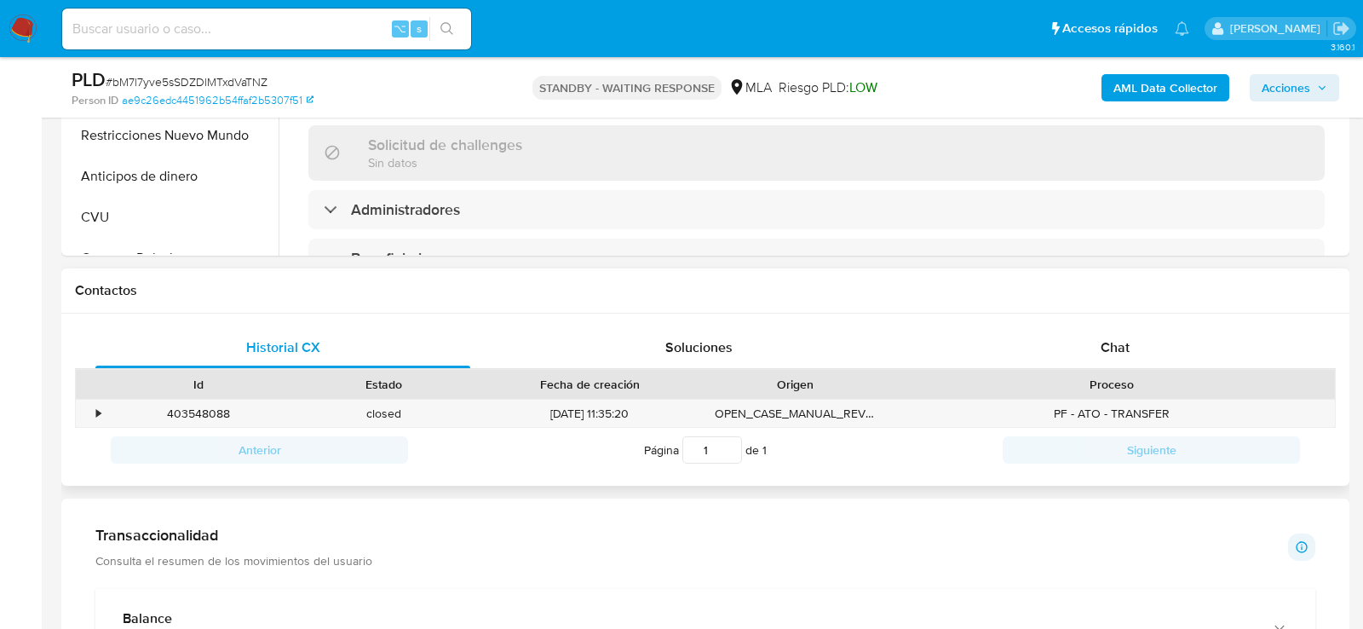
scroll to position [632, 0]
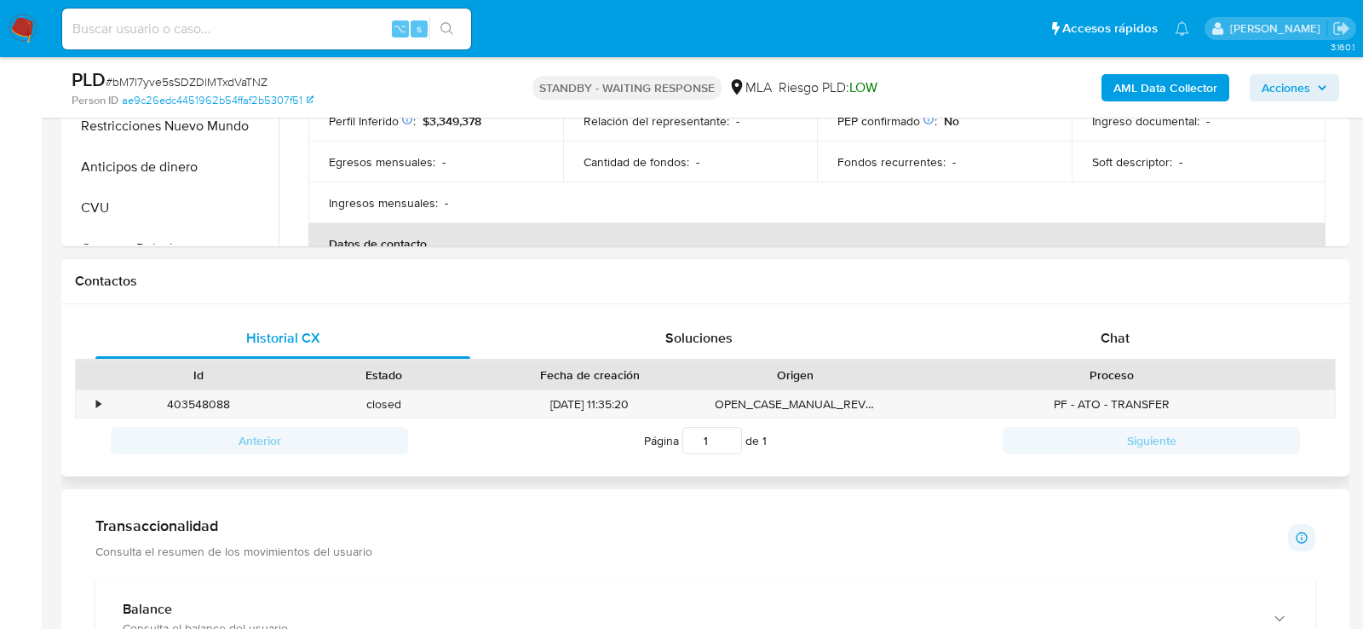
click at [1068, 379] on div "Proceso" at bounding box center [1111, 374] width 422 height 17
click at [1071, 360] on div "Proceso" at bounding box center [1111, 374] width 446 height 29
click at [1078, 344] on div "Chat" at bounding box center [1115, 338] width 375 height 41
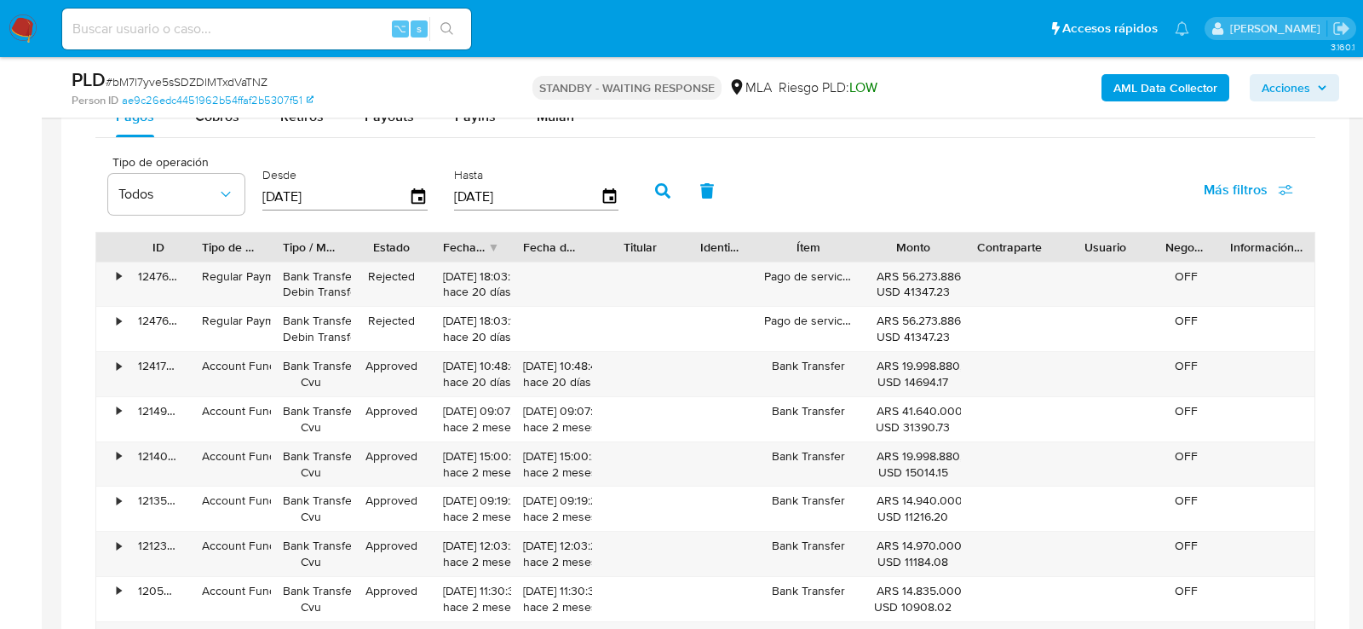
scroll to position [1533, 0]
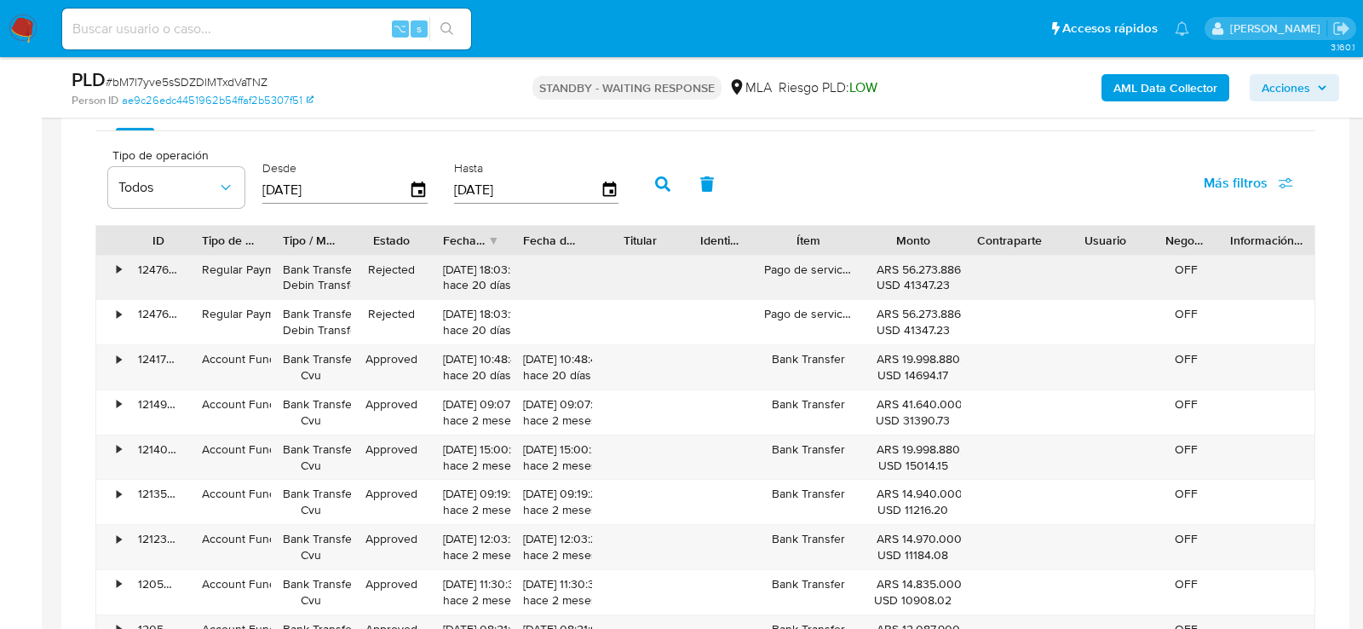
drag, startPoint x: 449, startPoint y: 282, endPoint x: 503, endPoint y: 288, distance: 54.0
click at [499, 288] on div "03/09/2025 18:03:54 hace 20 días" at bounding box center [471, 277] width 56 height 32
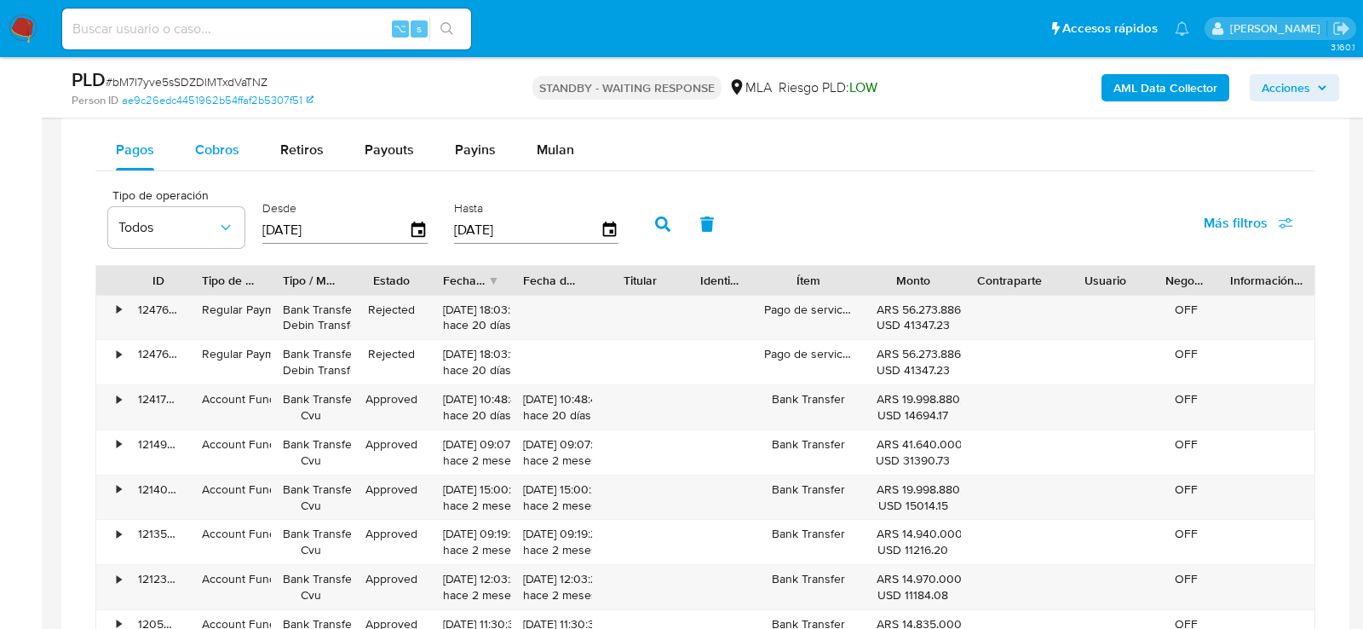
click at [185, 142] on button "Cobros" at bounding box center [217, 149] width 85 height 41
select select "10"
click at [297, 145] on span "Retiros" at bounding box center [301, 150] width 43 height 20
select select "10"
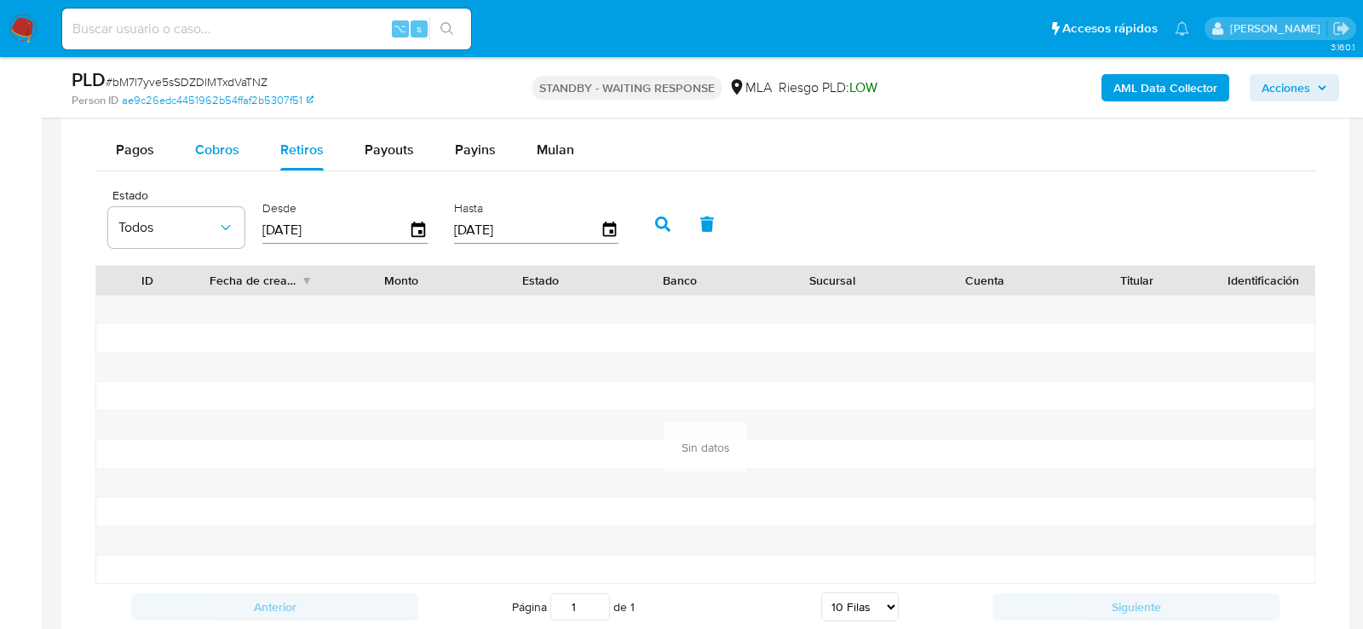
click at [187, 152] on button "Cobros" at bounding box center [217, 149] width 85 height 41
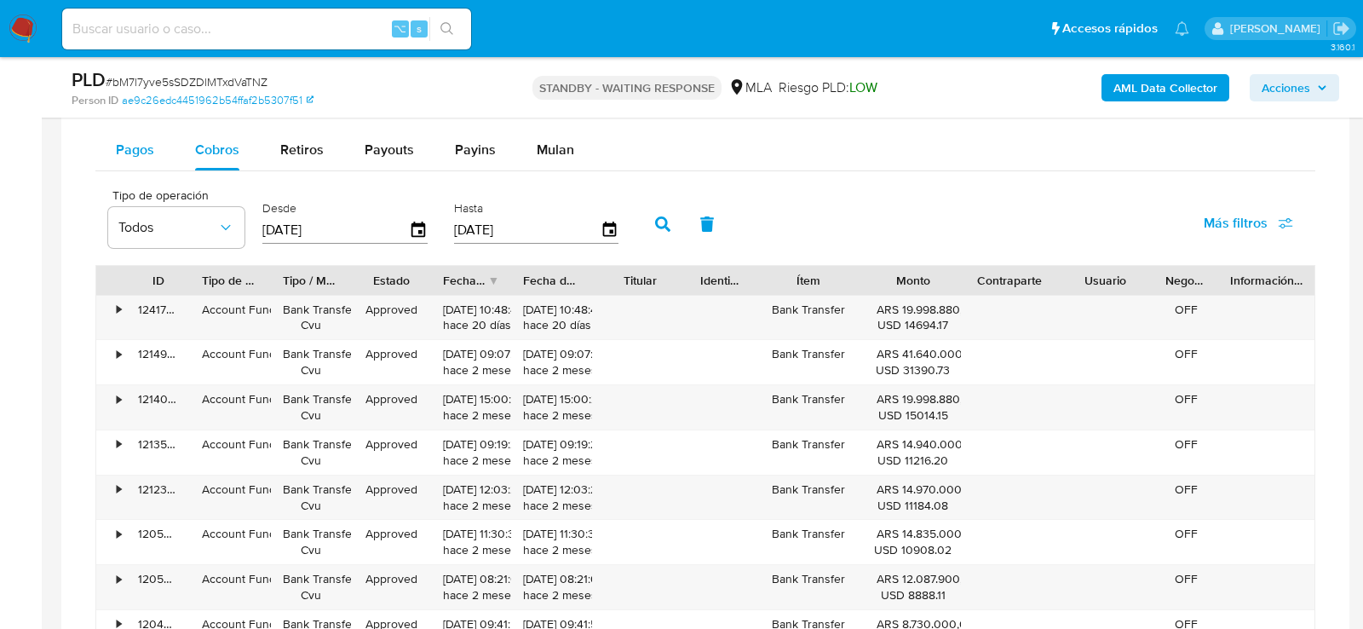
click at [129, 152] on span "Pagos" at bounding box center [135, 150] width 38 height 20
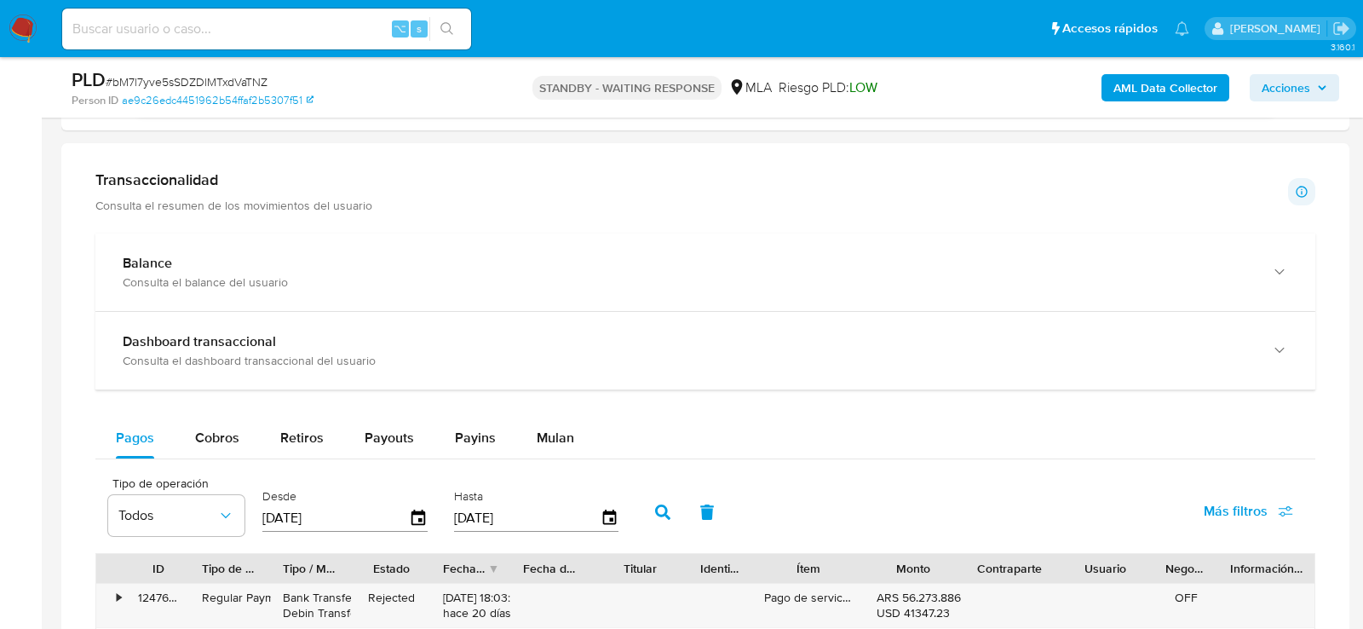
scroll to position [1203, 0]
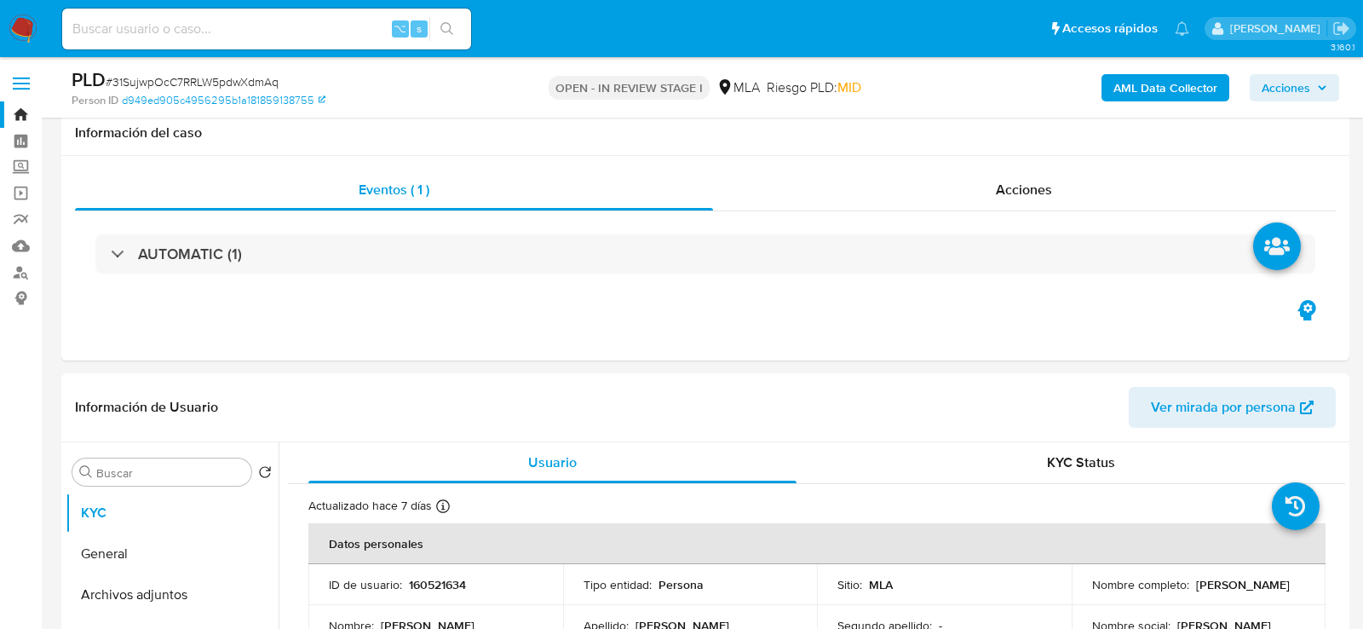
select select "10"
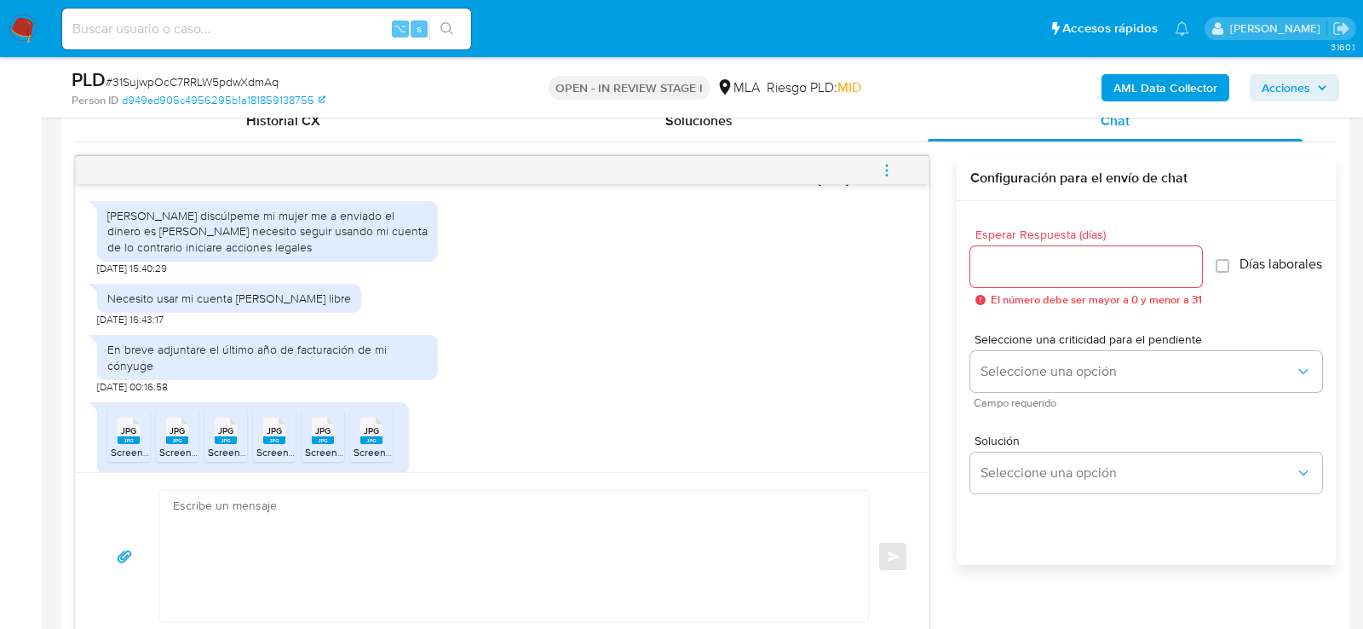
scroll to position [2123, 0]
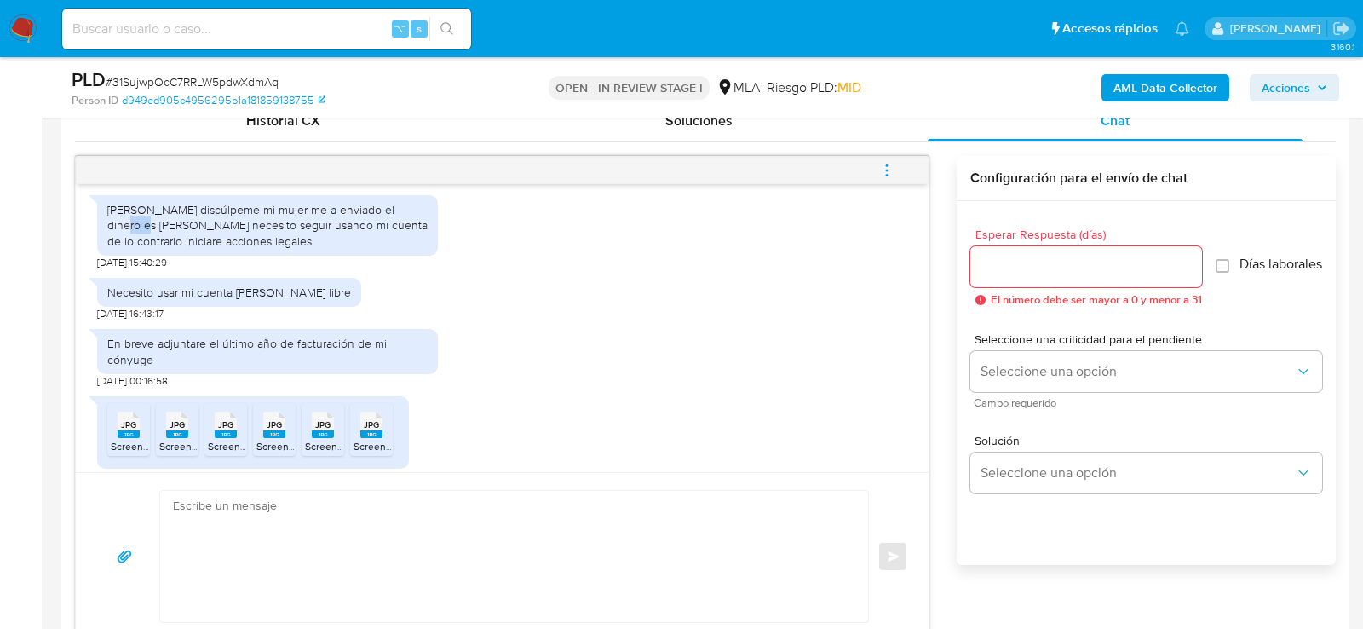
drag, startPoint x: 109, startPoint y: 237, endPoint x: 396, endPoint y: 227, distance: 287.2
click at [397, 227] on div "[PERSON_NAME] discúlpeme mi mujer me a enviado el dinero es [PERSON_NAME] neces…" at bounding box center [267, 225] width 320 height 47
click at [396, 227] on div "[PERSON_NAME] discúlpeme mi mujer me a enviado el dinero es [PERSON_NAME] neces…" at bounding box center [267, 225] width 320 height 47
click at [291, 238] on div "[PERSON_NAME] discúlpeme mi mujer me a enviado el dinero es [PERSON_NAME] neces…" at bounding box center [267, 225] width 320 height 47
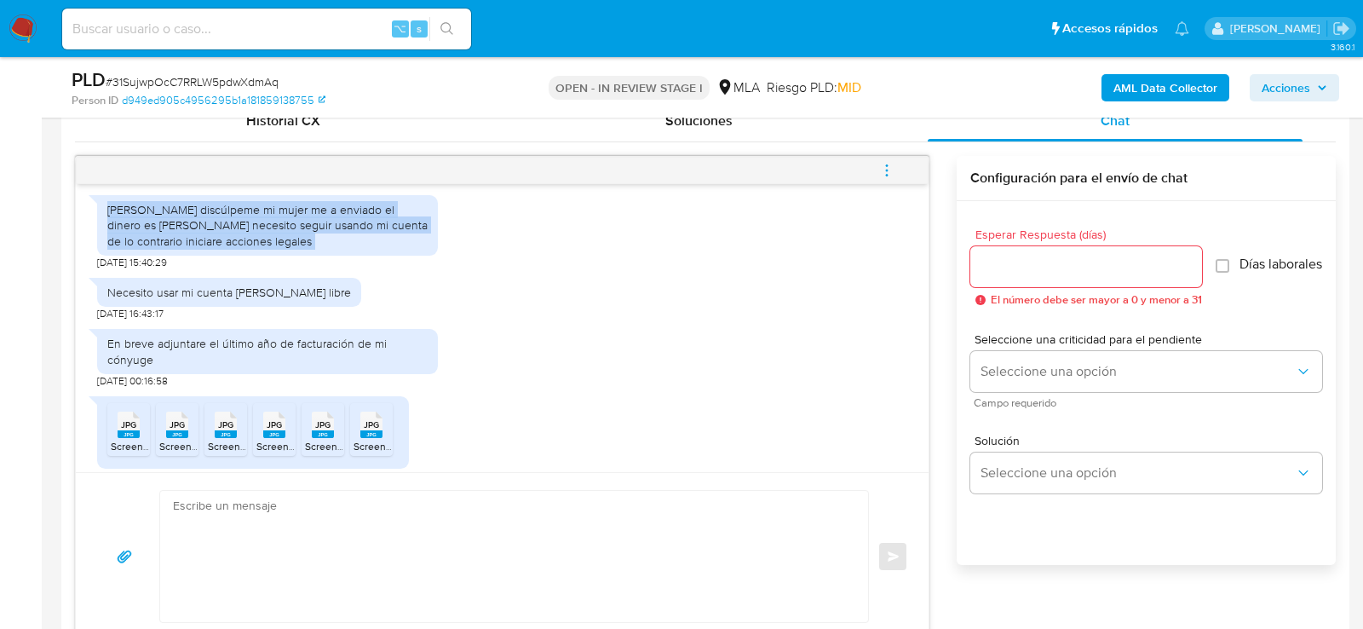
click at [291, 238] on div "[PERSON_NAME] discúlpeme mi mujer me a enviado el dinero es [PERSON_NAME] neces…" at bounding box center [267, 225] width 320 height 47
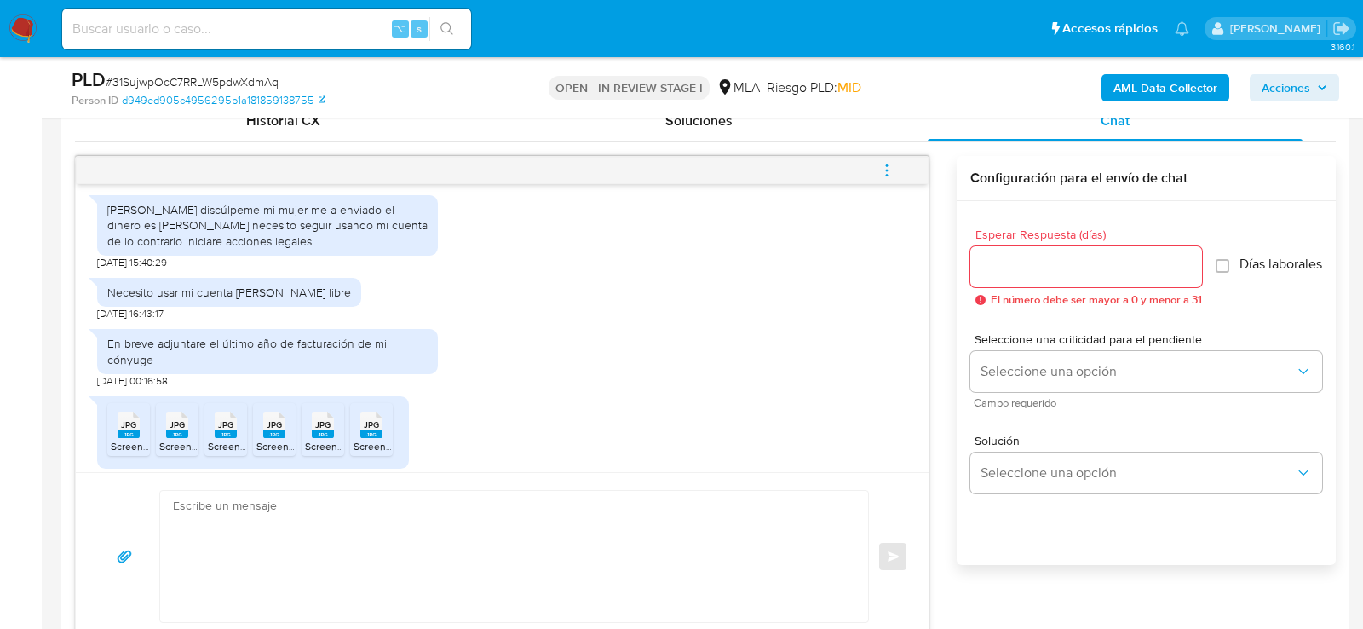
click at [469, 269] on div "Hola discúlpeme mi mujer me a enviado el dinero es [PERSON_NAME] necesito segui…" at bounding box center [502, 228] width 810 height 83
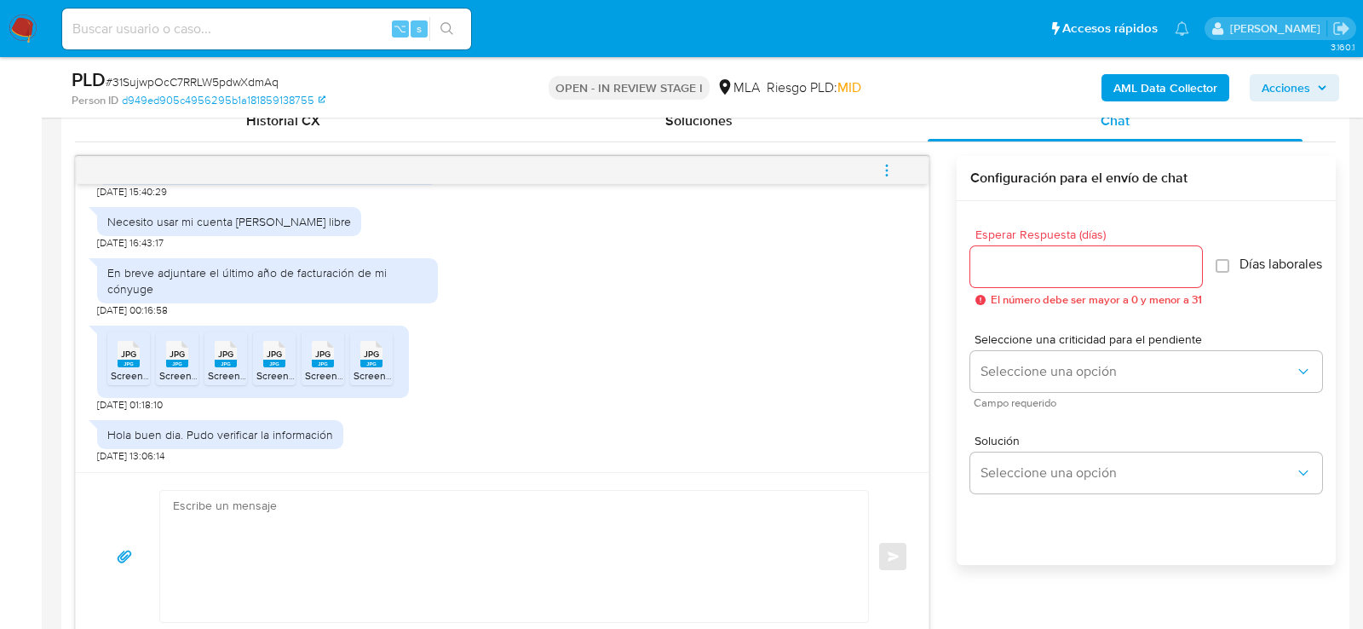
scroll to position [2208, 0]
click at [131, 362] on rect at bounding box center [129, 363] width 22 height 8
click at [175, 363] on rect at bounding box center [177, 363] width 22 height 8
click at [226, 363] on rect at bounding box center [226, 363] width 22 height 8
click at [263, 363] on rect at bounding box center [274, 363] width 22 height 8
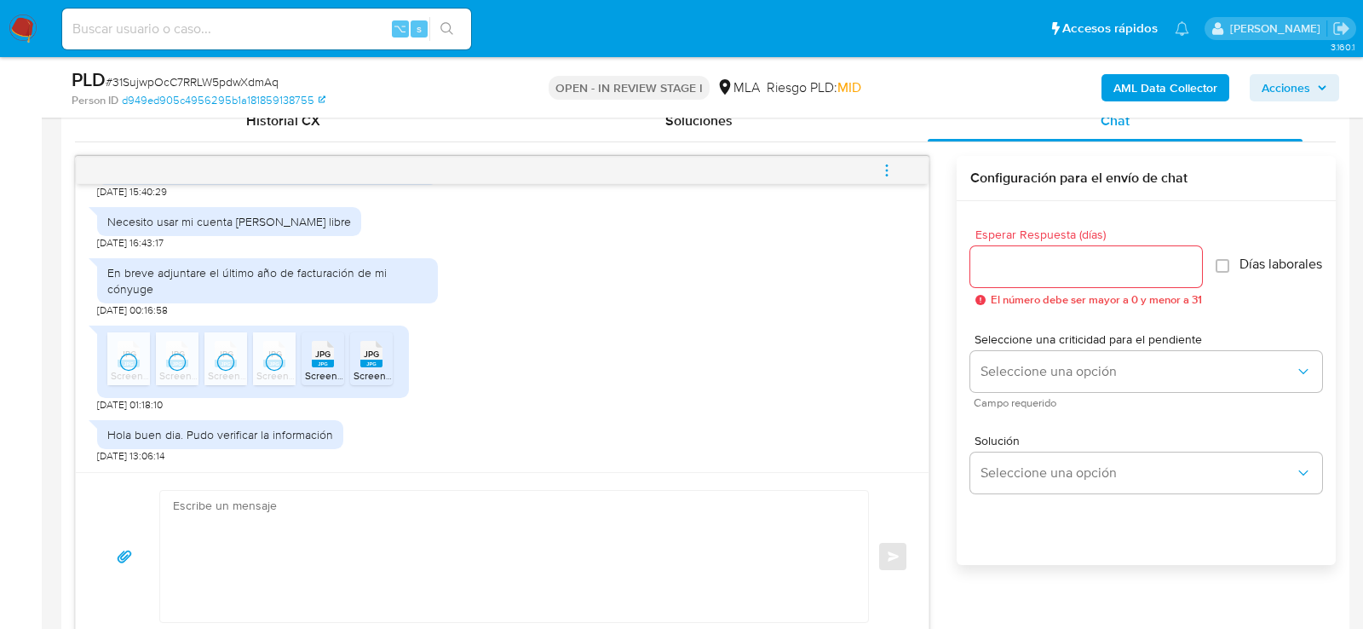
click at [305, 363] on div "JPG JPG" at bounding box center [323, 352] width 36 height 33
click at [377, 368] on span "Screenshot_20250918_221033_Drive.jpg" at bounding box center [448, 375] width 190 height 14
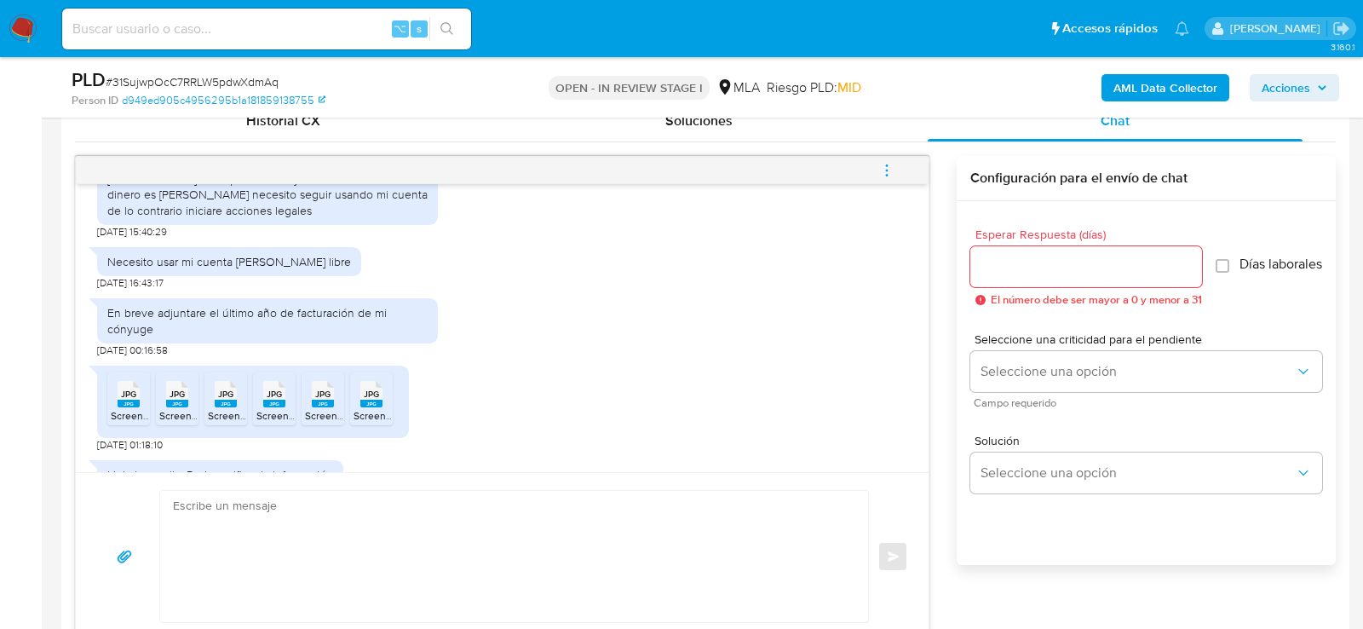
scroll to position [2209, 0]
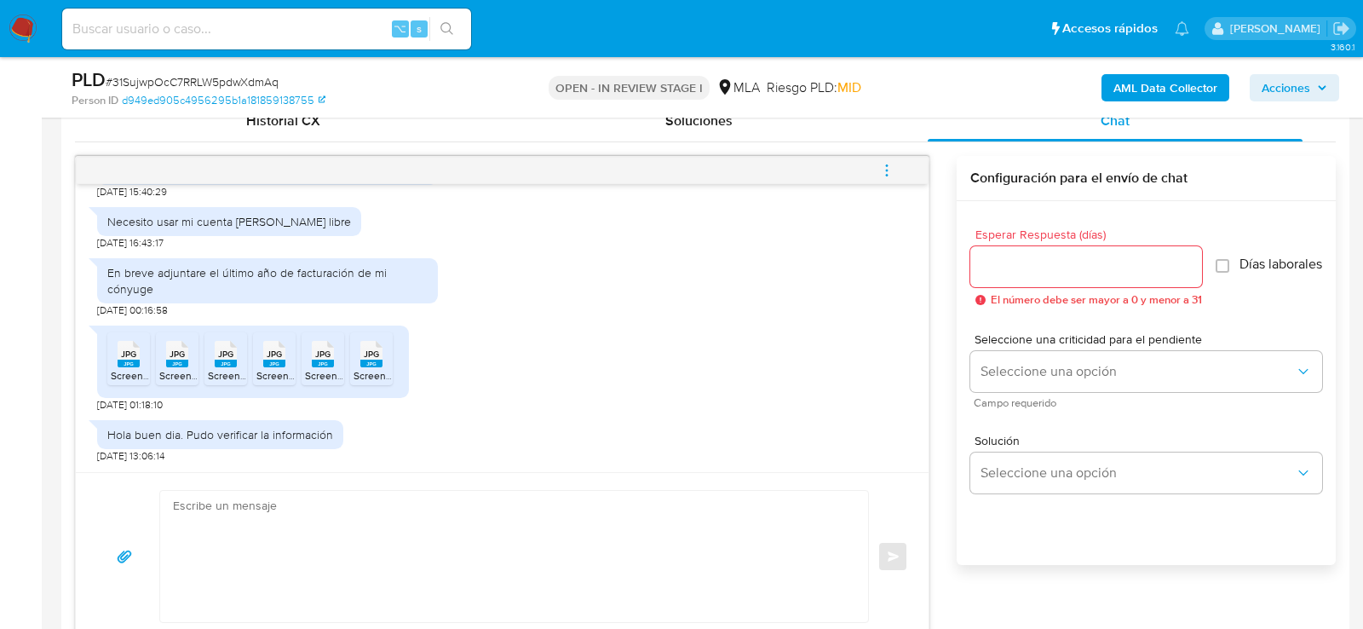
click at [371, 556] on textarea at bounding box center [510, 556] width 674 height 131
click at [169, 254] on div "En breve adjuntare el último año de facturación de mi cónyuge 17/09/2025 00:16:…" at bounding box center [267, 283] width 341 height 67
click at [169, 267] on div "En breve adjuntare el último año de facturación de mi cónyuge" at bounding box center [267, 280] width 320 height 31
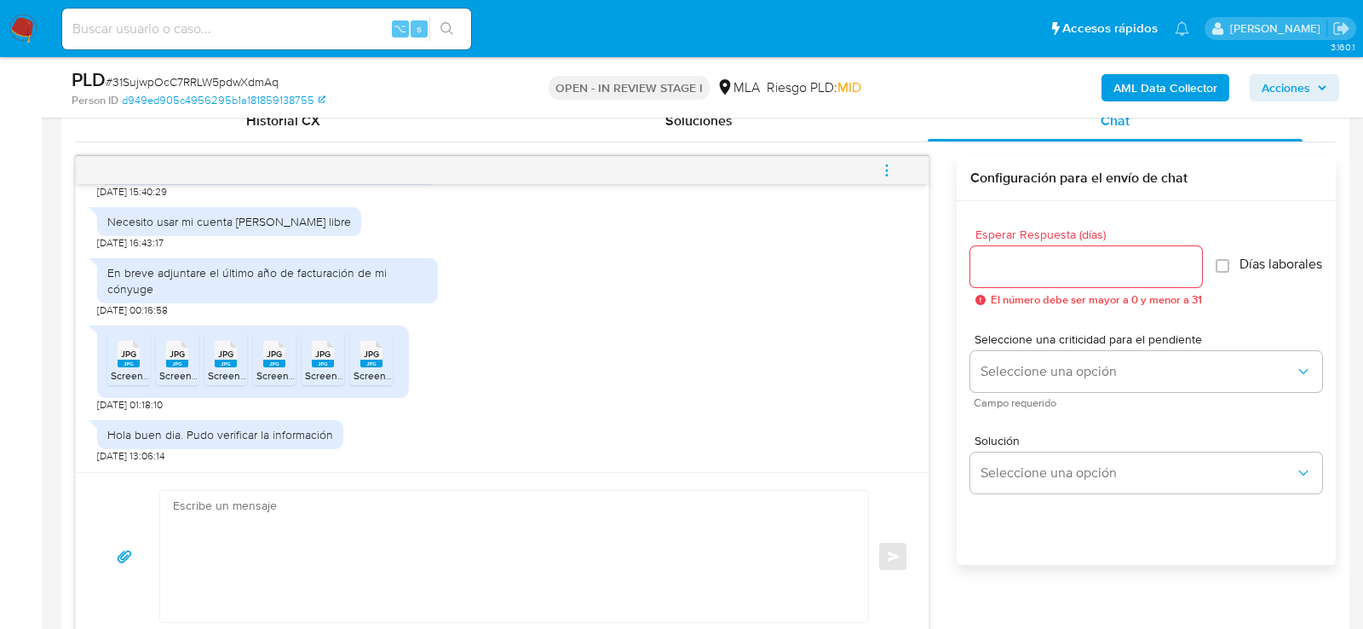
click at [244, 78] on span "# 31SujwpOcC7RRLW5pdwXdmAq" at bounding box center [192, 81] width 173 height 17
copy span "31SujwpOcC7RRLW5pdwXdmAq"
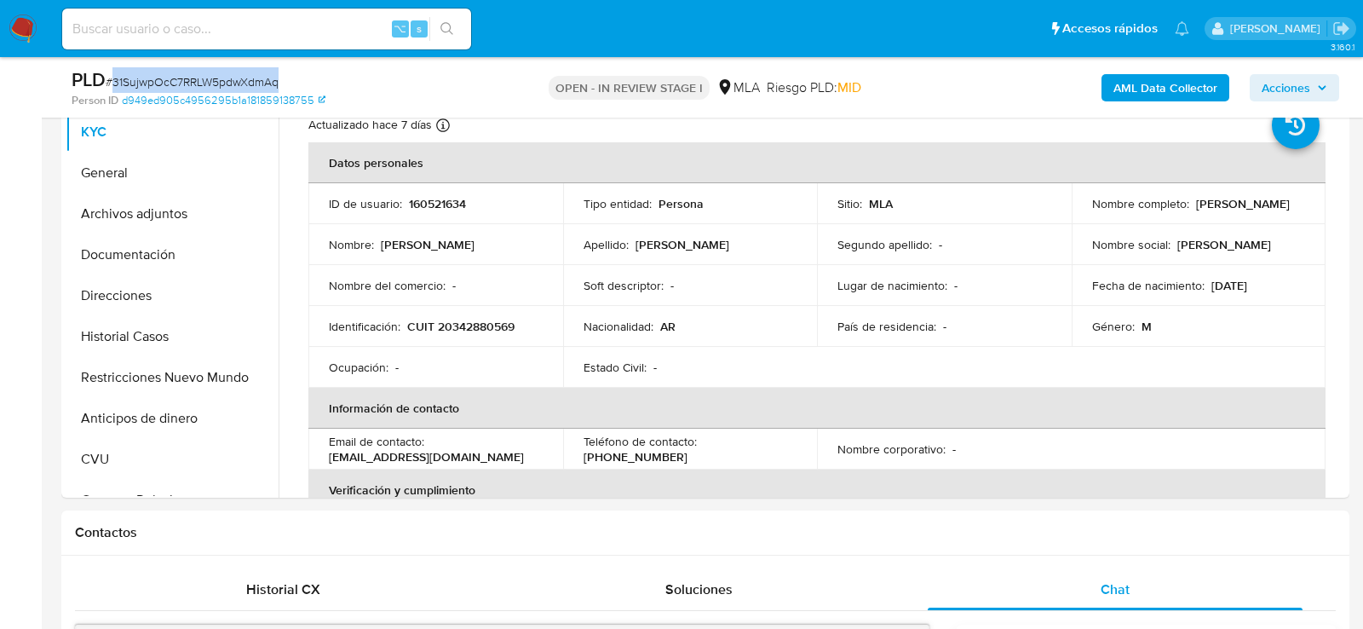
scroll to position [380, 0]
click at [158, 340] on button "Historial Casos" at bounding box center [165, 337] width 199 height 41
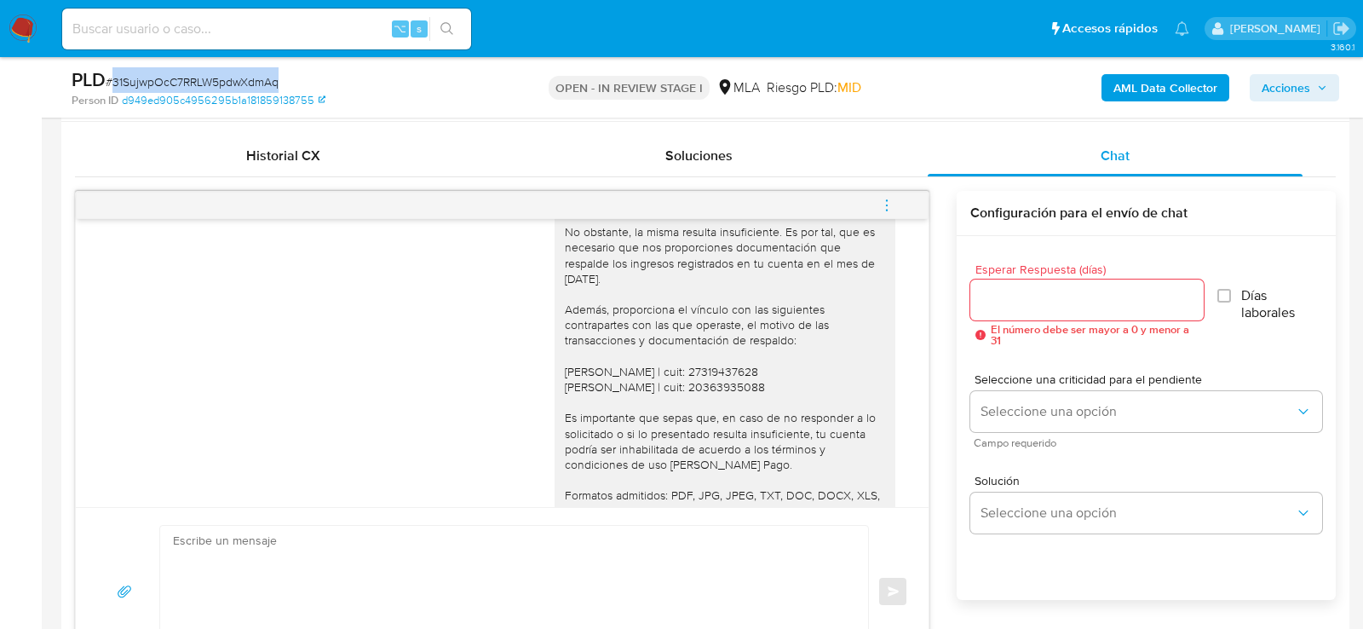
scroll to position [1205, 0]
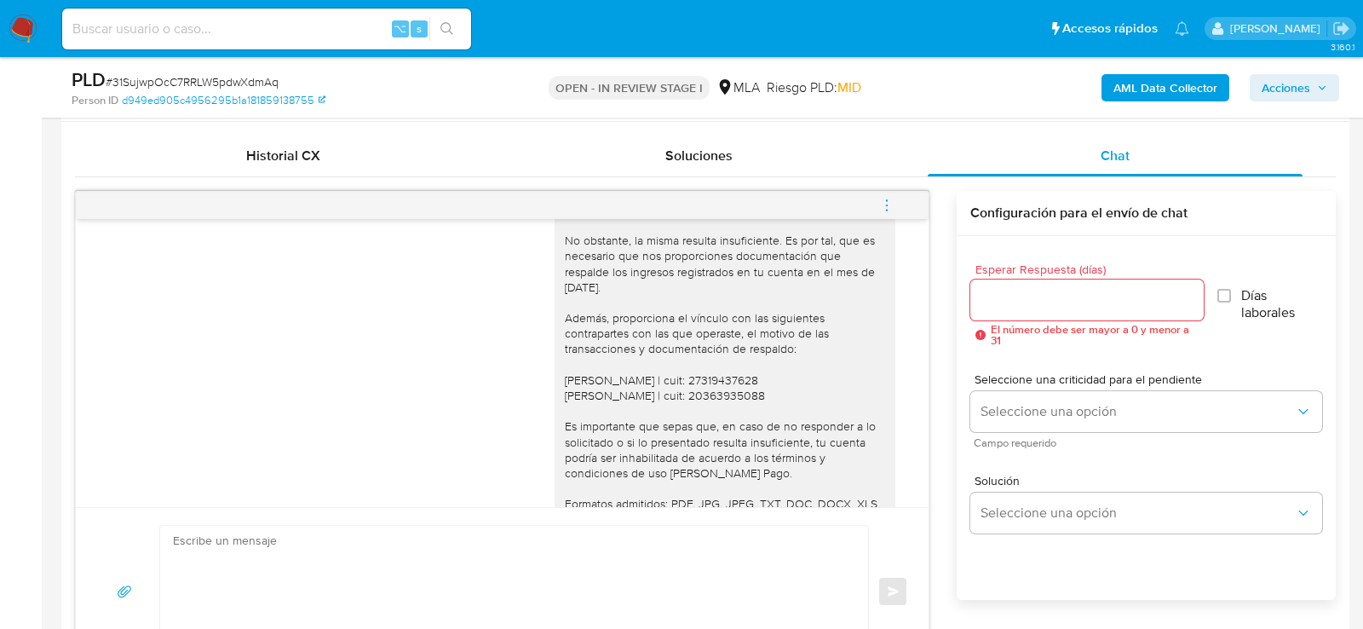
click at [682, 301] on div "Hola, muchas gracias por la documentación adjunta. No obstante, la misma result…" at bounding box center [725, 426] width 320 height 449
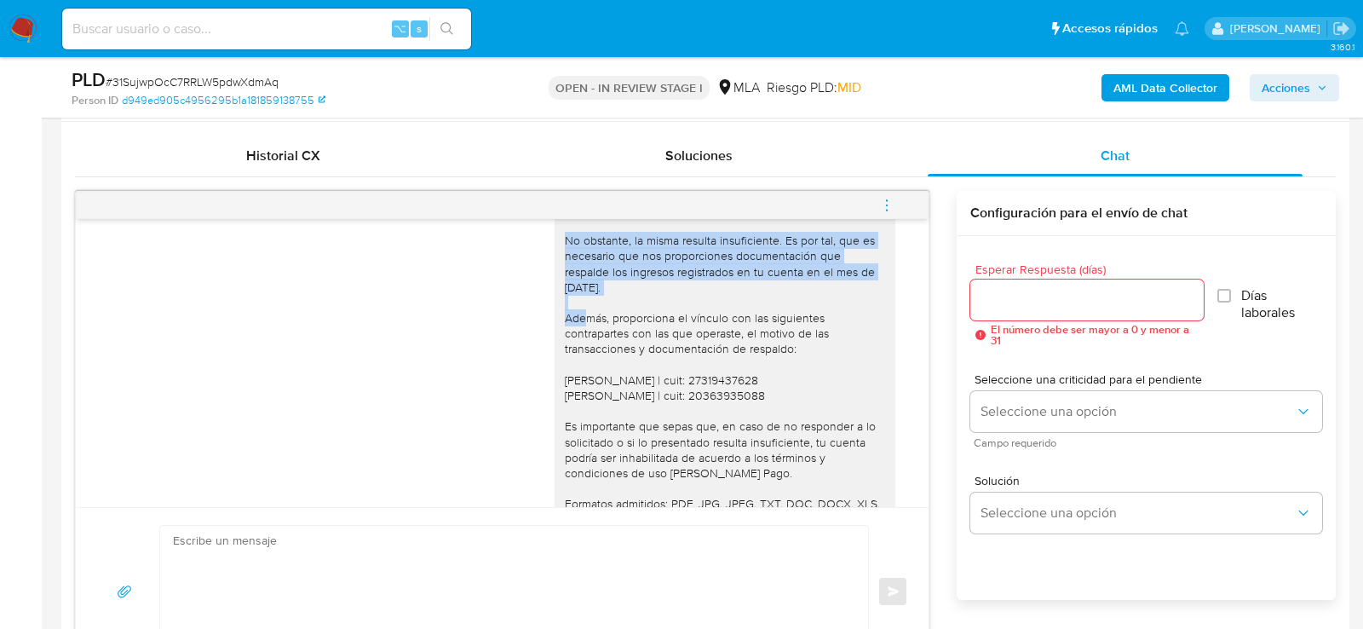
click at [682, 301] on div "Hola, muchas gracias por la documentación adjunta. No obstante, la misma result…" at bounding box center [725, 426] width 320 height 449
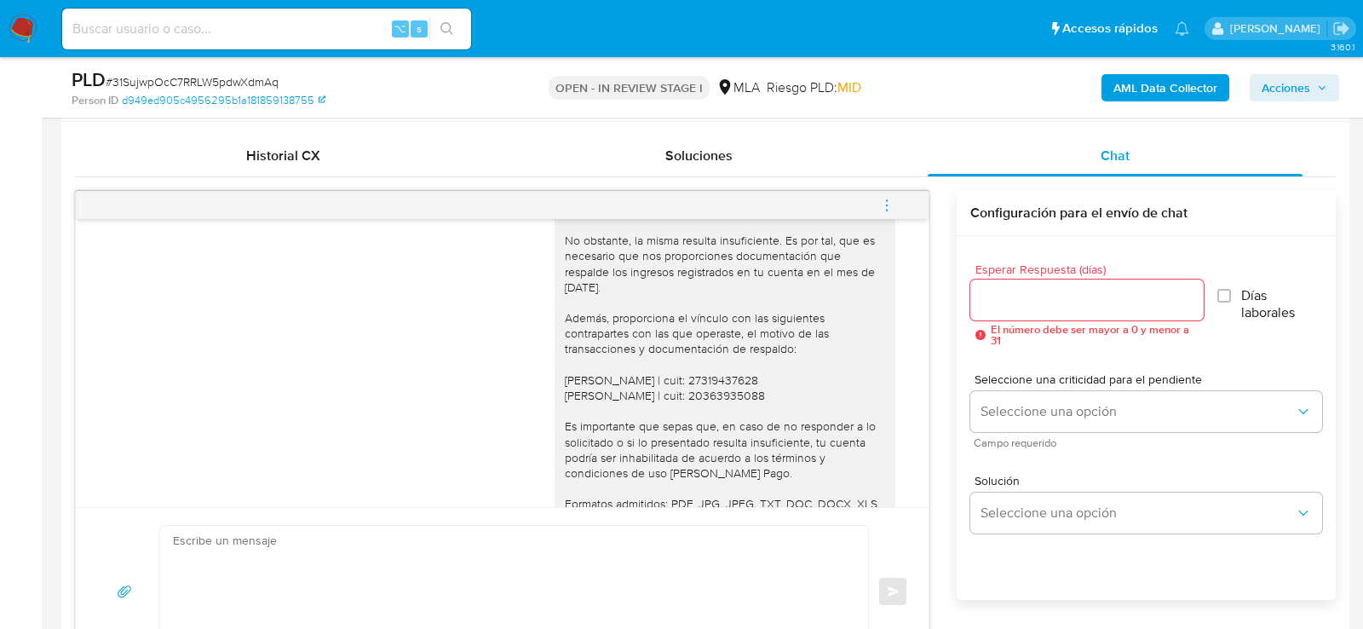
click at [583, 311] on div "Hola, muchas gracias por la documentación adjunta. No obstante, la misma result…" at bounding box center [725, 426] width 320 height 449
click at [610, 408] on div "Hola, muchas gracias por la documentación adjunta. No obstante, la misma result…" at bounding box center [725, 426] width 320 height 449
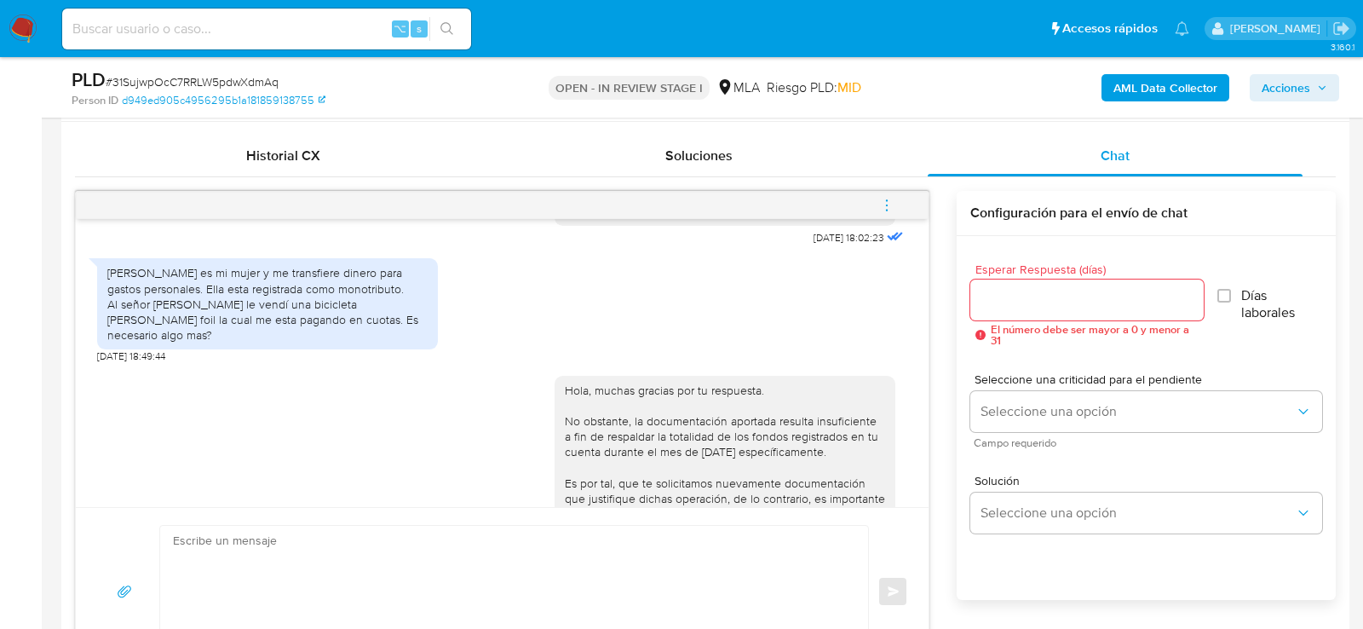
scroll to position [1651, 0]
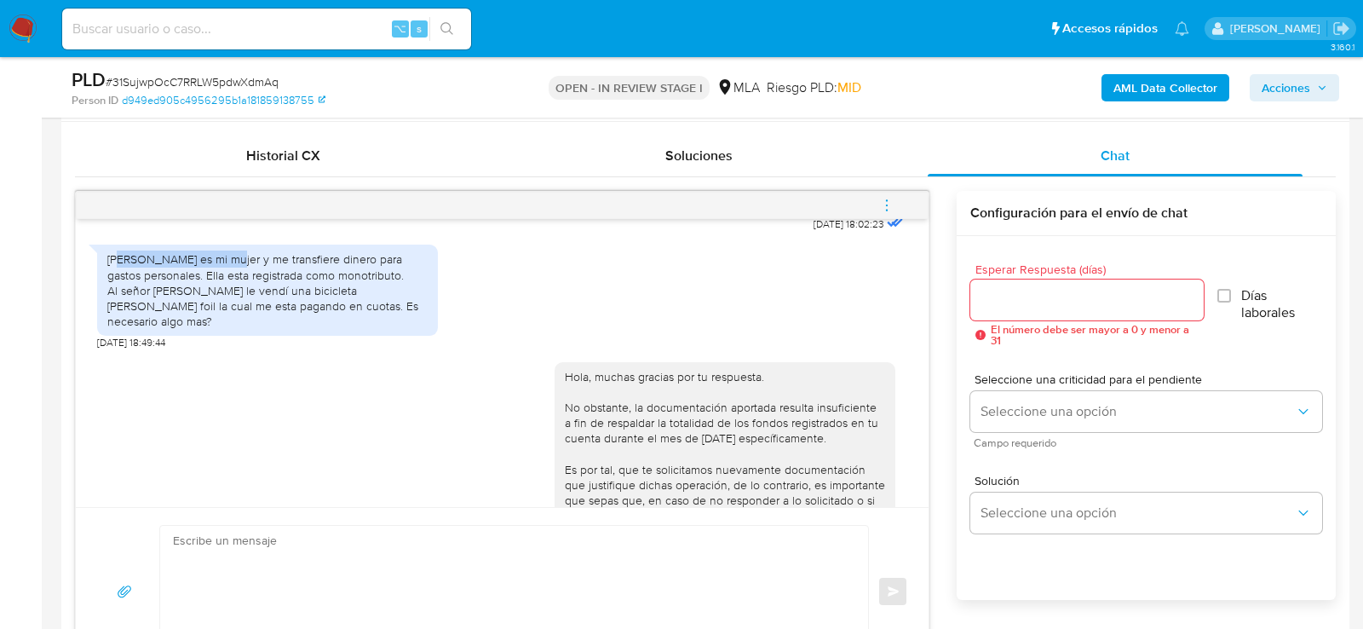
drag, startPoint x: 118, startPoint y: 287, endPoint x: 218, endPoint y: 294, distance: 100.7
click at [218, 294] on div "Gisela es mi mujer y me transfiere dinero para gastos personales. Ella esta reg…" at bounding box center [267, 290] width 320 height 78
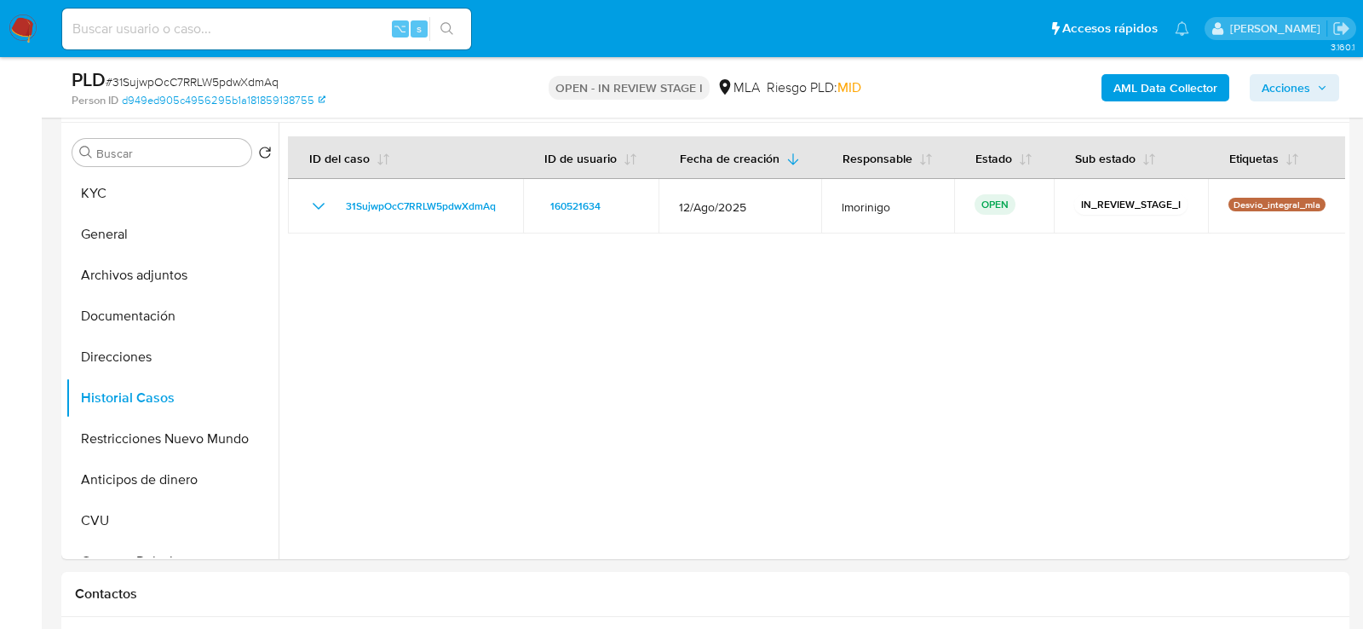
scroll to position [285, 0]
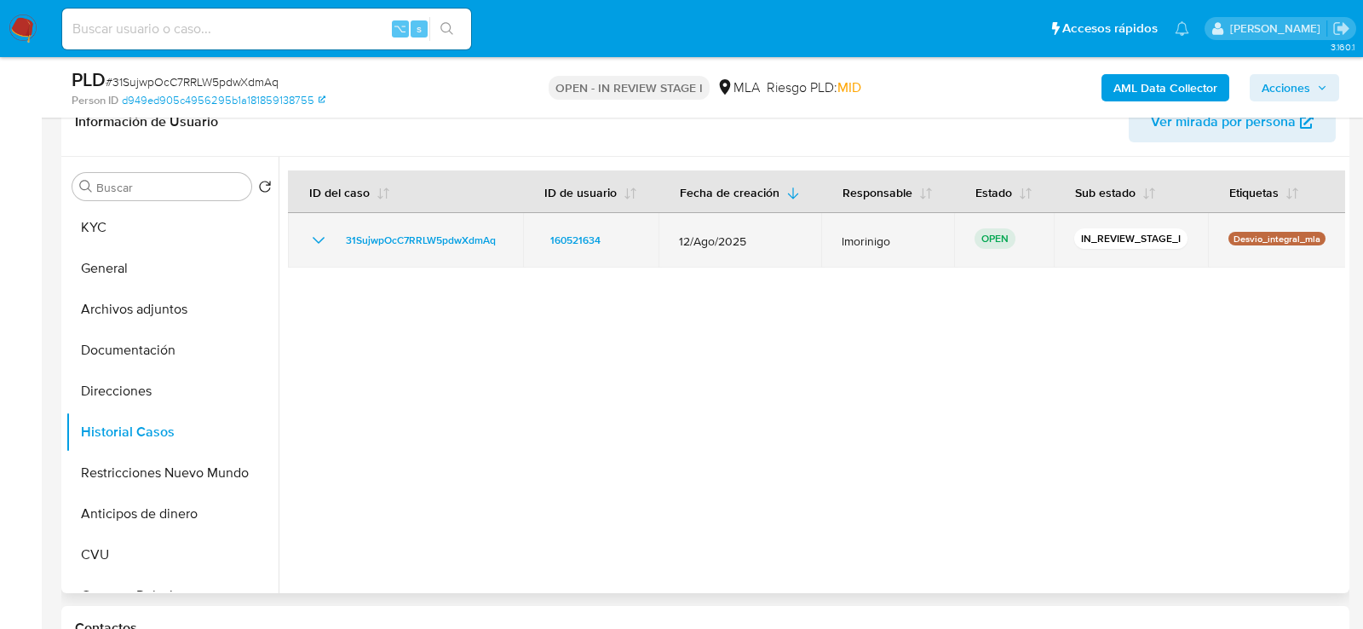
click at [713, 241] on span "12/Ago/2025" at bounding box center [740, 240] width 122 height 15
drag, startPoint x: 676, startPoint y: 240, endPoint x: 750, endPoint y: 241, distance: 74.1
click at [750, 241] on span "12/Ago/2025" at bounding box center [740, 240] width 122 height 15
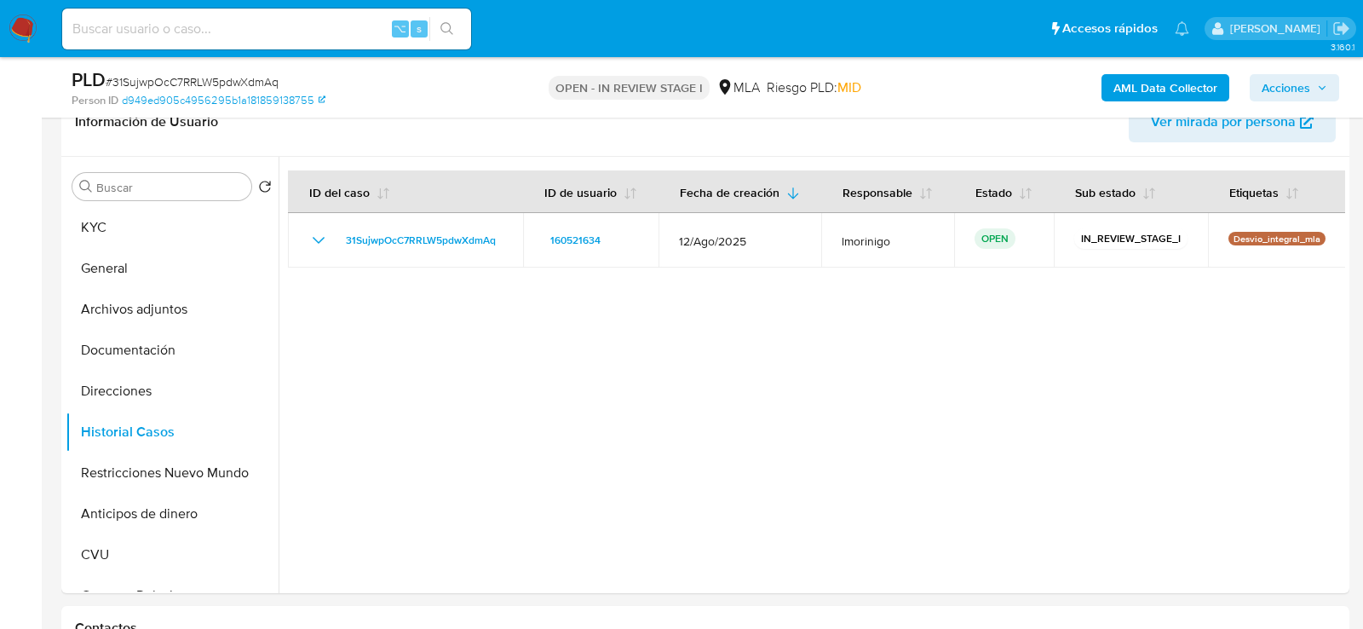
click at [215, 81] on span "# 31SujwpOcC7RRLW5pdwXdmAq" at bounding box center [192, 81] width 173 height 17
click at [205, 81] on span "# 31SujwpOcC7RRLW5pdwXdmAq" at bounding box center [192, 81] width 173 height 17
copy span "31SujwpOcC7RRLW5pdwXdmAq"
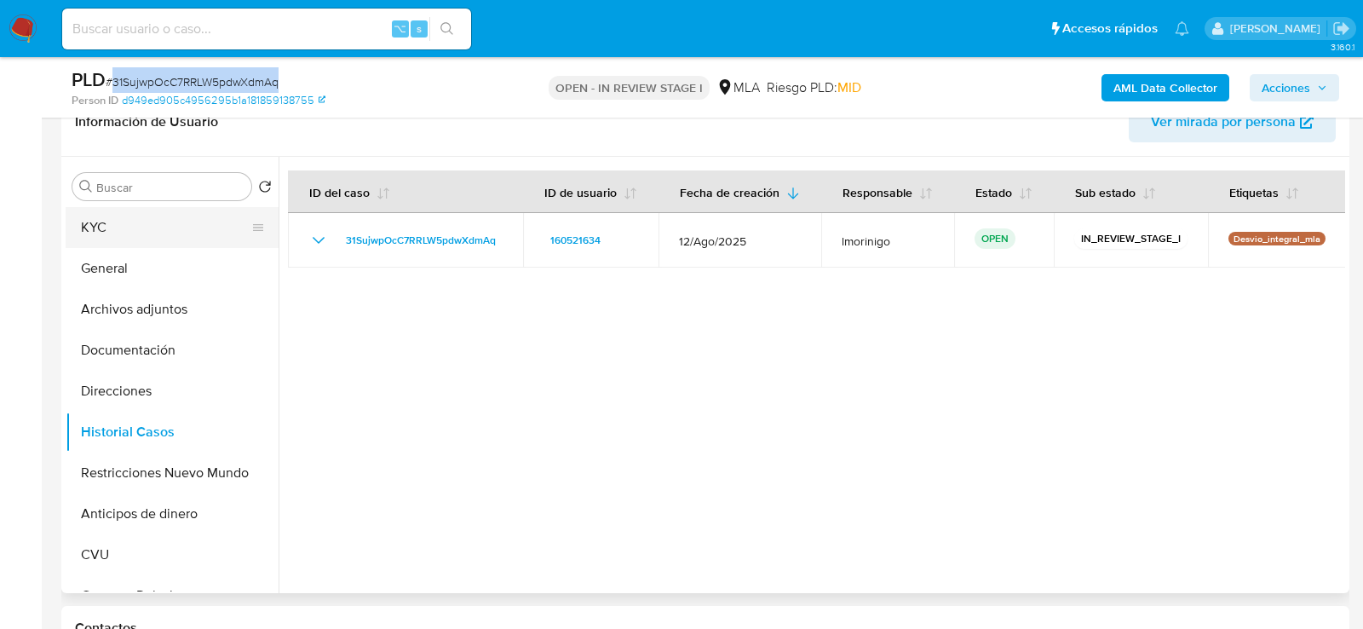
click at [158, 228] on button "KYC" at bounding box center [165, 227] width 199 height 41
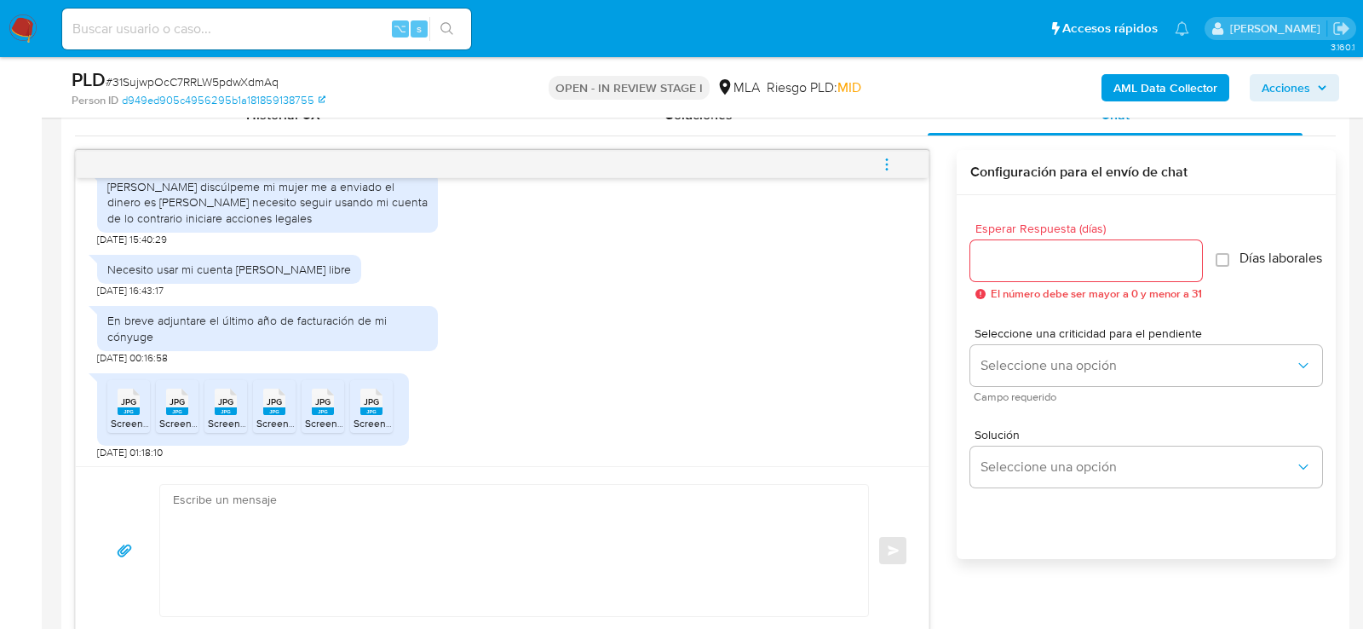
scroll to position [2209, 0]
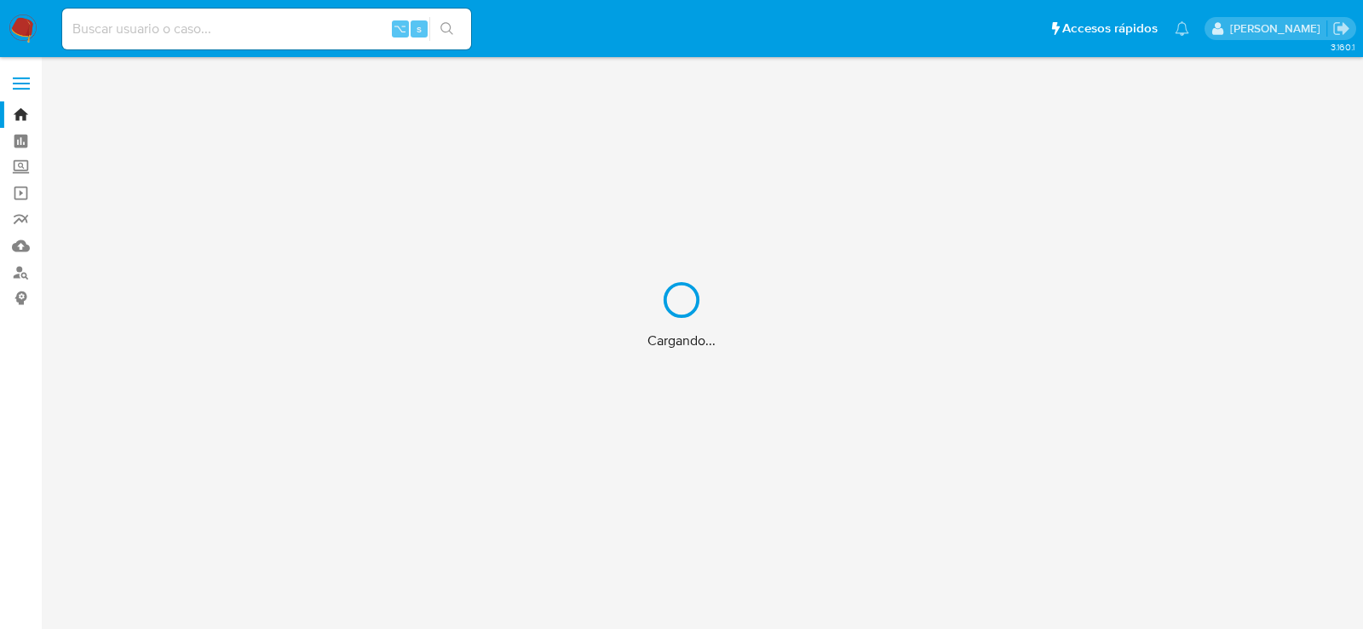
click at [18, 273] on div "Cargando..." at bounding box center [681, 314] width 1363 height 629
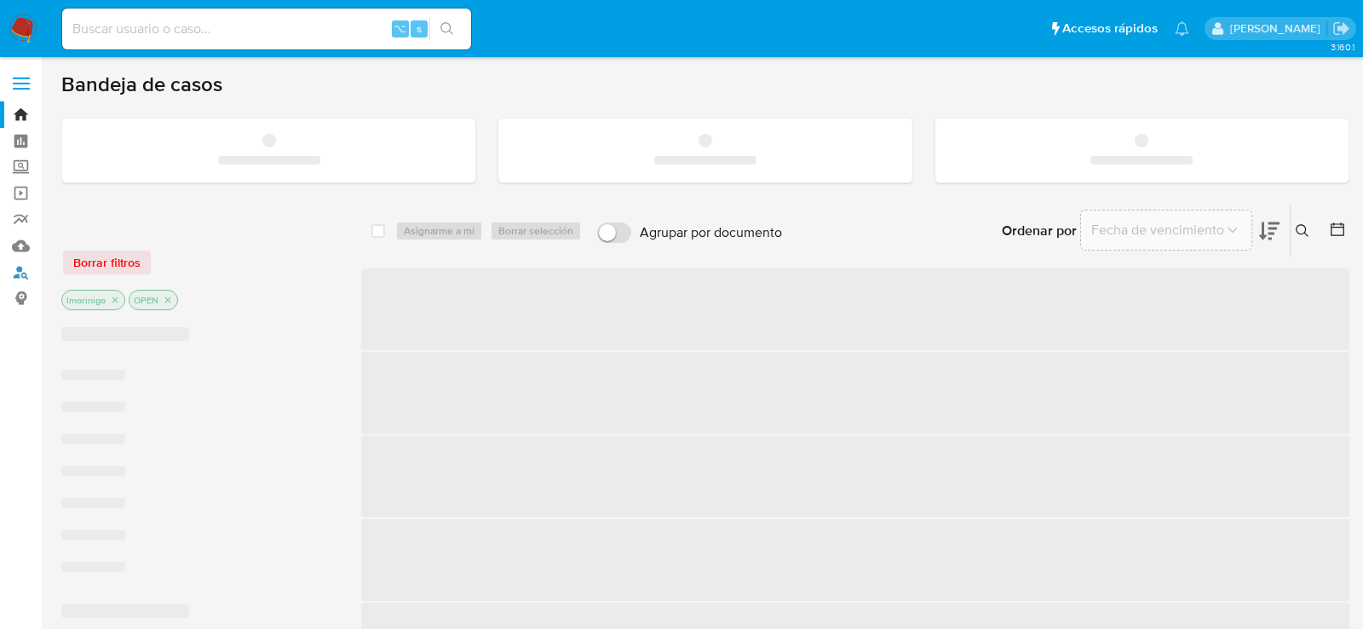
click at [18, 273] on link "Buscador de personas" at bounding box center [101, 272] width 203 height 26
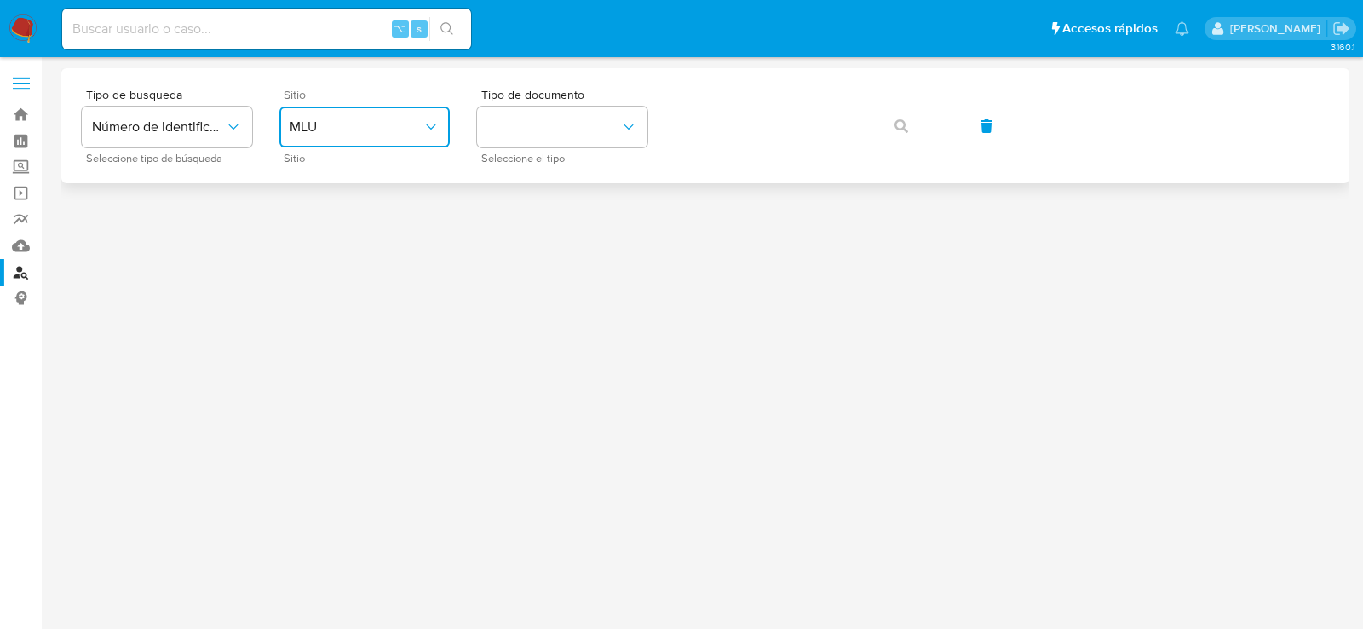
click at [328, 110] on button "MLU" at bounding box center [364, 126] width 170 height 41
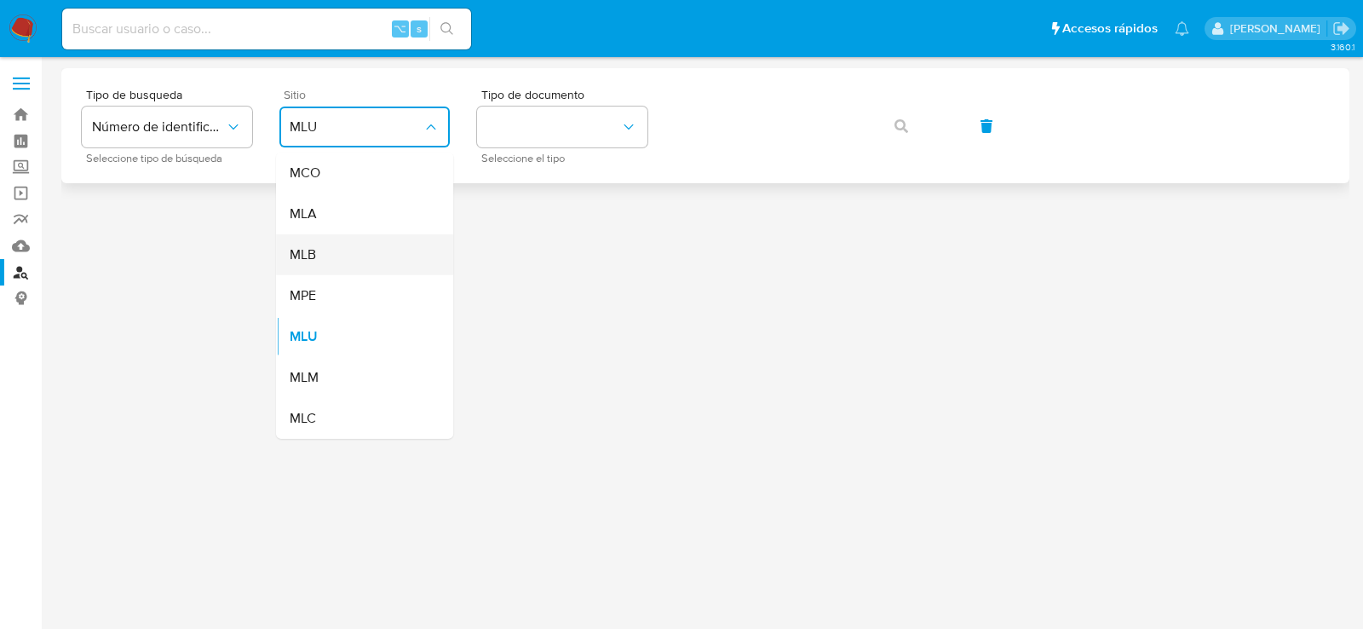
click at [374, 234] on div "MLB" at bounding box center [360, 254] width 140 height 41
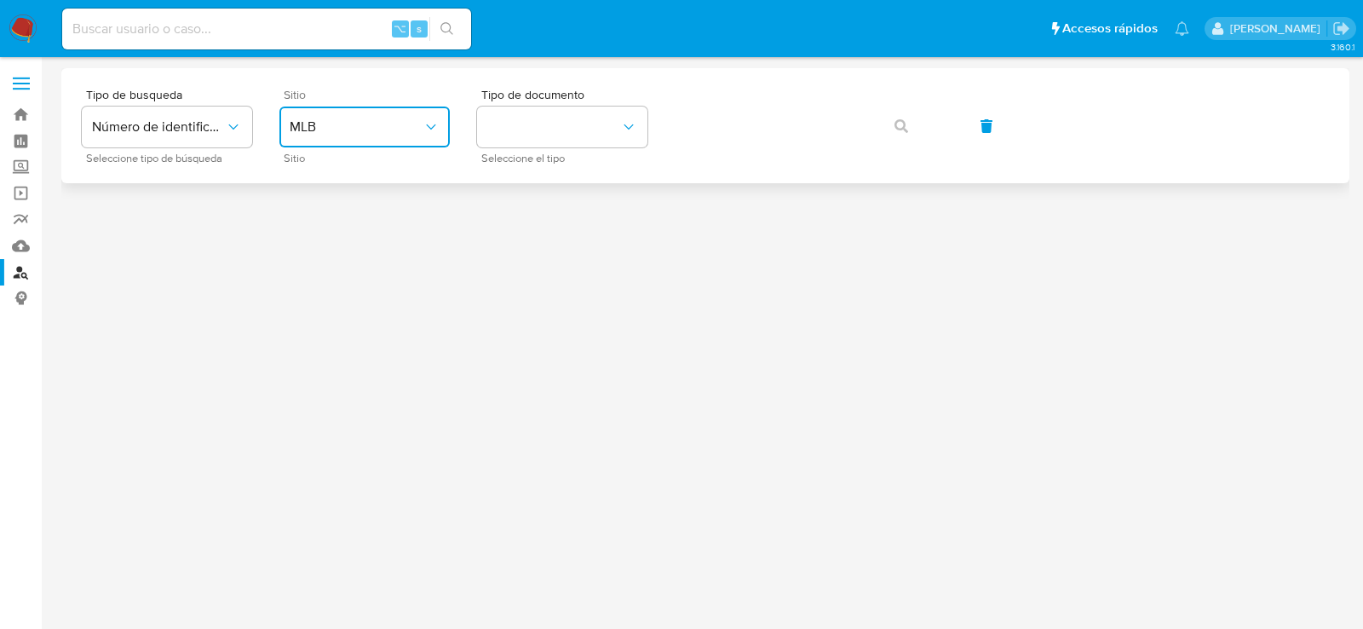
click at [348, 141] on button "MLB" at bounding box center [364, 126] width 170 height 41
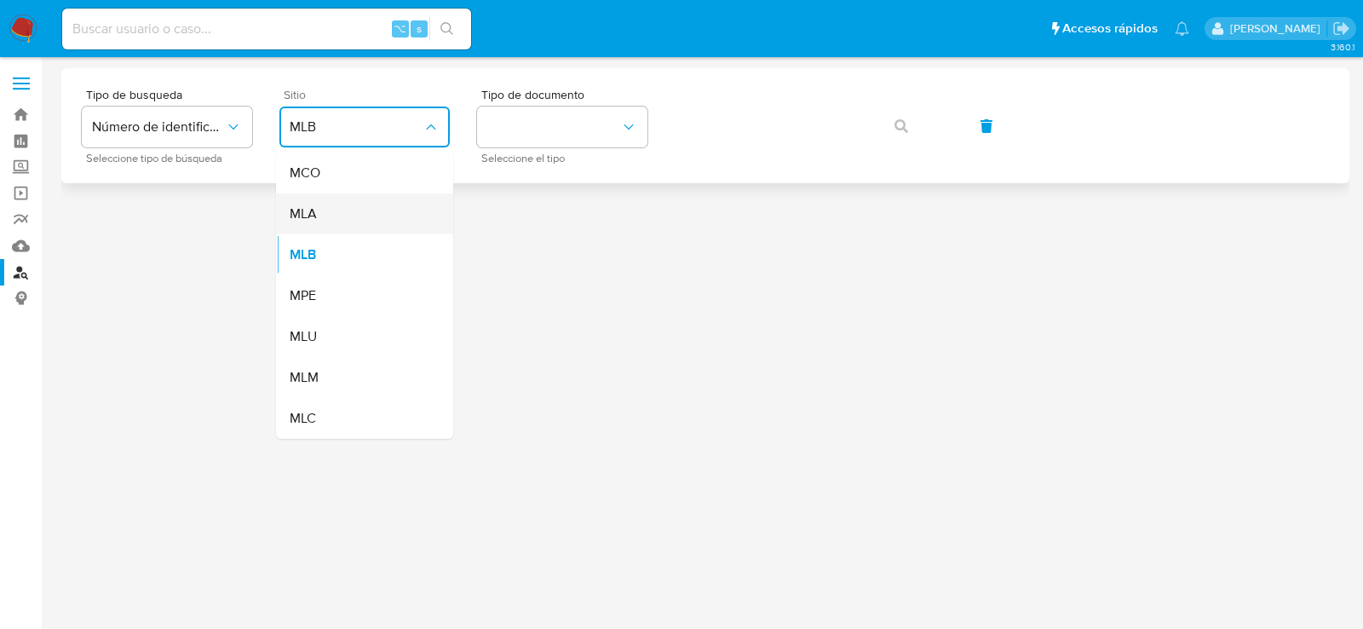
click at [348, 195] on div "MLA" at bounding box center [360, 213] width 140 height 41
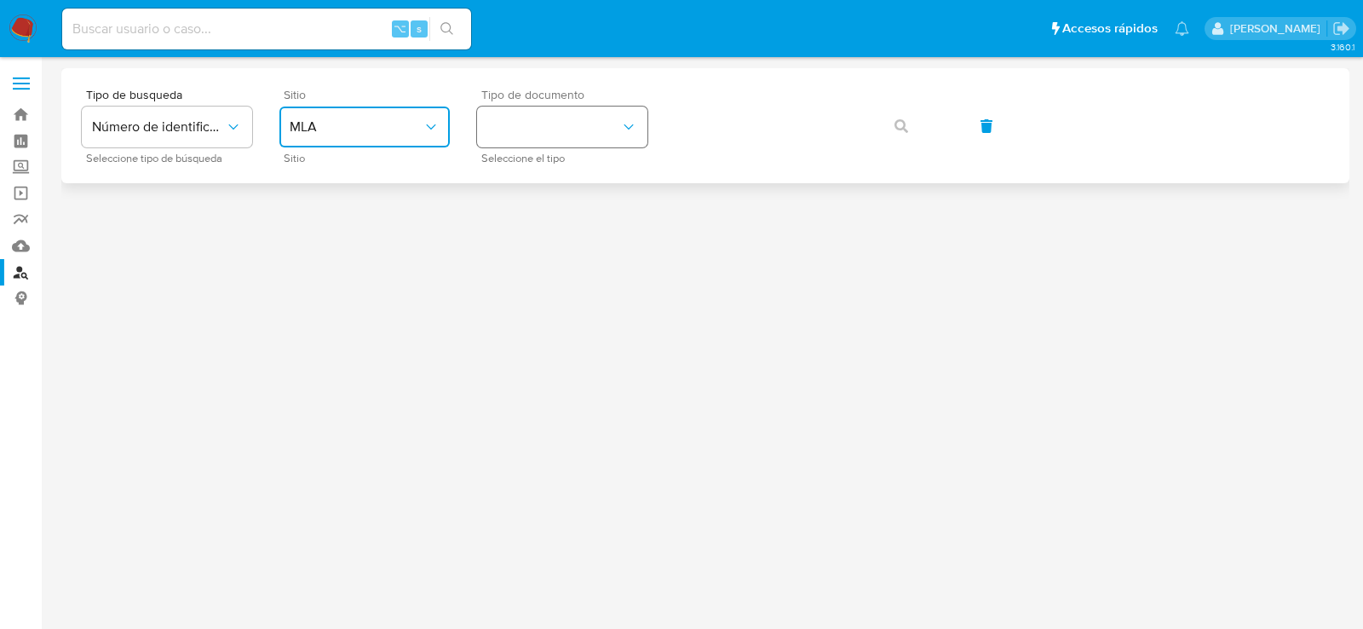
click at [602, 110] on button "identificationType" at bounding box center [562, 126] width 170 height 41
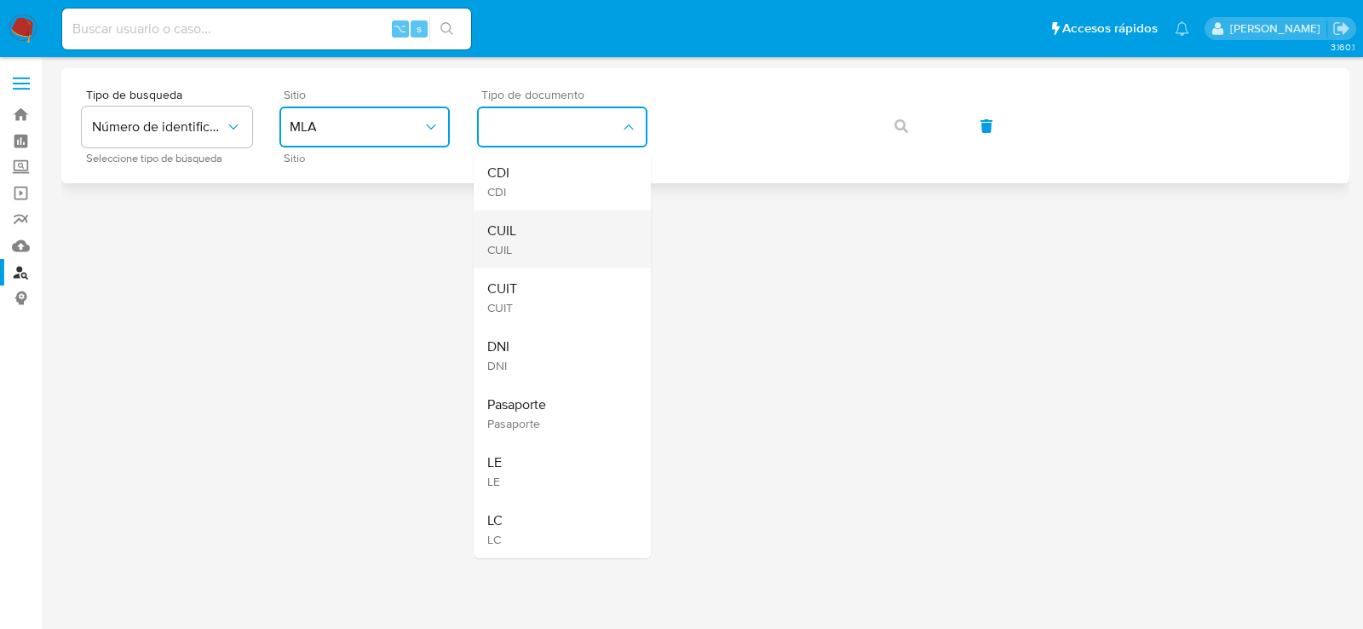
click at [574, 210] on div "CUIL CUIL" at bounding box center [557, 239] width 140 height 58
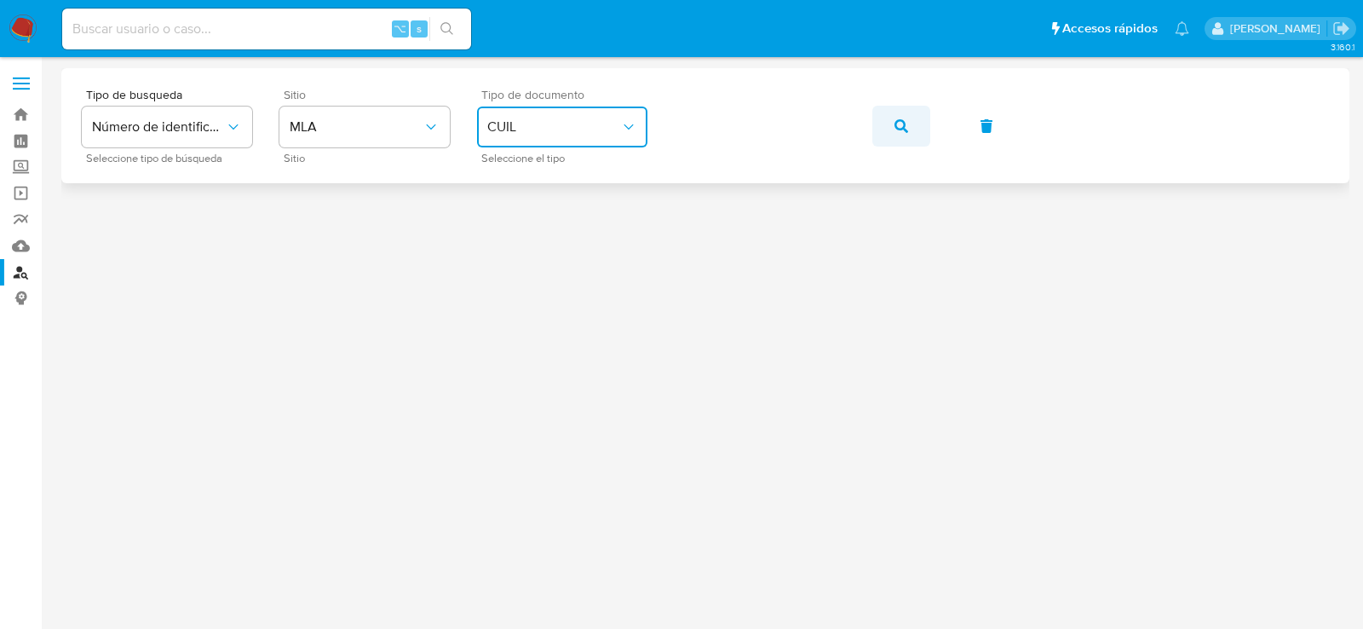
click at [896, 125] on icon "button" at bounding box center [901, 126] width 14 height 14
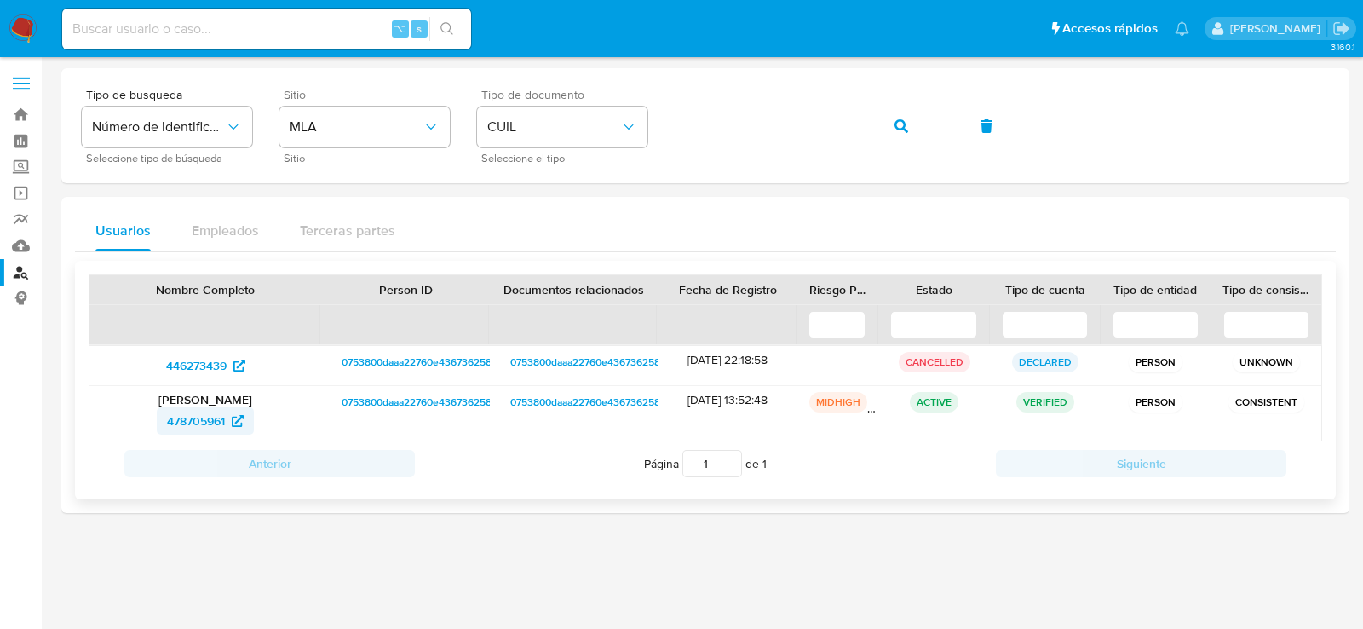
click at [189, 421] on span "478705961" at bounding box center [196, 420] width 58 height 27
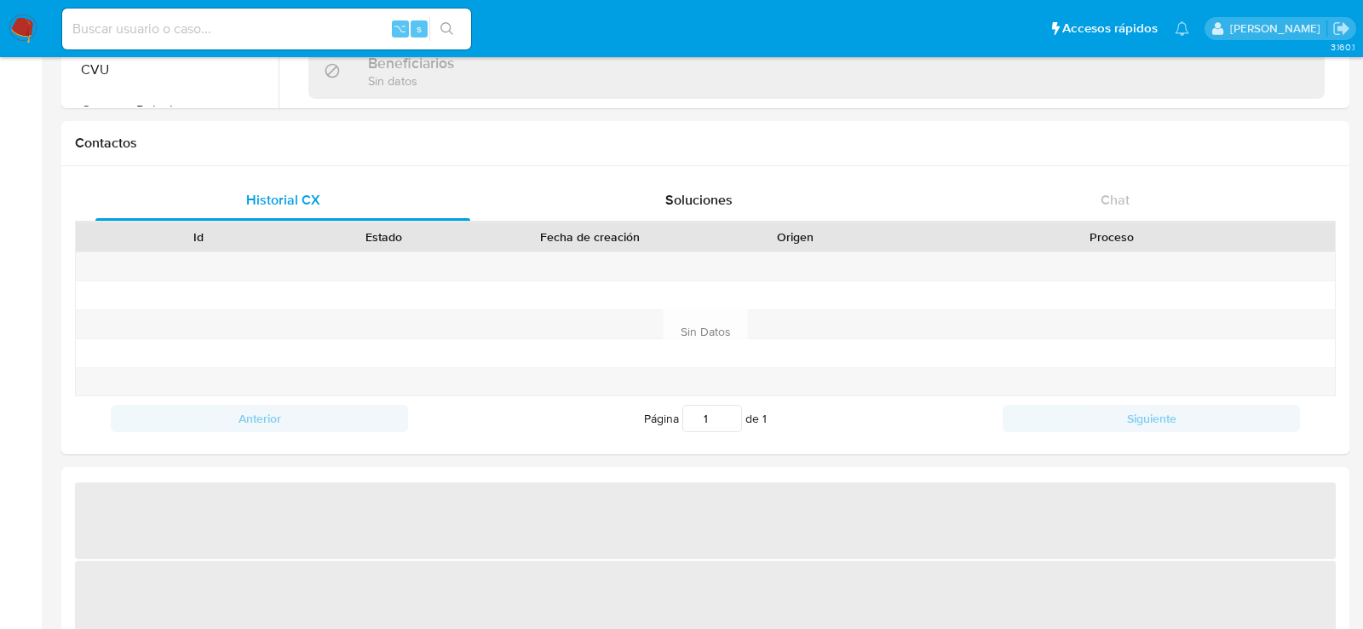
select select "10"
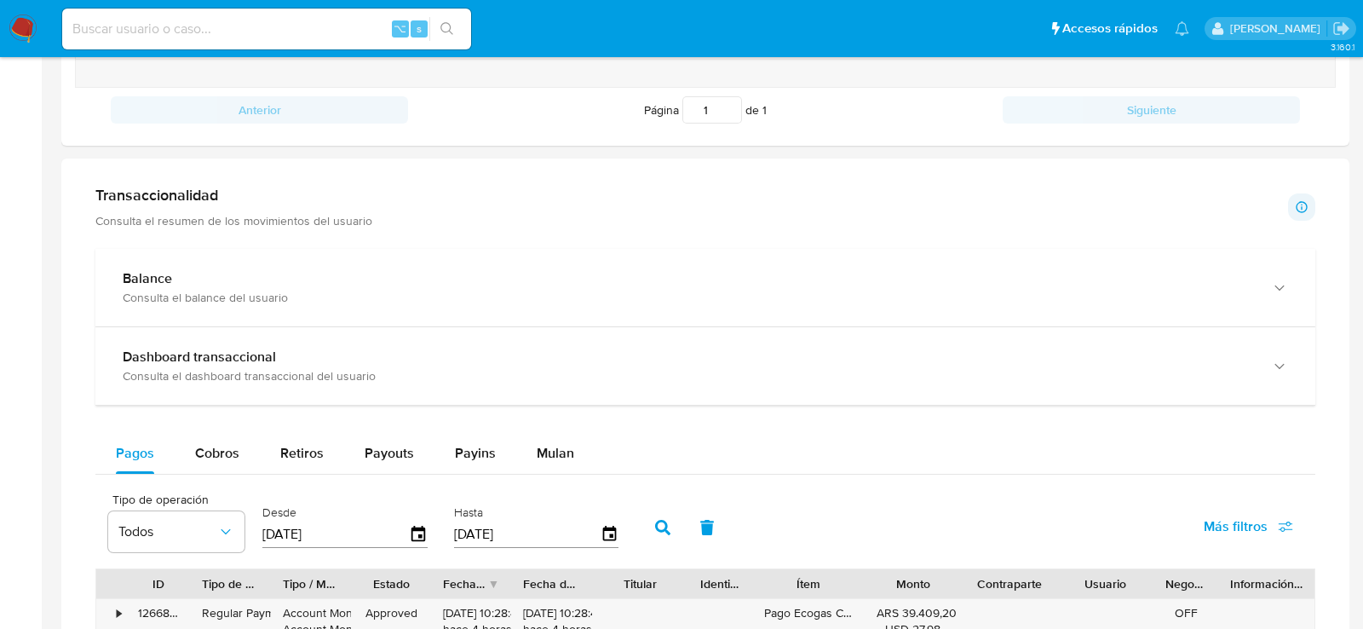
scroll to position [809, 0]
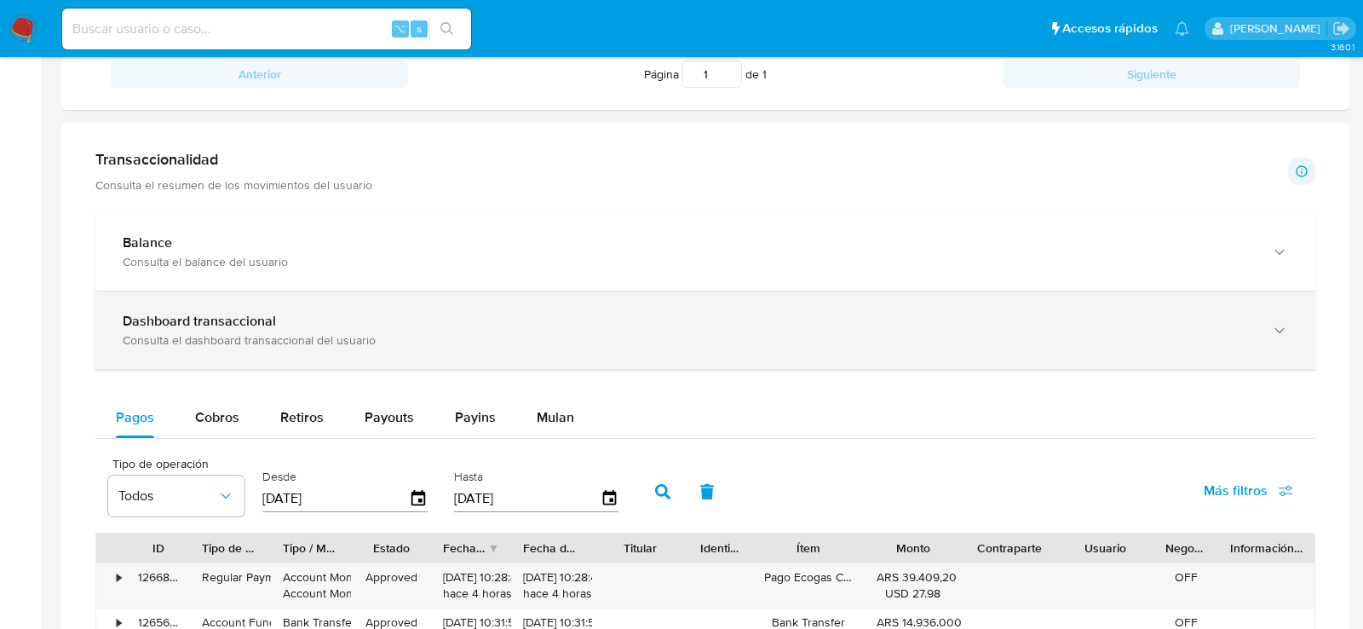
click at [243, 313] on b "Dashboard transaccional" at bounding box center [199, 321] width 153 height 20
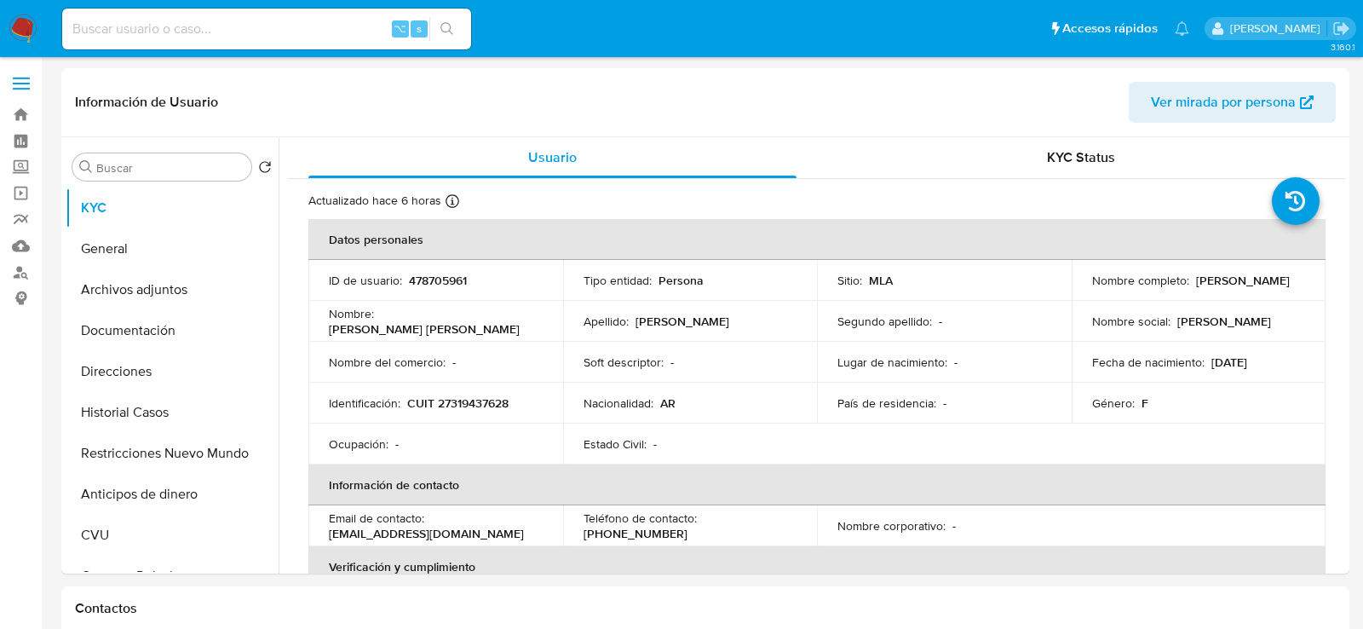
scroll to position [167, 0]
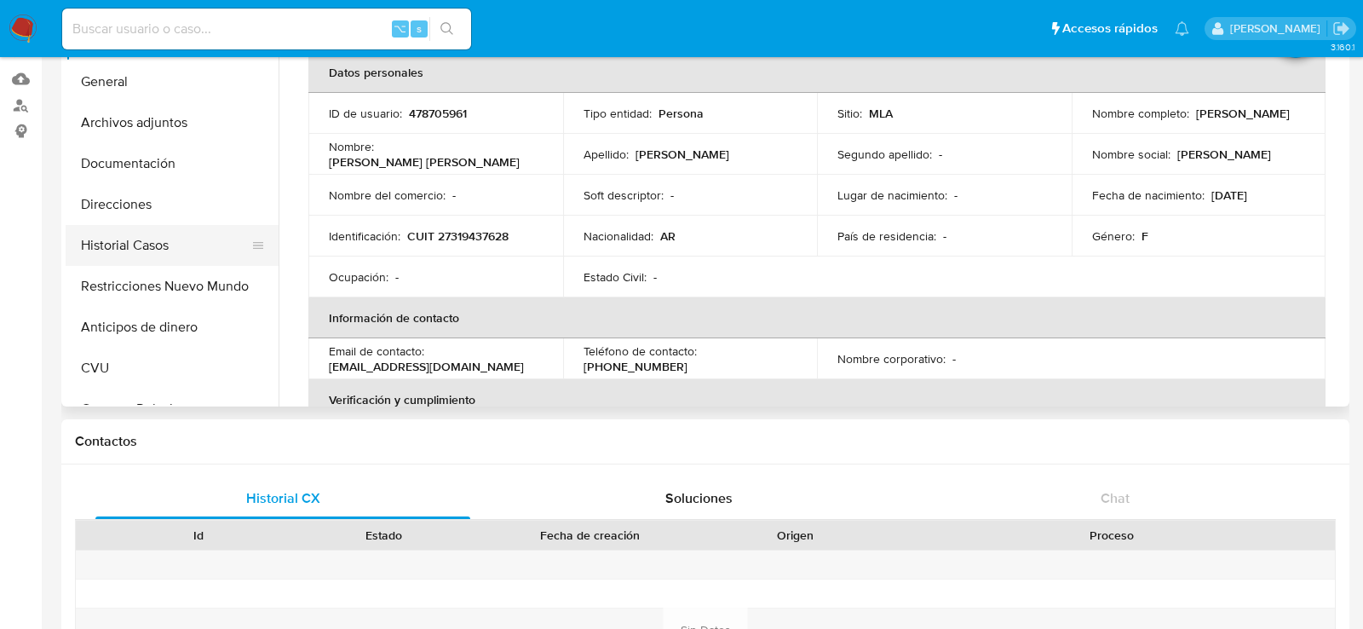
click at [123, 234] on button "Historial Casos" at bounding box center [165, 245] width 199 height 41
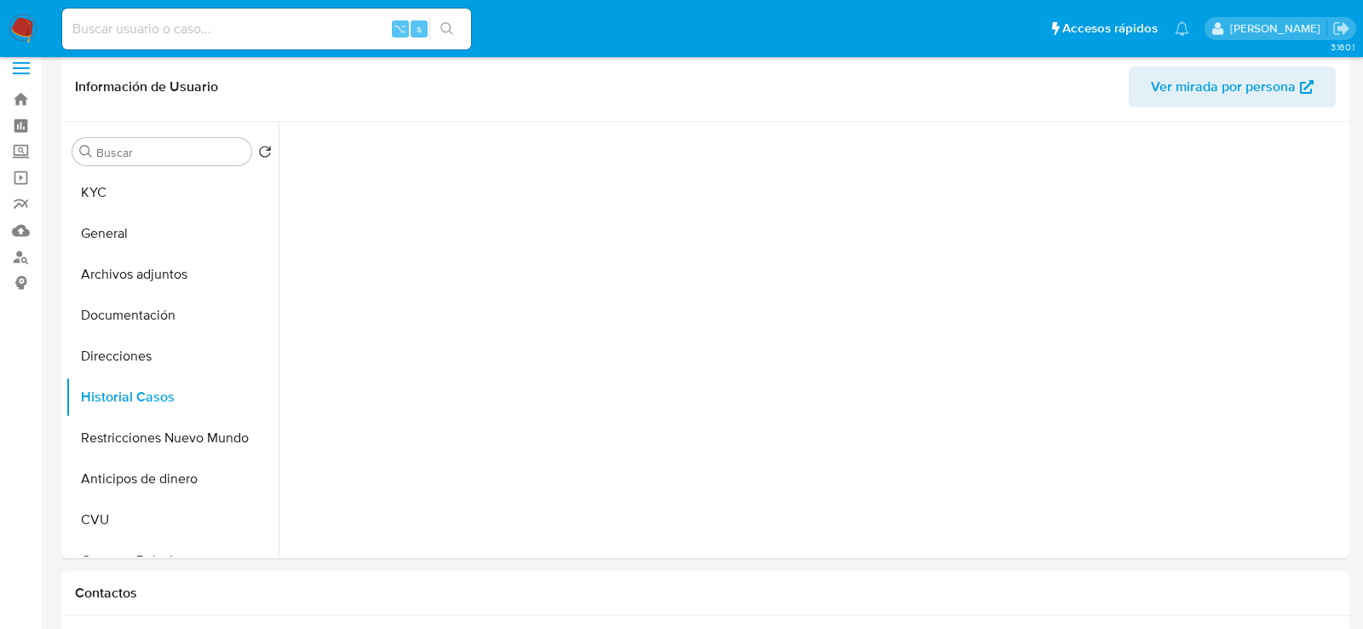
scroll to position [14, 0]
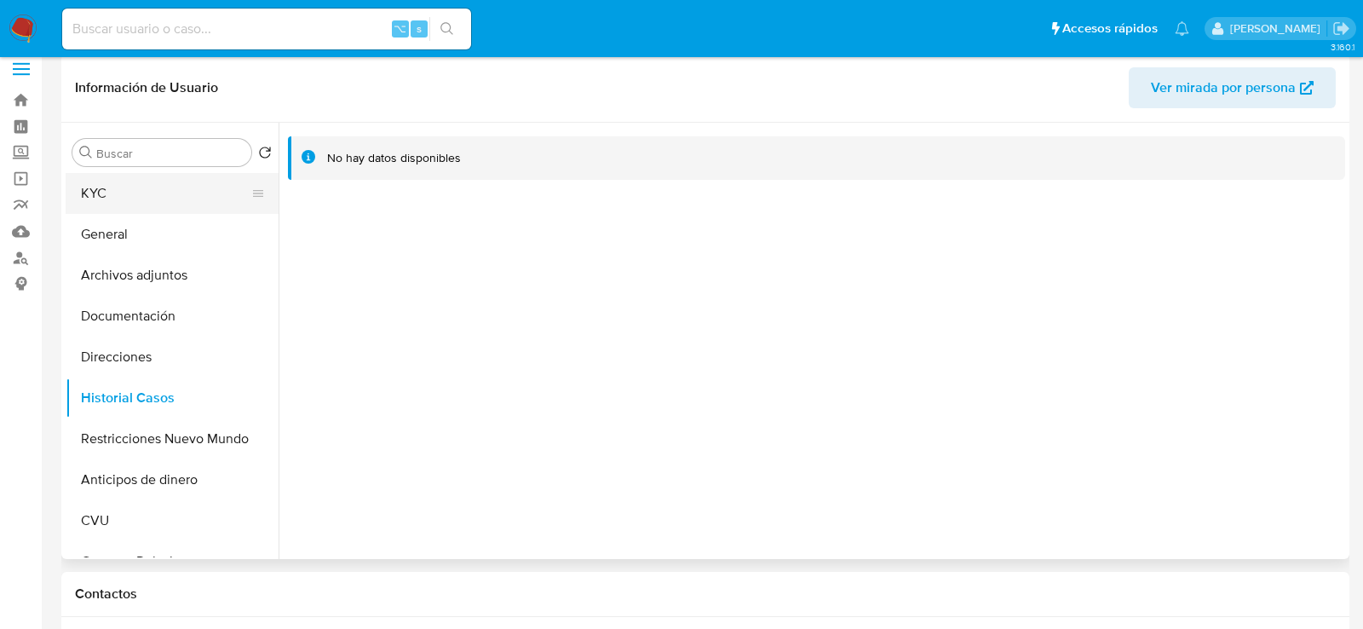
click at [125, 198] on button "KYC" at bounding box center [165, 193] width 199 height 41
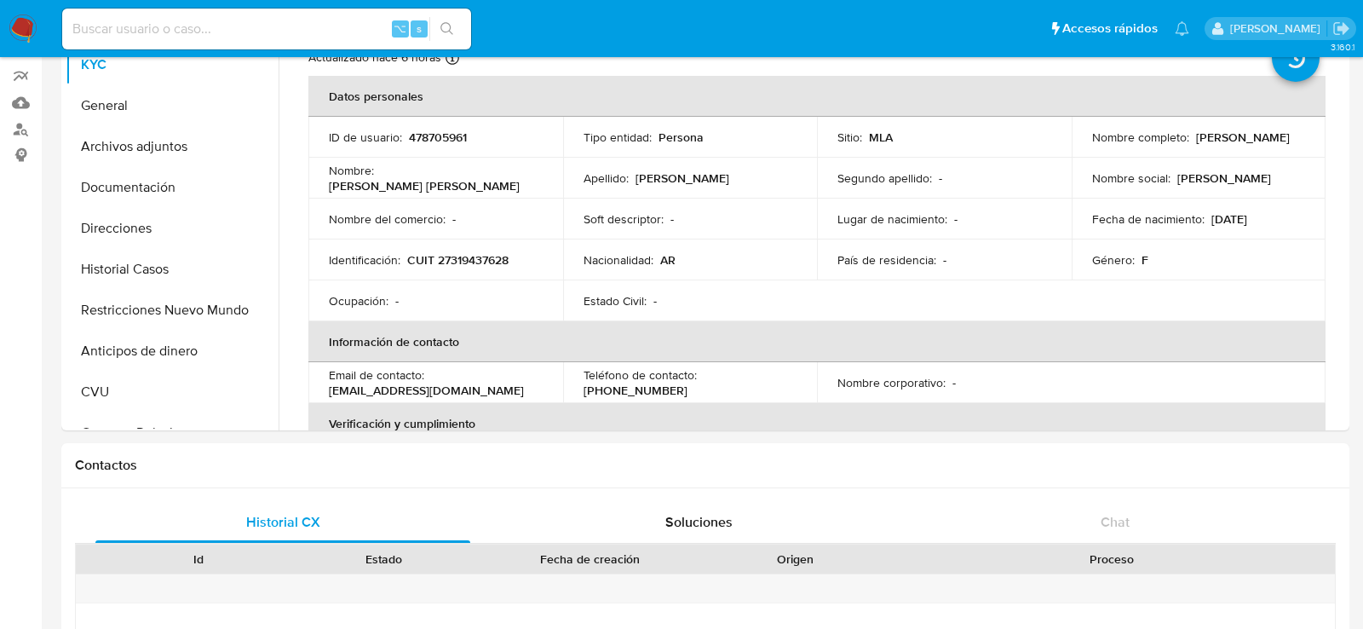
scroll to position [106, 0]
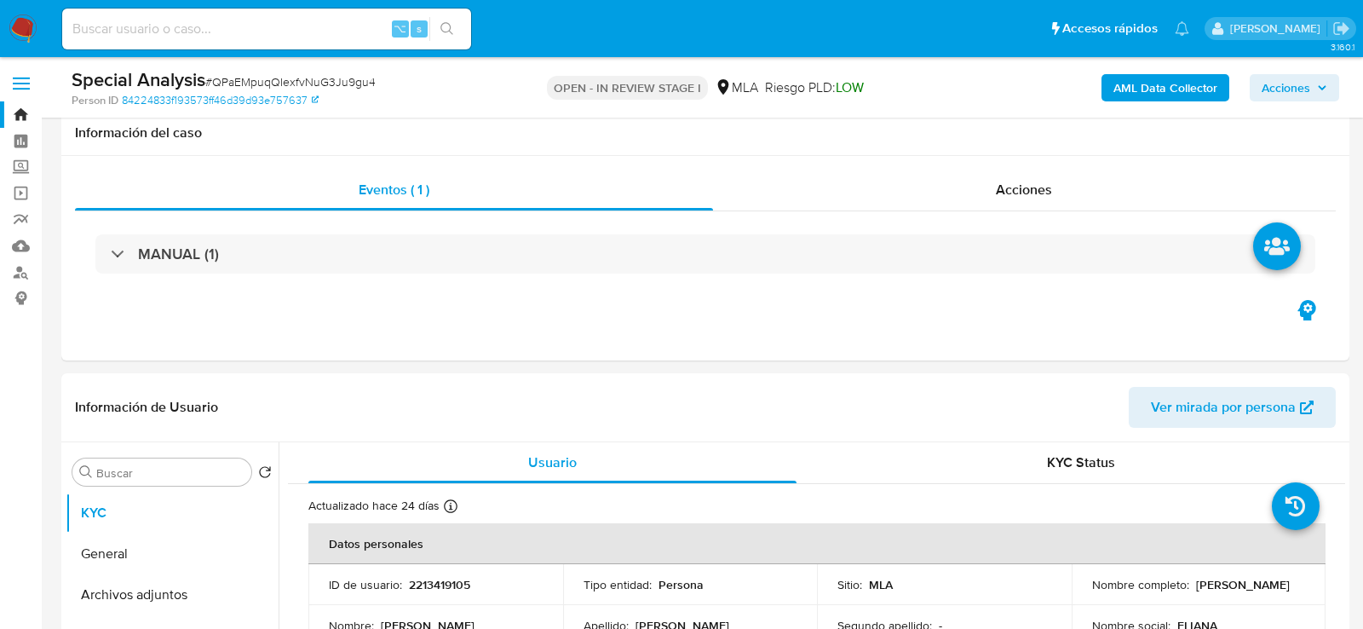
select select "10"
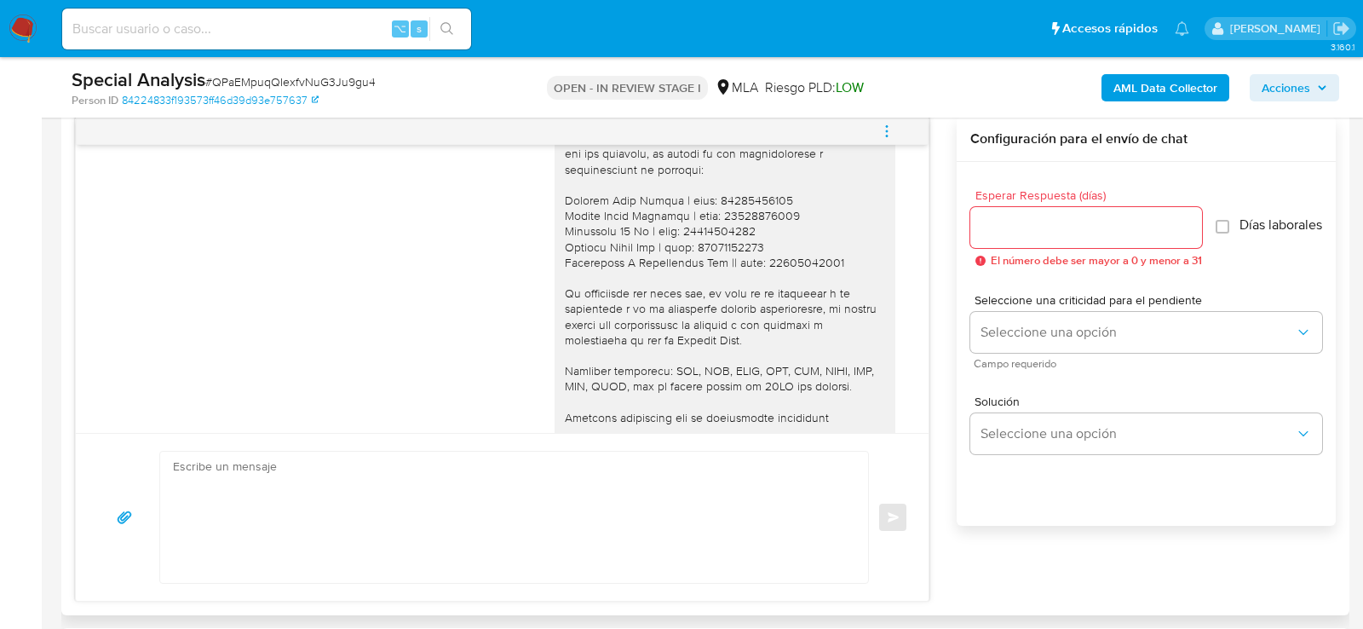
scroll to position [1525, 0]
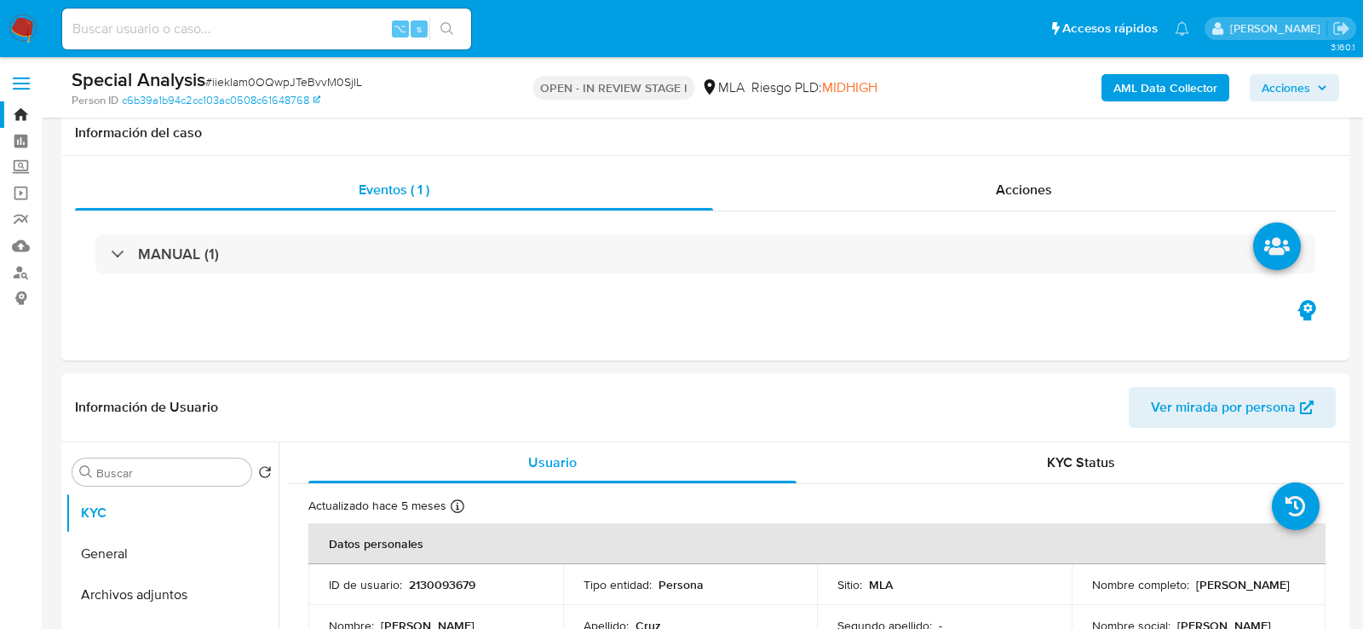
select select "10"
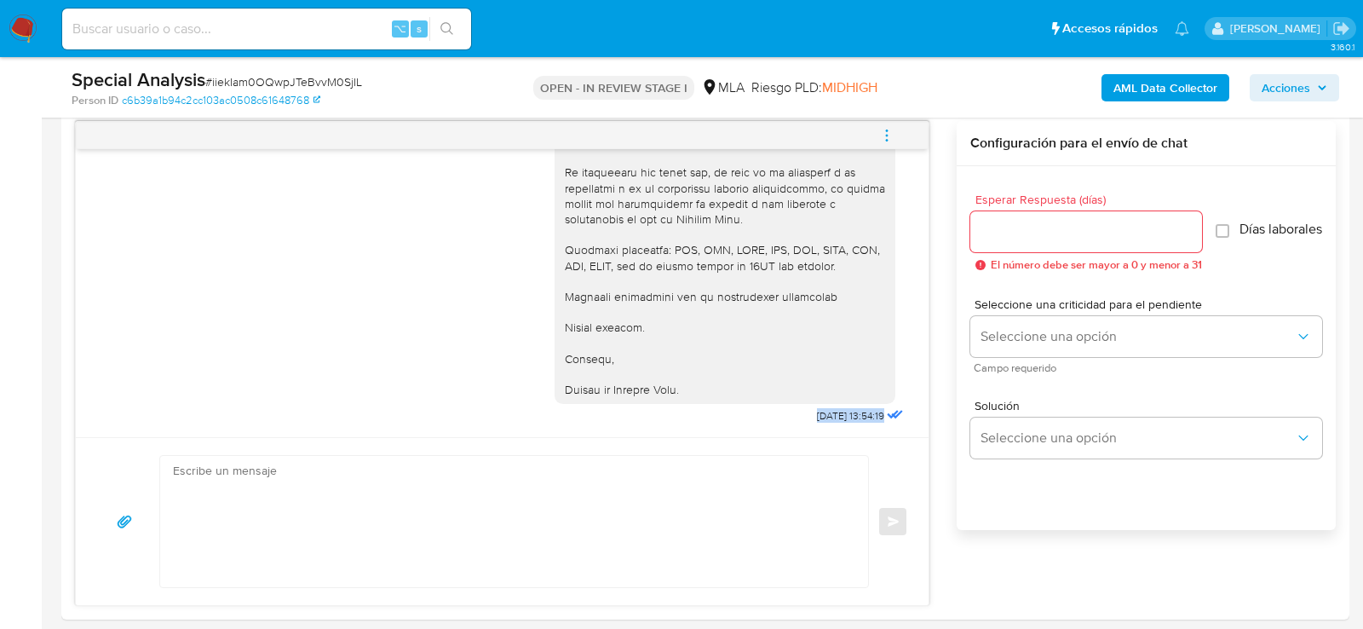
scroll to position [887, 0]
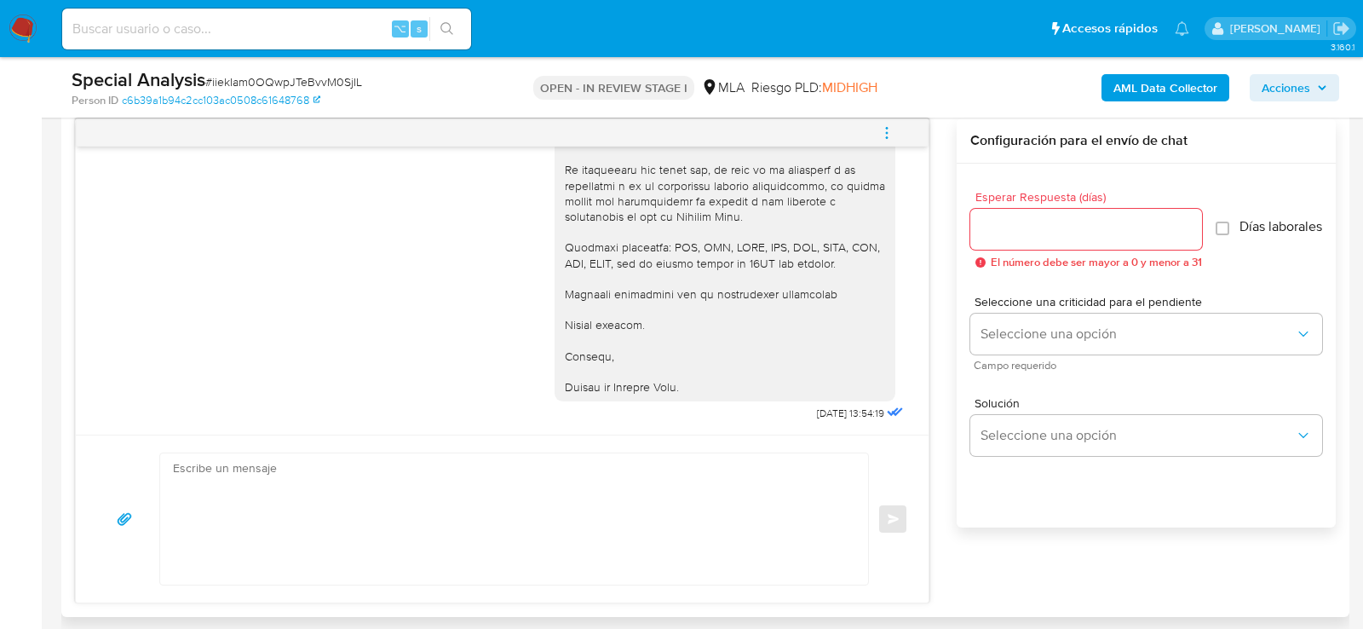
click at [574, 492] on textarea at bounding box center [510, 518] width 674 height 131
paste textarea "Hola, esperamos que te encuentres muy bien. Te consultamos si tuviste oportunid…"
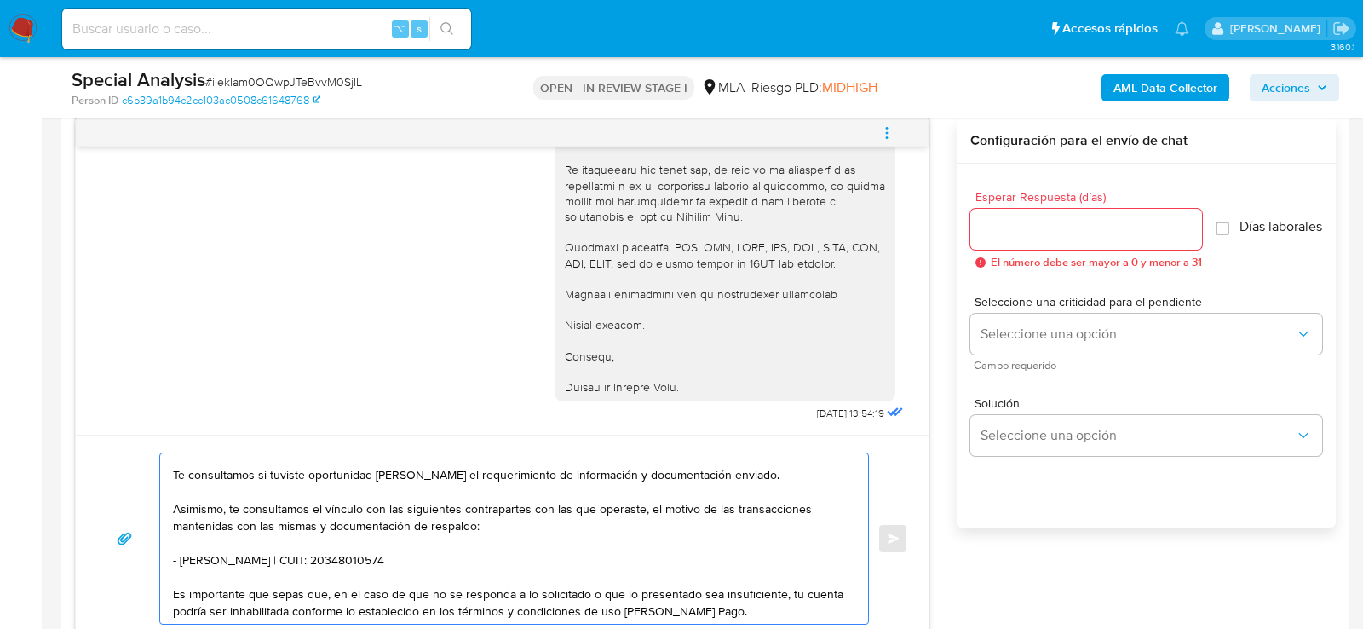
scroll to position [0, 0]
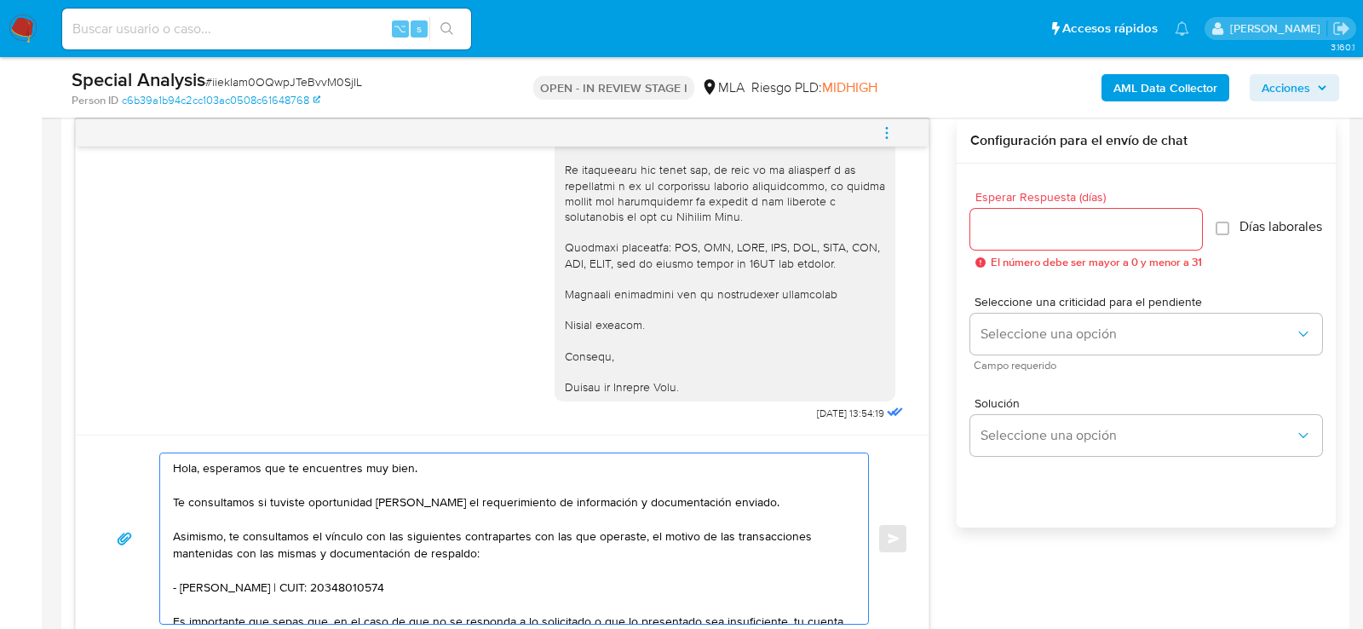
drag, startPoint x: 173, startPoint y: 532, endPoint x: 501, endPoint y: 603, distance: 335.4
click at [501, 603] on textarea "Hola, esperamos que te encuentres muy bien. Te consultamos si tuviste oportunid…" at bounding box center [510, 538] width 674 height 170
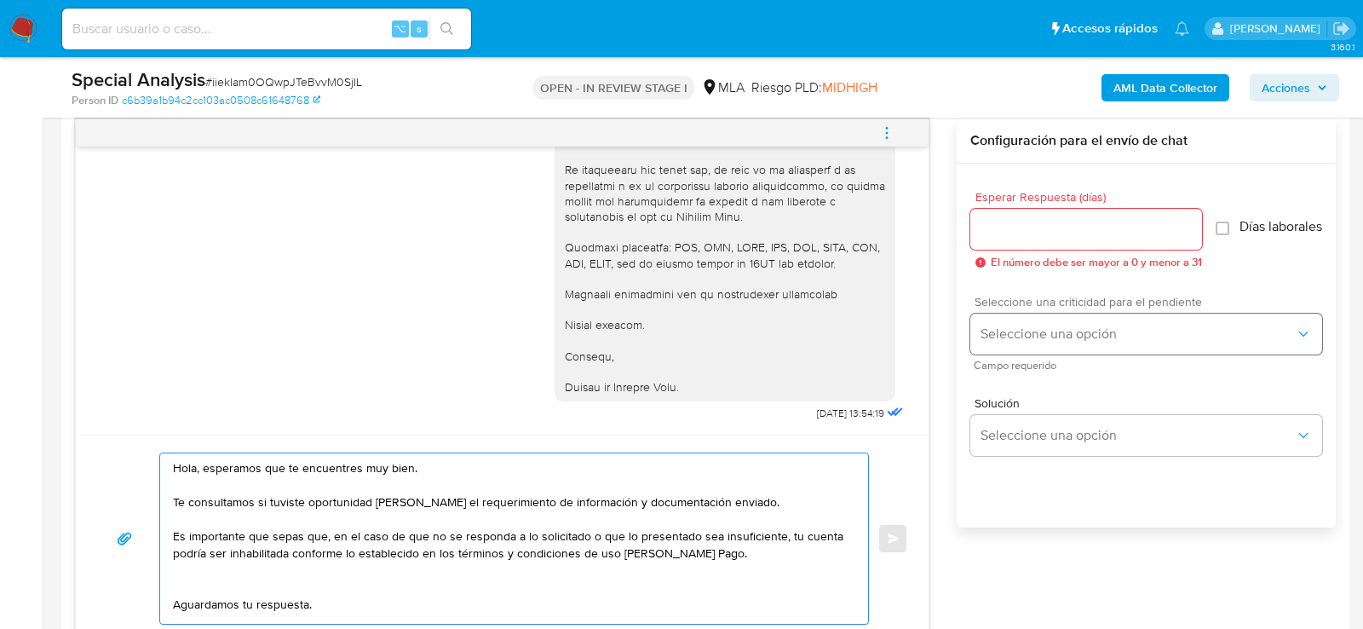
type textarea "Hola, esperamos que te encuentres muy bien. Te consultamos si tuviste oportunid…"
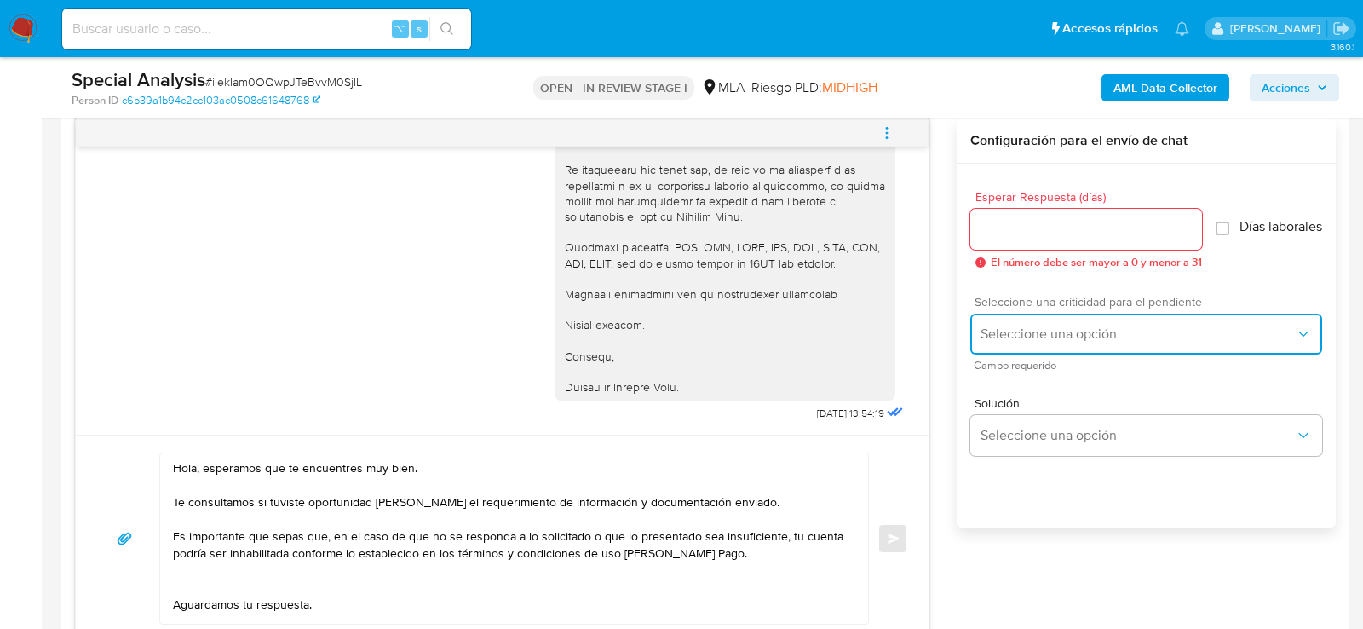
click at [1006, 354] on button "Seleccione una opción" at bounding box center [1146, 333] width 352 height 41
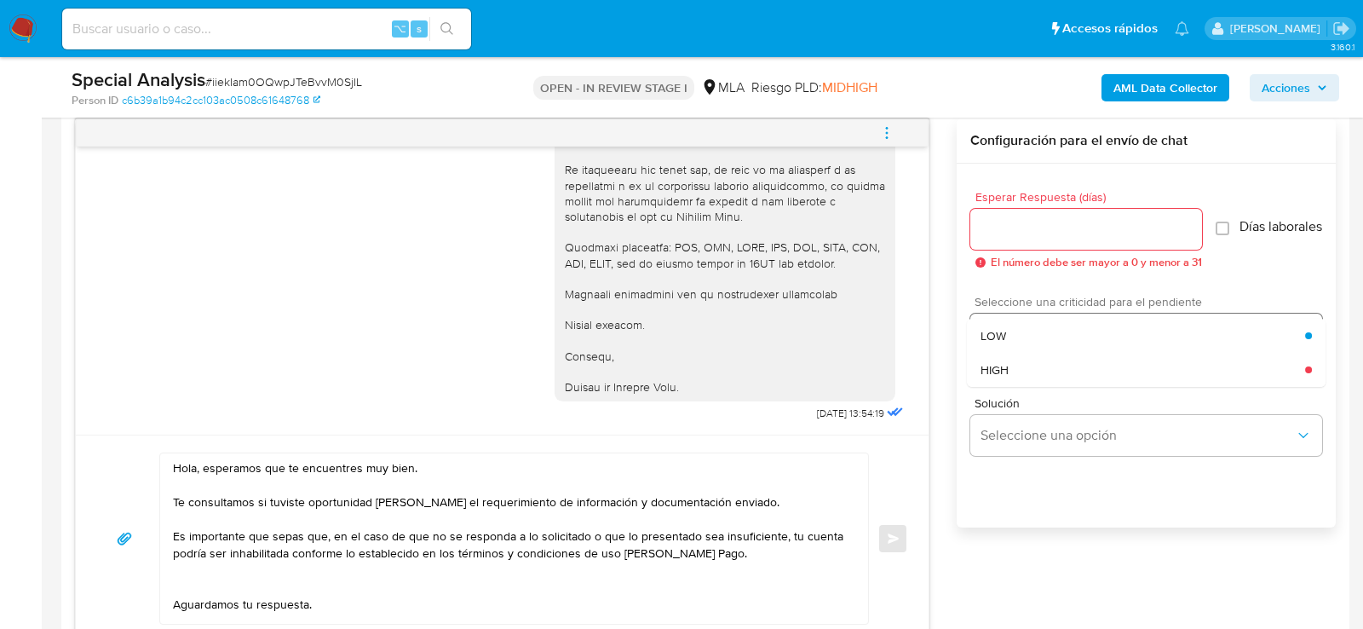
click at [1006, 371] on span "HIGH" at bounding box center [994, 369] width 28 height 15
click at [1014, 250] on div "Esperar Respuesta (días) El número debe ser mayor a 0 y menor a 31" at bounding box center [1086, 230] width 232 height 78
click at [1014, 230] on input "Esperar Respuesta (días)" at bounding box center [1086, 229] width 232 height 22
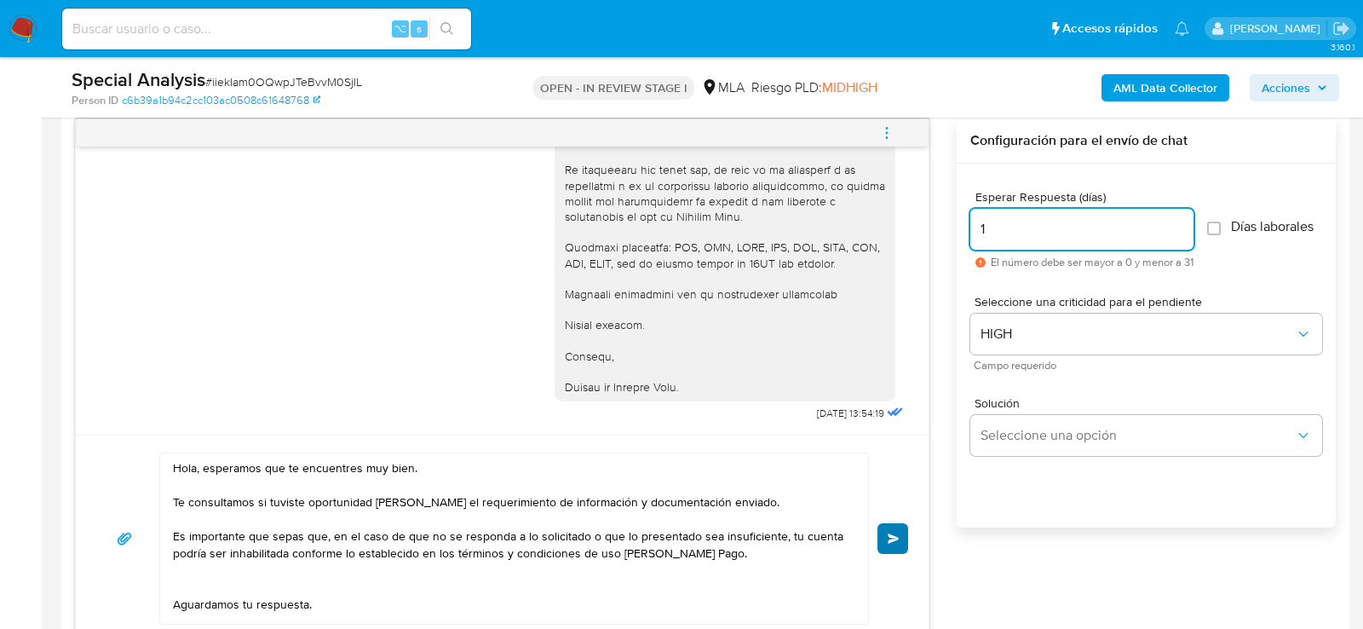
type input "1"
drag, startPoint x: 897, startPoint y: 544, endPoint x: 676, endPoint y: 560, distance: 221.2
click at [676, 560] on div "Hola, esperamos que te encuentres muy bien. Te consultamos si tuviste oportunid…" at bounding box center [502, 538] width 812 height 172
click at [676, 560] on textarea "Hola, esperamos que te encuentres muy bien. Te consultamos si tuviste oportunid…" at bounding box center [510, 538] width 674 height 170
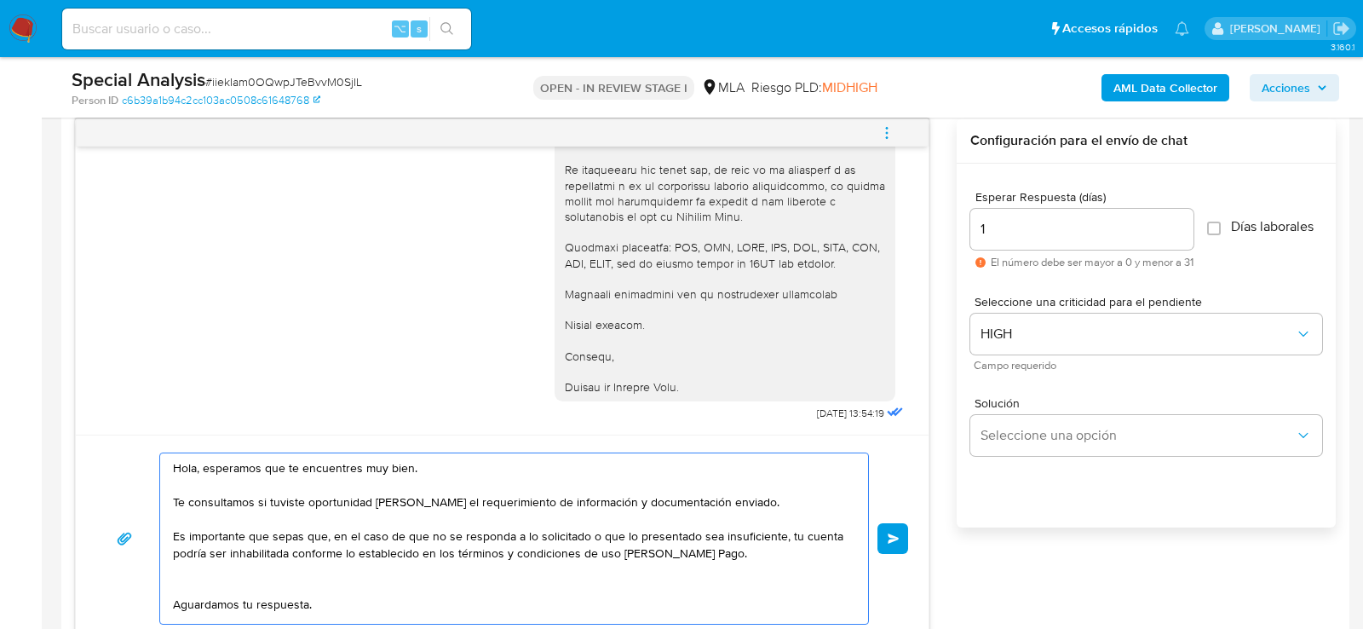
click at [676, 560] on textarea "Hola, esperamos que te encuentres muy bien. Te consultamos si tuviste oportunid…" at bounding box center [510, 538] width 674 height 170
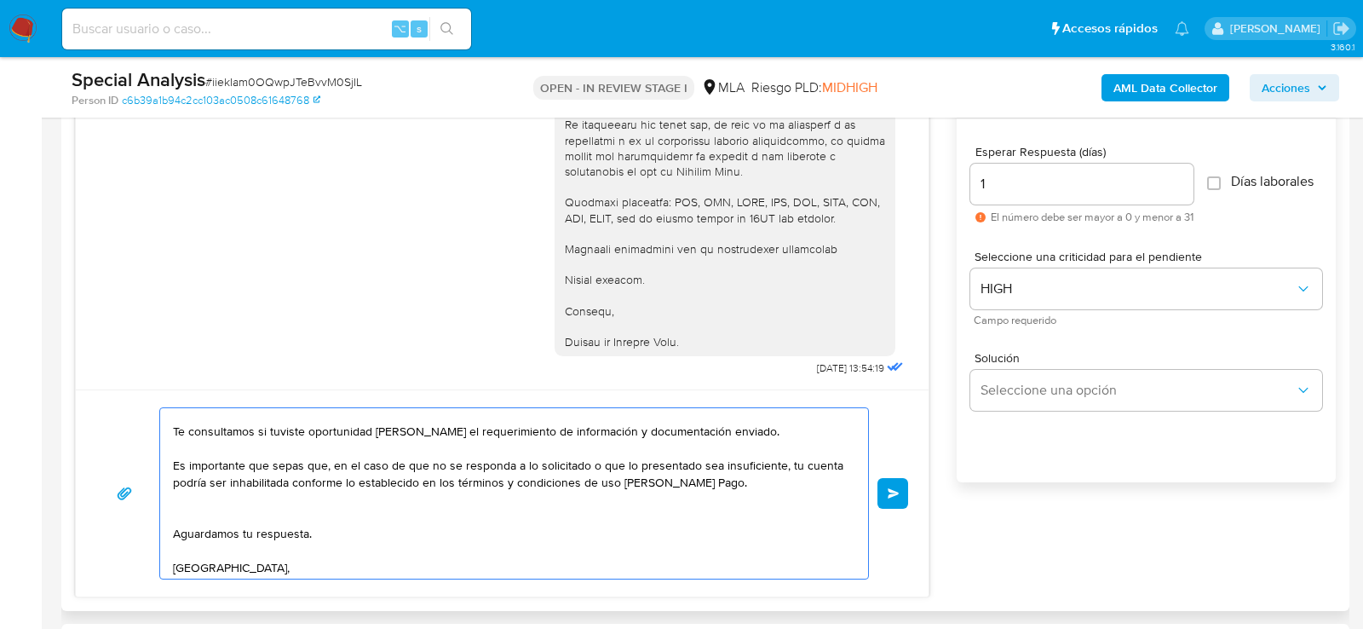
scroll to position [62, 0]
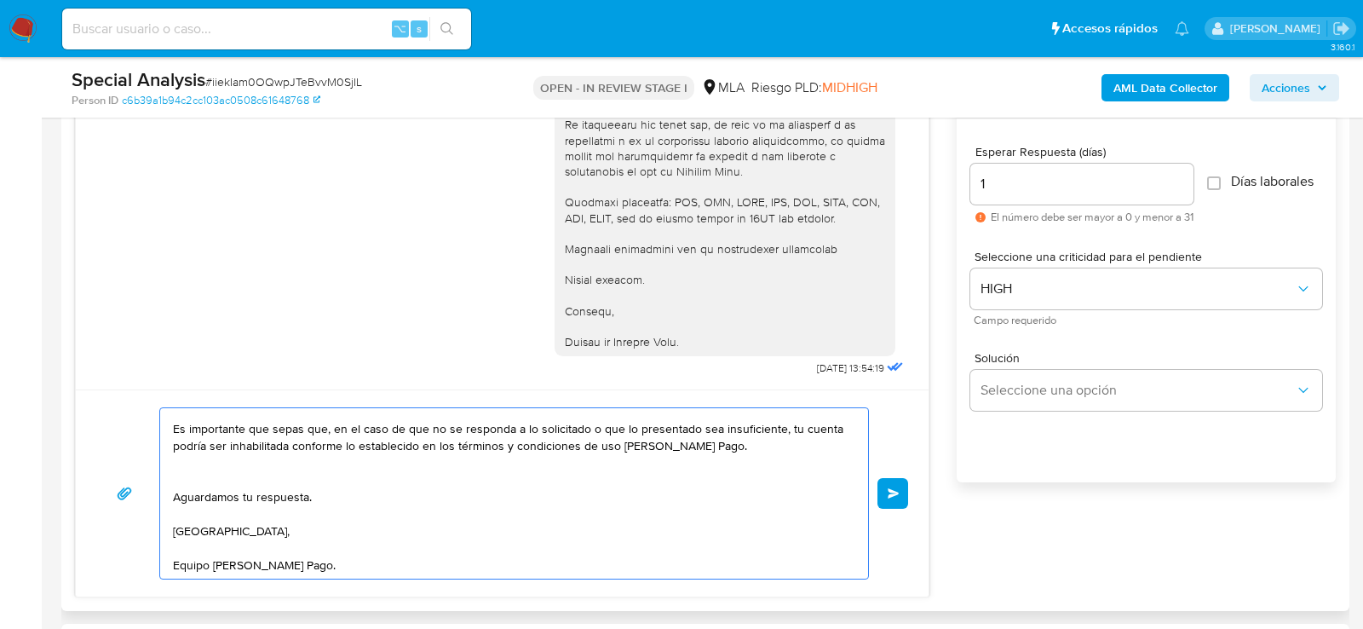
click at [900, 489] on button "Enviar" at bounding box center [892, 493] width 31 height 31
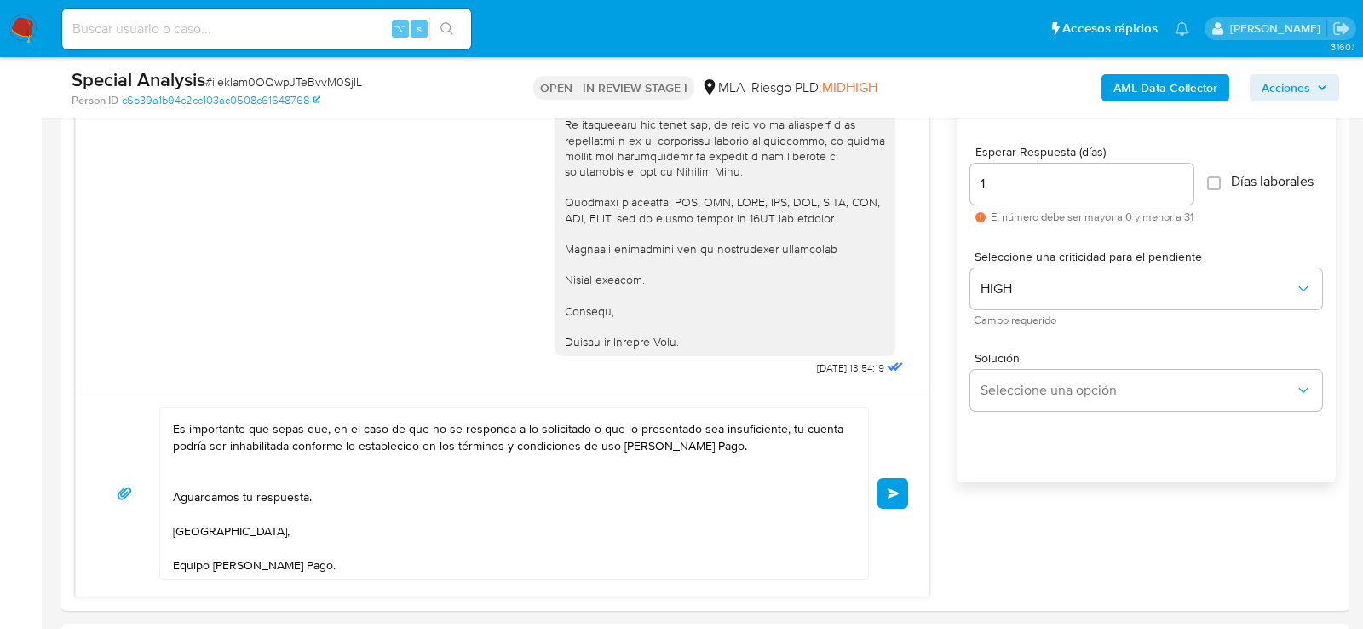
scroll to position [974, 0]
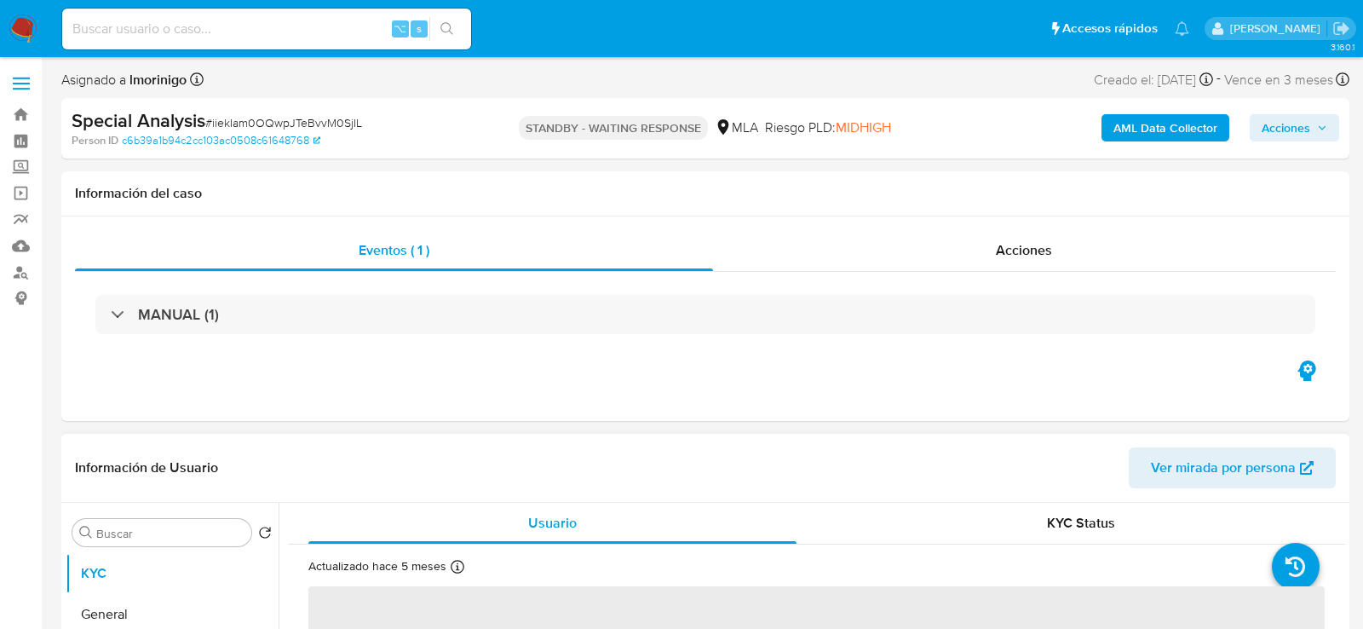
select select "10"
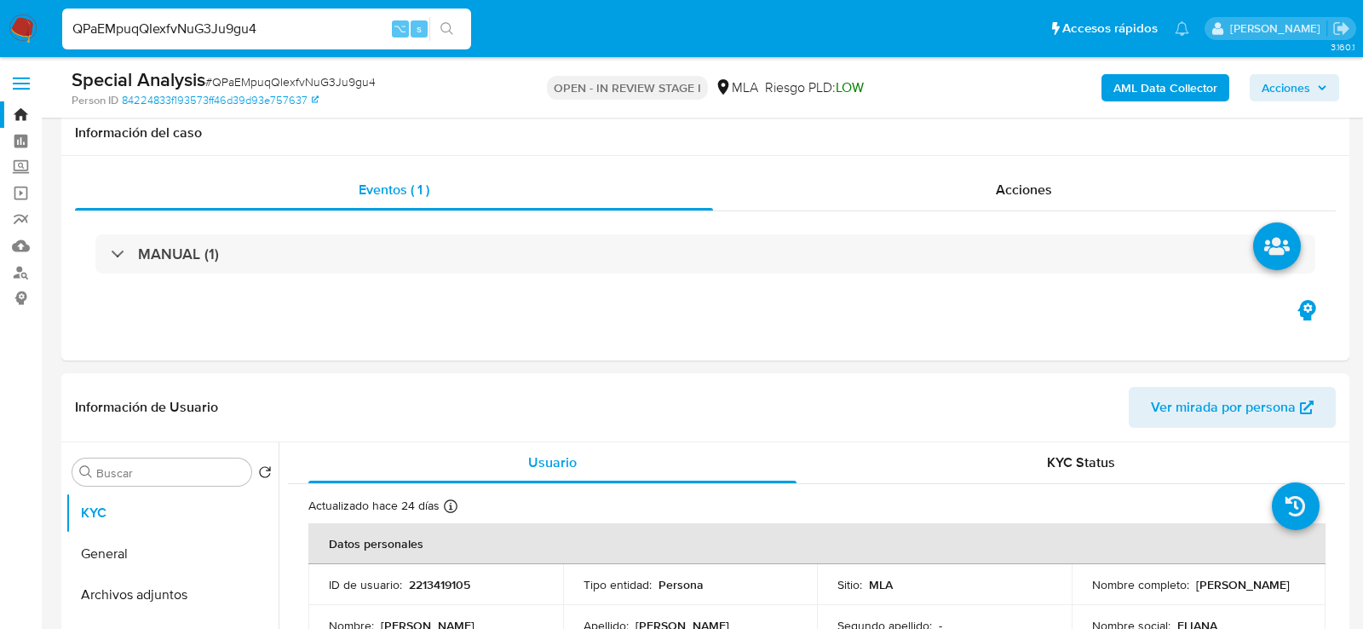
select select "10"
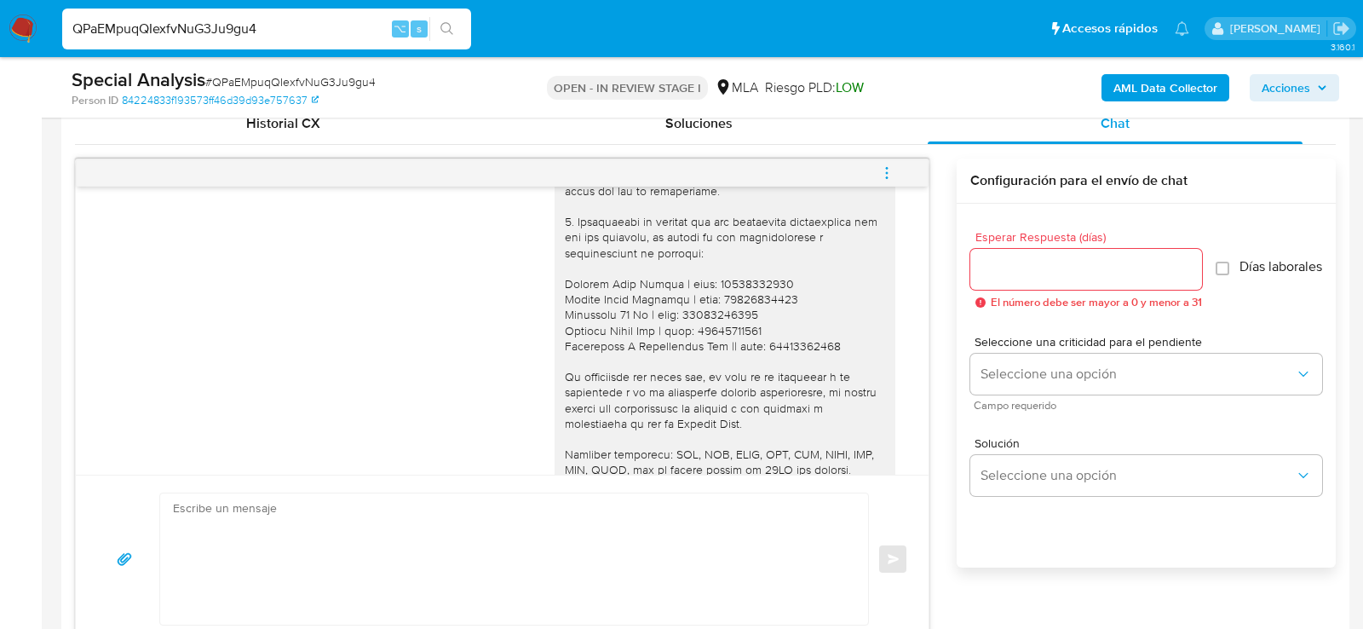
scroll to position [1615, 0]
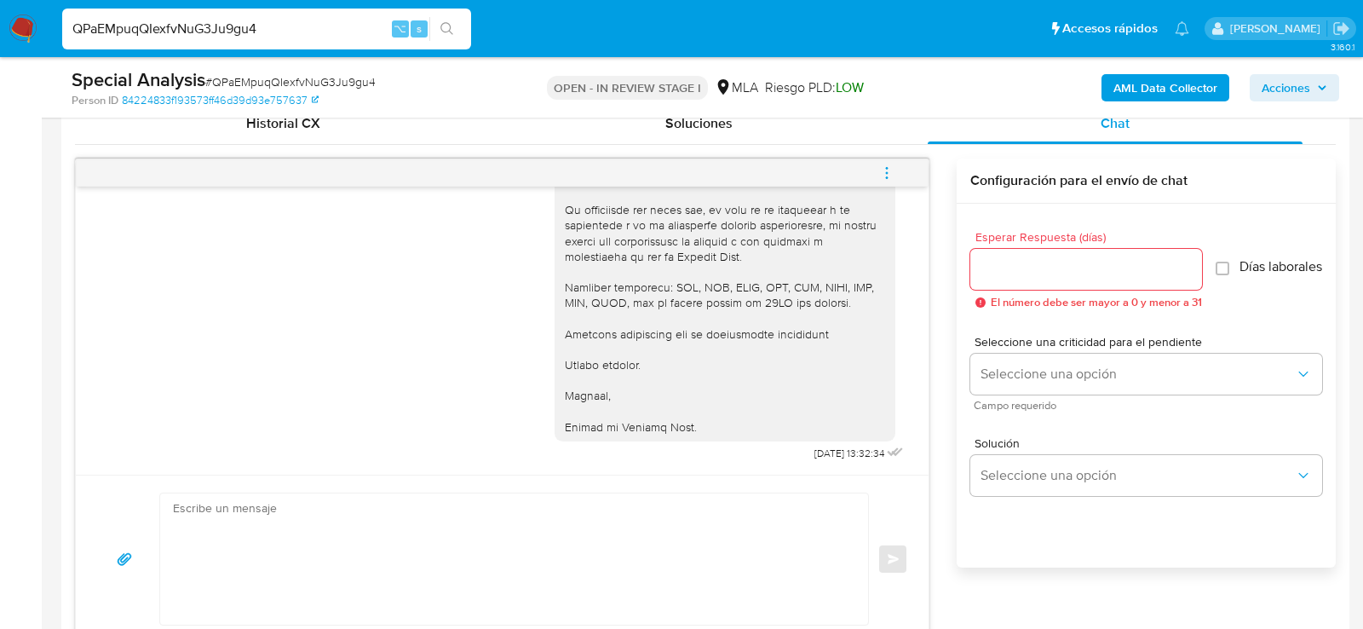
click at [471, 555] on textarea at bounding box center [510, 558] width 674 height 131
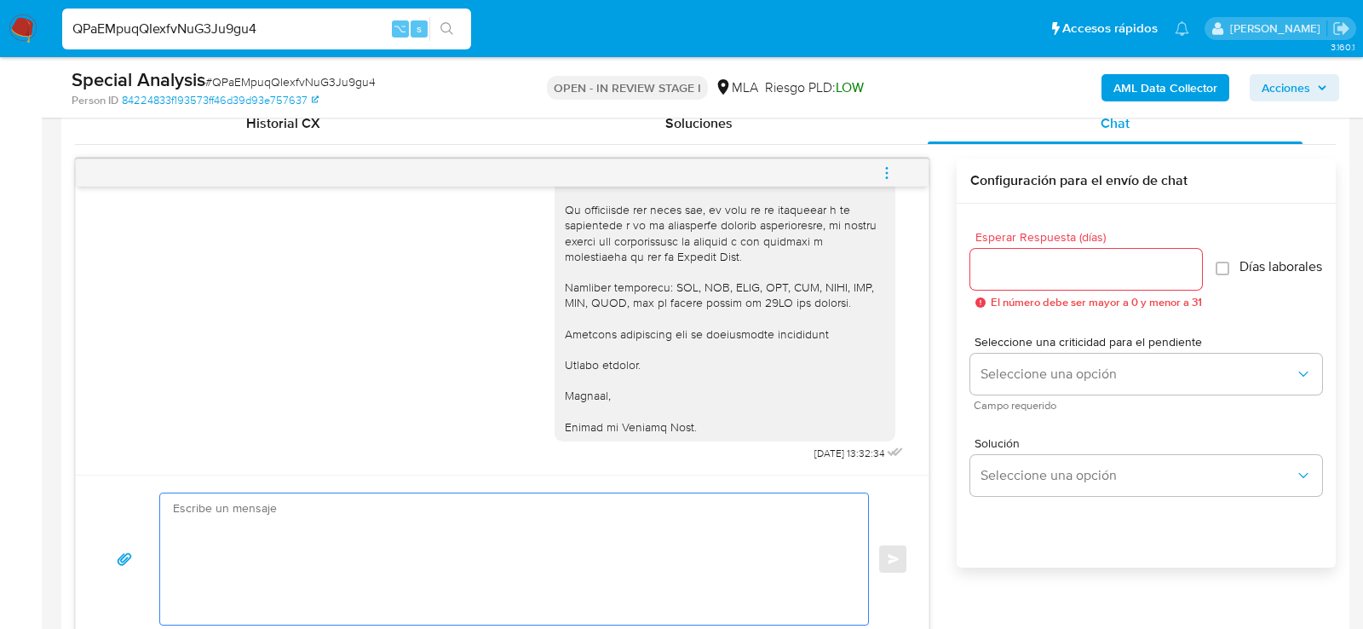
paste textarea "Hola, esperamos que te encuentres muy bien. Te consultamos si tuviste oportunid…"
type textarea "Hola, esperamos que te encuentres muy bien. Te consultamos si tuviste oportunid…"
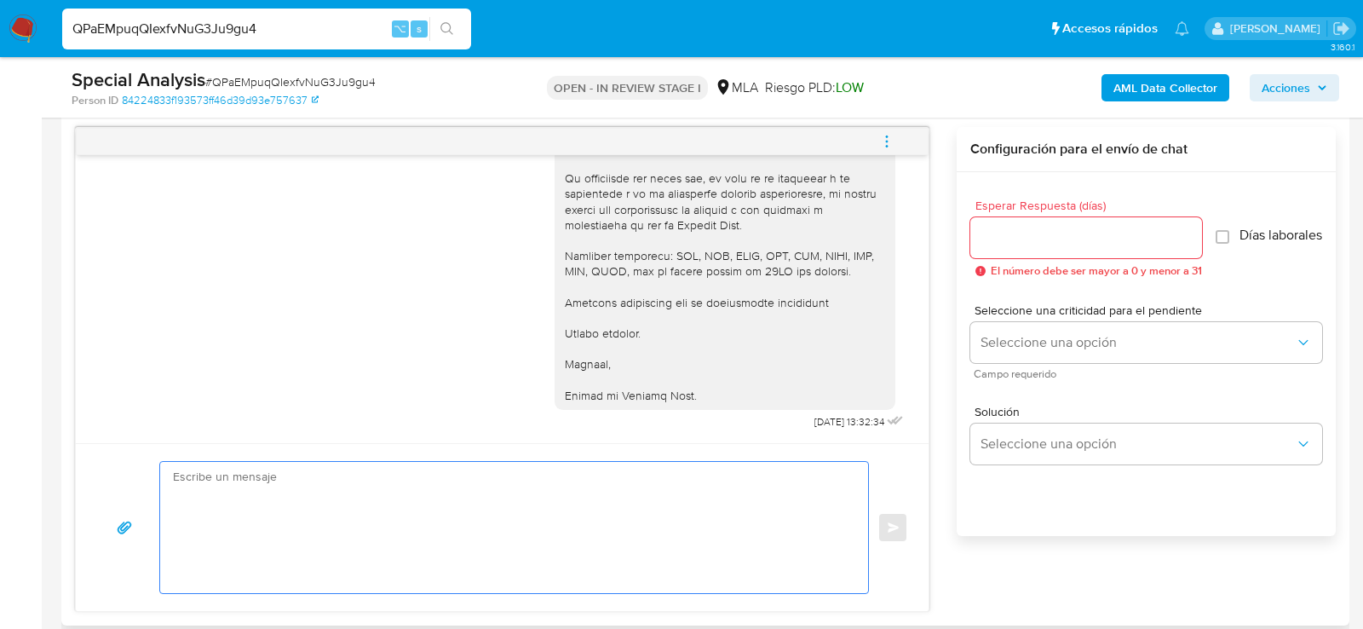
scroll to position [0, 0]
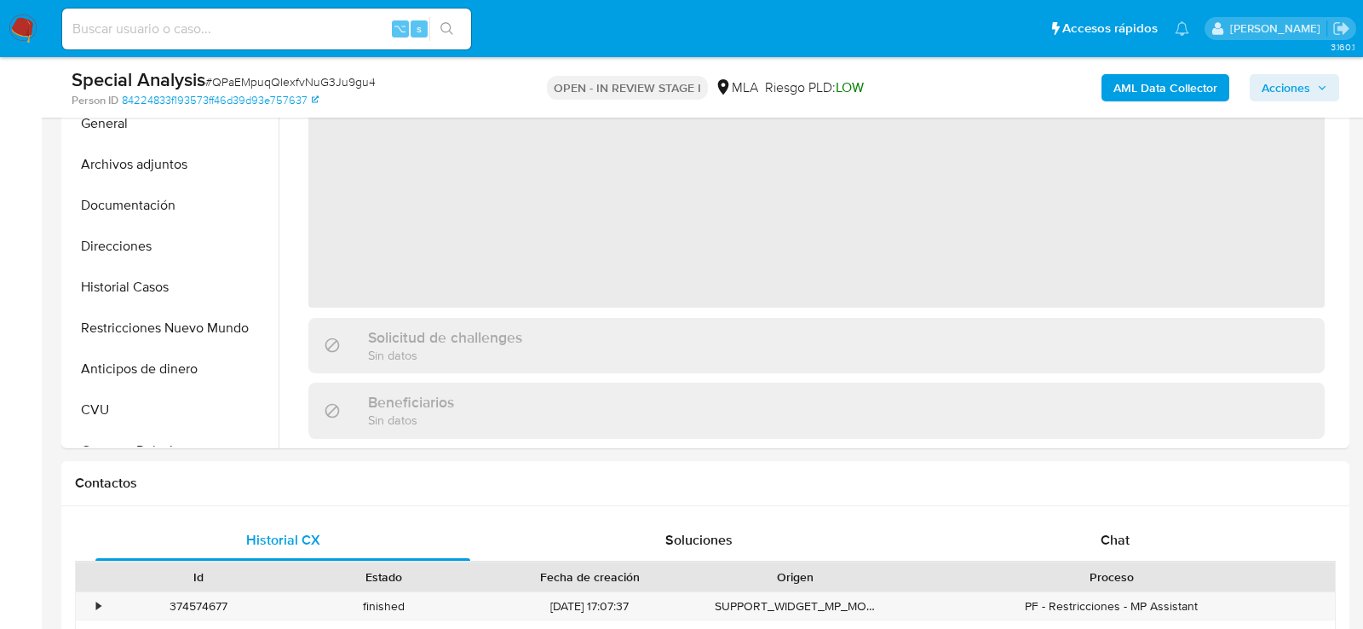
scroll to position [650, 0]
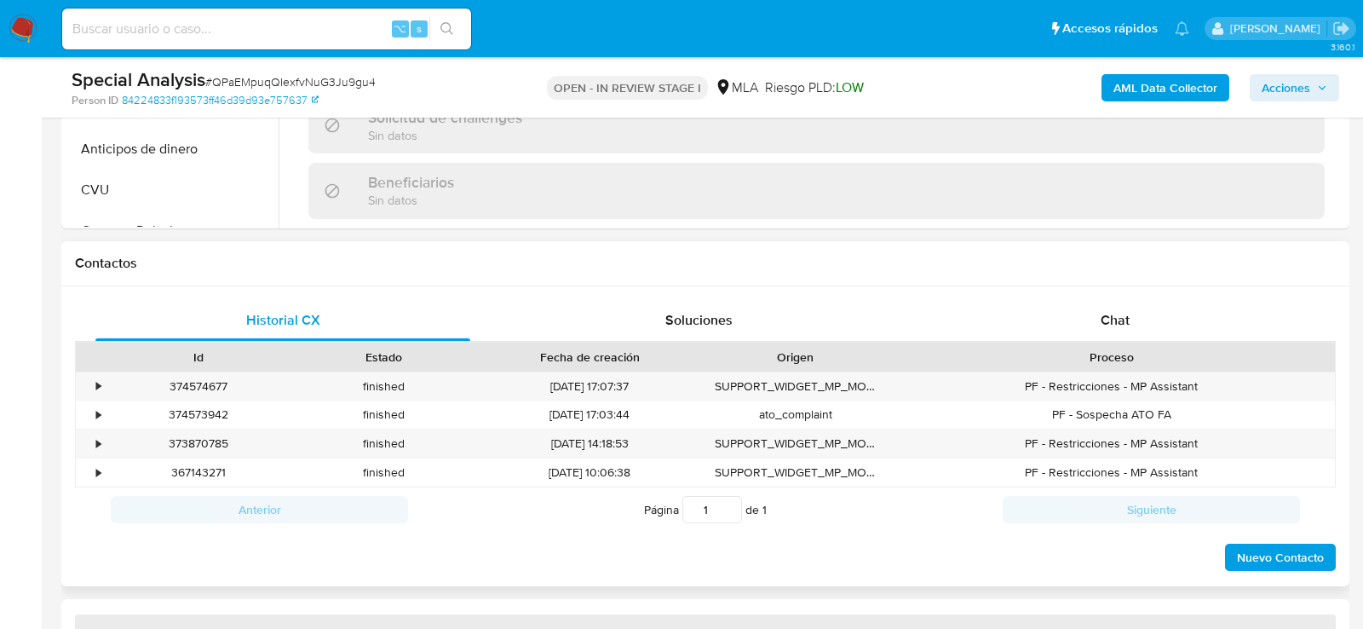
select select "10"
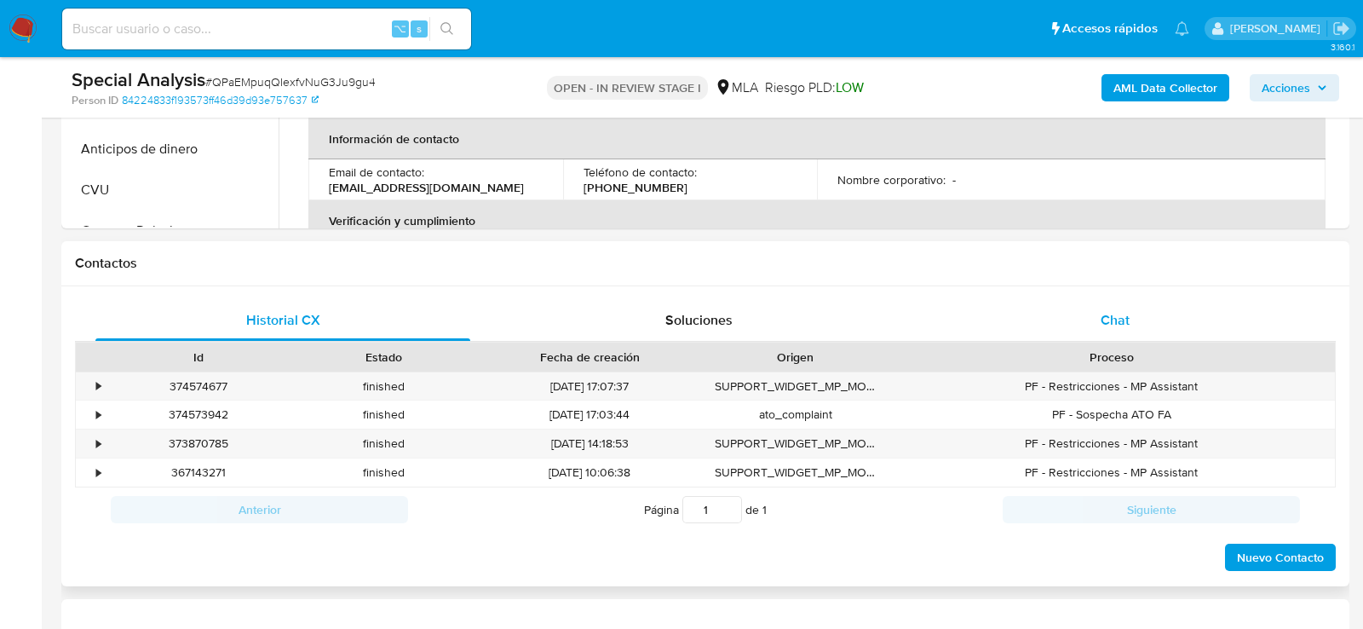
click at [1021, 325] on div "Chat" at bounding box center [1115, 320] width 375 height 41
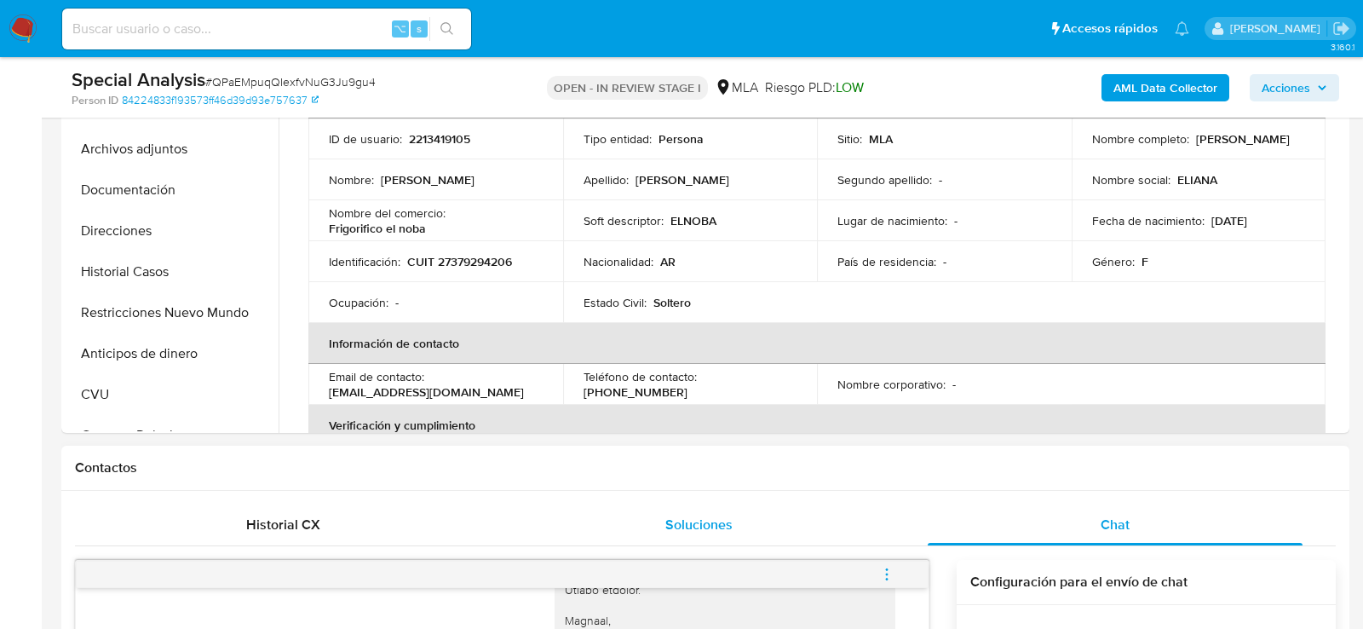
scroll to position [444, 0]
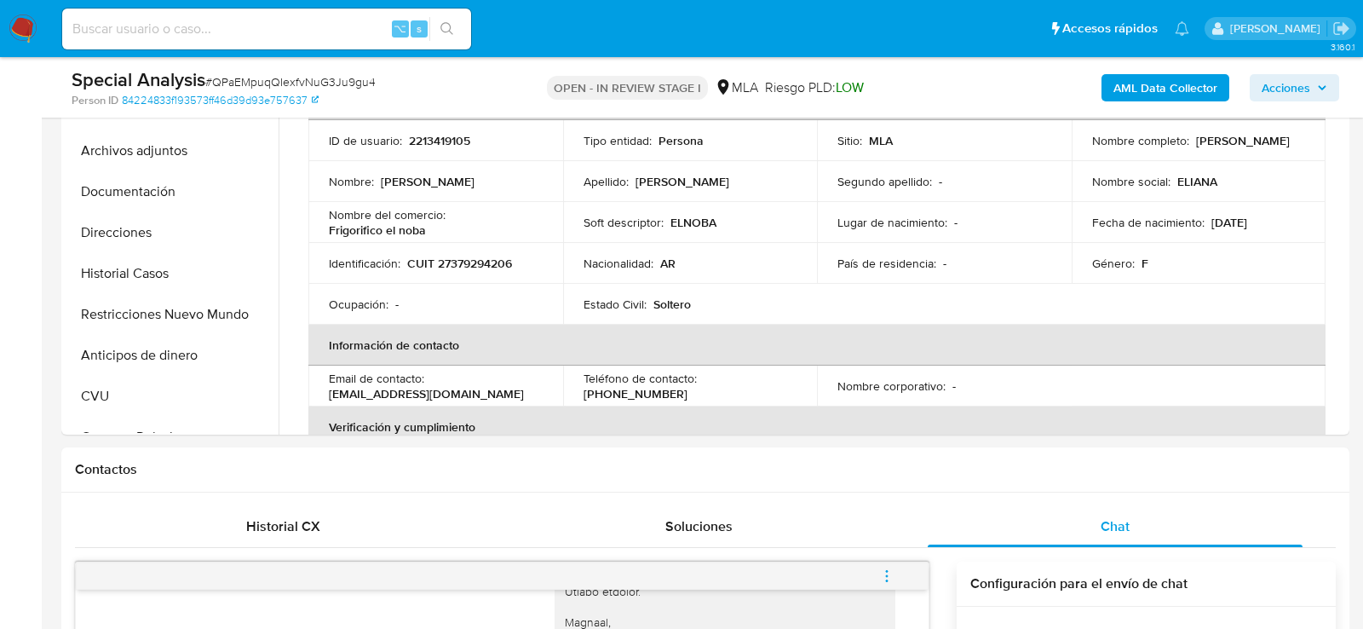
click at [286, 27] on input at bounding box center [266, 29] width 409 height 22
paste input "VDZYzZUnZDjPTHfRHmsutVCi"
type input "VDZYzZUnZDjPTHfRHmsutVCi"
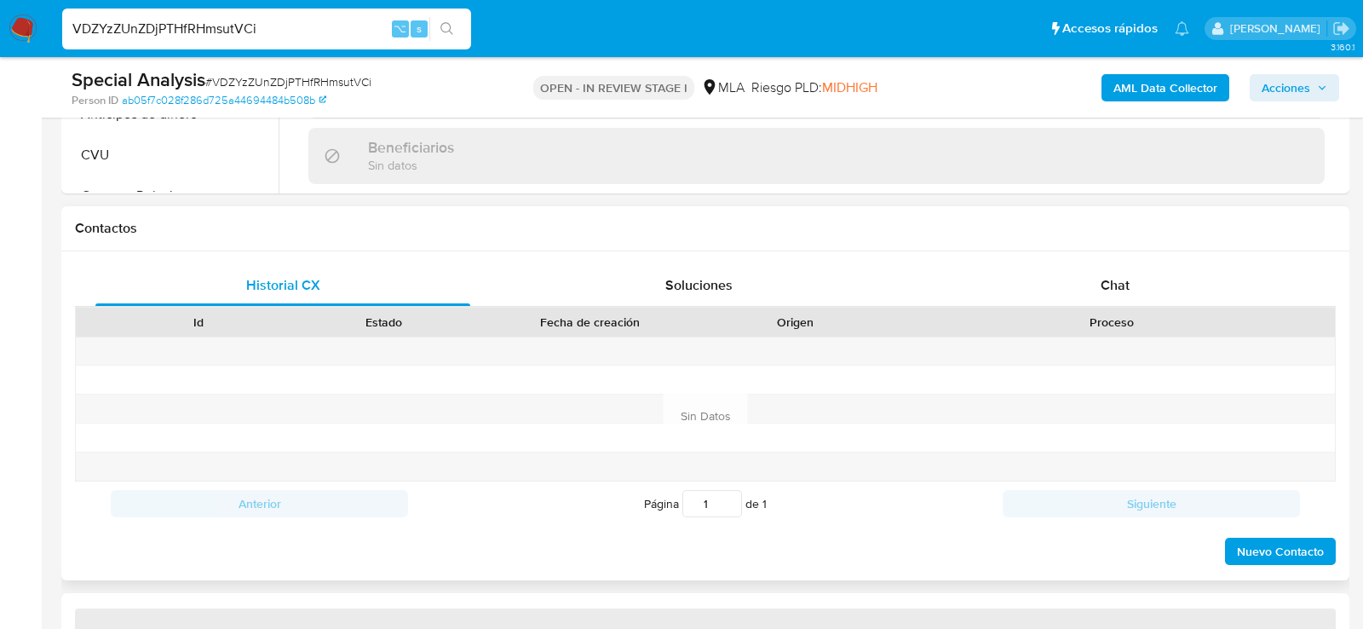
scroll to position [750, 0]
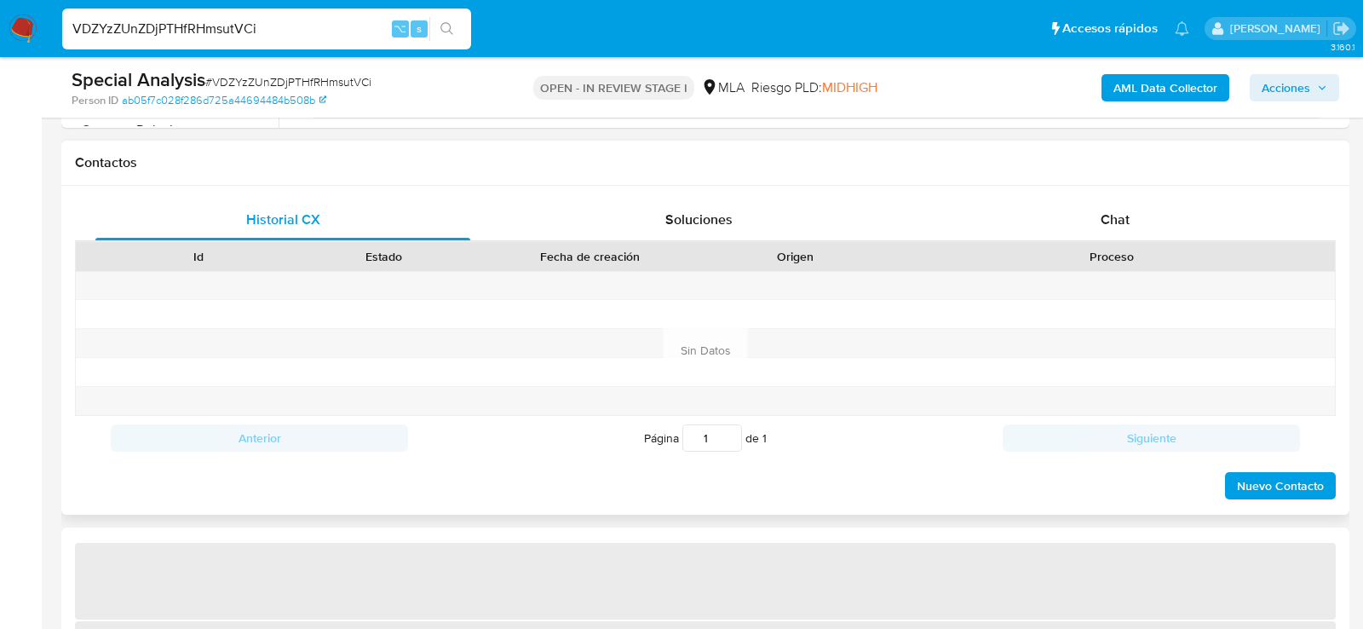
select select "10"
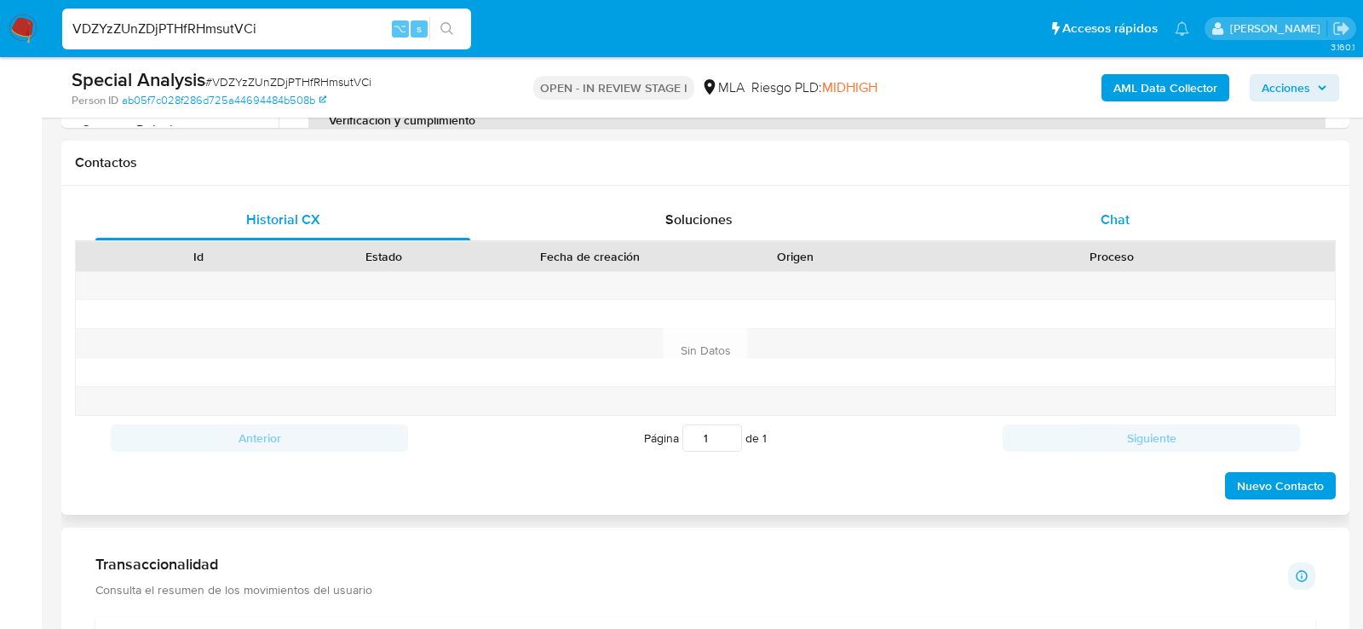
click at [1107, 199] on div "Chat" at bounding box center [1115, 219] width 375 height 41
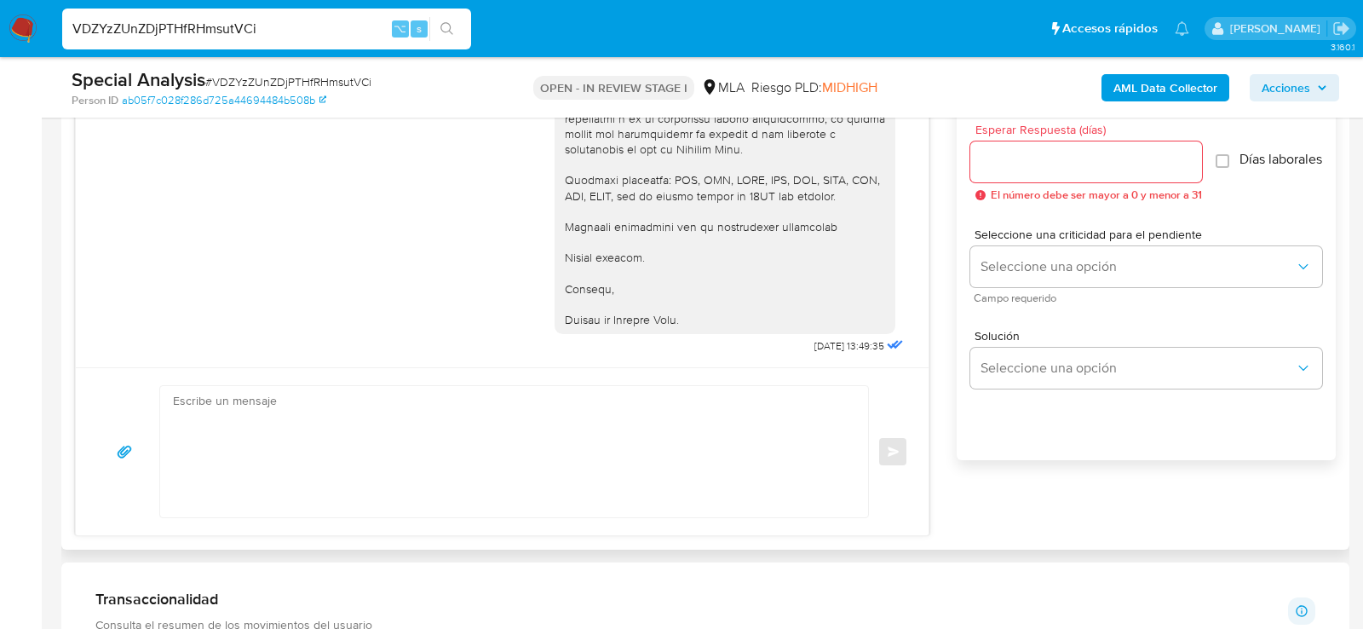
scroll to position [957, 0]
click at [541, 405] on textarea at bounding box center [510, 447] width 674 height 131
paste textarea "Hola, esperamos que te encuentres muy bien. Te consultamos si tuviste oportunid…"
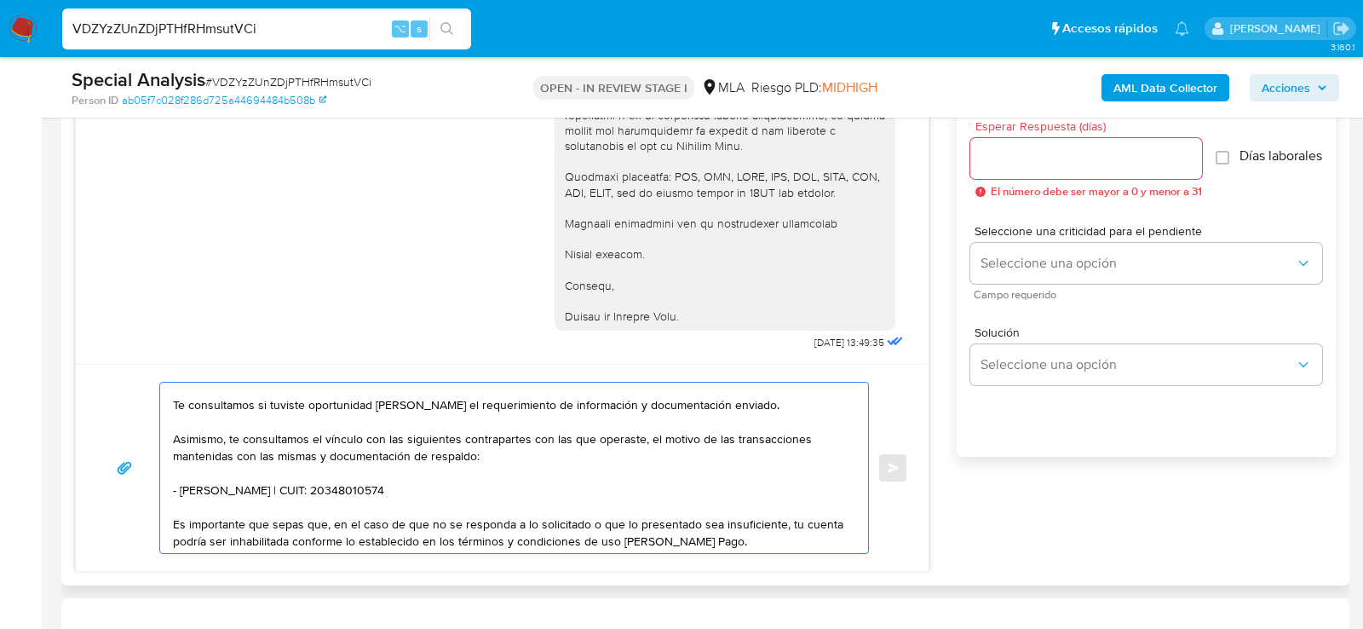
scroll to position [4, 0]
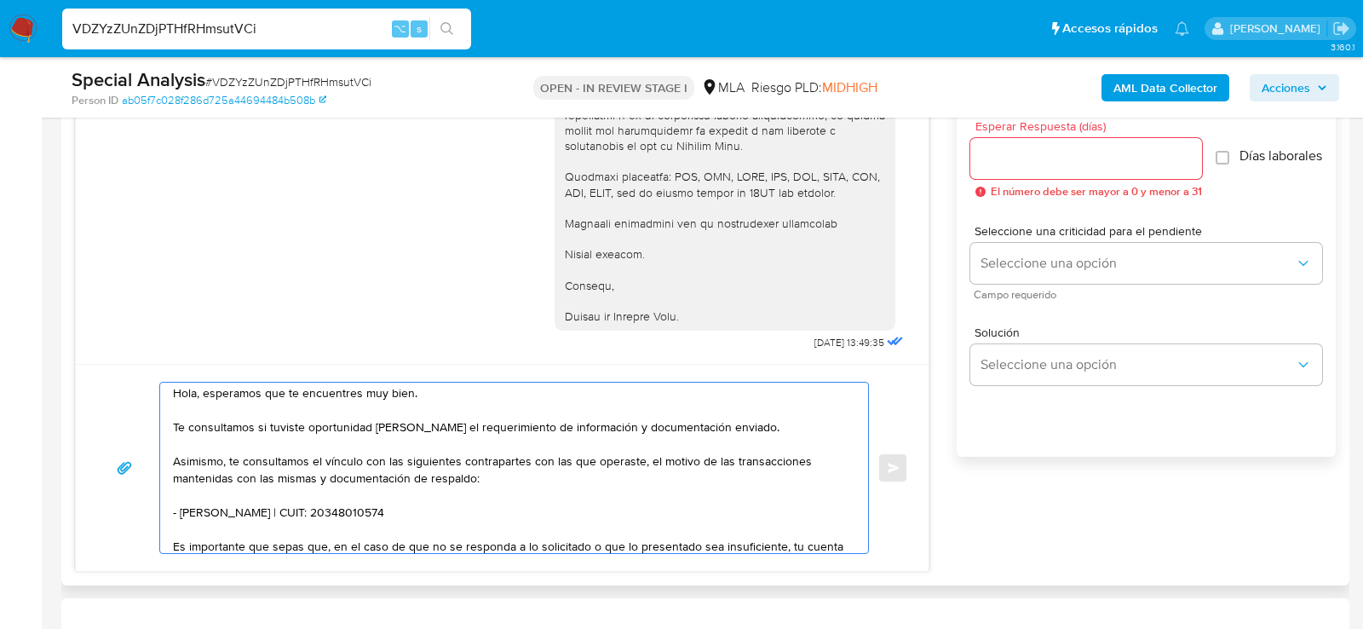
drag, startPoint x: 172, startPoint y: 457, endPoint x: 477, endPoint y: 511, distance: 309.6
click at [477, 511] on textarea "Hola, esperamos que te encuentres muy bien. Te consultamos si tuviste oportunid…" at bounding box center [510, 467] width 674 height 170
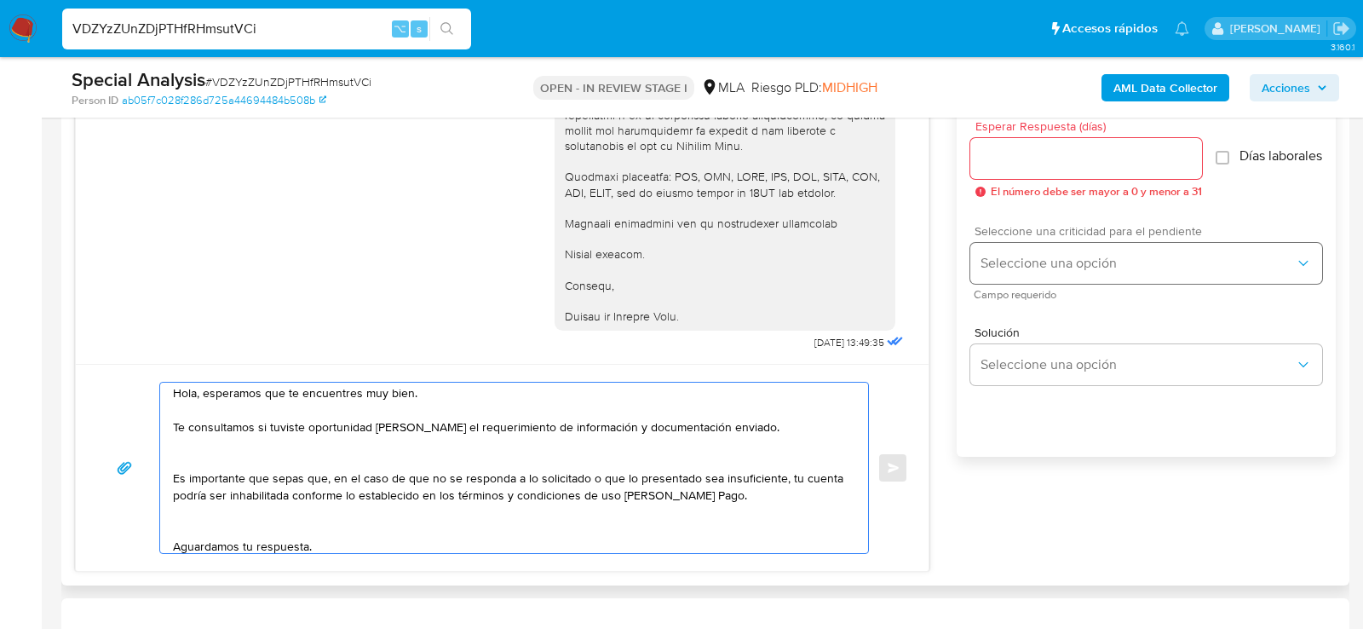
type textarea "Hola, esperamos que te encuentres muy bien. Te consultamos si tuviste oportunid…"
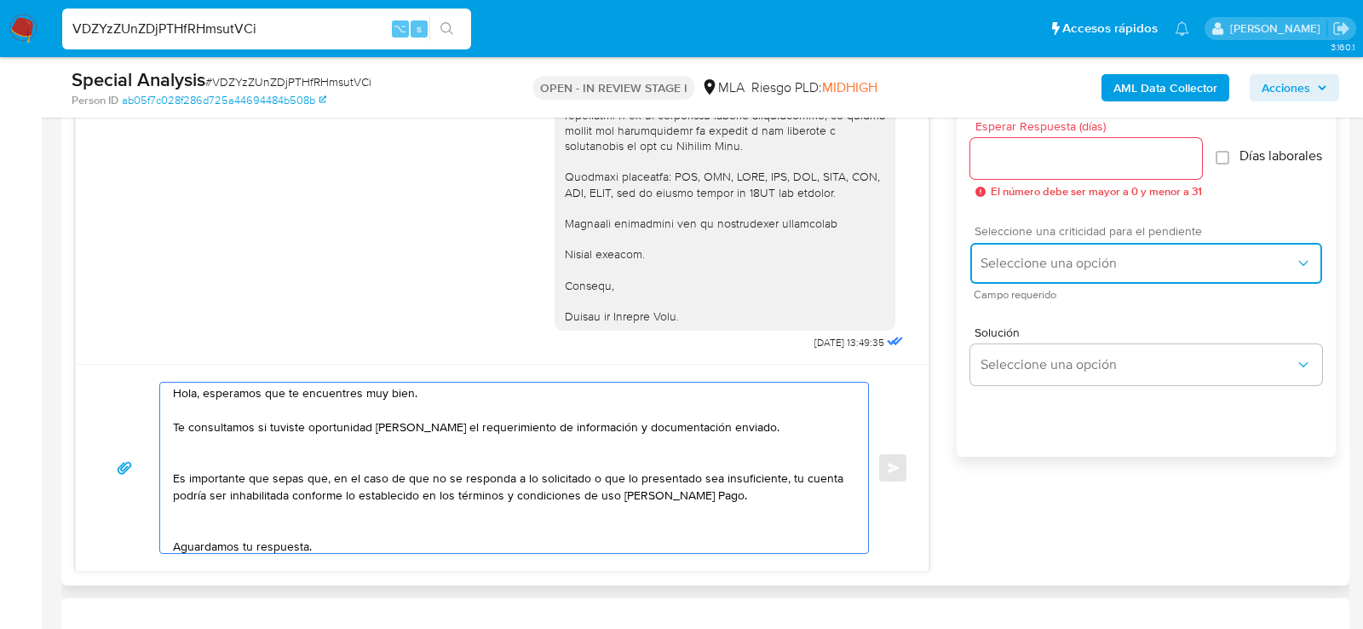
click at [1066, 269] on span "Seleccione una opción" at bounding box center [1137, 263] width 314 height 17
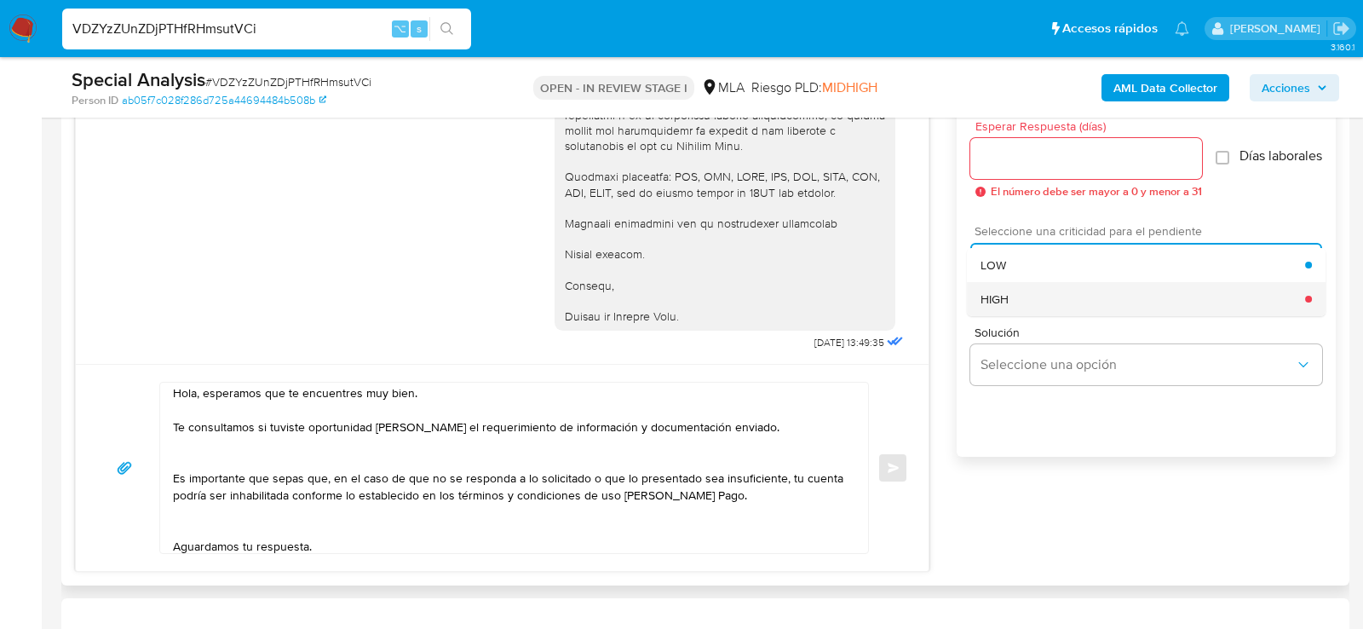
click at [1048, 300] on div "HIGH" at bounding box center [1142, 299] width 325 height 34
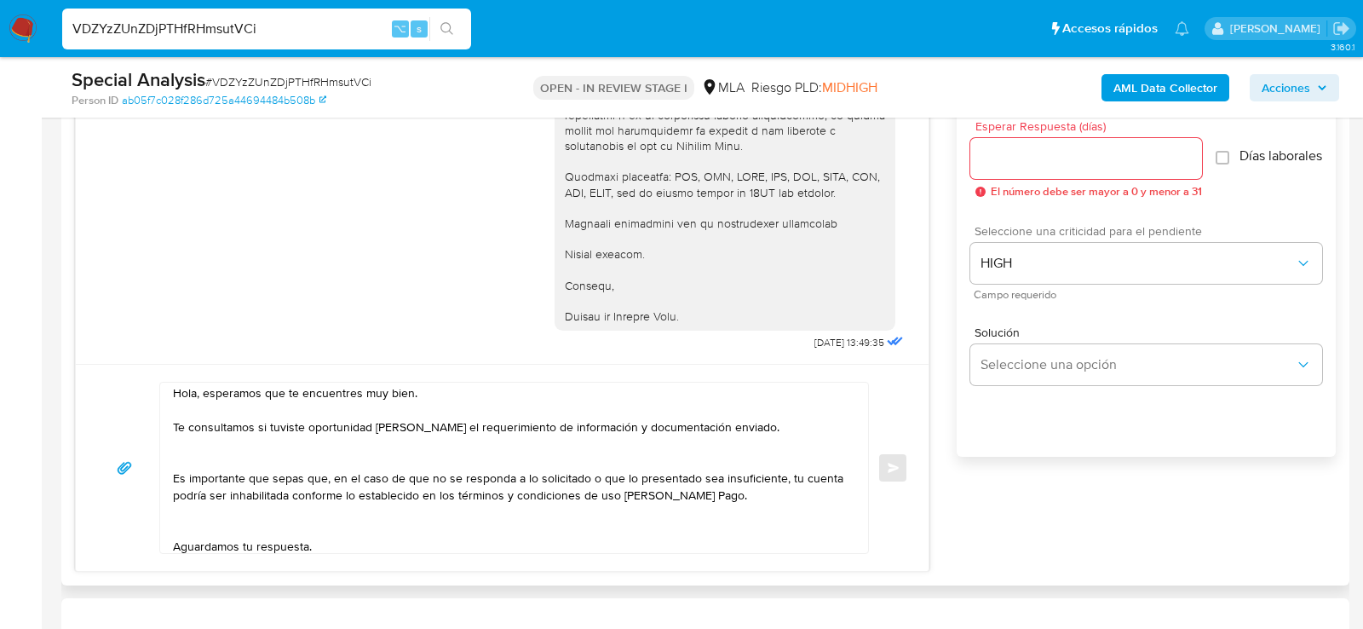
click at [1045, 128] on span "Esperar Respuesta (días)" at bounding box center [1091, 126] width 232 height 13
click at [1045, 147] on input "Esperar Respuesta (días)" at bounding box center [1086, 158] width 232 height 22
click at [1045, 164] on input "Esperar Respuesta (días)" at bounding box center [1086, 158] width 232 height 22
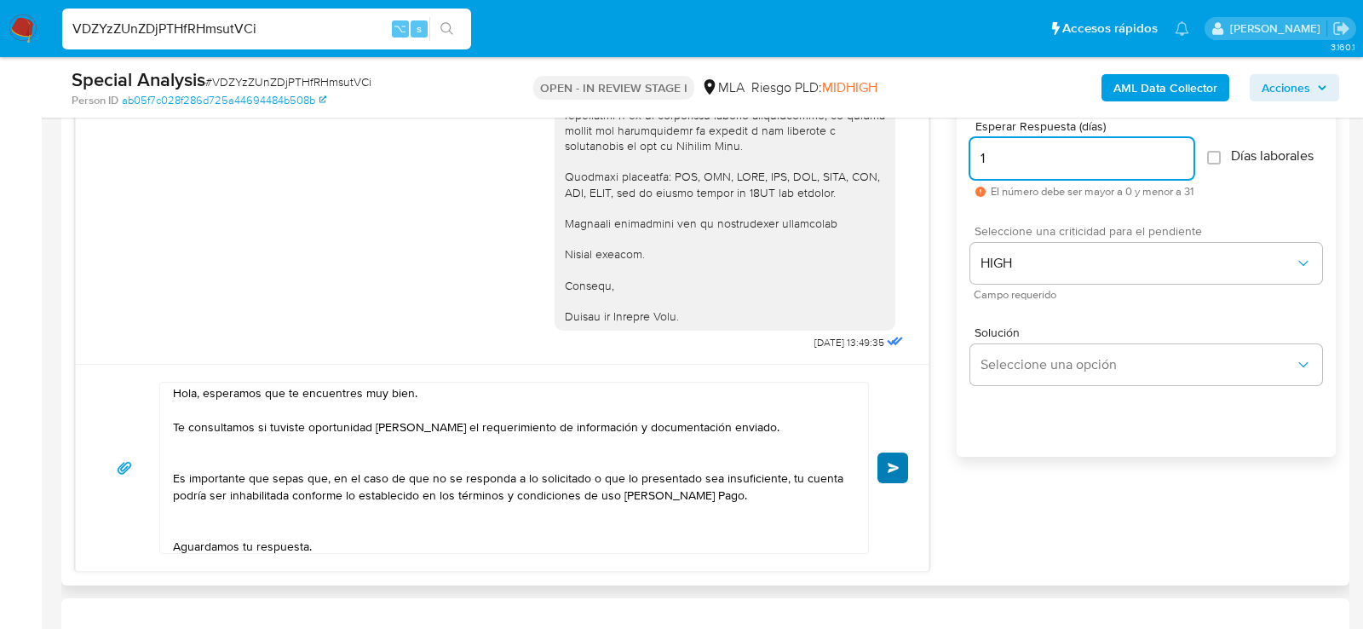
type input "1"
click at [889, 470] on button "Enviar" at bounding box center [892, 467] width 31 height 31
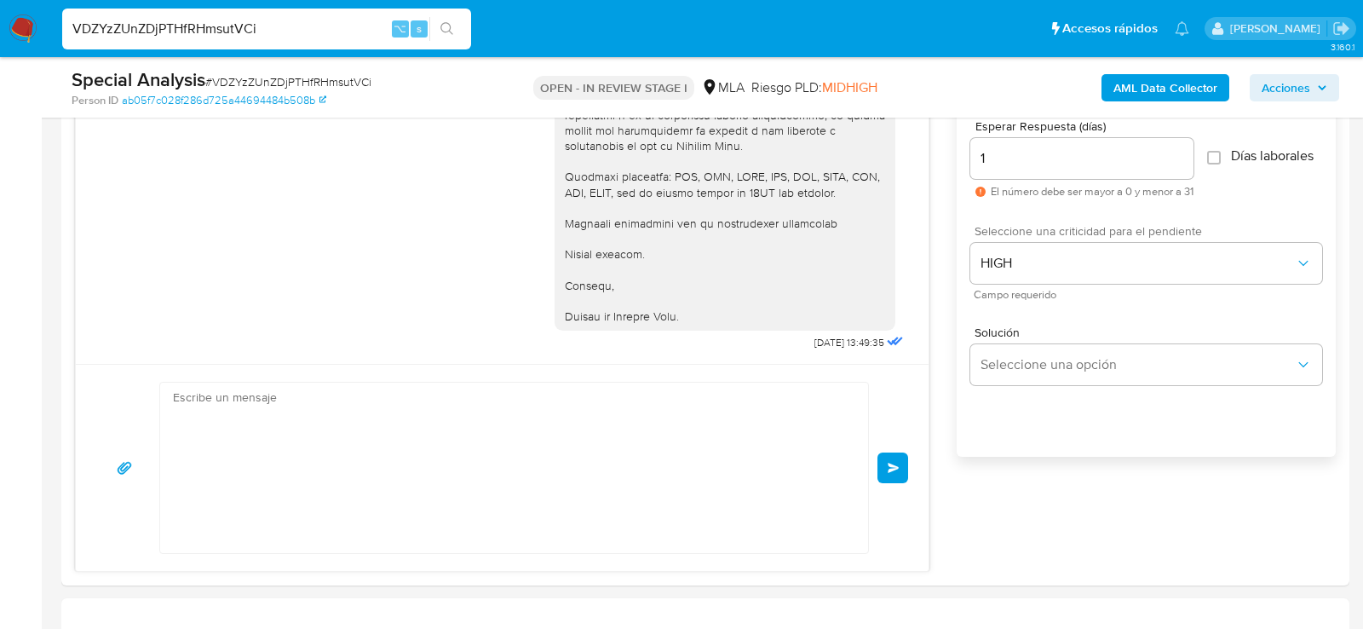
scroll to position [990, 0]
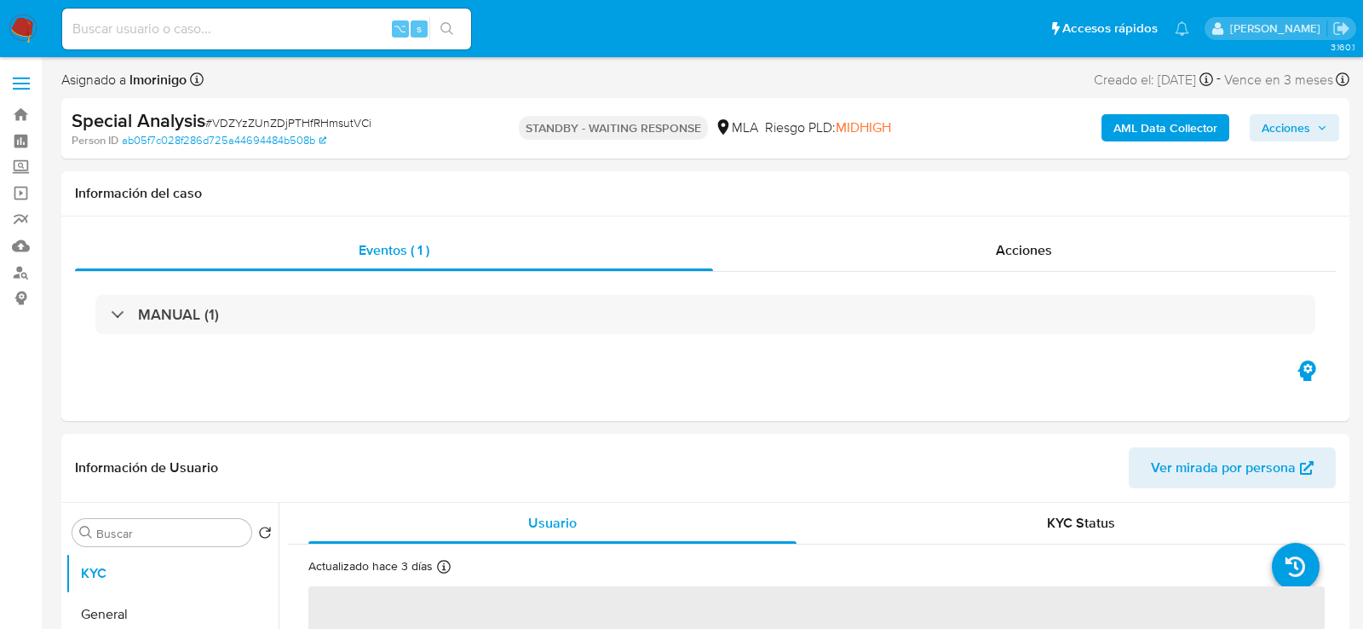
select select "10"
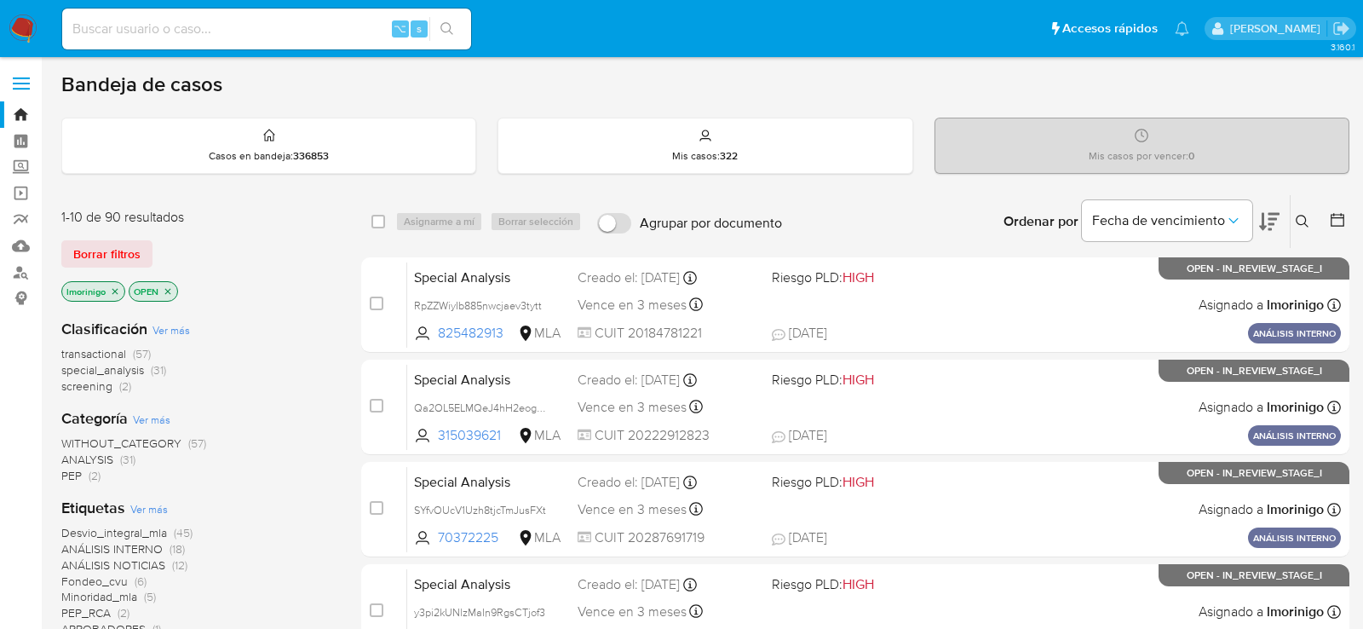
click at [1314, 215] on button at bounding box center [1304, 221] width 28 height 20
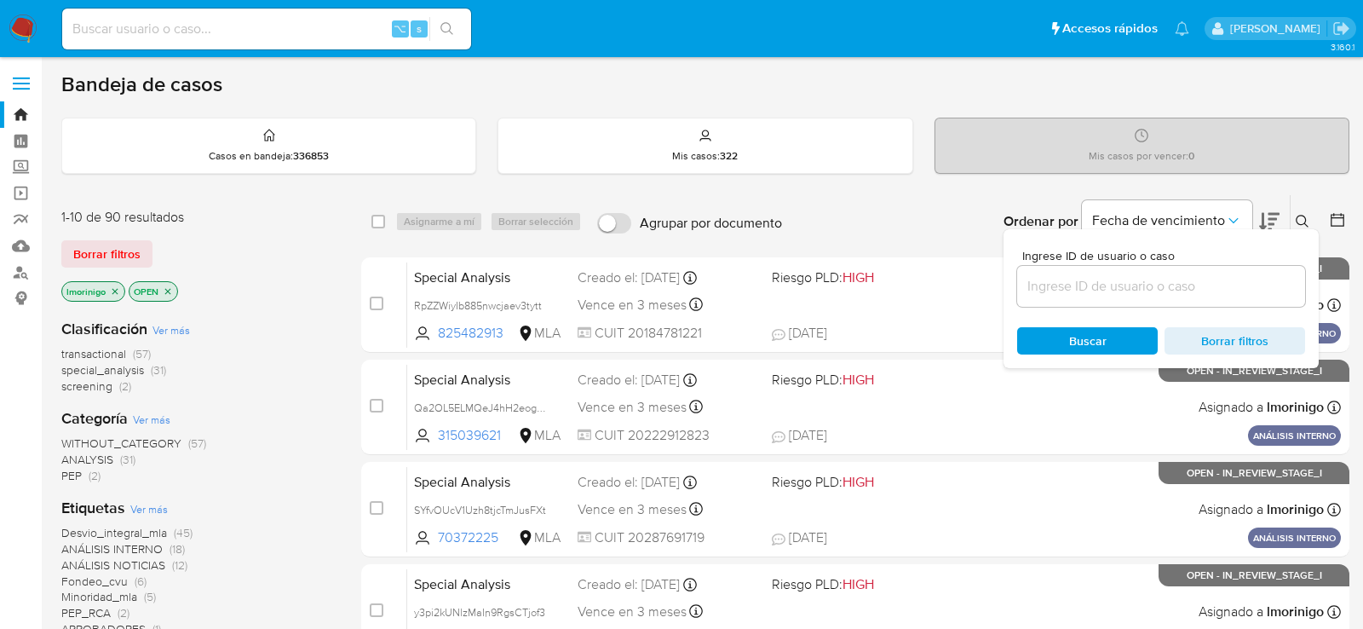
click at [1202, 281] on input at bounding box center [1161, 286] width 288 height 22
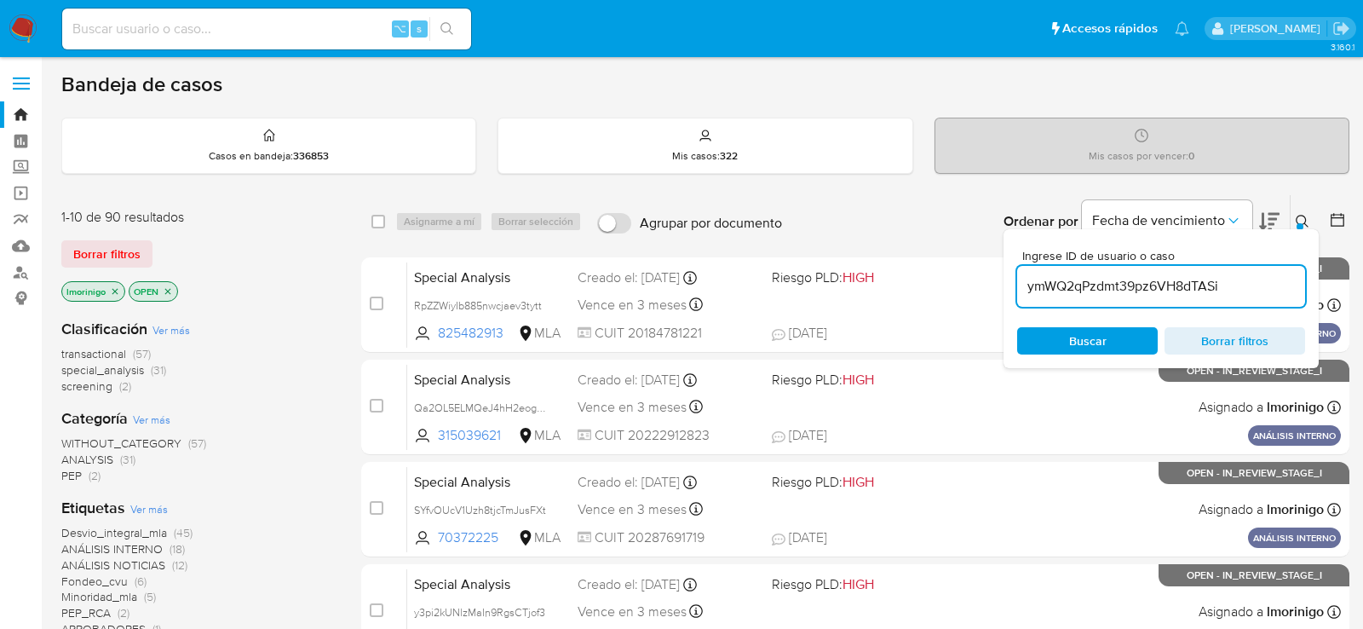
type input "ymWQ2qPzdmt39pz6VH8dTASi"
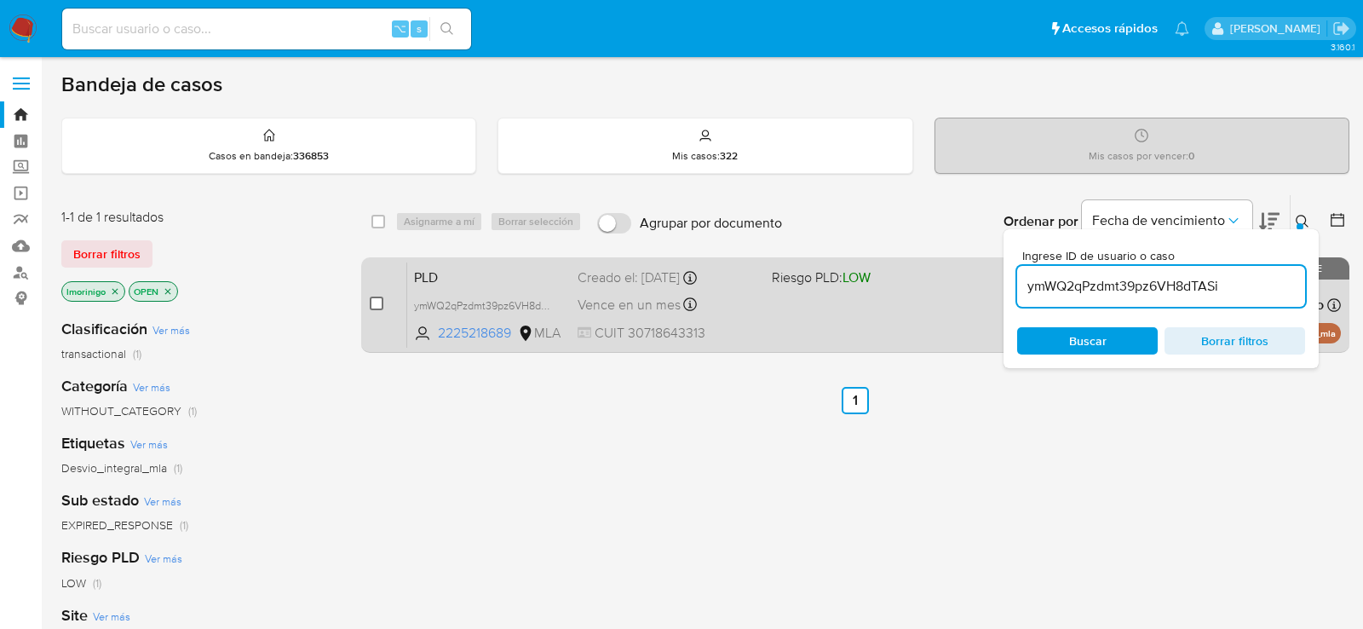
click at [376, 307] on input "checkbox" at bounding box center [377, 303] width 14 height 14
checkbox input "true"
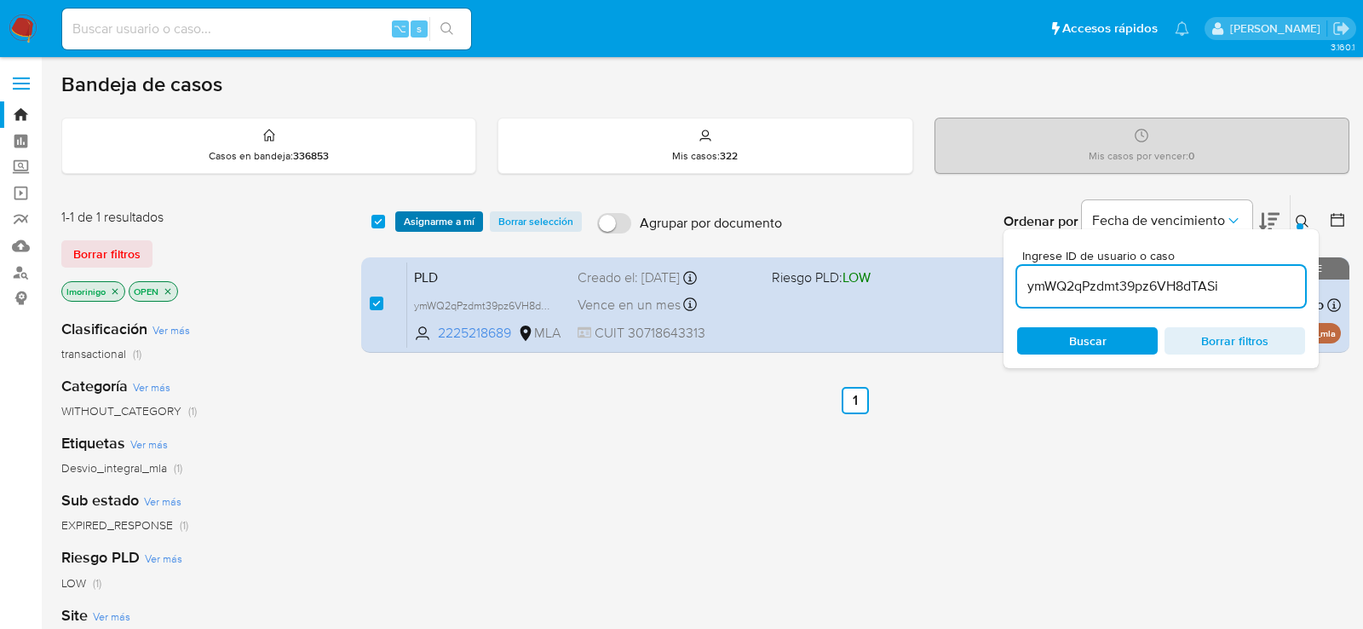
click at [431, 217] on span "Asignarme a mí" at bounding box center [439, 221] width 71 height 17
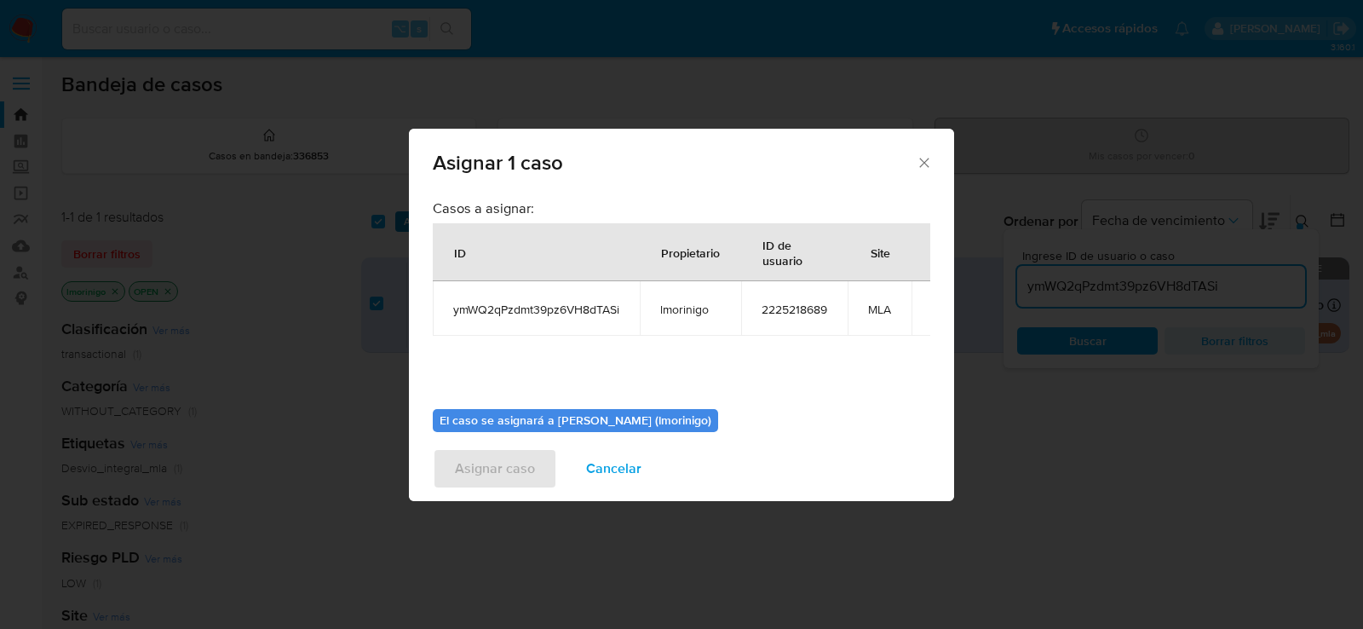
scroll to position [87, 0]
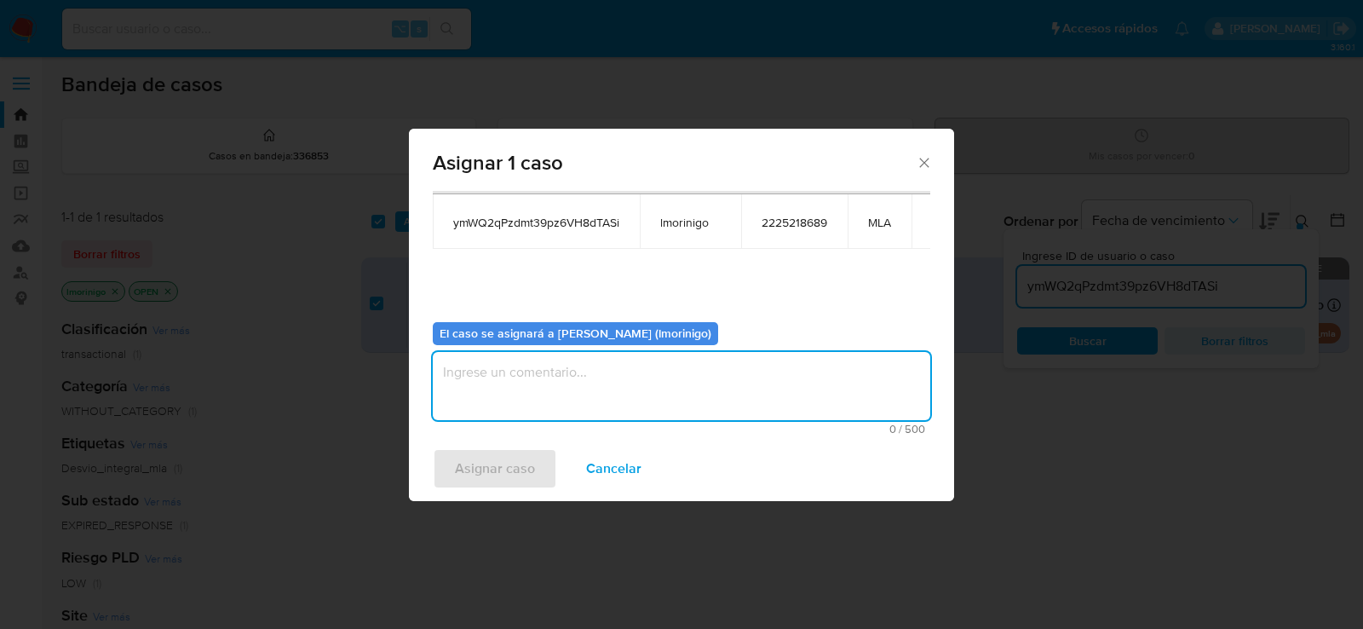
click at [508, 409] on textarea "assign-modal" at bounding box center [681, 386] width 497 height 68
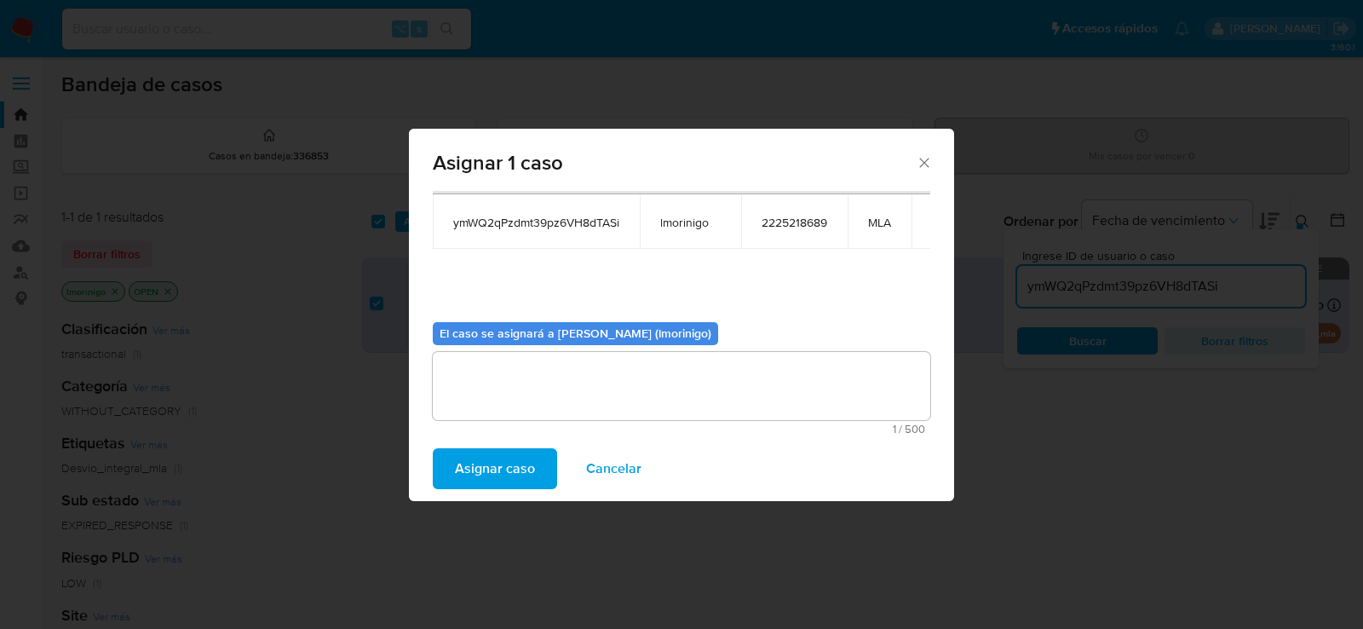
click at [508, 451] on span "Asignar caso" at bounding box center [495, 468] width 80 height 37
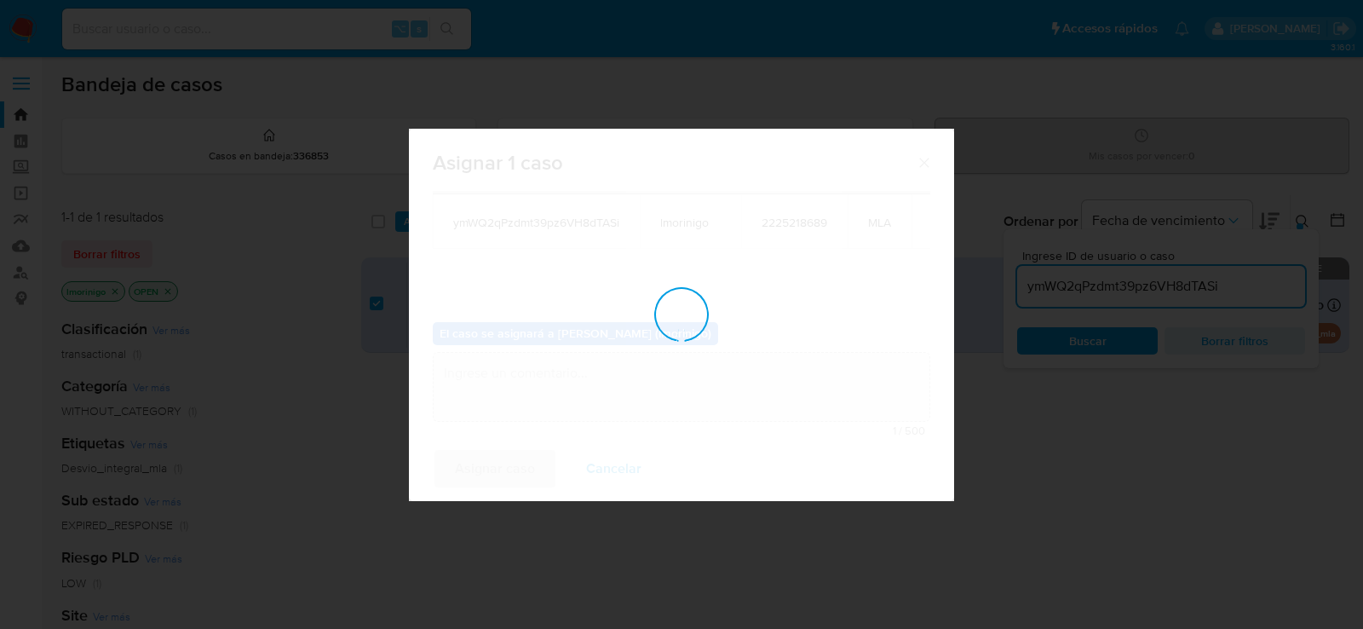
checkbox input "false"
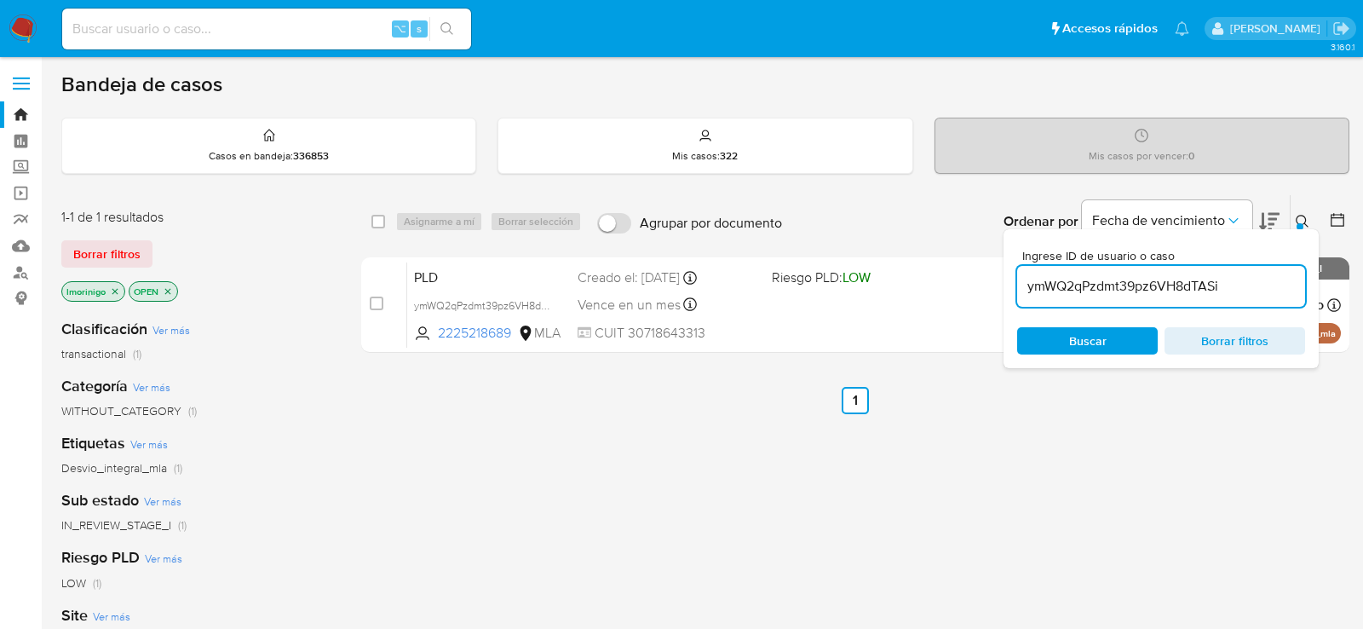
click at [410, 459] on div "select-all-cases-checkbox Asignarme a mí Borrar selección Agrupar por documento…" at bounding box center [855, 580] width 988 height 772
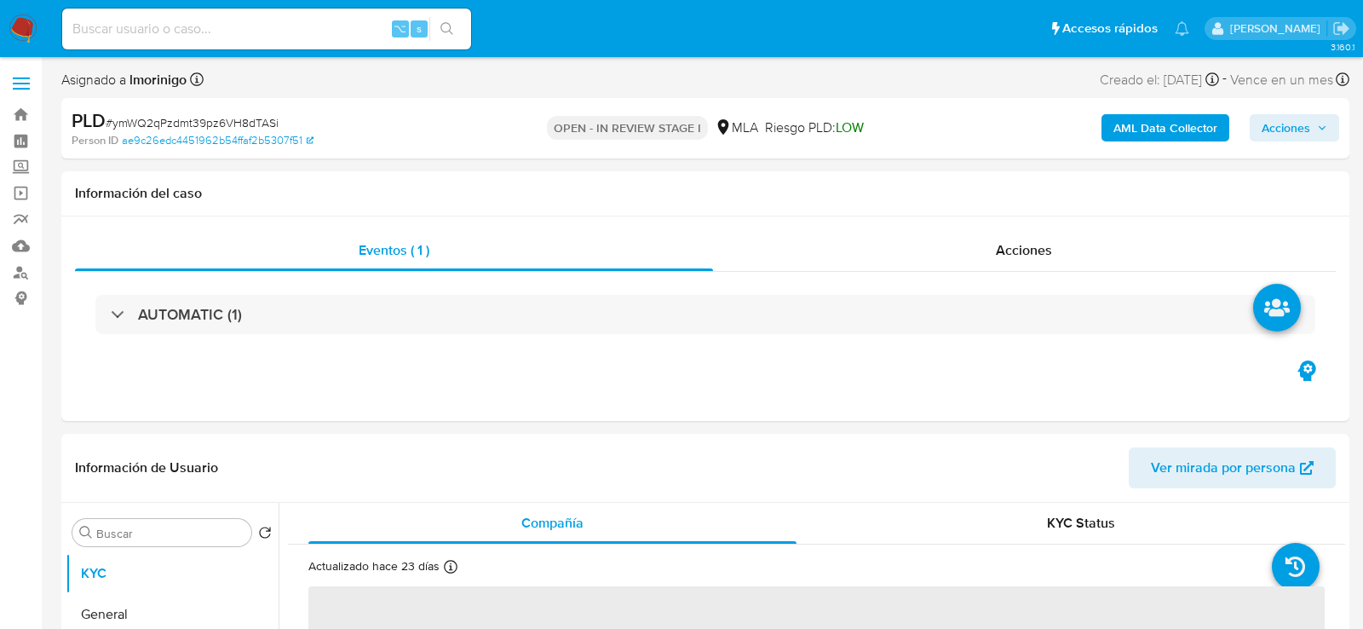
select select "10"
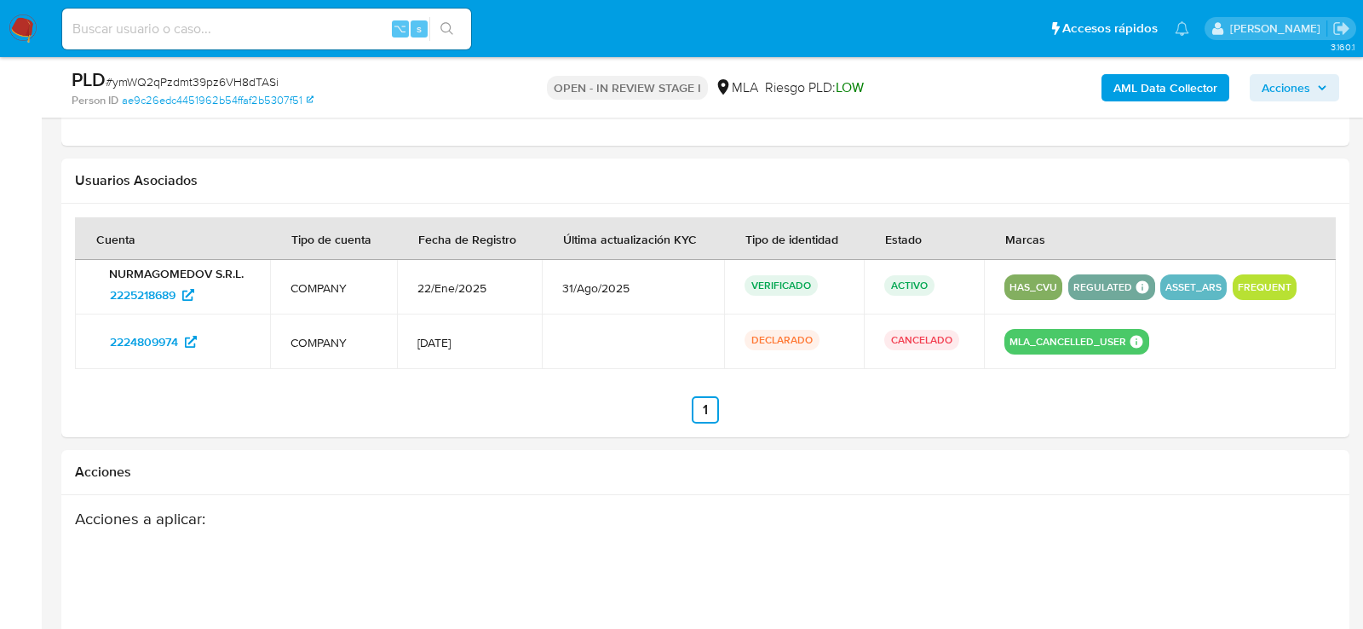
scroll to position [2296, 0]
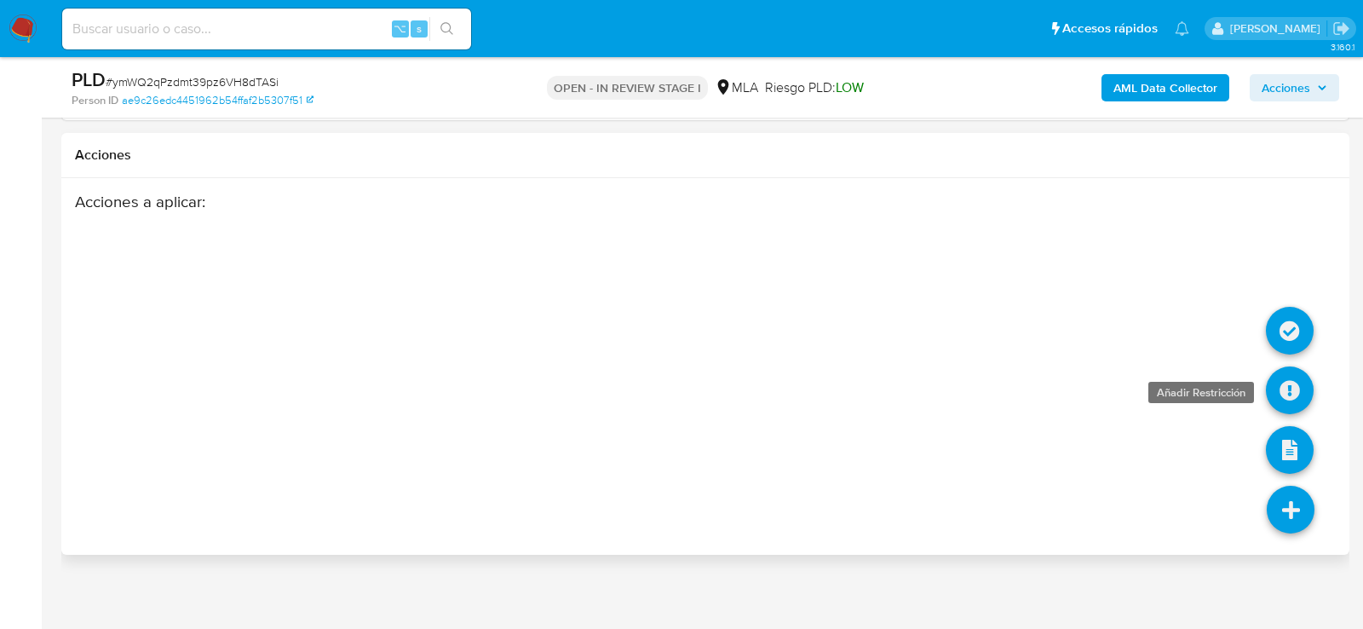
click at [1290, 382] on icon at bounding box center [1290, 390] width 48 height 48
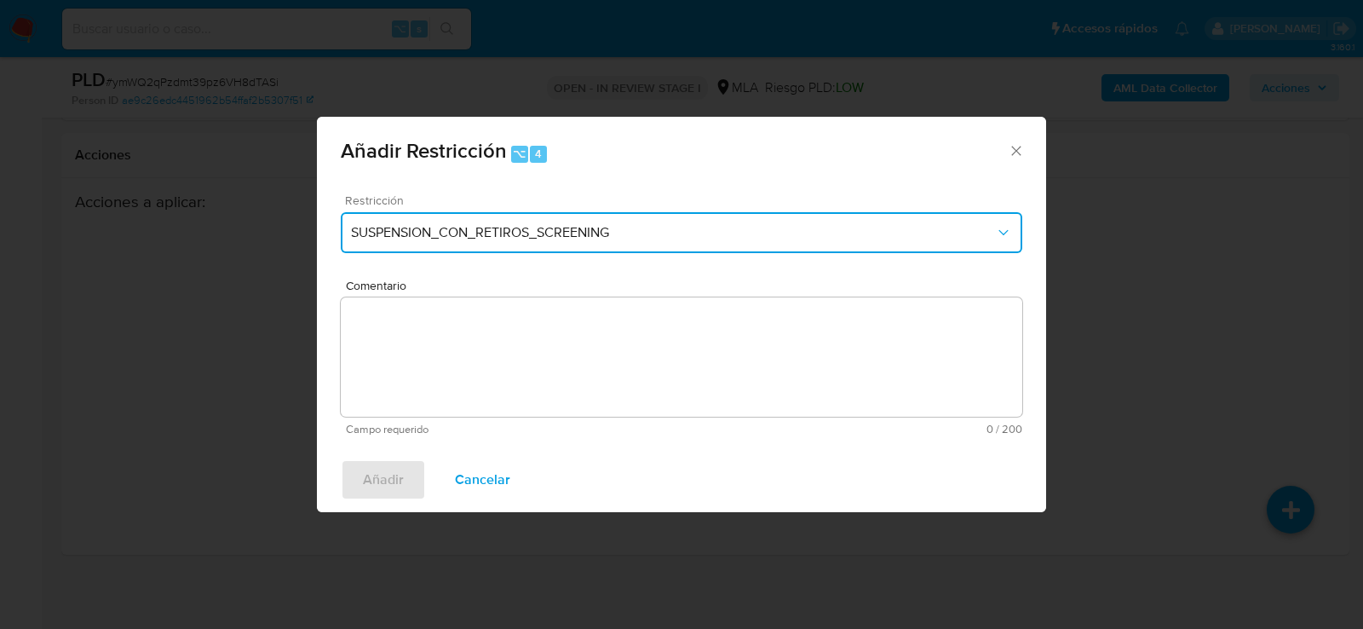
click at [543, 236] on span "SUSPENSION_CON_RETIROS_SCREENING" at bounding box center [673, 232] width 644 height 17
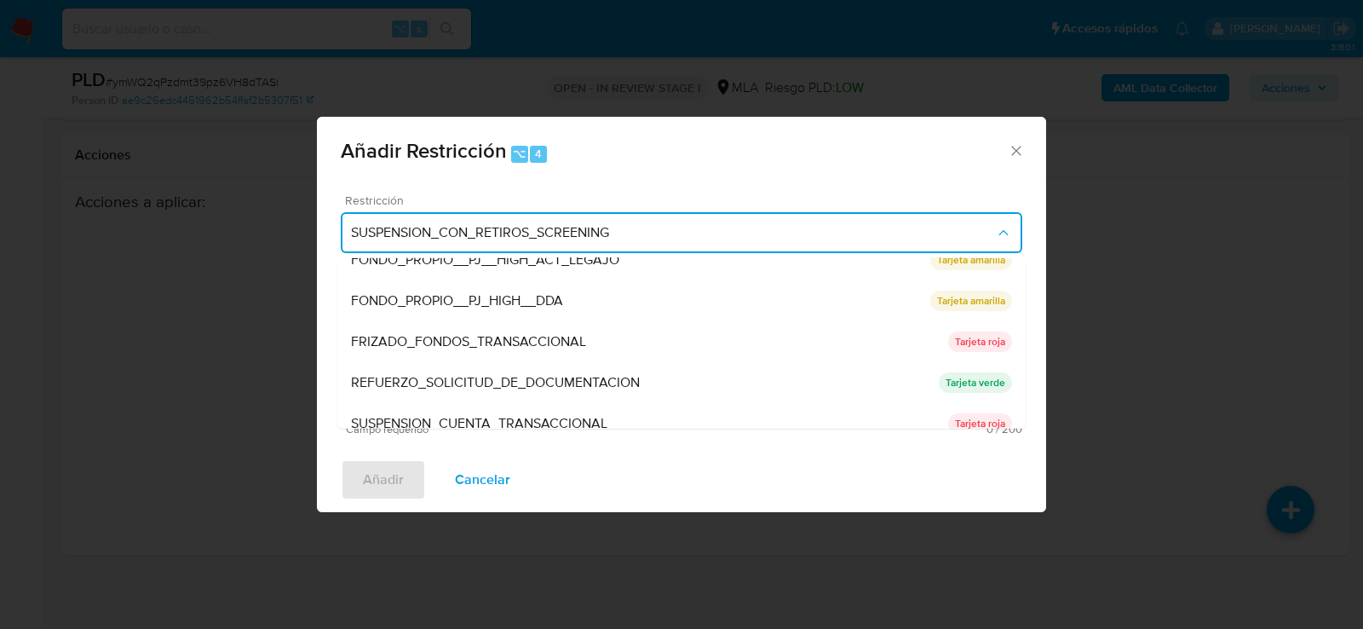
scroll to position [344, 0]
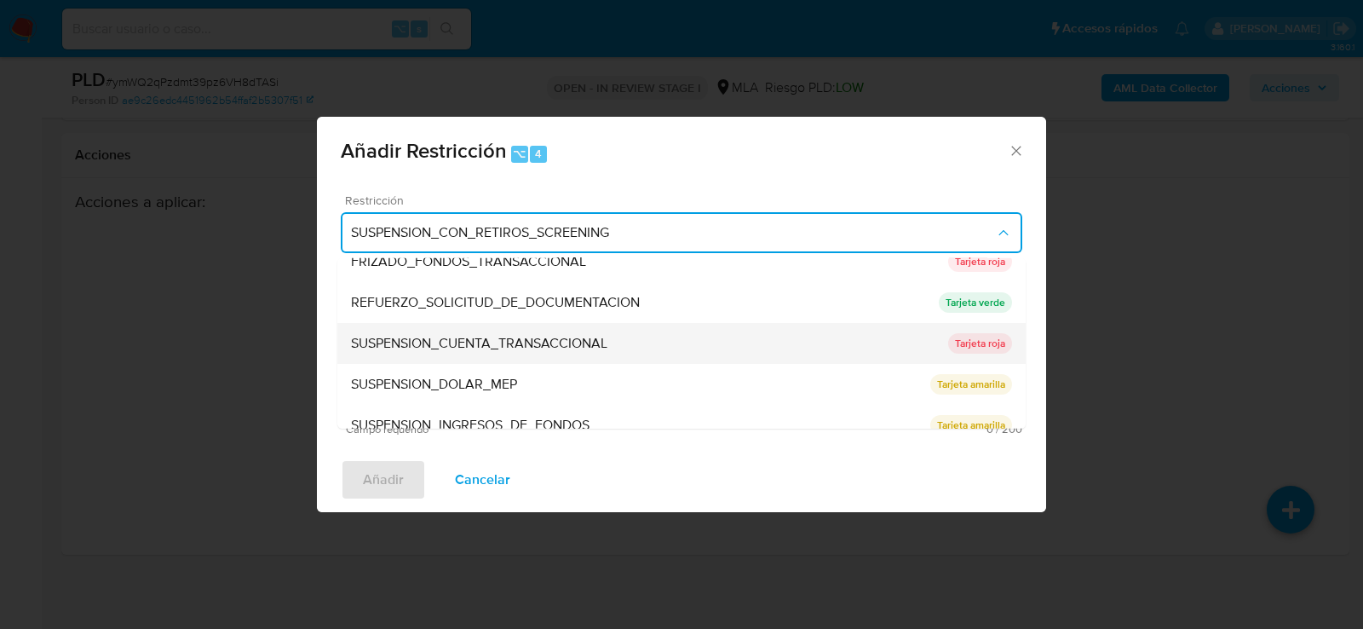
click at [512, 343] on span "SUSPENSION_CUENTA_TRANSACCIONAL" at bounding box center [479, 343] width 256 height 17
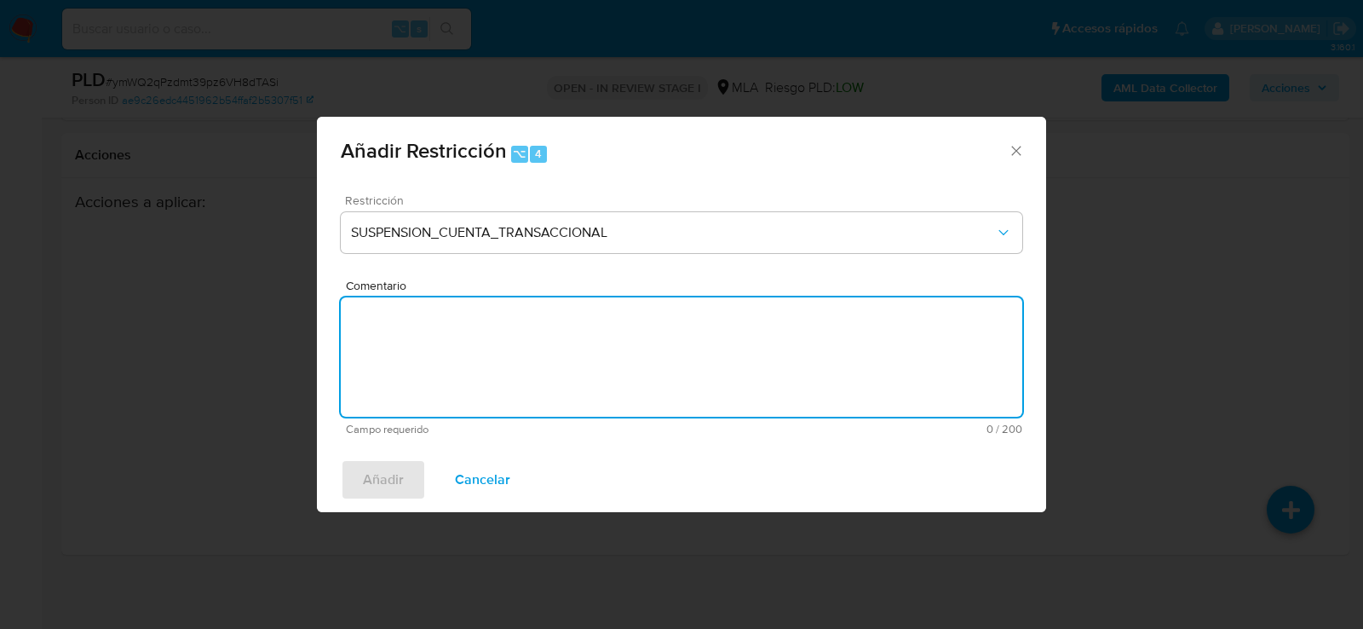
click at [512, 347] on textarea "Comentario" at bounding box center [681, 356] width 681 height 119
type textarea "aml"
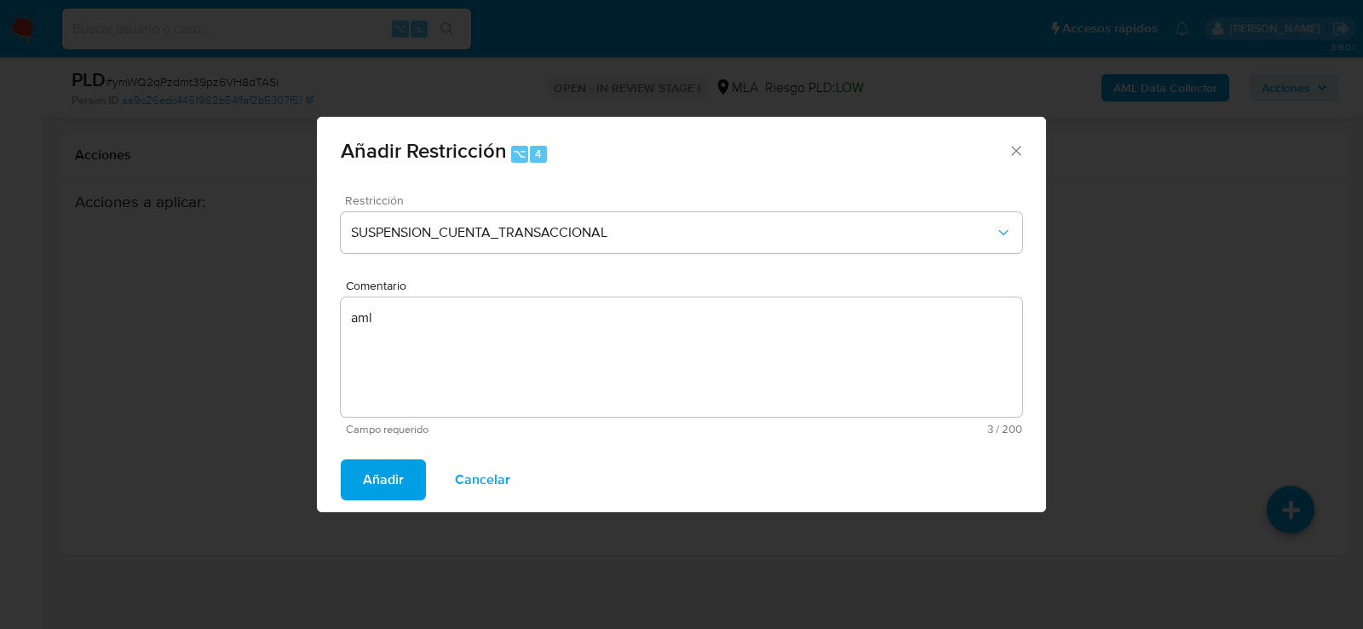
click at [375, 485] on span "Añadir" at bounding box center [383, 479] width 41 height 37
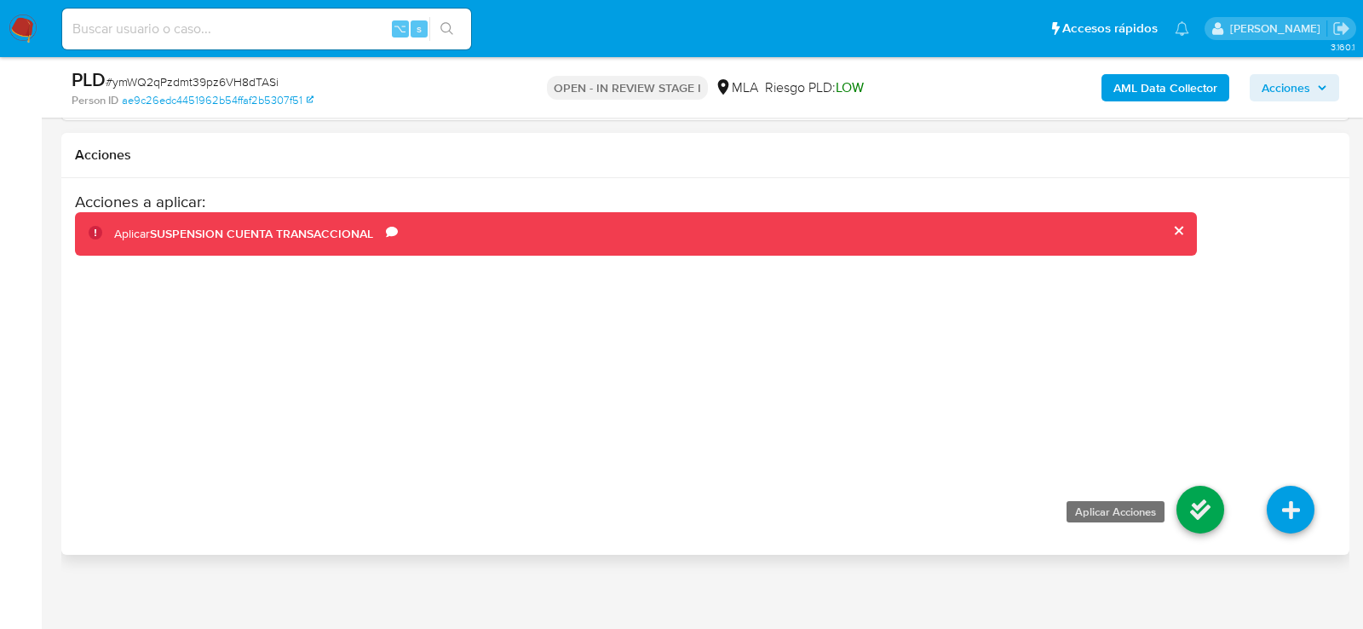
click at [1203, 503] on icon at bounding box center [1200, 509] width 48 height 48
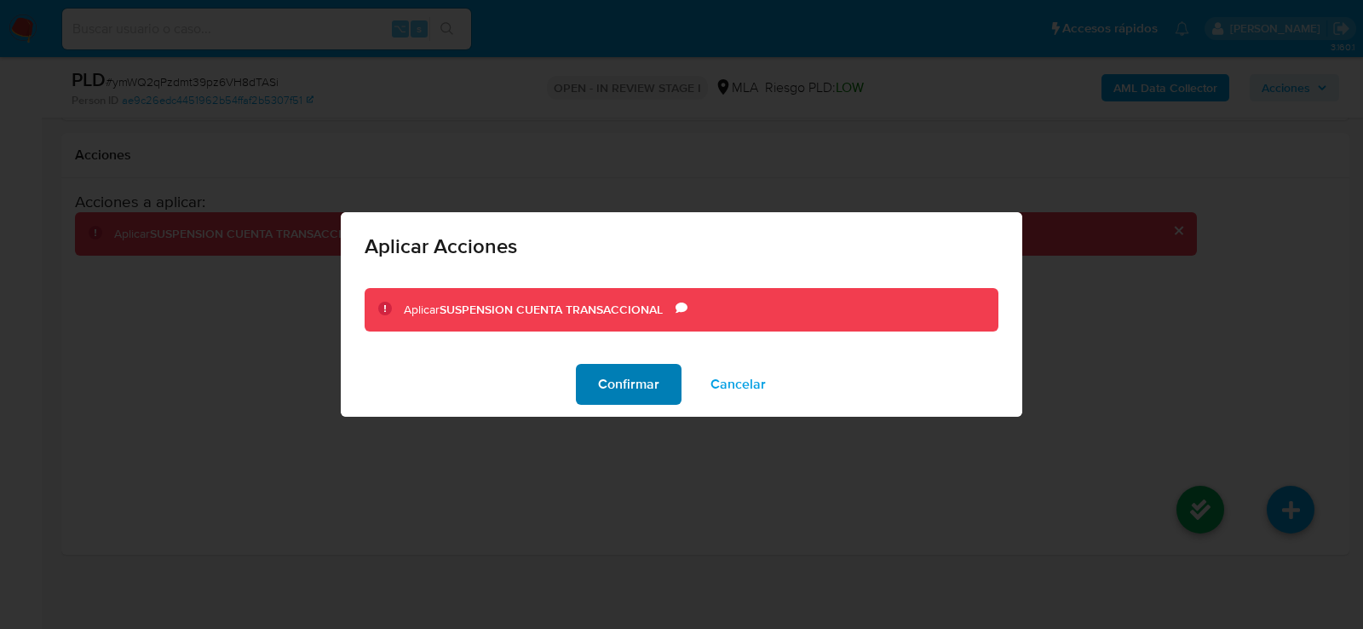
click at [651, 390] on span "Confirmar" at bounding box center [628, 383] width 61 height 37
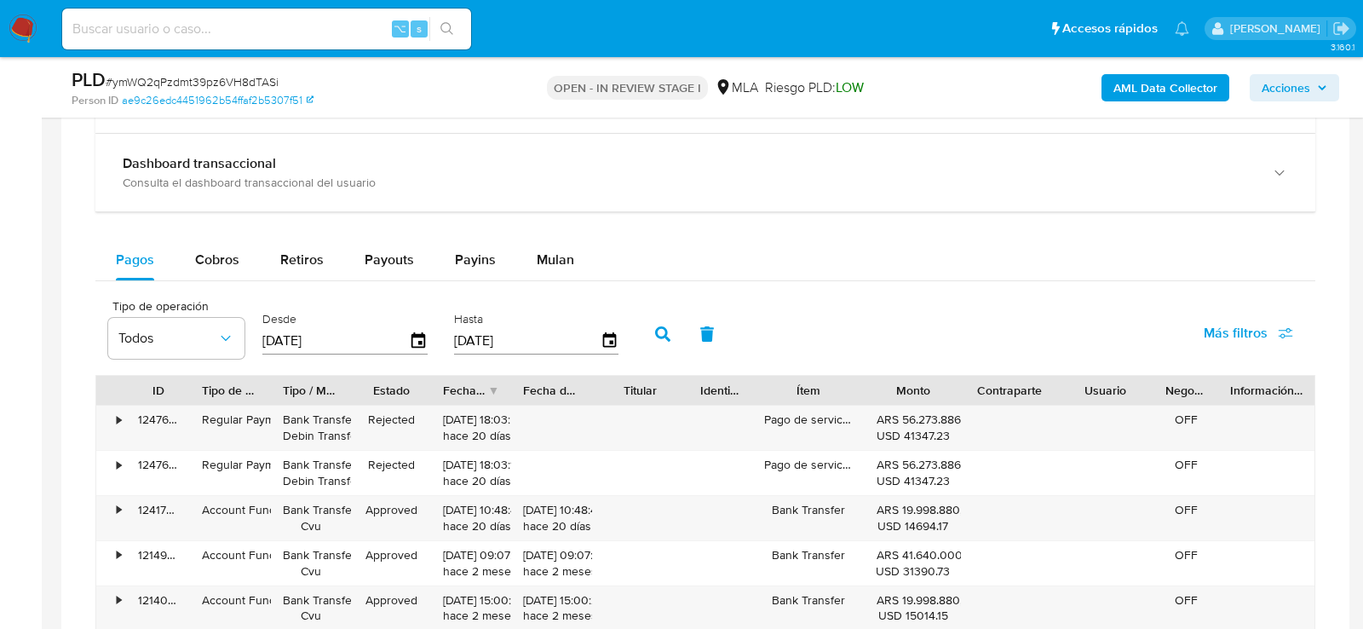
scroll to position [1163, 0]
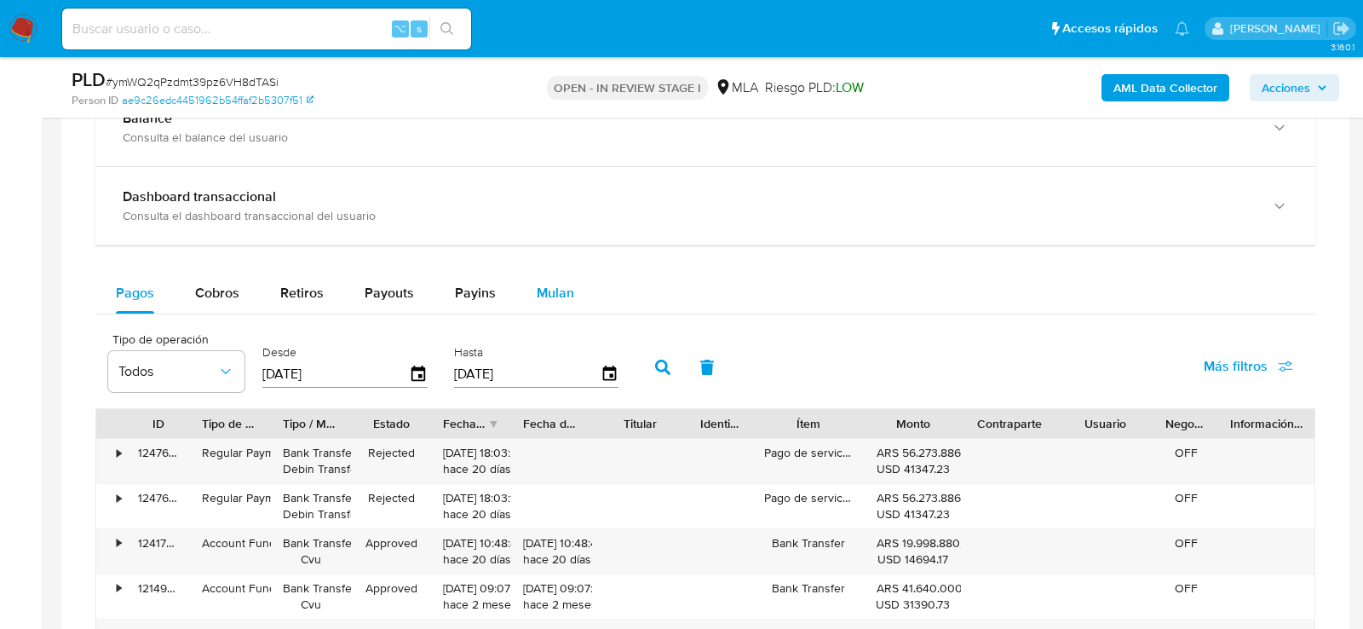
click at [543, 289] on span "Mulan" at bounding box center [555, 293] width 37 height 20
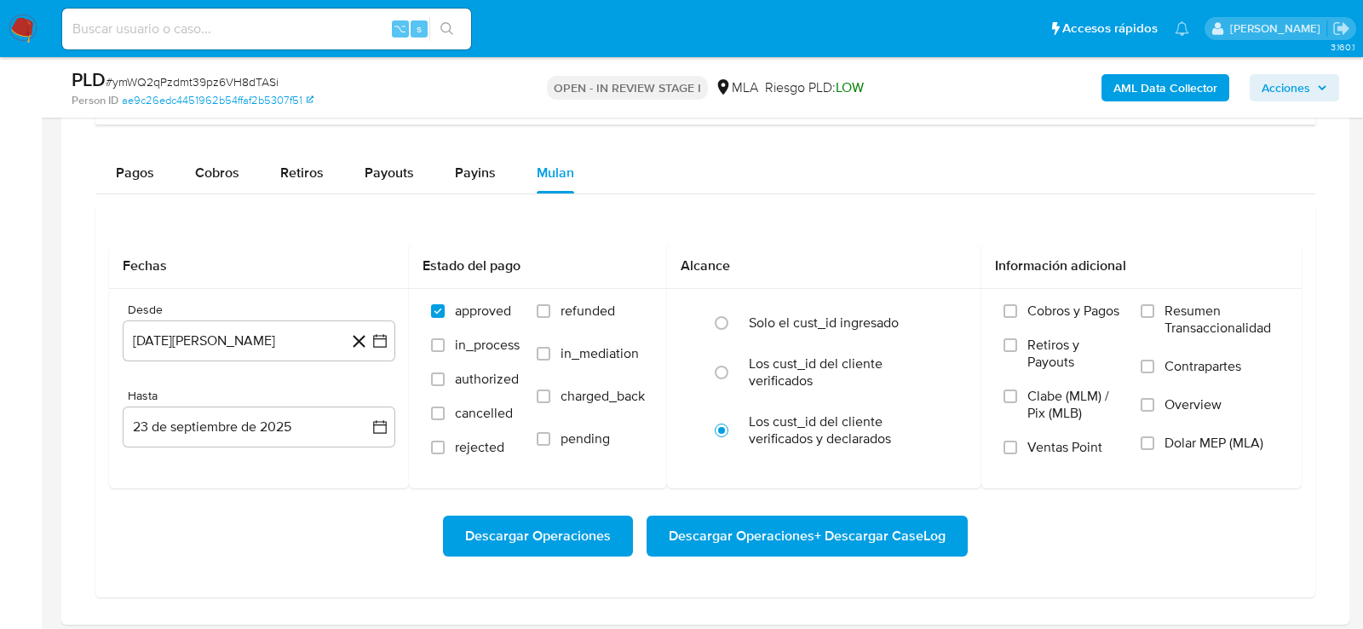
scroll to position [1286, 0]
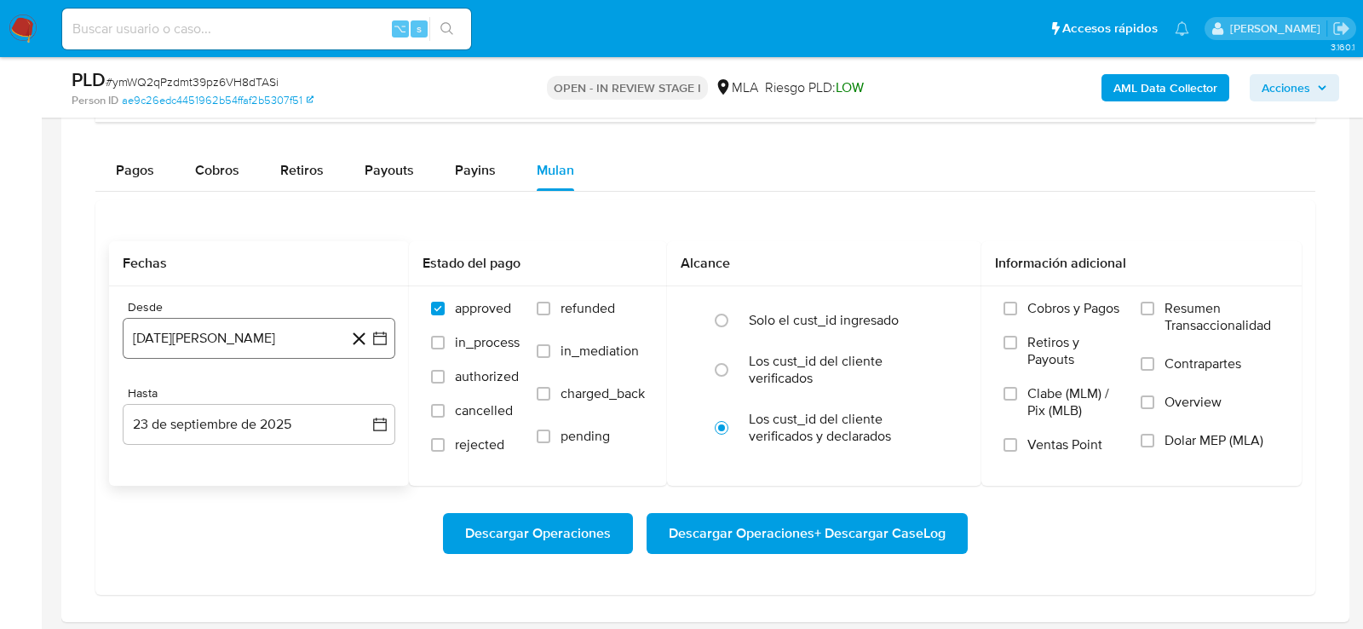
click at [274, 335] on button "[DATE][PERSON_NAME]" at bounding box center [259, 338] width 273 height 41
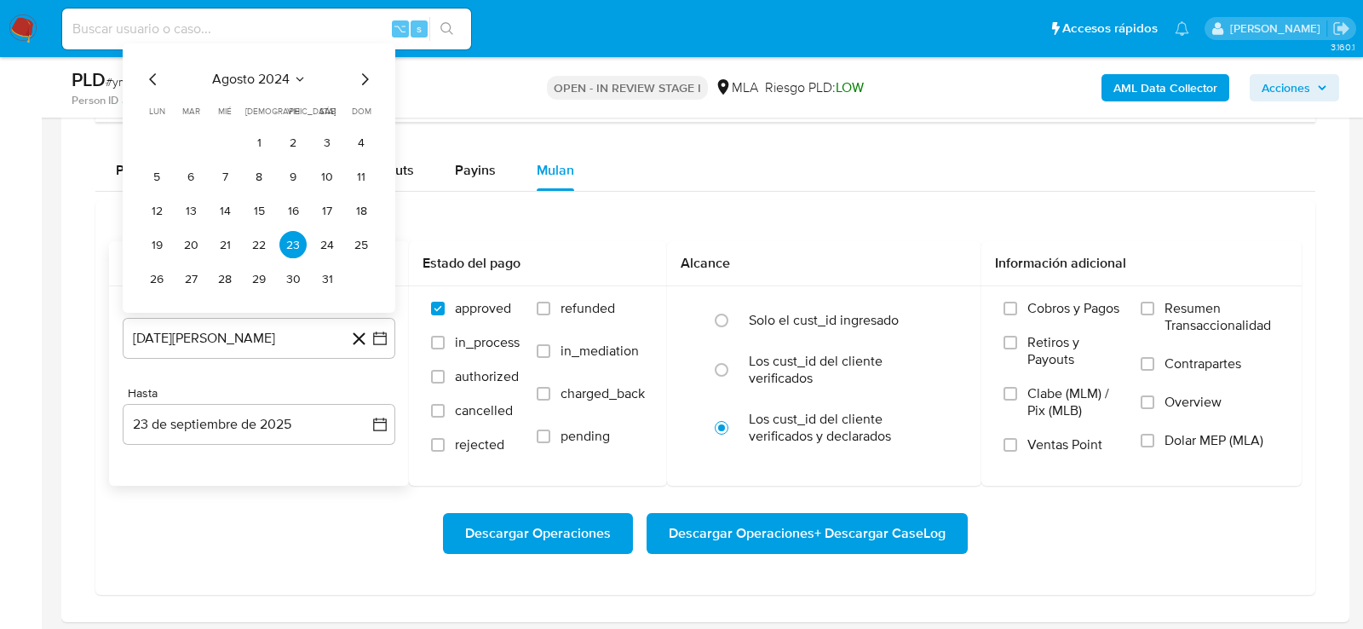
click at [289, 75] on span "agosto 2024" at bounding box center [251, 80] width 78 height 17
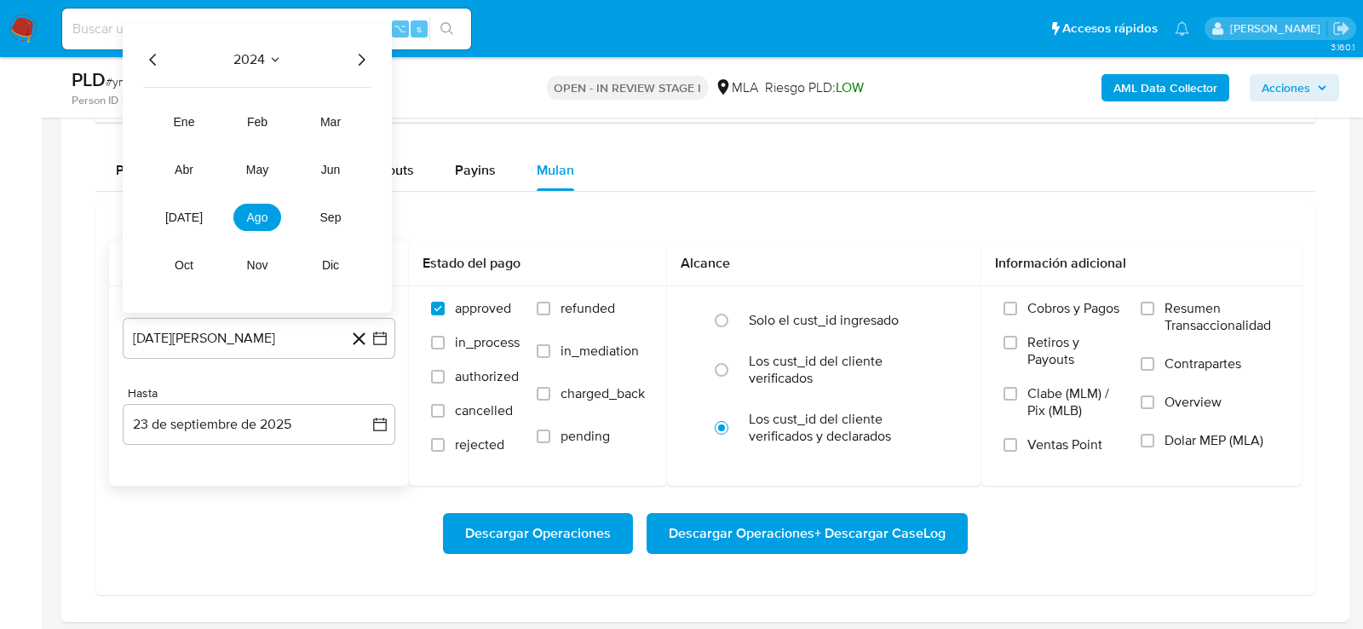
click at [359, 50] on icon "Año siguiente" at bounding box center [361, 60] width 20 height 20
click at [242, 207] on button "ago" at bounding box center [257, 217] width 48 height 27
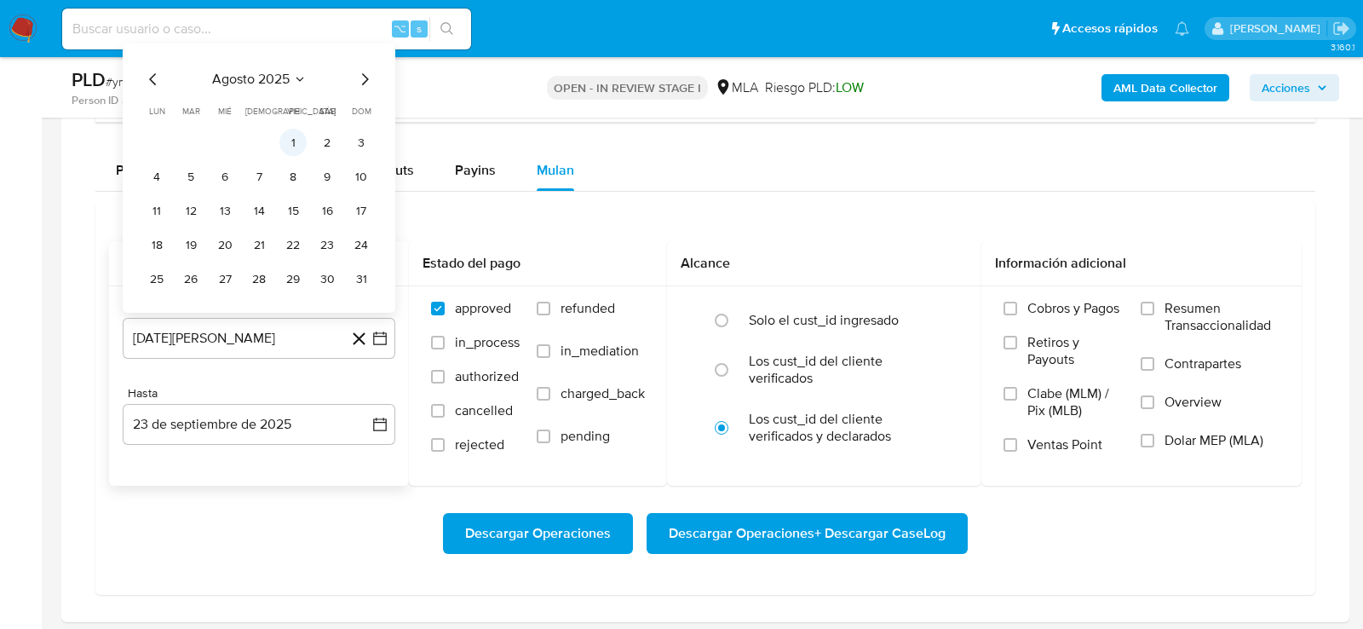
click at [288, 133] on button "1" at bounding box center [292, 142] width 27 height 27
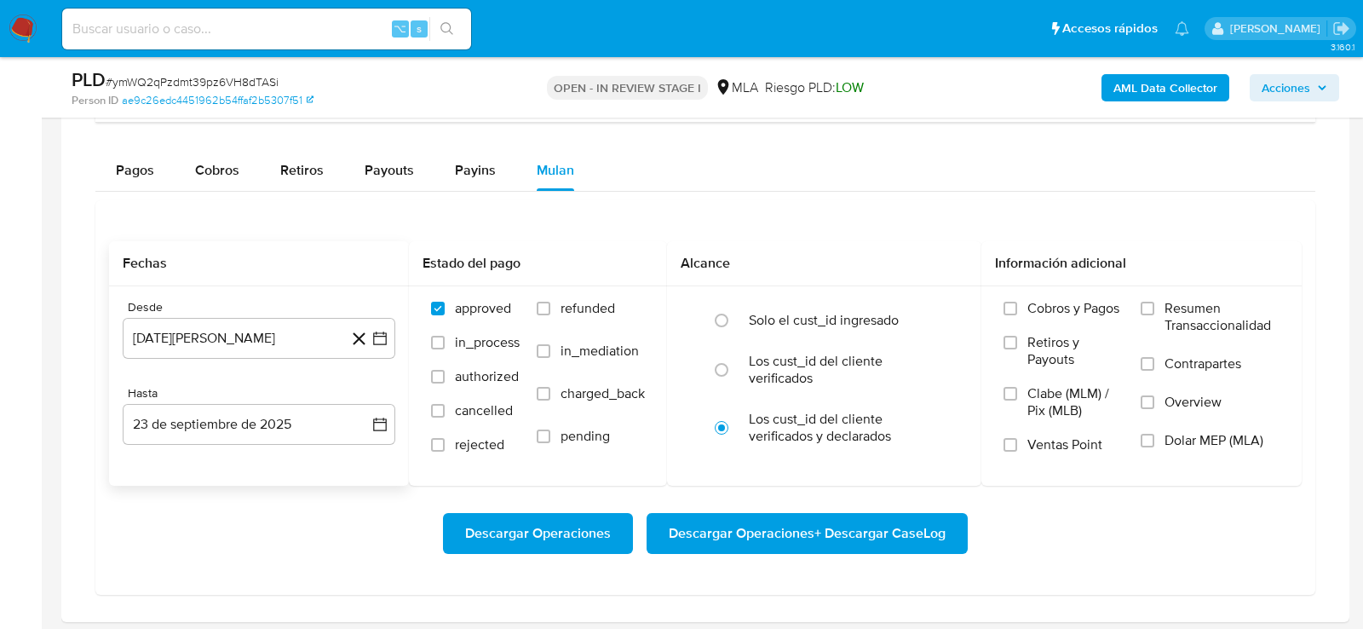
click at [294, 398] on div "Hasta [DATE] [DATE]" at bounding box center [259, 415] width 273 height 59
click at [306, 430] on button "23 de septiembre de 2025" at bounding box center [259, 424] width 273 height 41
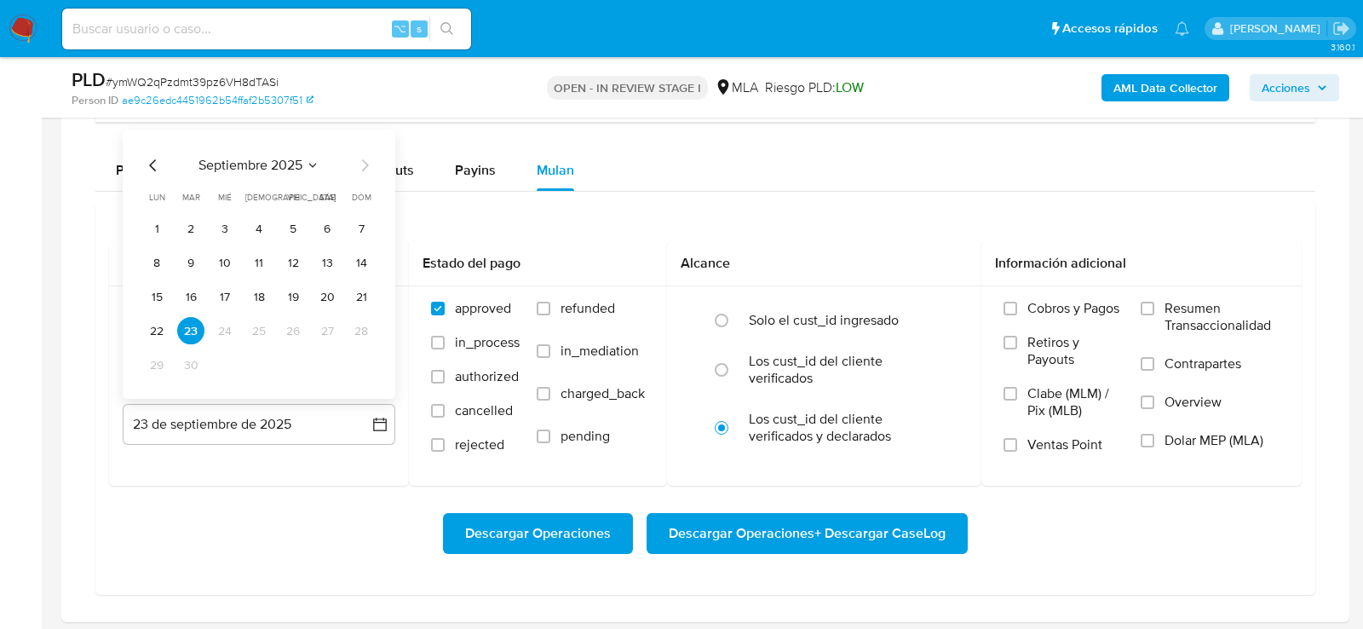
click at [89, 342] on div "Transaccionalidad Consulta el resumen de los movimientos del usuario Informació…" at bounding box center [705, 248] width 1261 height 719
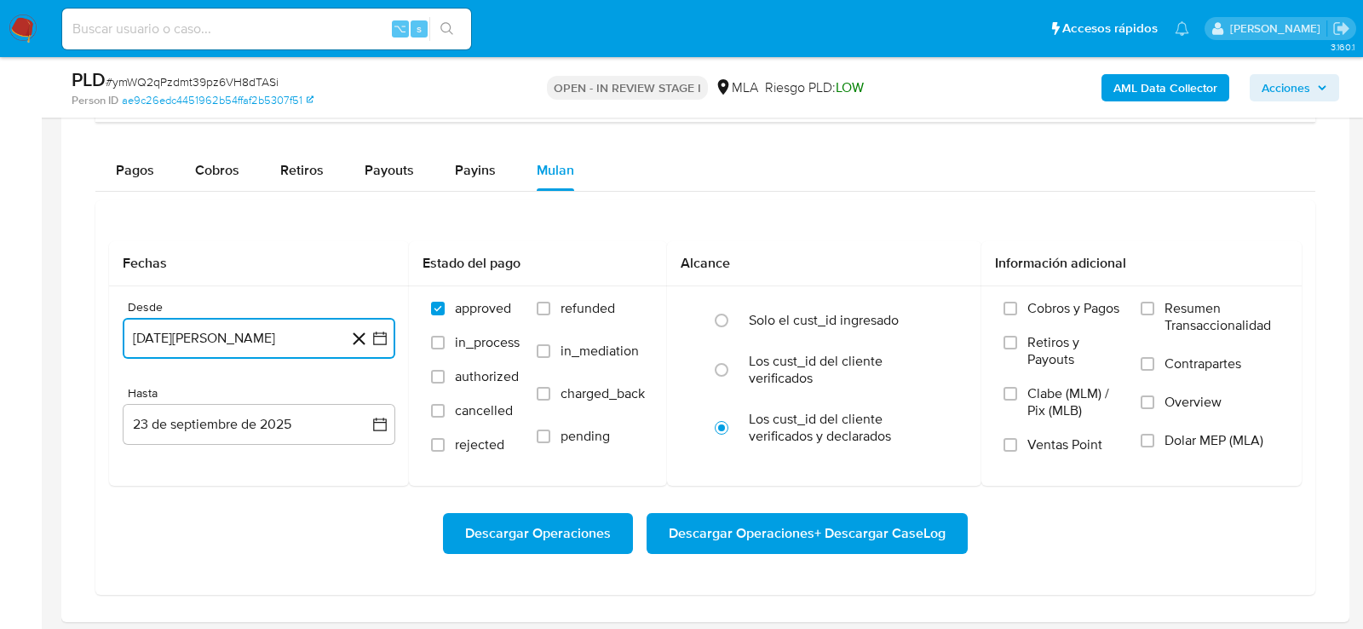
click at [158, 331] on button "[DATE][PERSON_NAME]" at bounding box center [259, 338] width 273 height 41
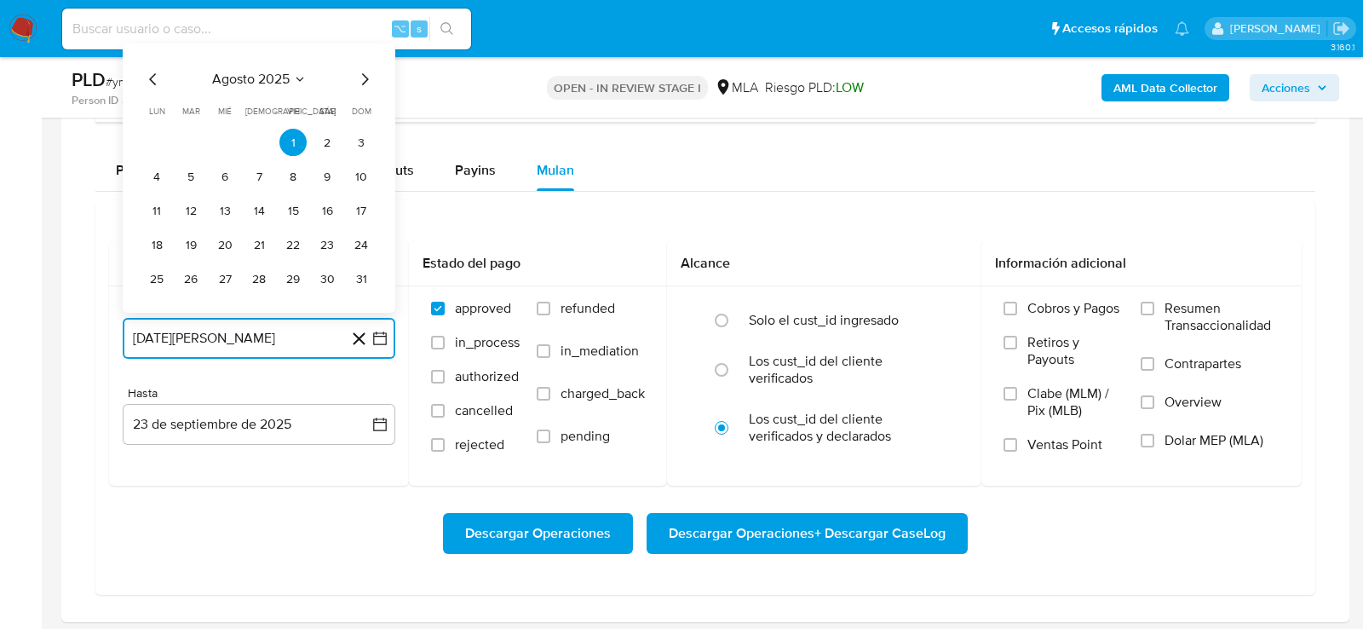
click at [153, 77] on icon "Mes anterior" at bounding box center [153, 80] width 20 height 20
click at [359, 101] on button "1" at bounding box center [361, 108] width 27 height 27
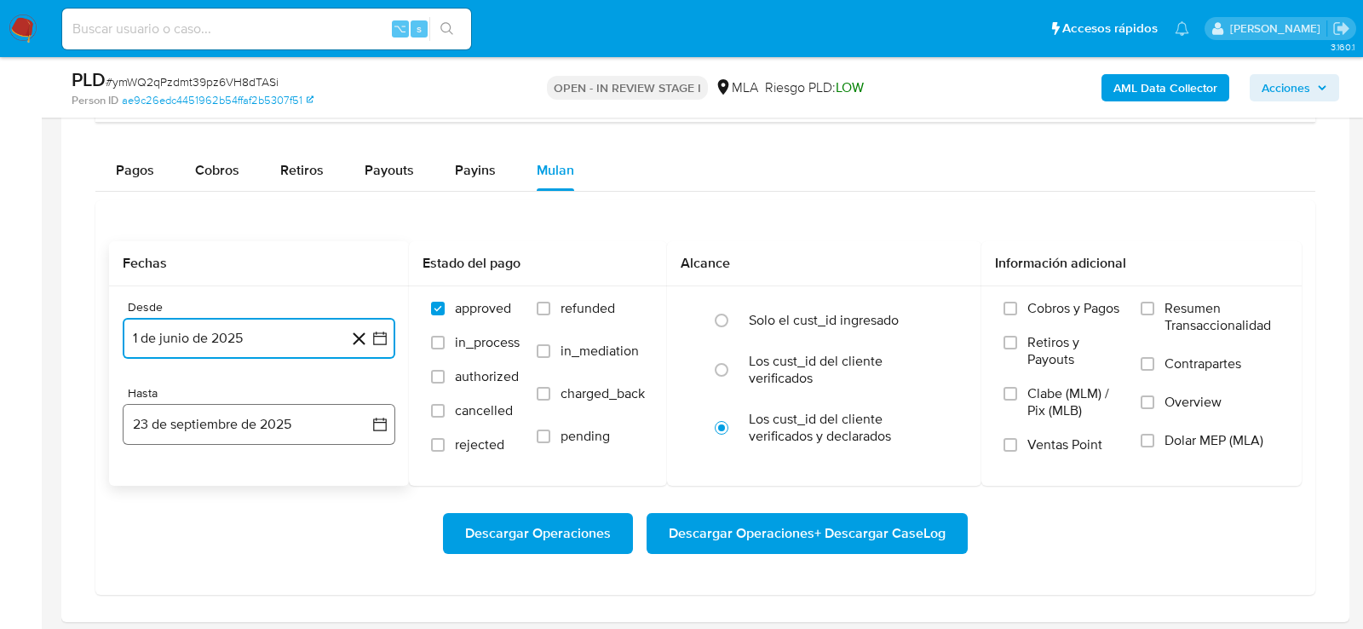
click at [296, 432] on button "23 de septiembre de 2025" at bounding box center [259, 424] width 273 height 41
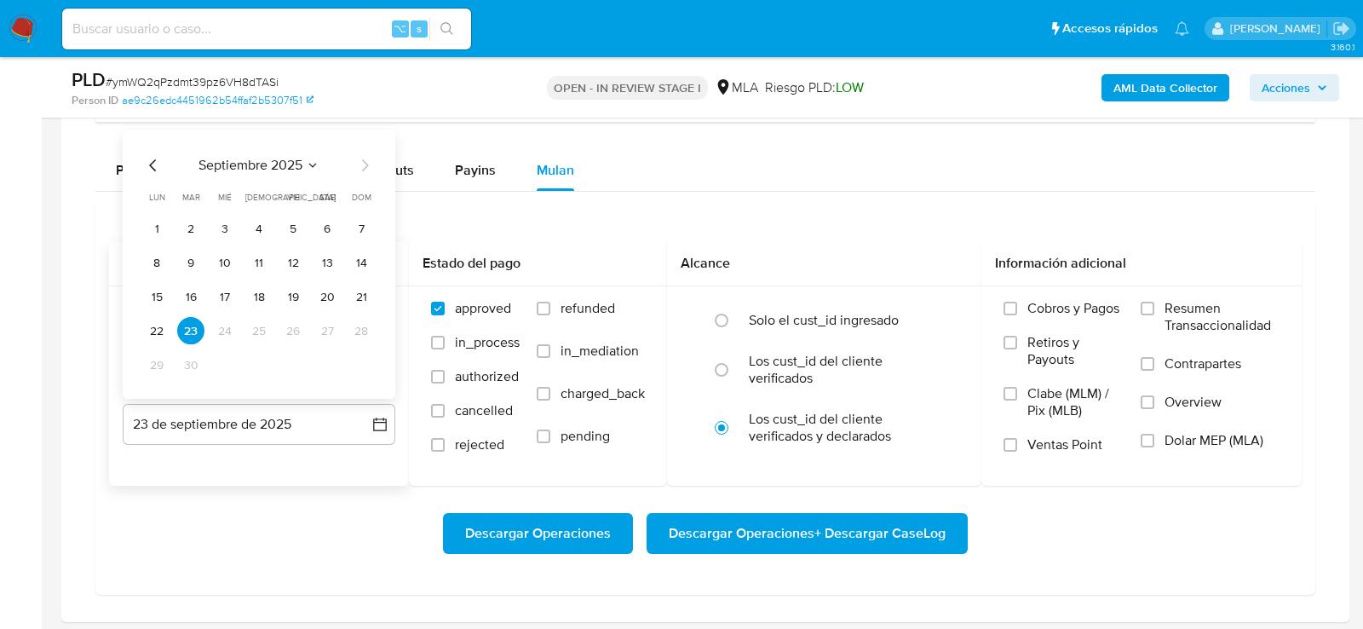
click at [156, 161] on icon "Mes anterior" at bounding box center [153, 166] width 20 height 20
click at [349, 366] on button "31" at bounding box center [361, 365] width 27 height 27
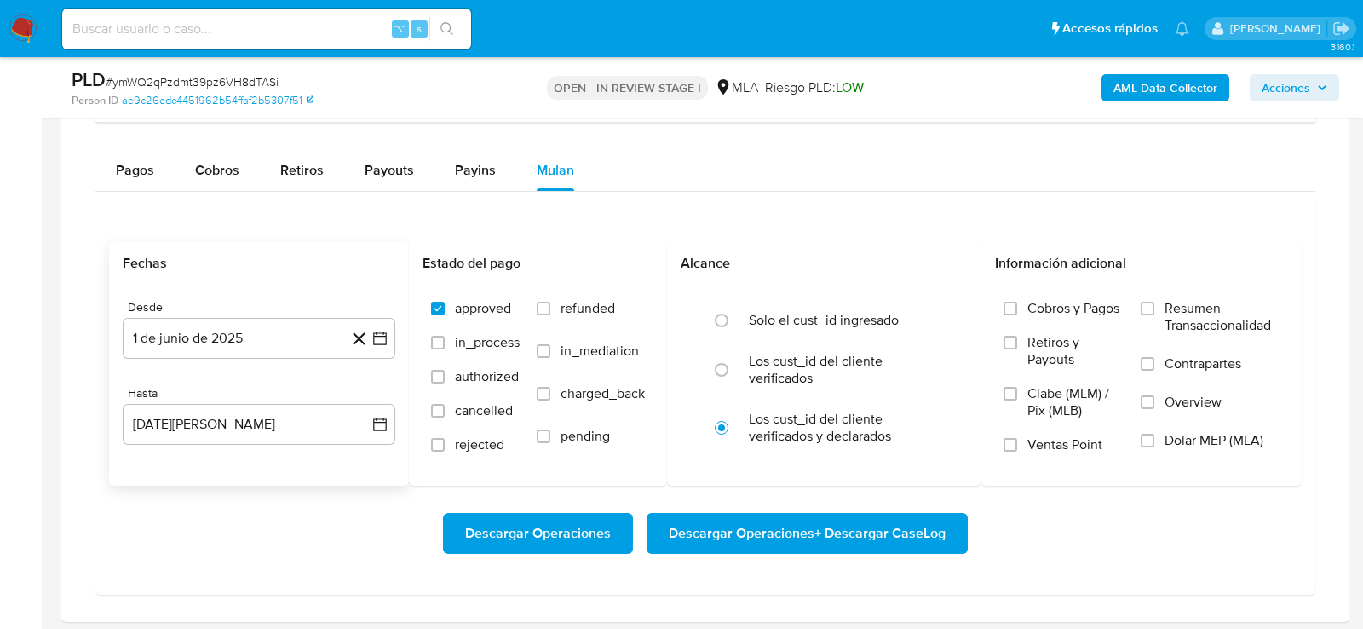
click at [331, 536] on div "Descargar Operaciones Descargar Operaciones + Descargar CaseLog" at bounding box center [705, 533] width 1192 height 41
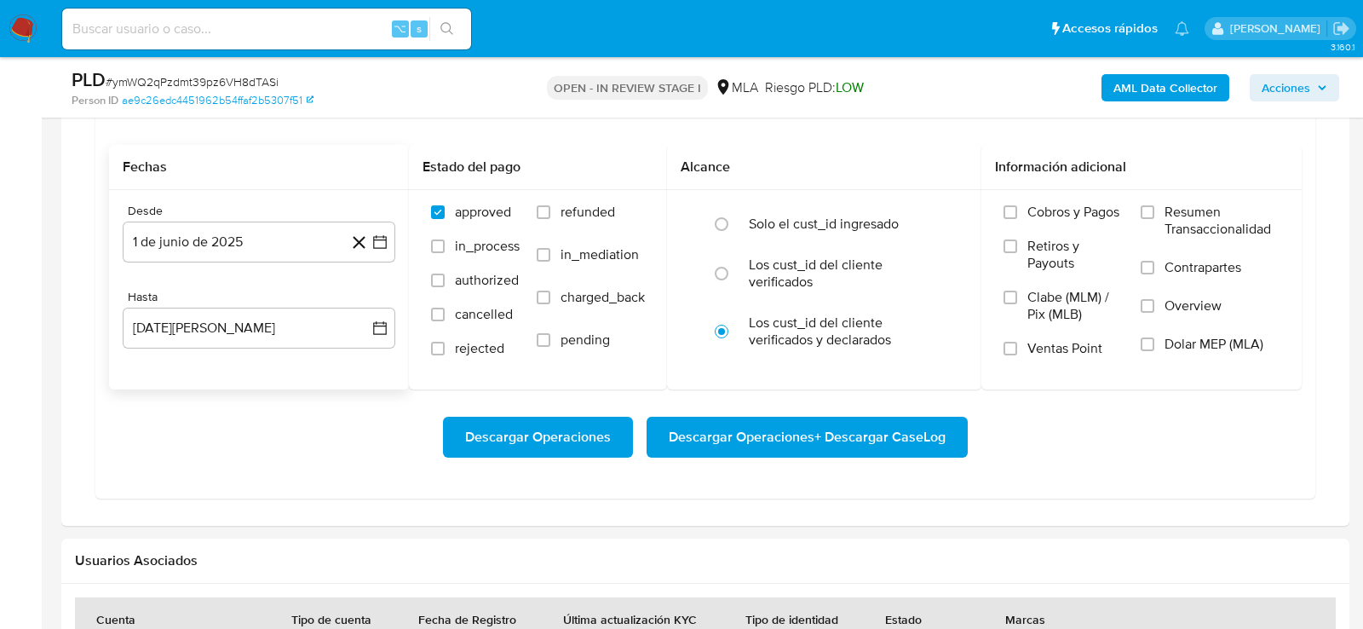
scroll to position [1416, 0]
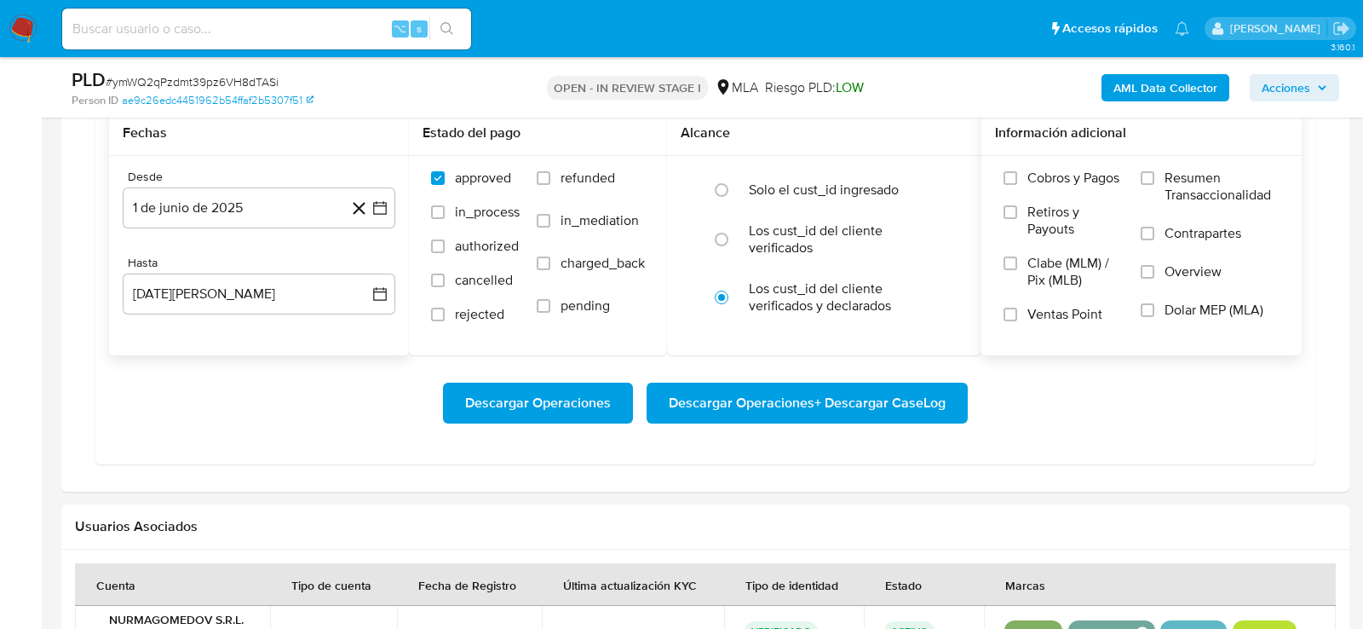
click at [1183, 314] on span "Dolar MEP (MLA)" at bounding box center [1213, 310] width 99 height 17
click at [1154, 314] on input "Dolar MEP (MLA)" at bounding box center [1147, 310] width 14 height 14
click at [1080, 454] on div "Fechas Desde [DATE][PERSON_NAME] [DATE] Hasta [DATE][PERSON_NAME] [DATE] Estado…" at bounding box center [705, 267] width 1220 height 394
click at [955, 426] on div "Descargar Operaciones Descargar Operaciones + Descargar CaseLog" at bounding box center [705, 402] width 1192 height 95
click at [916, 399] on span "Descargar Operaciones + Descargar CaseLog" at bounding box center [807, 402] width 277 height 37
